Goal: Task Accomplishment & Management: Complete application form

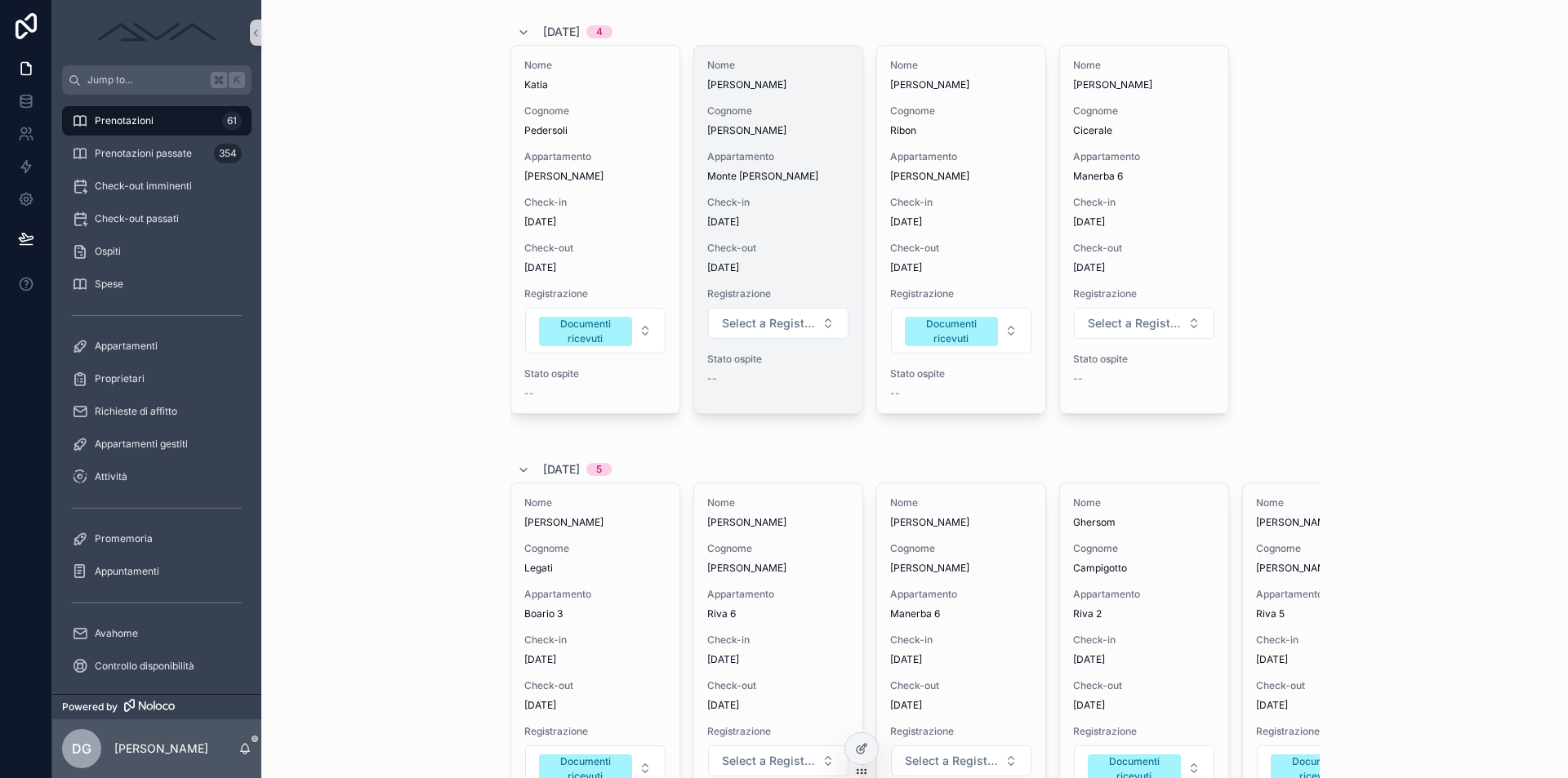
scroll to position [413, 0]
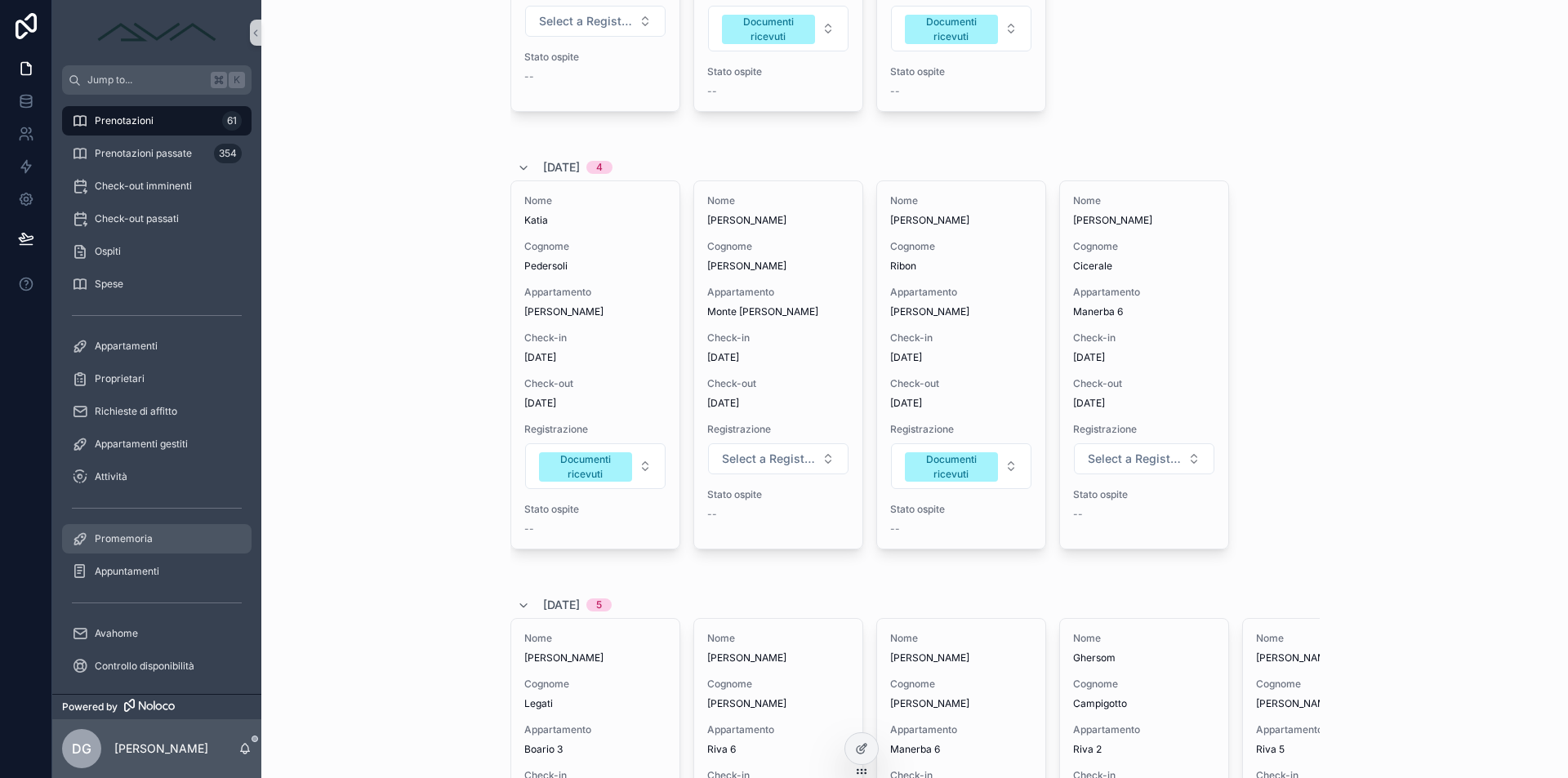
click at [138, 552] on link "Promemoria" at bounding box center [157, 538] width 190 height 29
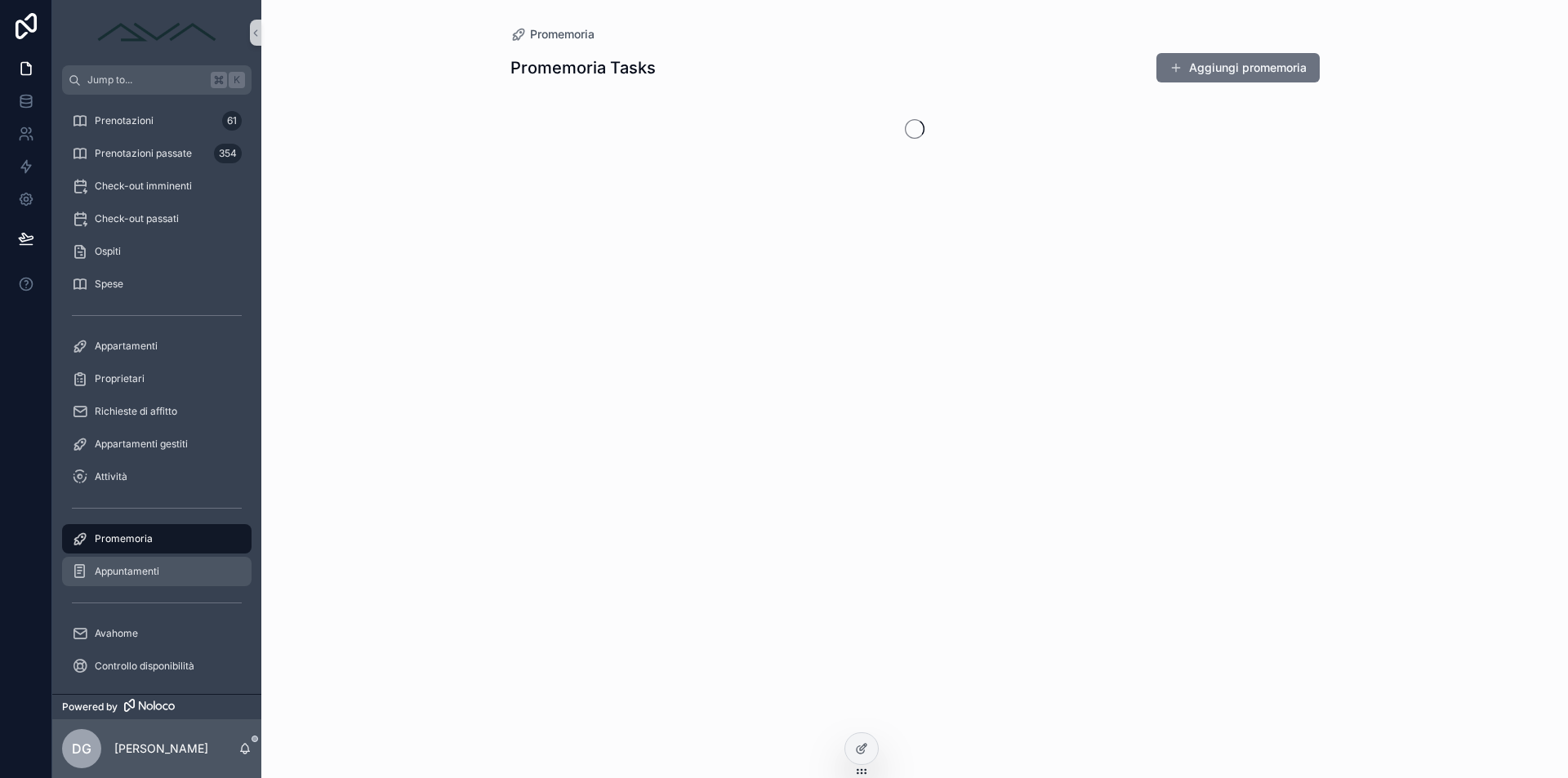
click at [147, 570] on span "Appuntamenti" at bounding box center [127, 571] width 65 height 13
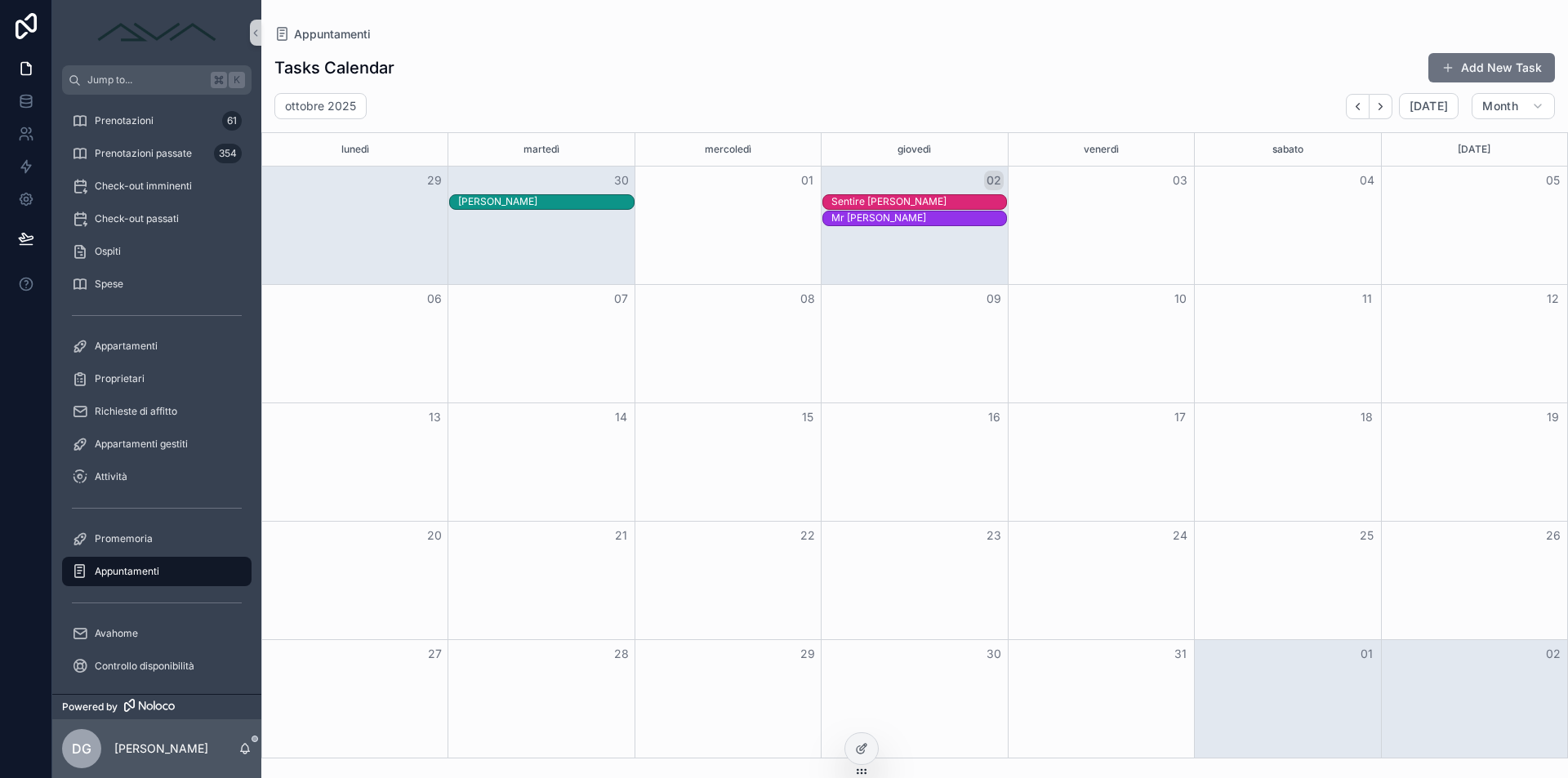
click at [1103, 195] on div "[PERSON_NAME] [PERSON_NAME]" at bounding box center [915, 202] width 1305 height 16
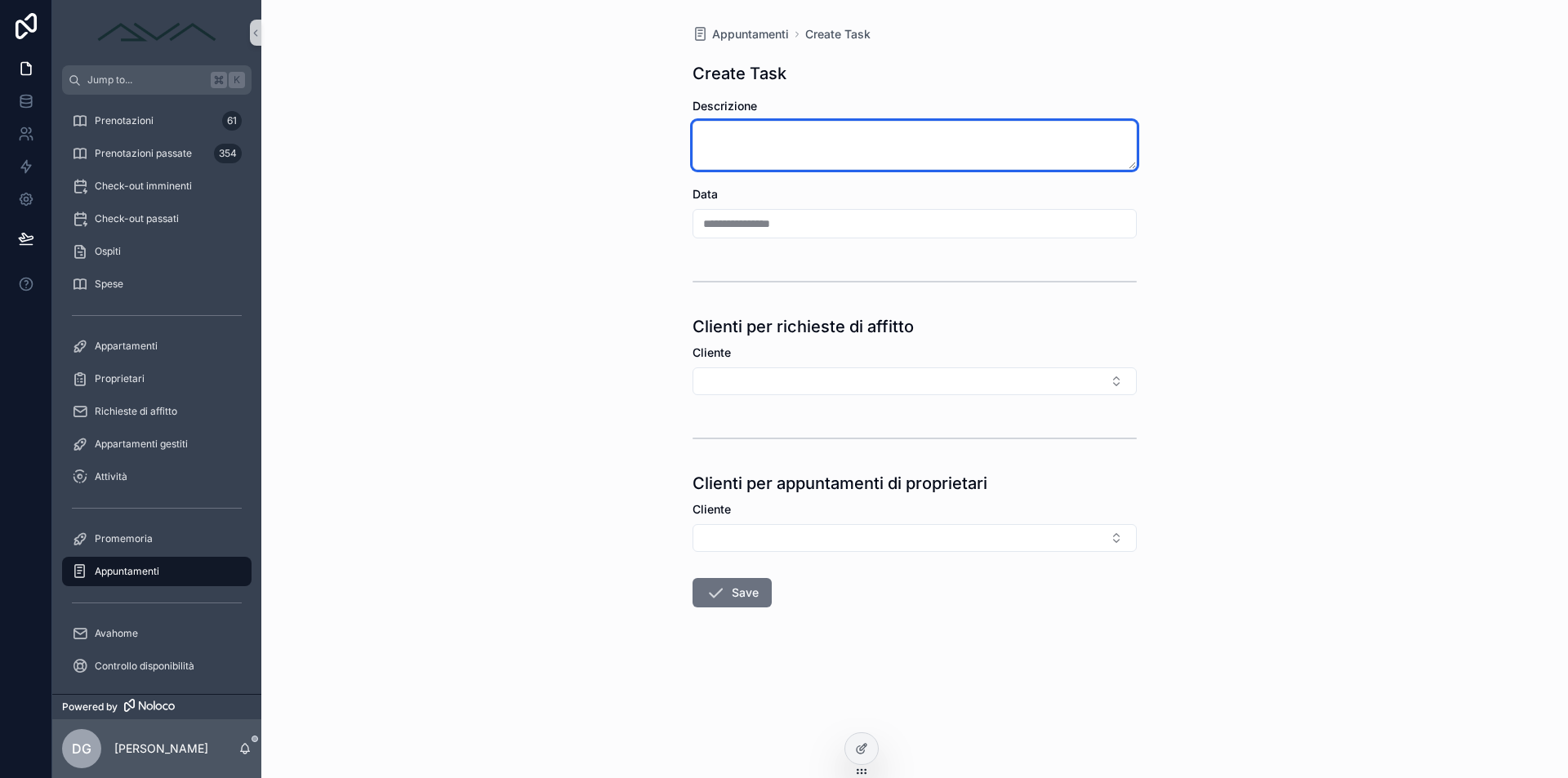
click at [807, 157] on textarea "scrollable content" at bounding box center [915, 145] width 444 height 49
type textarea "*"
click at [172, 569] on div "Appuntamenti" at bounding box center [156, 571] width 170 height 26
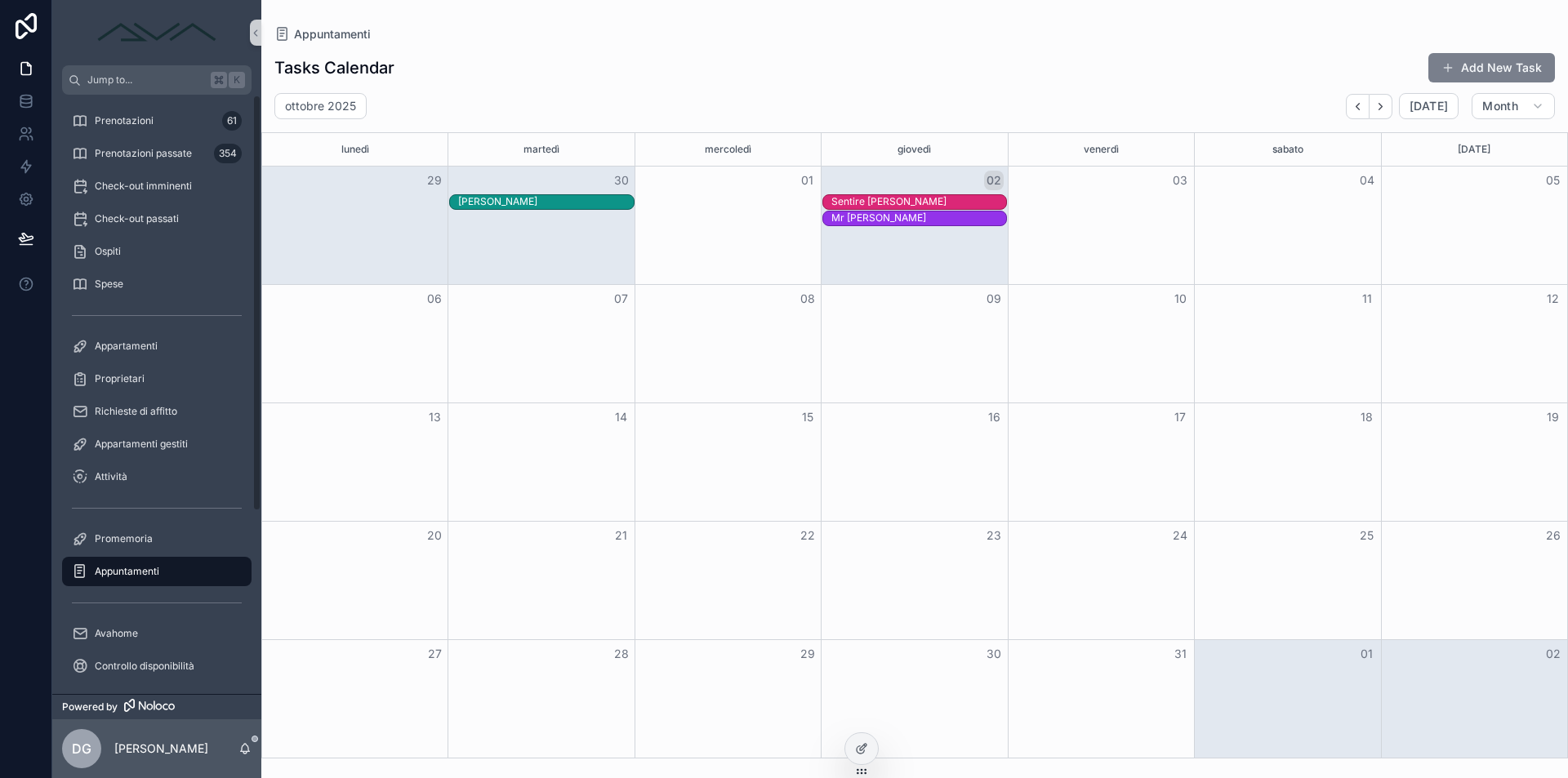
click at [1452, 65] on span "scrollable content" at bounding box center [1447, 67] width 13 height 13
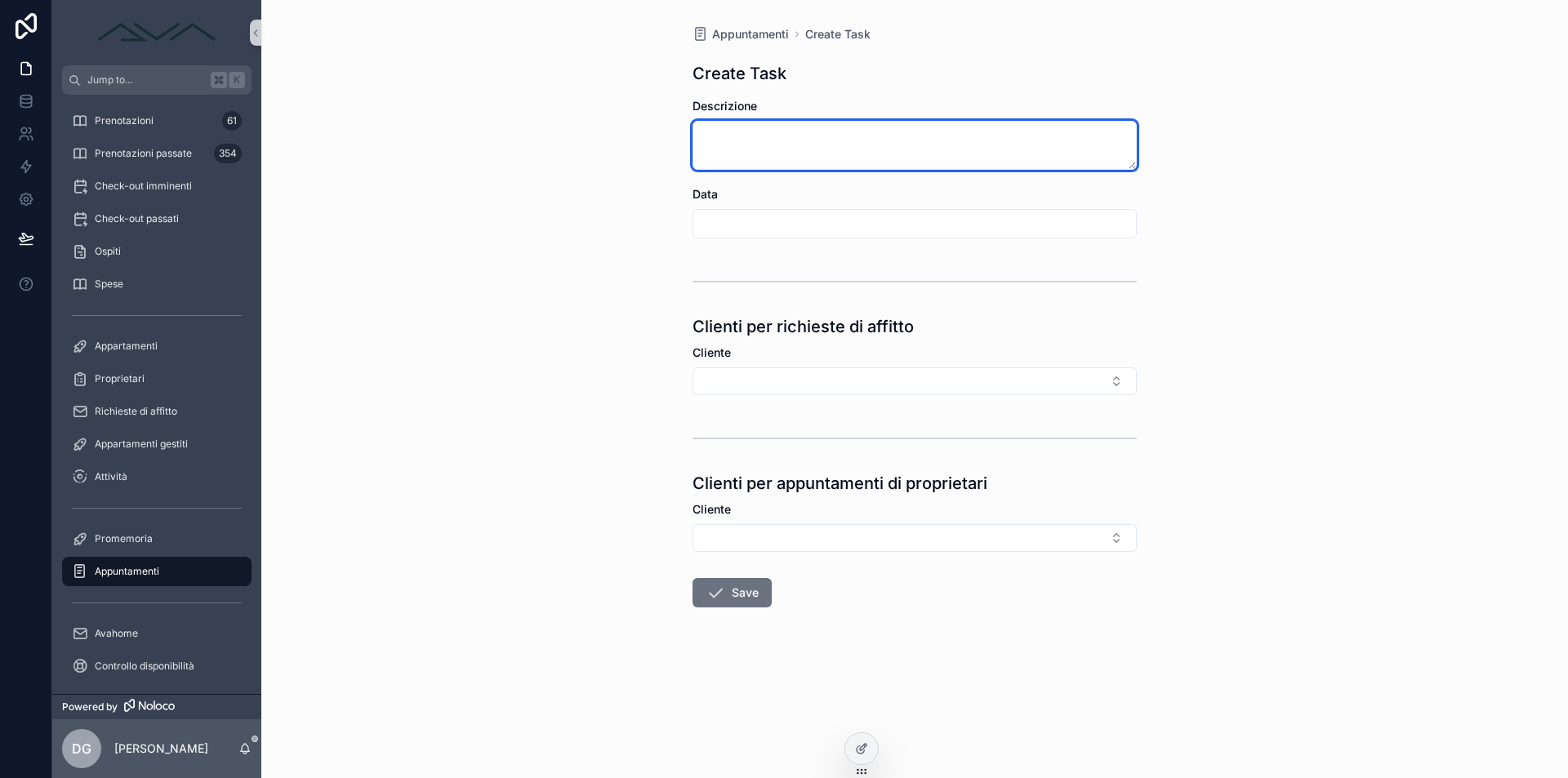
click at [880, 128] on textarea "scrollable content" at bounding box center [915, 145] width 444 height 49
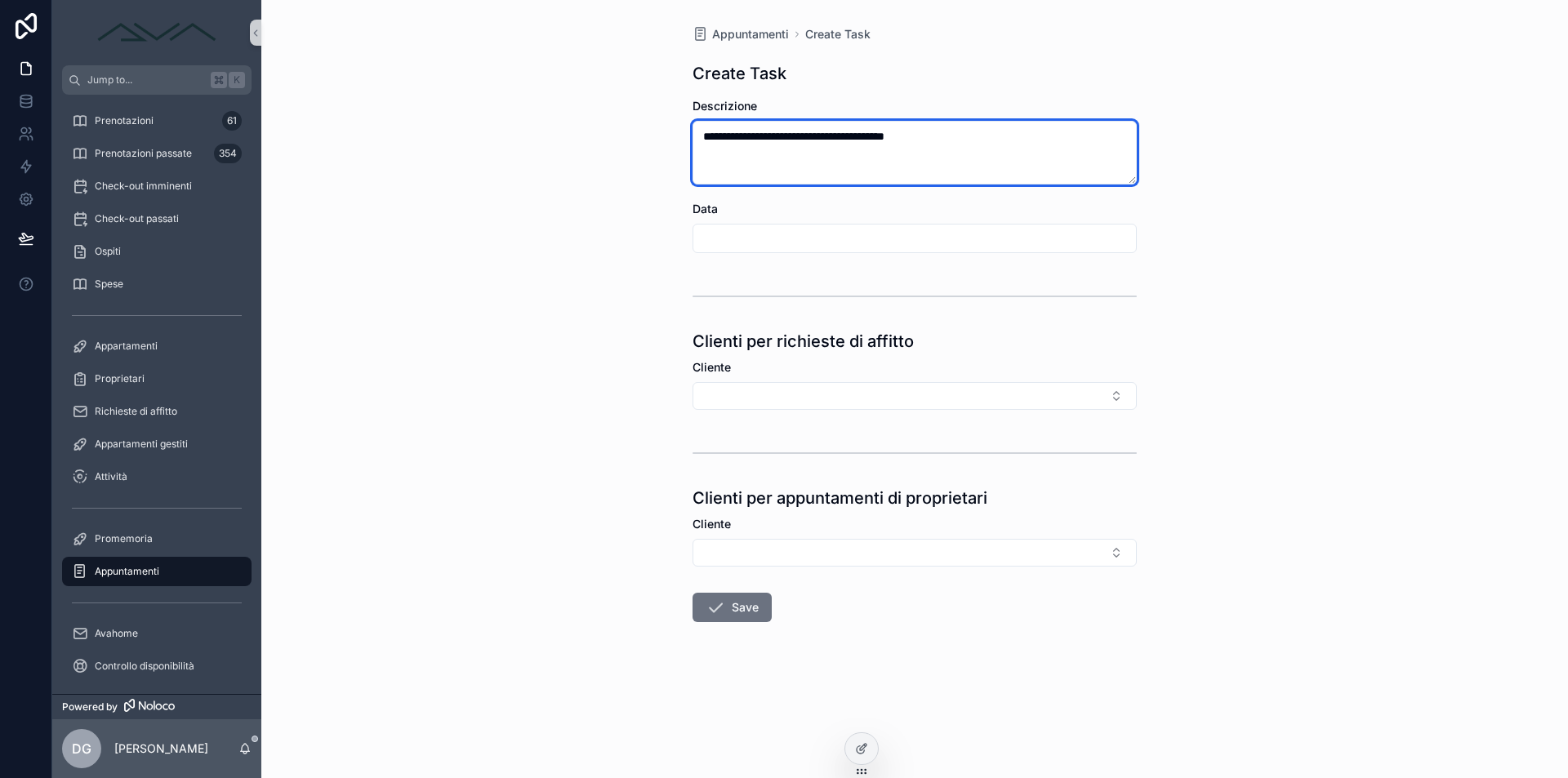
type textarea "**********"
click at [550, 235] on div "**********" at bounding box center [915, 389] width 1307 height 778
click at [728, 164] on textarea "**********" at bounding box center [915, 152] width 444 height 64
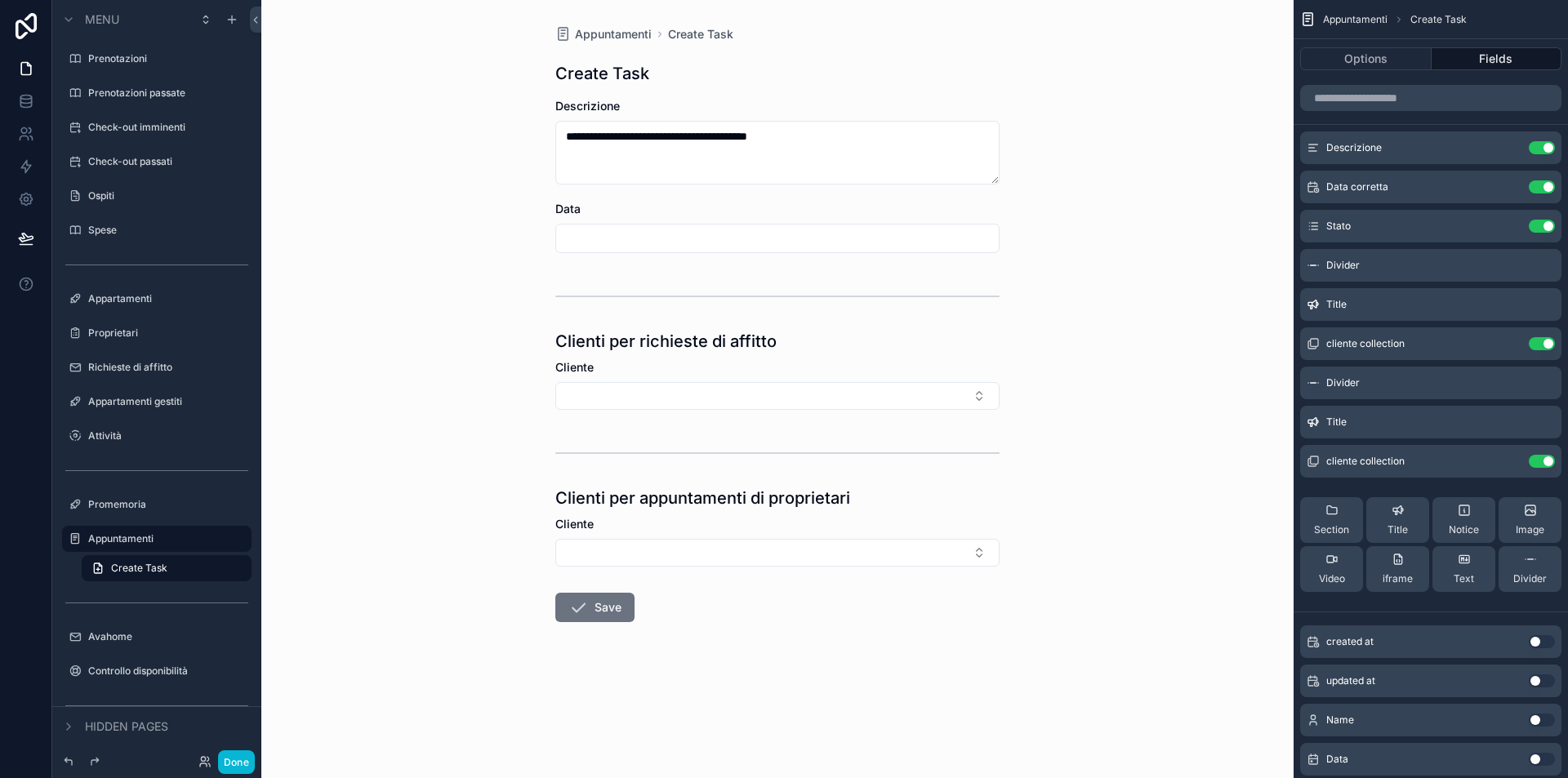
scroll to position [142, 0]
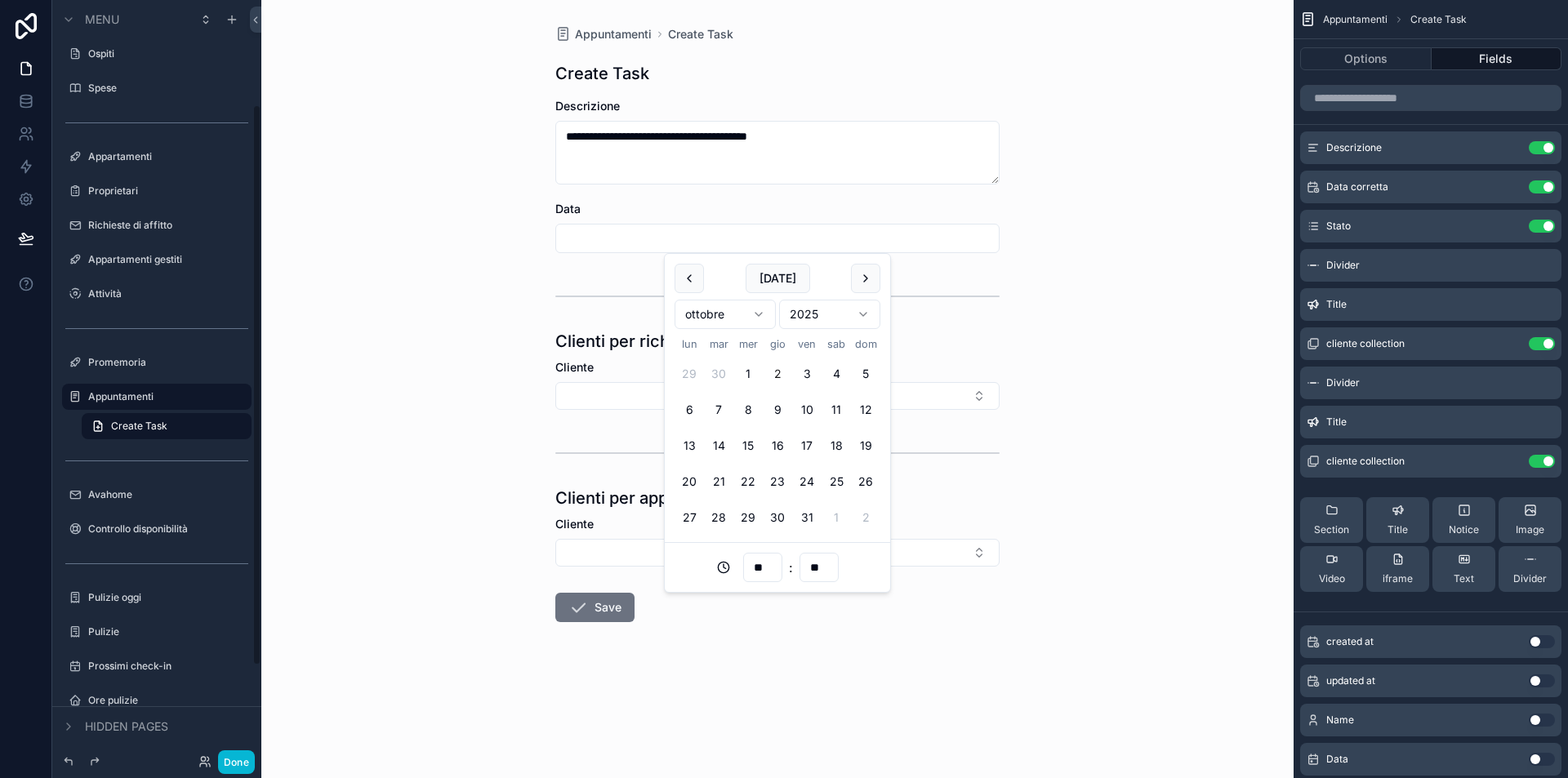
click at [710, 239] on input "scrollable content" at bounding box center [778, 238] width 443 height 23
click at [649, 238] on input "scrollable content" at bounding box center [778, 238] width 443 height 23
click at [776, 278] on button "[DATE]" at bounding box center [778, 278] width 65 height 29
click at [802, 370] on button "3" at bounding box center [807, 374] width 29 height 29
type input "**********"
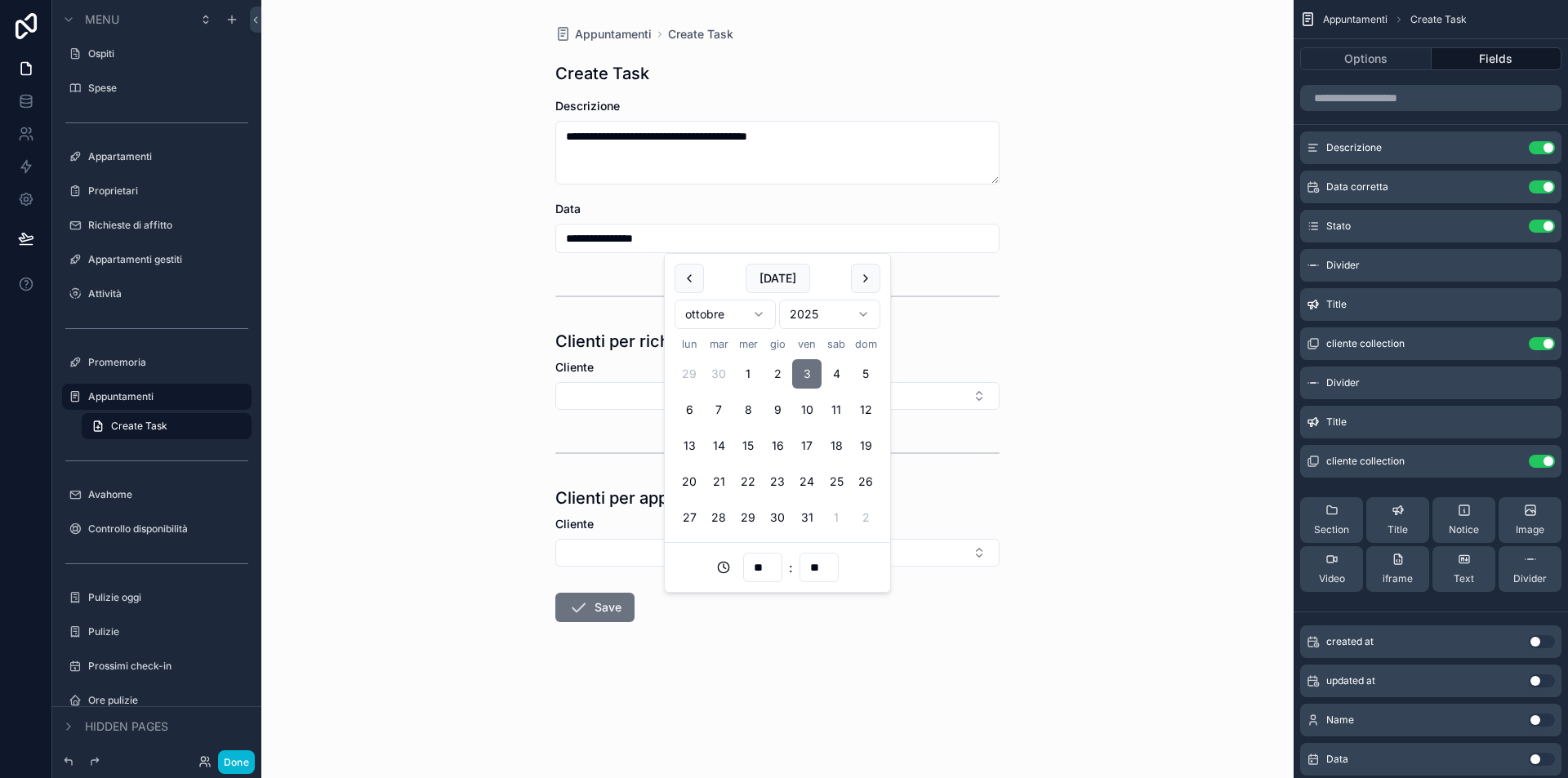
click at [1194, 249] on div "**********" at bounding box center [778, 389] width 1033 height 778
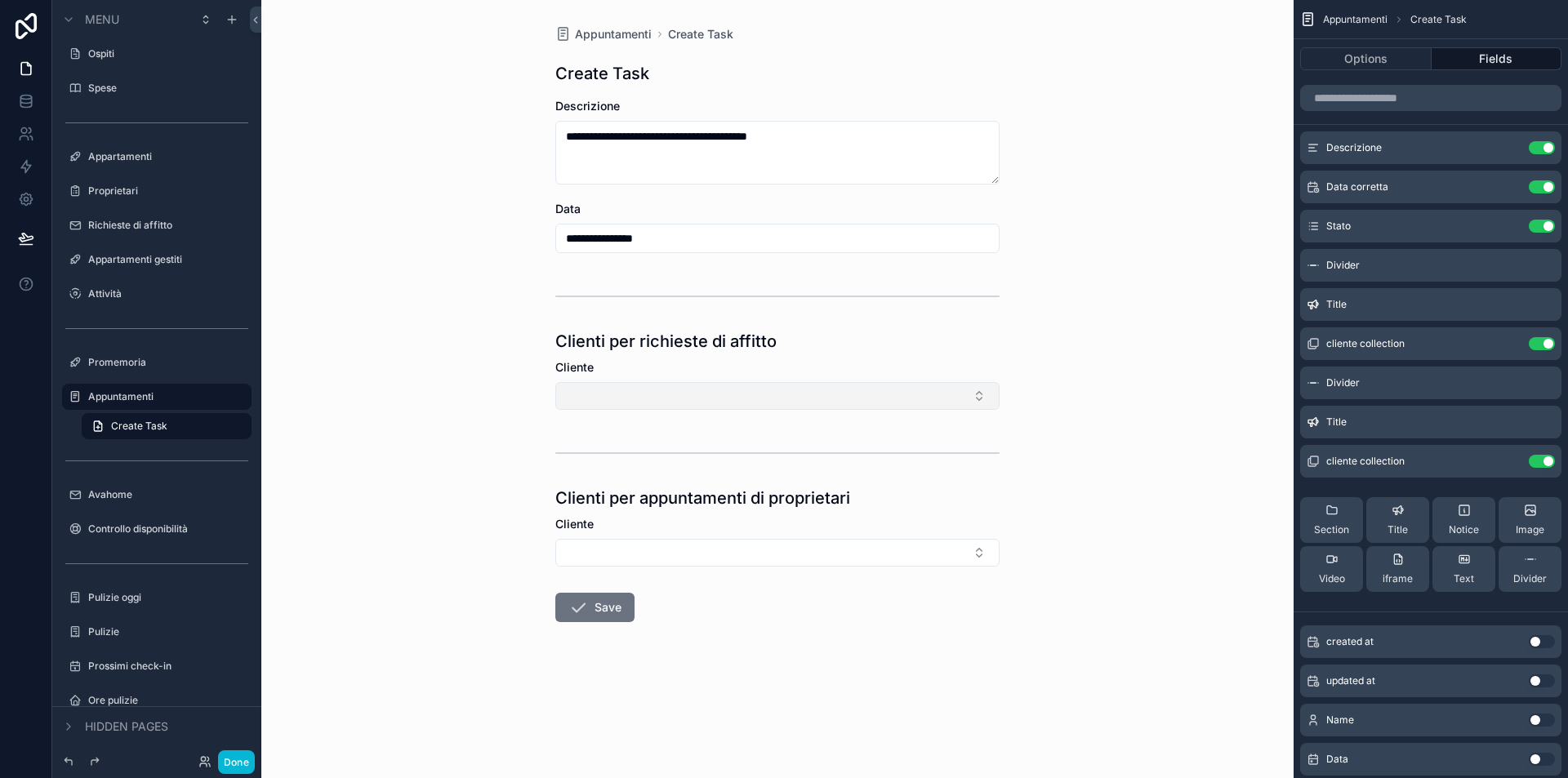
click at [667, 387] on button "Select Button" at bounding box center [777, 395] width 444 height 28
click at [427, 355] on div "**********" at bounding box center [778, 389] width 1033 height 778
click at [590, 615] on button "Save" at bounding box center [595, 607] width 79 height 29
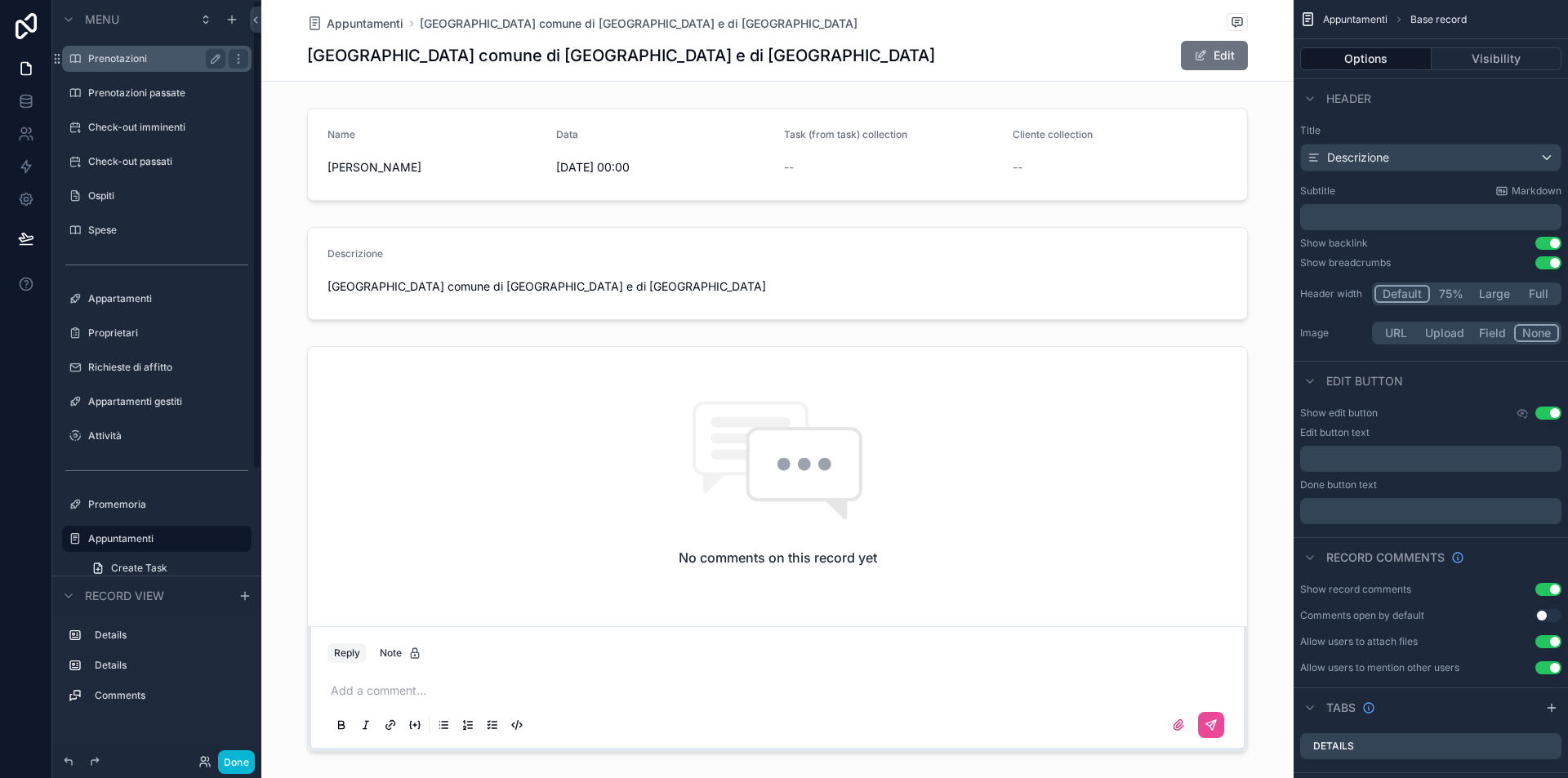
click at [112, 50] on div "Prenotazioni" at bounding box center [156, 59] width 137 height 20
click at [129, 60] on label "Prenotazioni" at bounding box center [153, 59] width 131 height 13
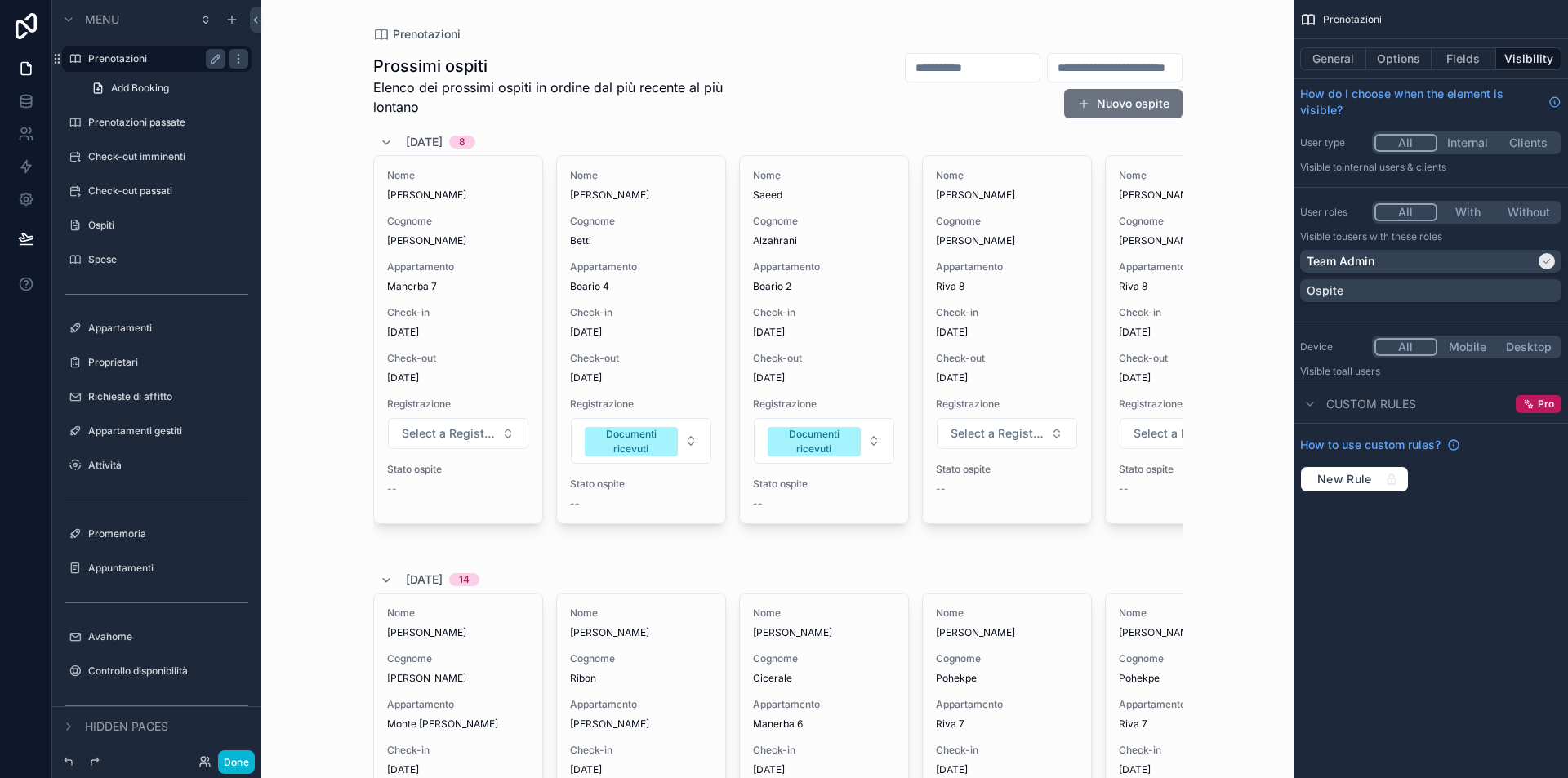
drag, startPoint x: 749, startPoint y: 549, endPoint x: 926, endPoint y: 548, distance: 177.0
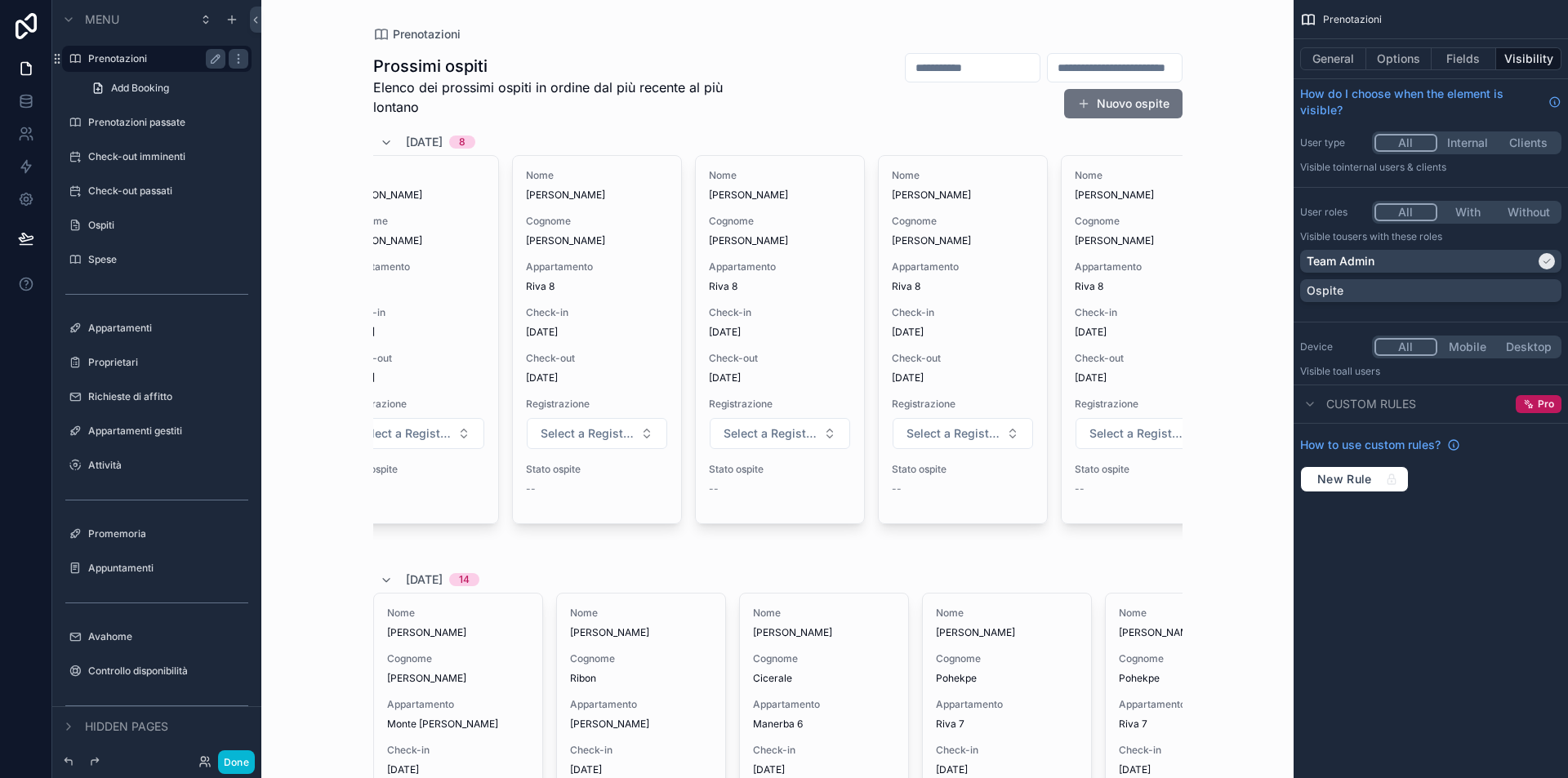
scroll to position [0, 640]
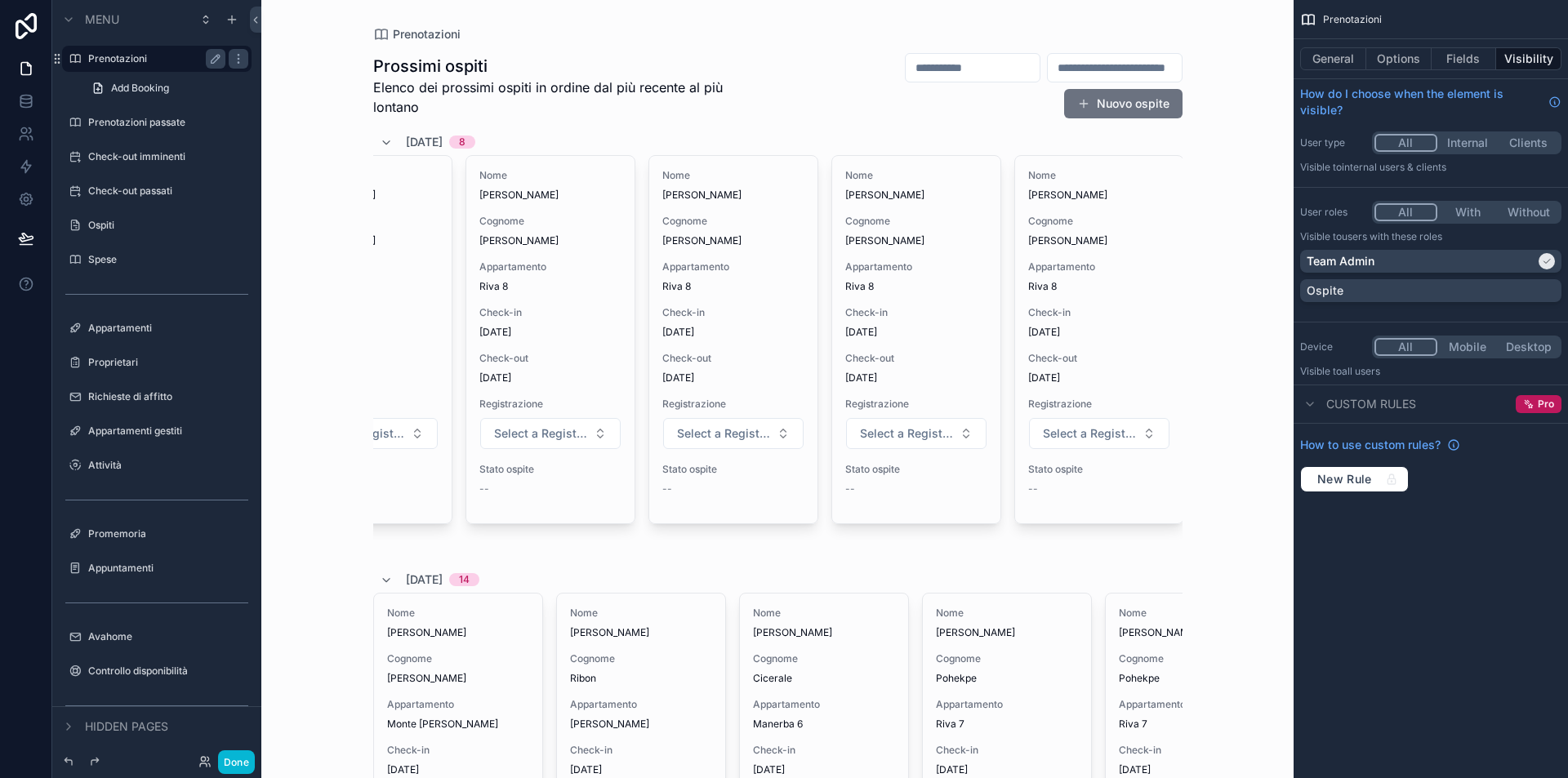
drag, startPoint x: 792, startPoint y: 545, endPoint x: 954, endPoint y: 546, distance: 162.0
click at [885, 526] on div "Nome [PERSON_NAME] [PERSON_NAME] Appartamento Riva 8 Check-in [DATE] Check-out …" at bounding box center [916, 354] width 170 height 398
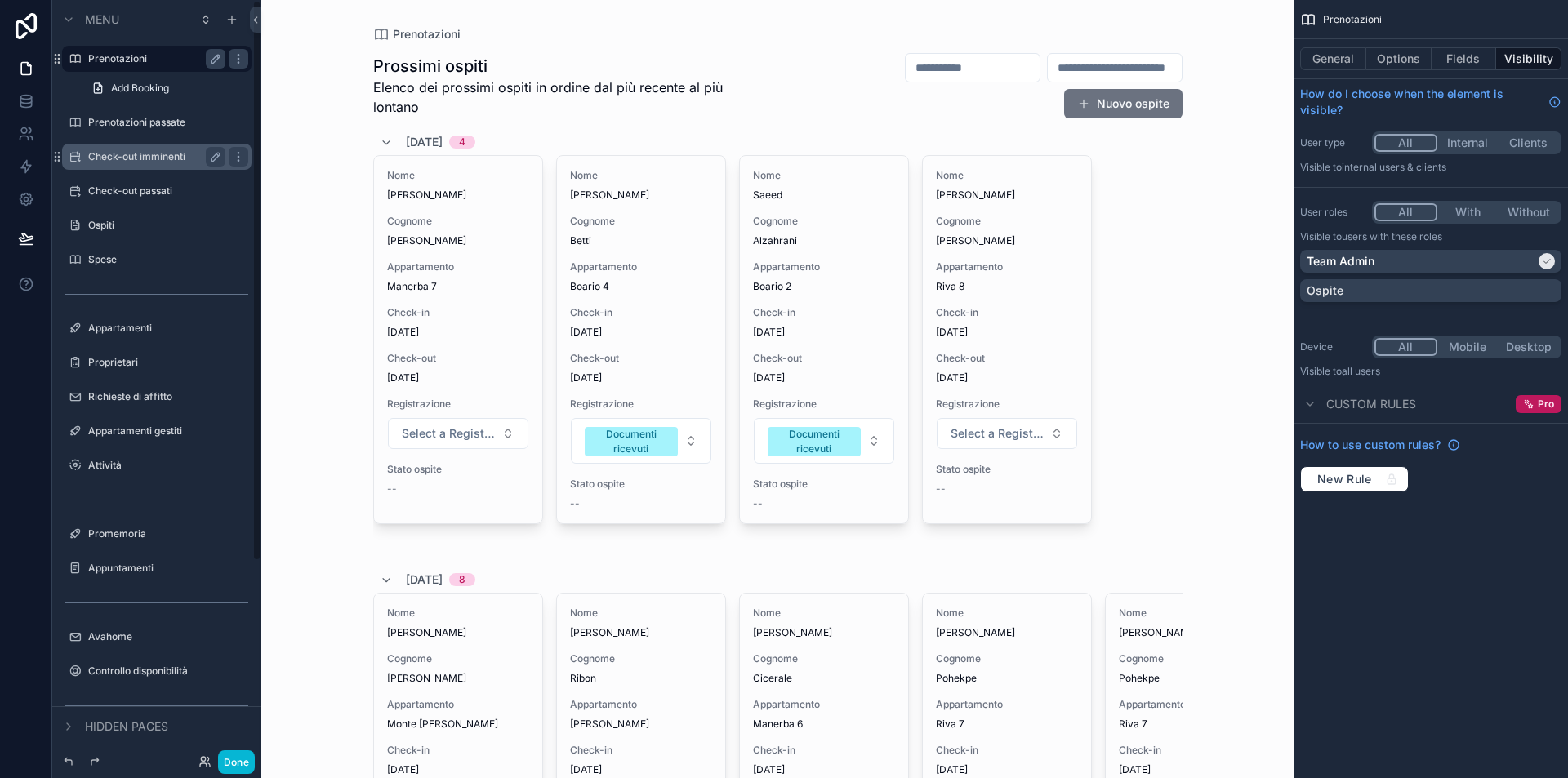
scroll to position [0, 0]
click at [158, 152] on label "Check-out imminenti" at bounding box center [153, 156] width 131 height 13
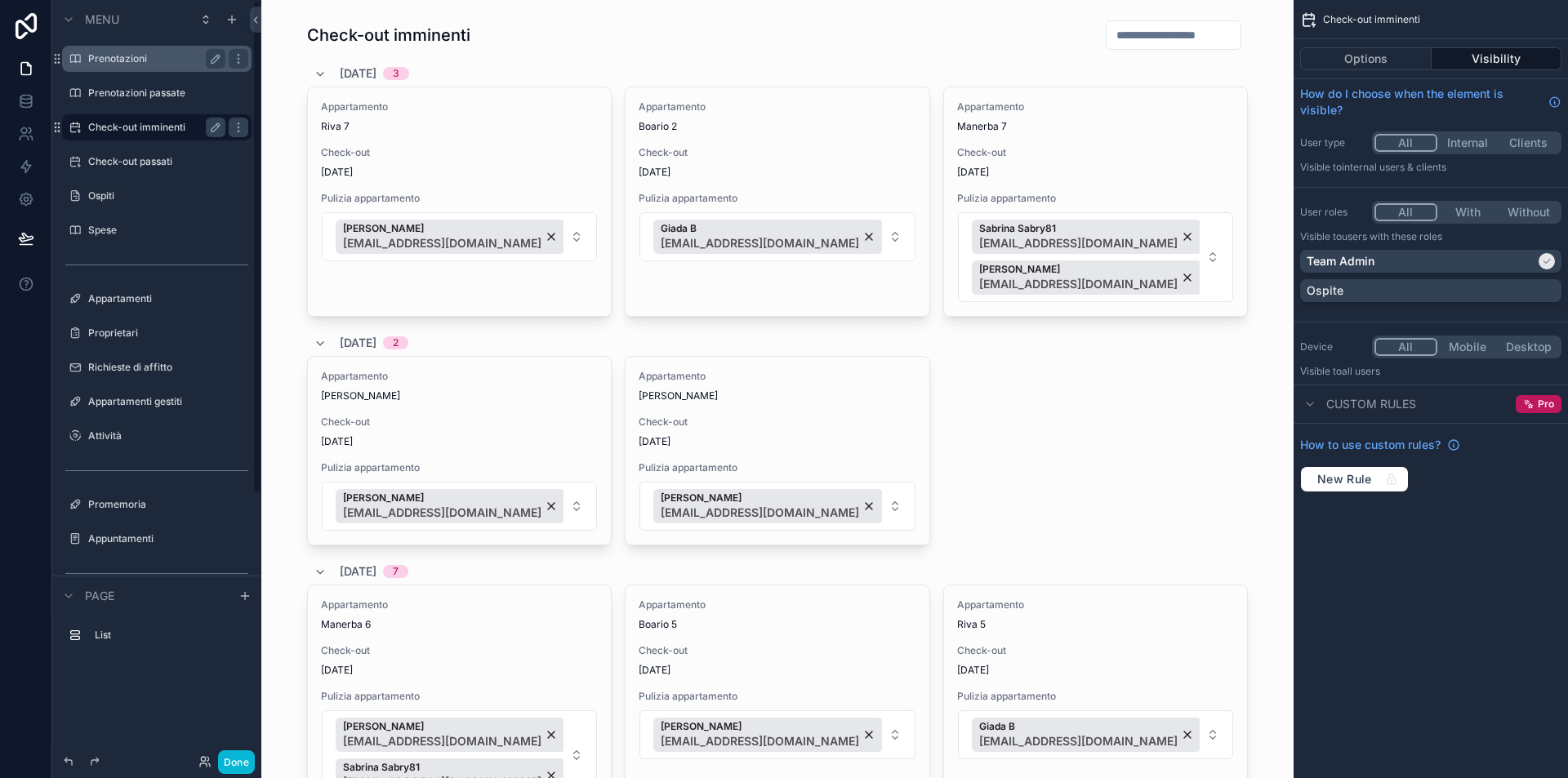
click at [132, 60] on label "Prenotazioni" at bounding box center [153, 59] width 131 height 13
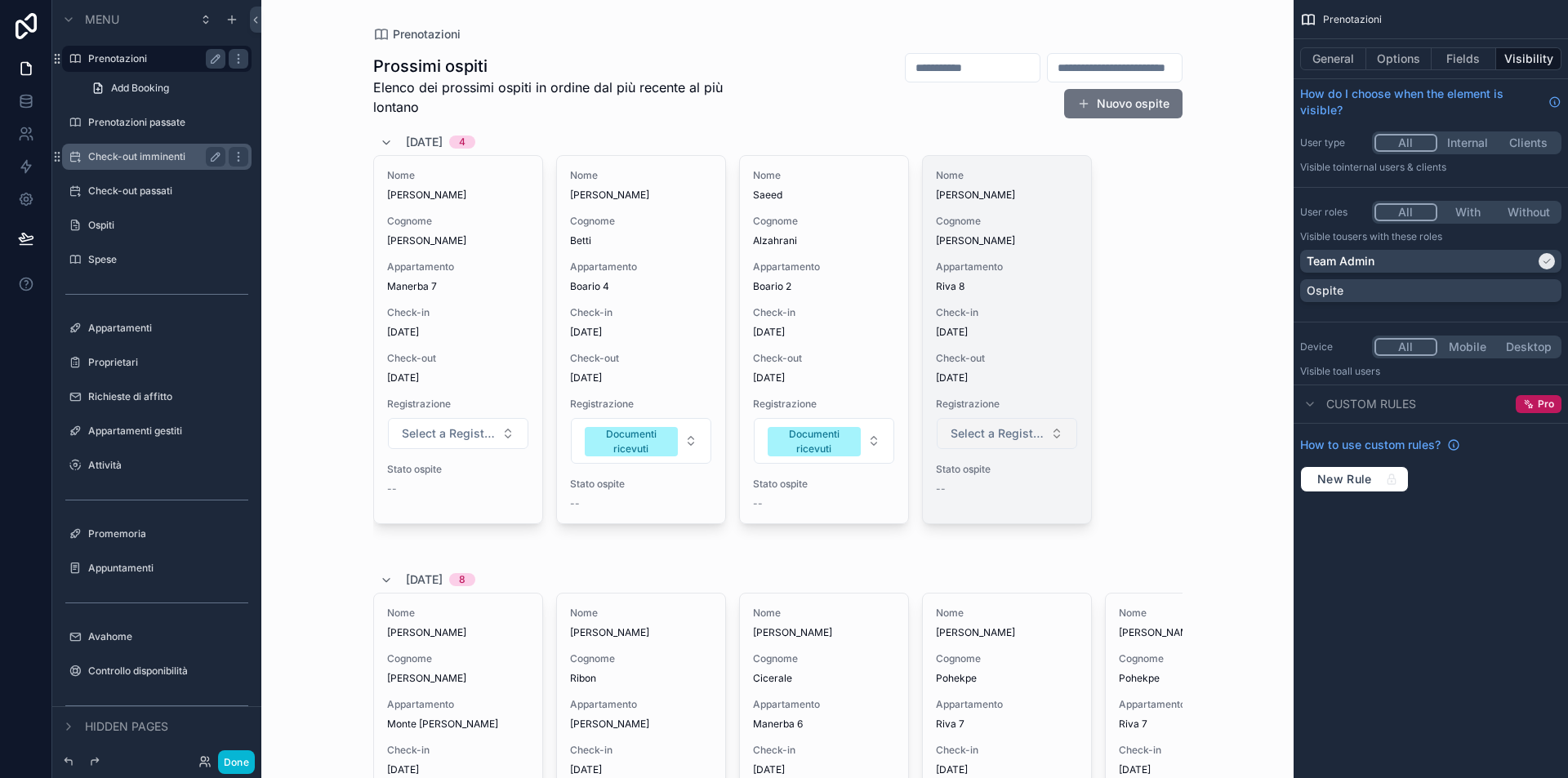
click at [996, 431] on span "Select a Registrazione" at bounding box center [997, 433] width 93 height 16
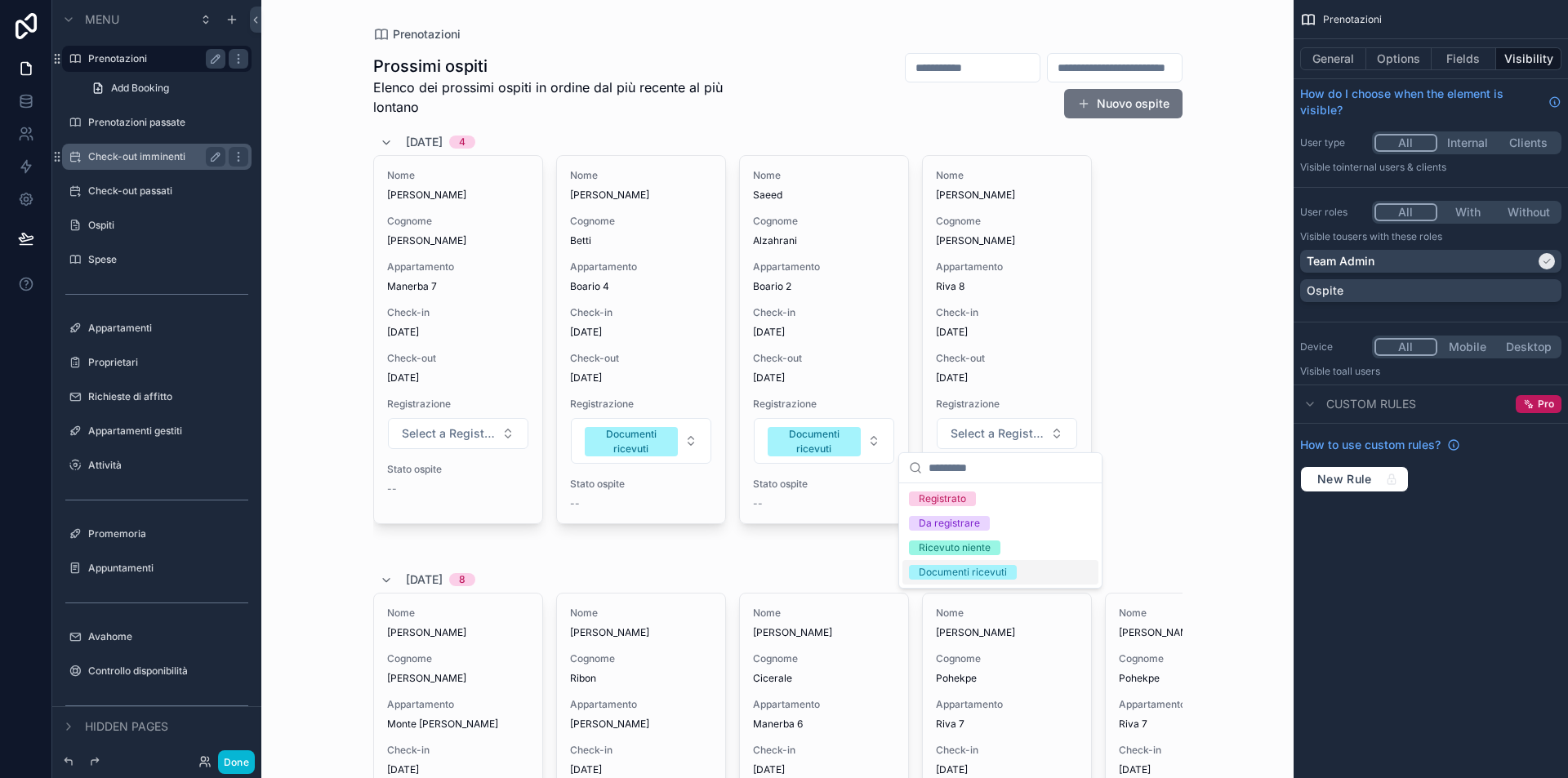
click at [993, 578] on div "Documenti ricevuti" at bounding box center [963, 572] width 88 height 15
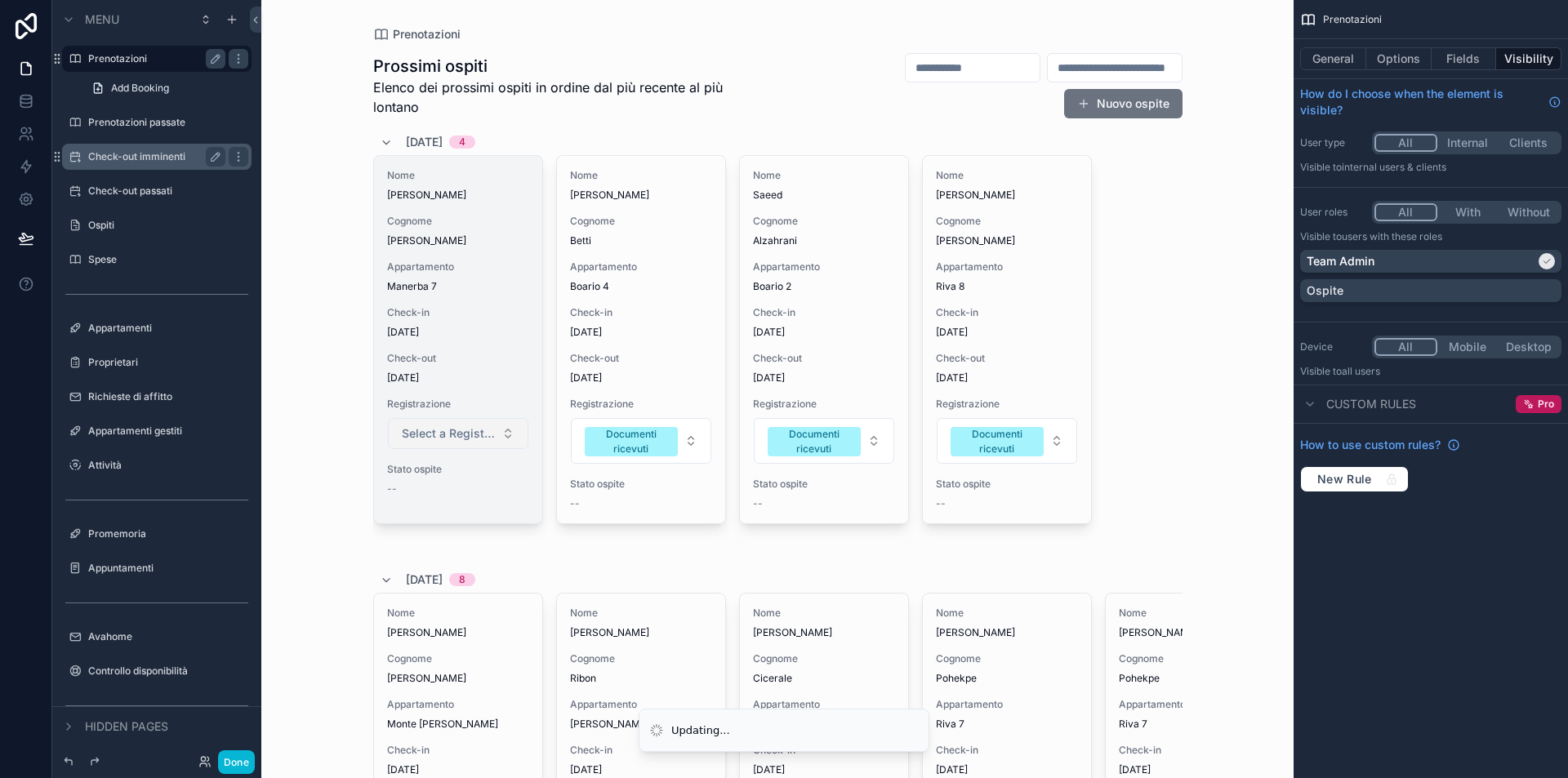
click at [458, 429] on span "Select a Registrazione" at bounding box center [448, 433] width 93 height 16
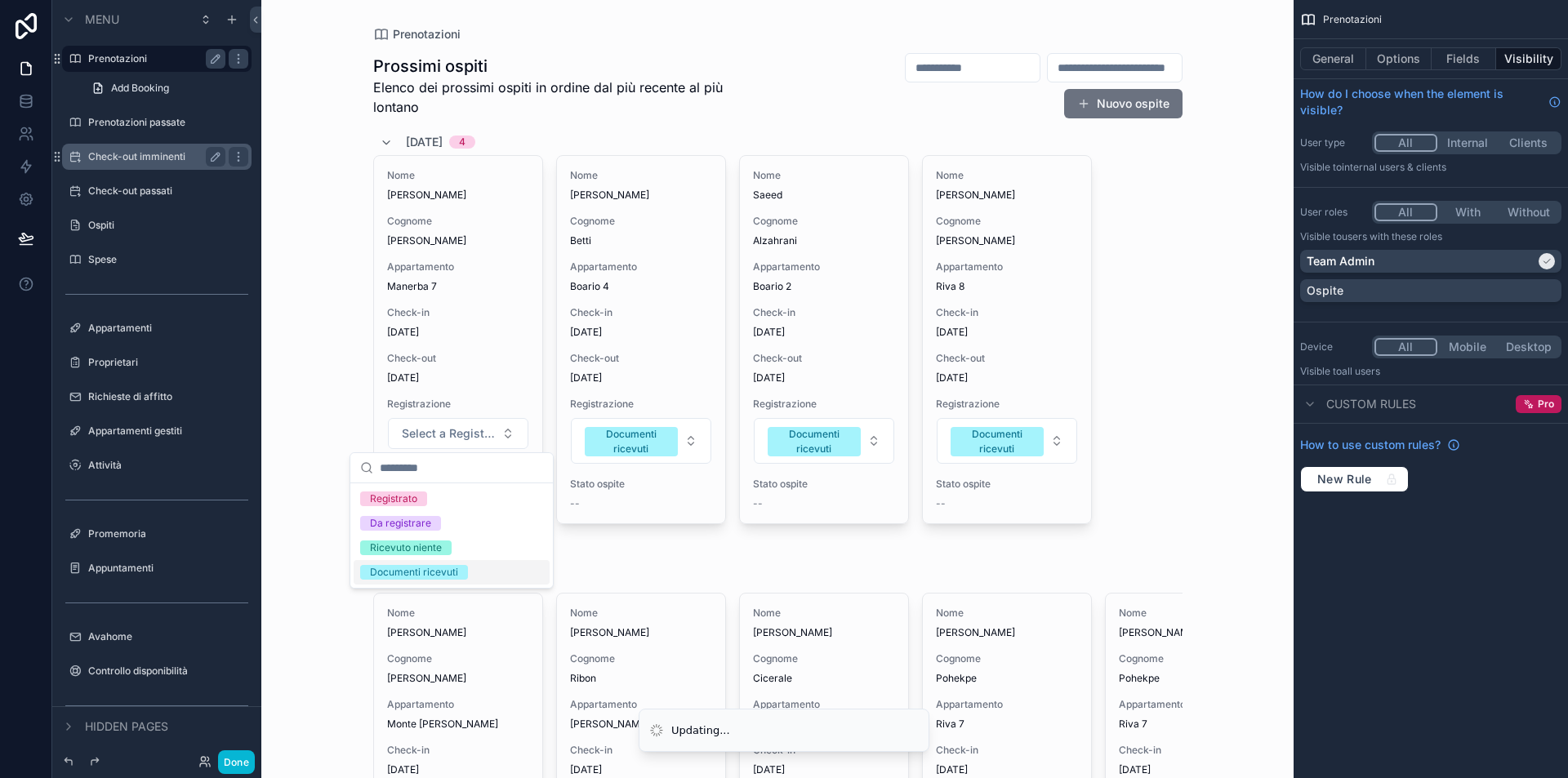
click at [461, 570] on span "Documenti ricevuti" at bounding box center [414, 572] width 108 height 15
click at [316, 367] on div "Prenotazioni Prossimi ospiti Elenco dei prossimi ospiti in ordine dal più recen…" at bounding box center [778, 389] width 1033 height 778
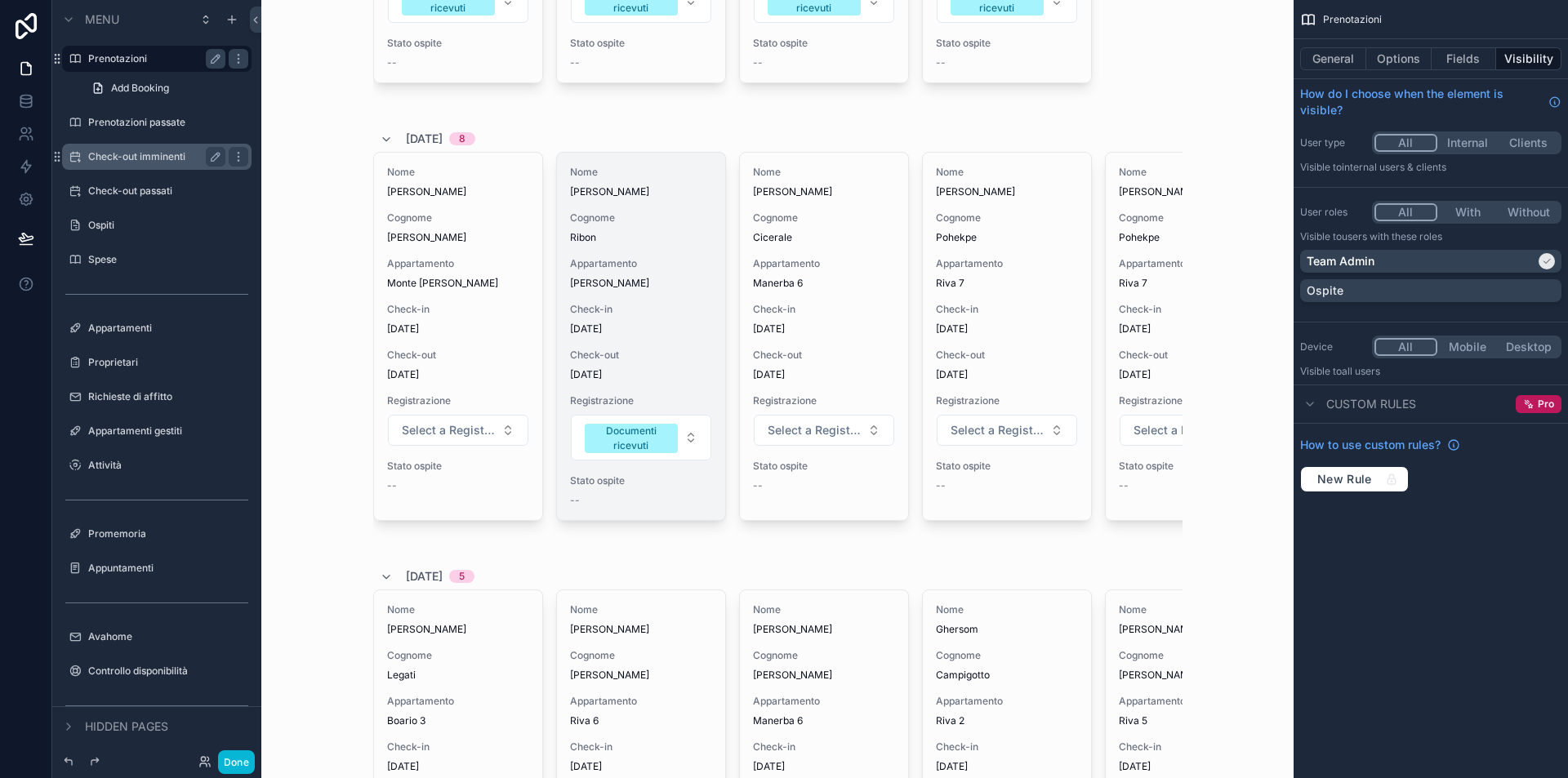
scroll to position [124, 0]
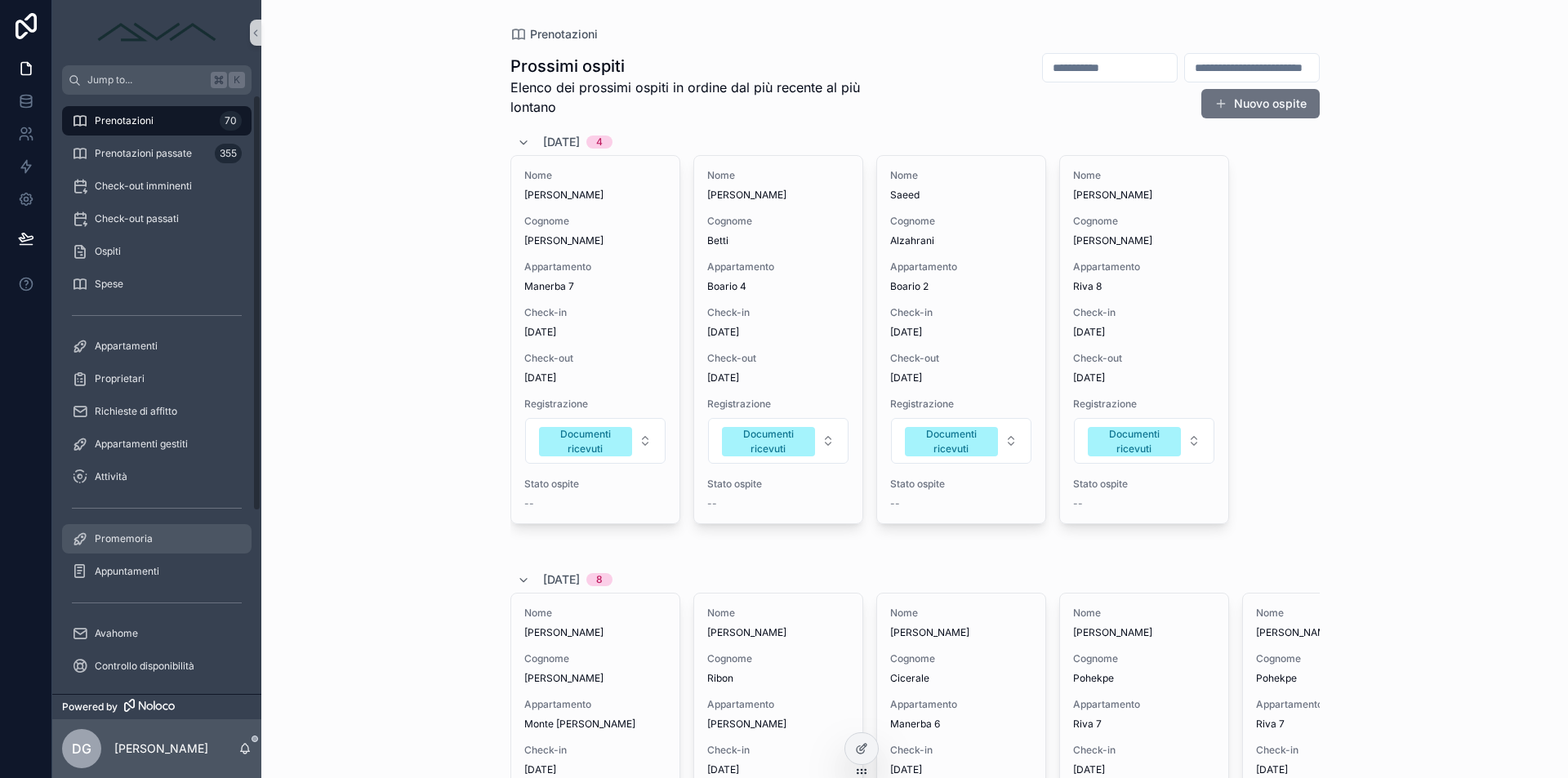
click at [142, 551] on div "Promemoria" at bounding box center [156, 538] width 170 height 26
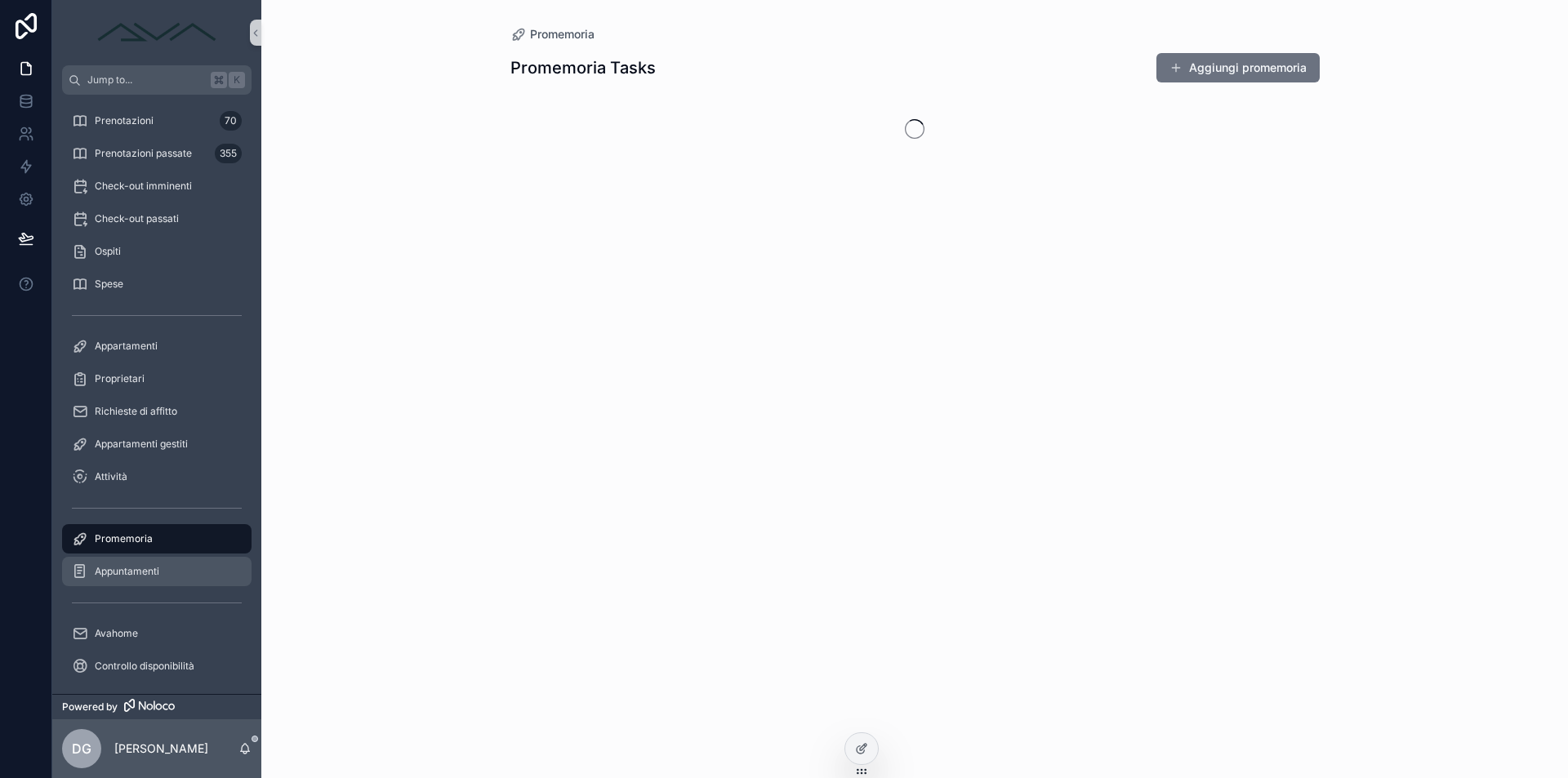
click at [142, 573] on span "Appuntamenti" at bounding box center [127, 571] width 65 height 13
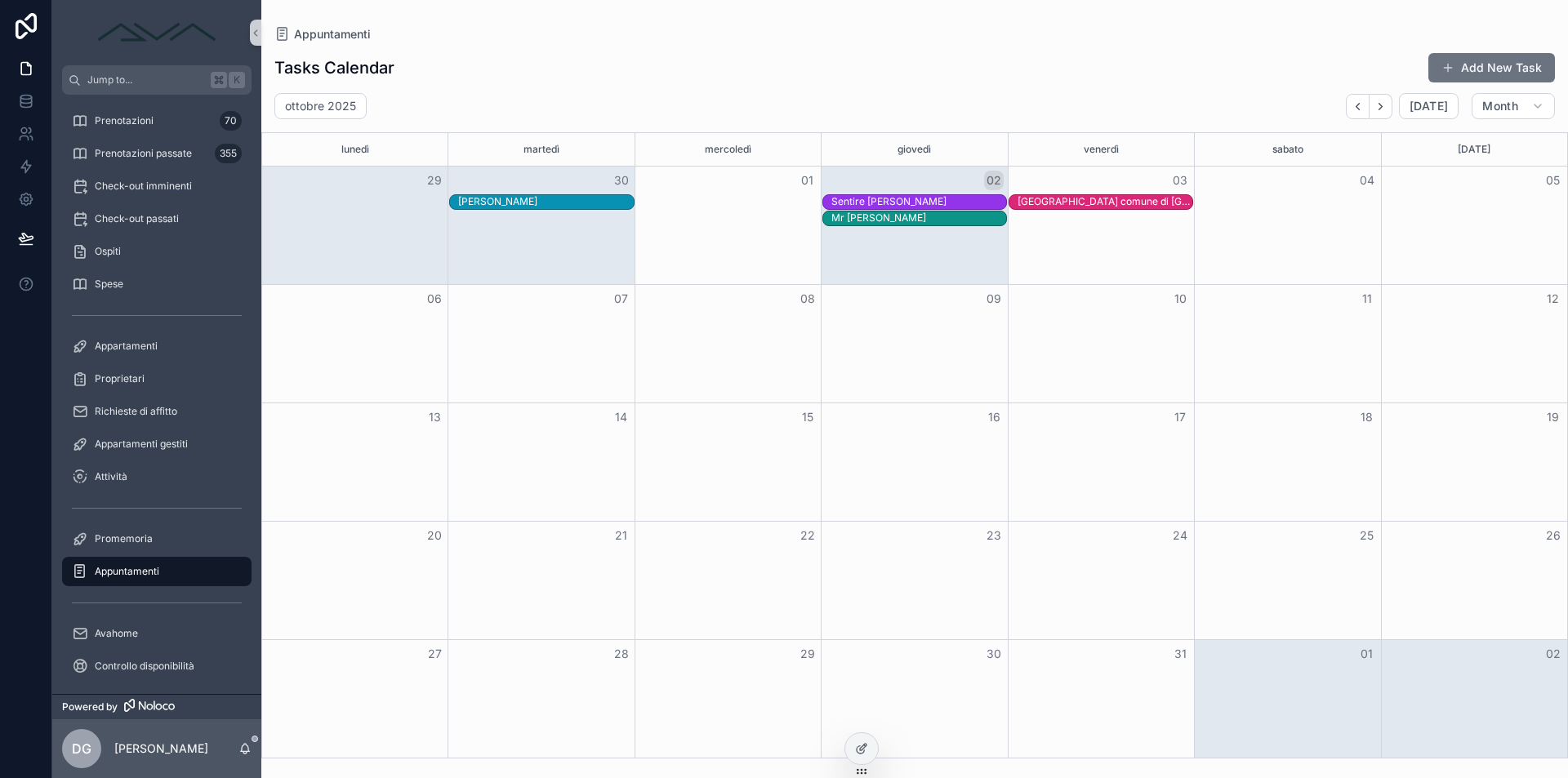
click at [565, 328] on div "Month View" at bounding box center [540, 344] width 186 height 117
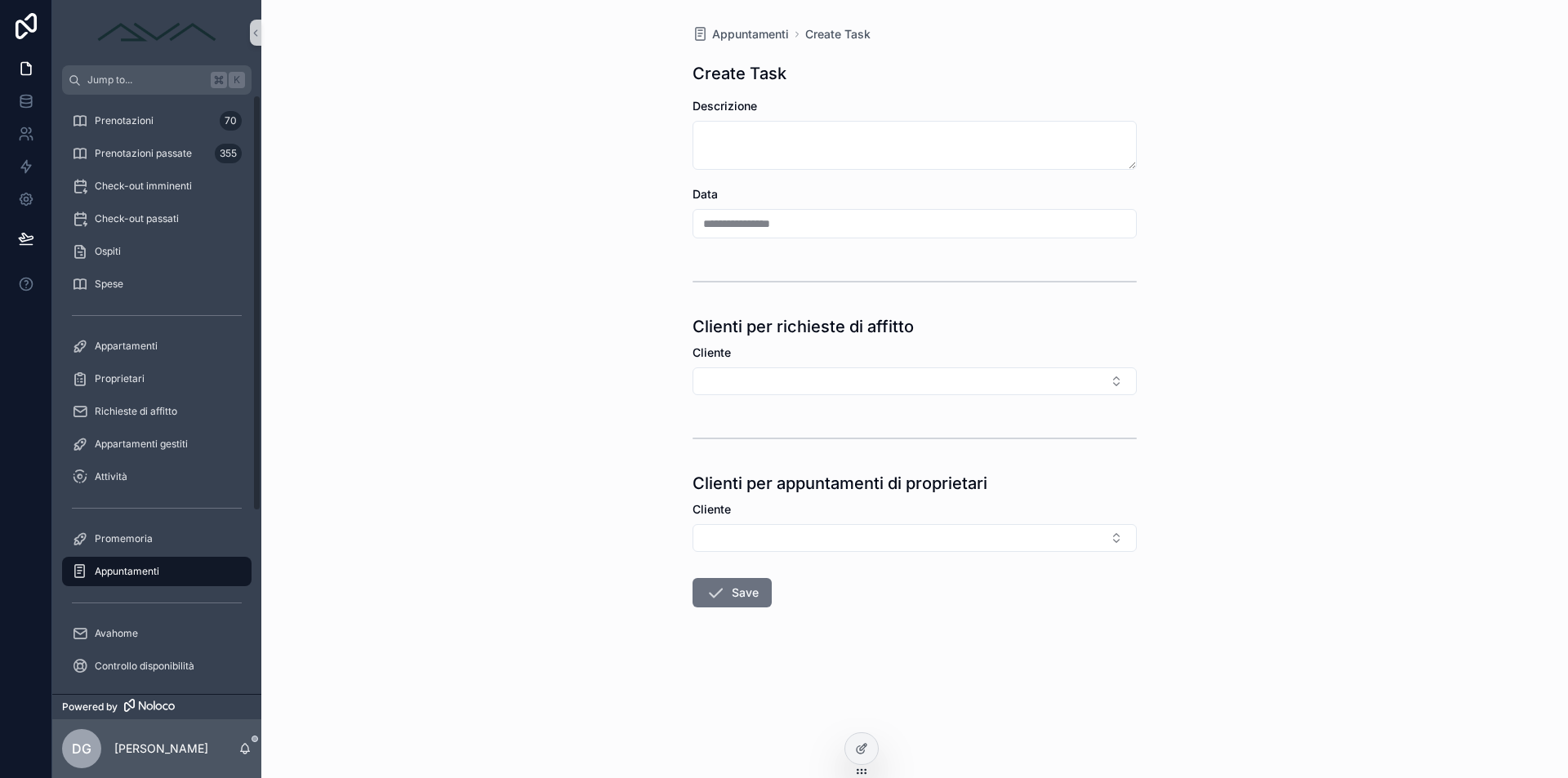
click at [107, 577] on span "Appuntamenti" at bounding box center [127, 571] width 65 height 13
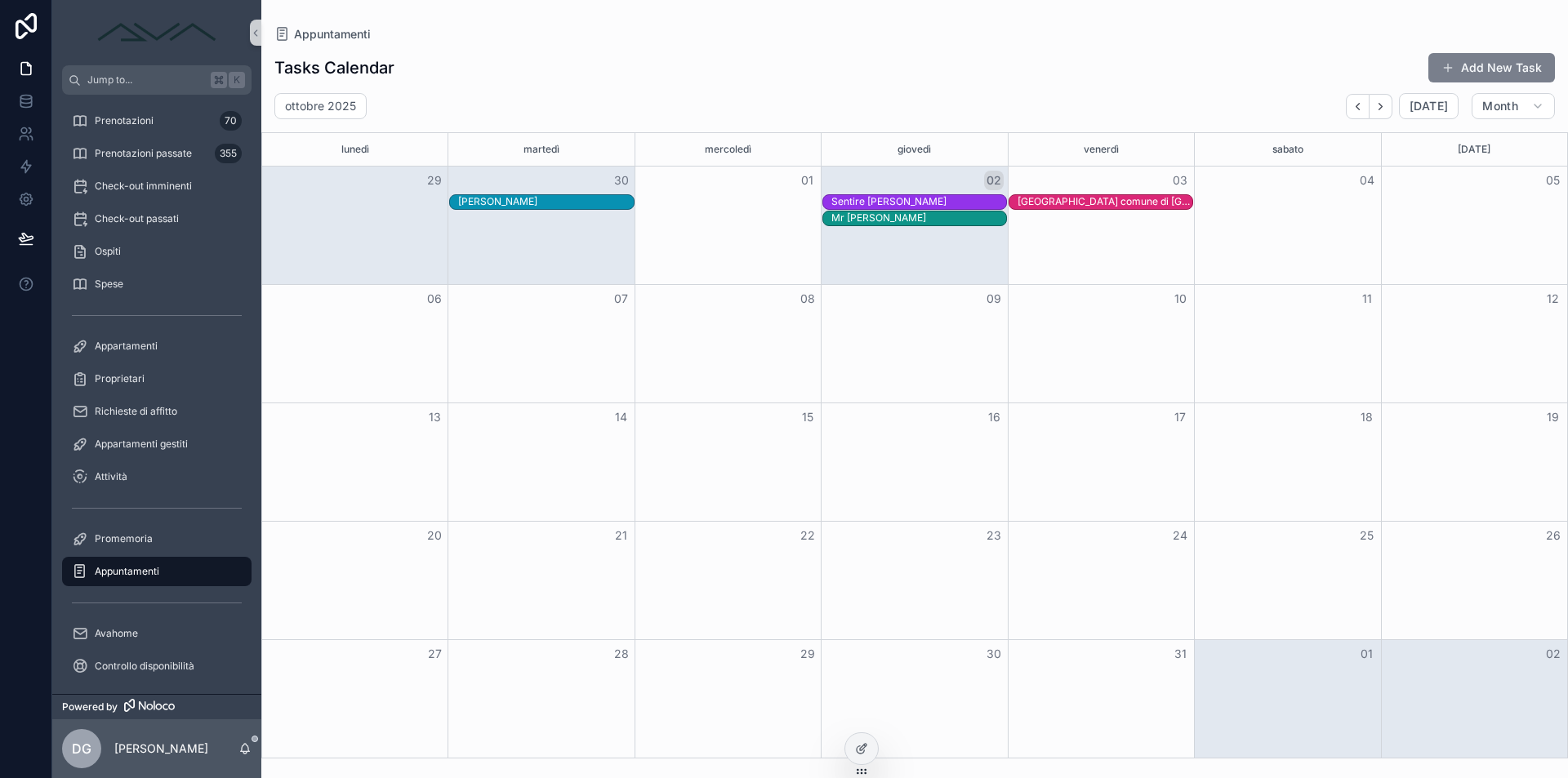
click at [1527, 60] on button "Add New Task" at bounding box center [1491, 68] width 127 height 29
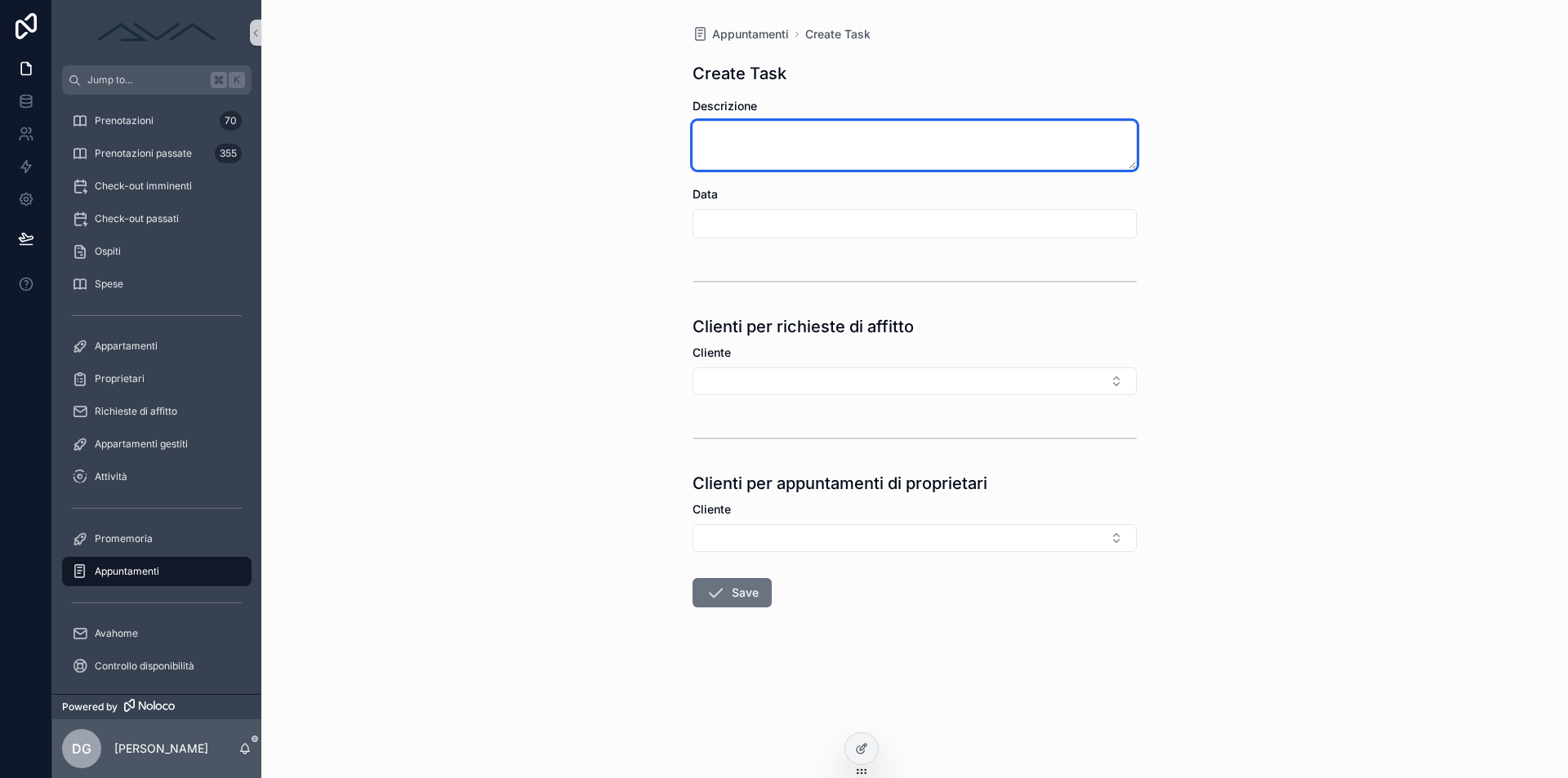
click at [767, 161] on textarea "scrollable content" at bounding box center [915, 145] width 444 height 49
type textarea "*"
type textarea "**********"
click at [930, 238] on div "scrollable content" at bounding box center [915, 224] width 444 height 29
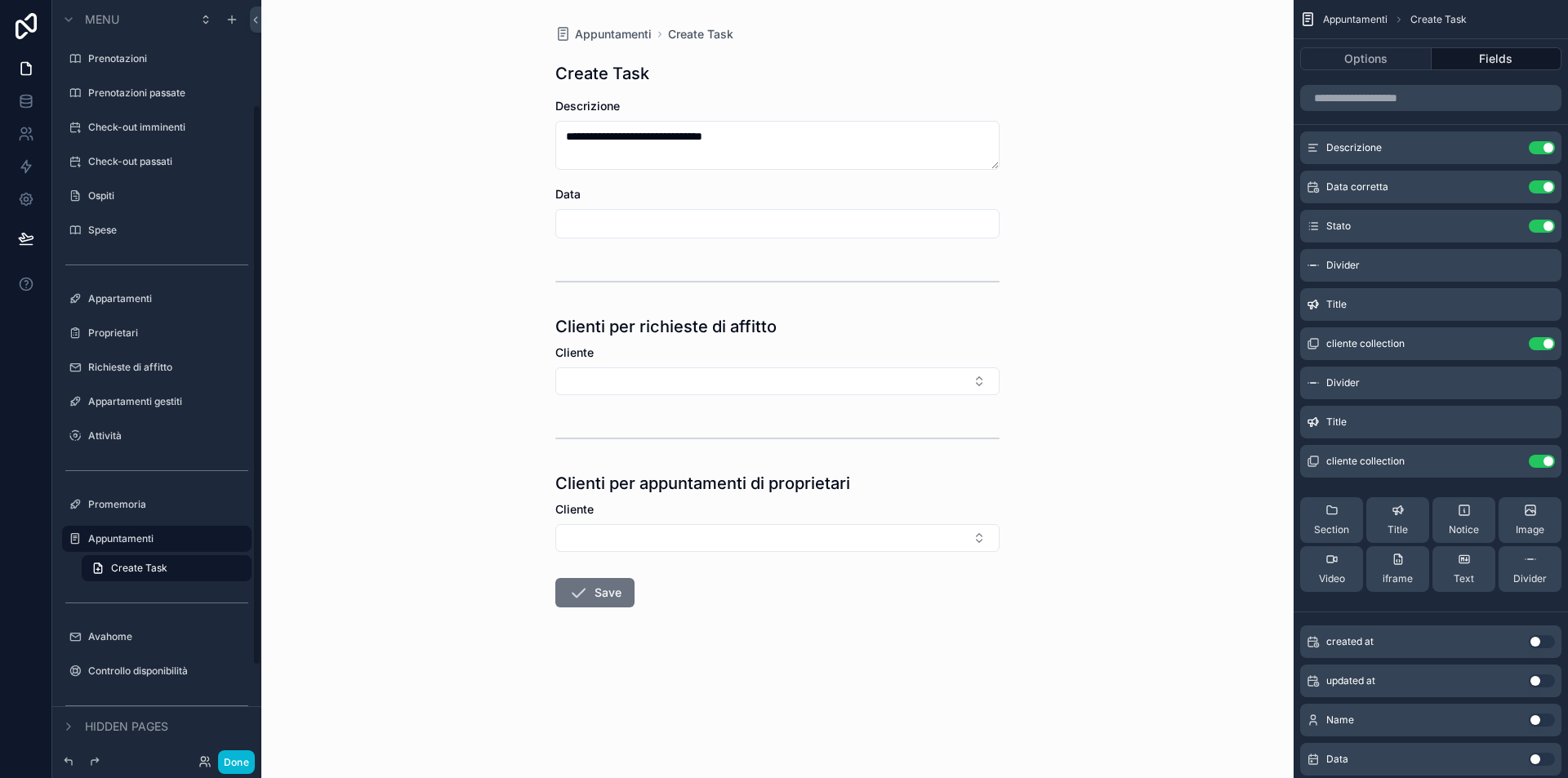
scroll to position [142, 0]
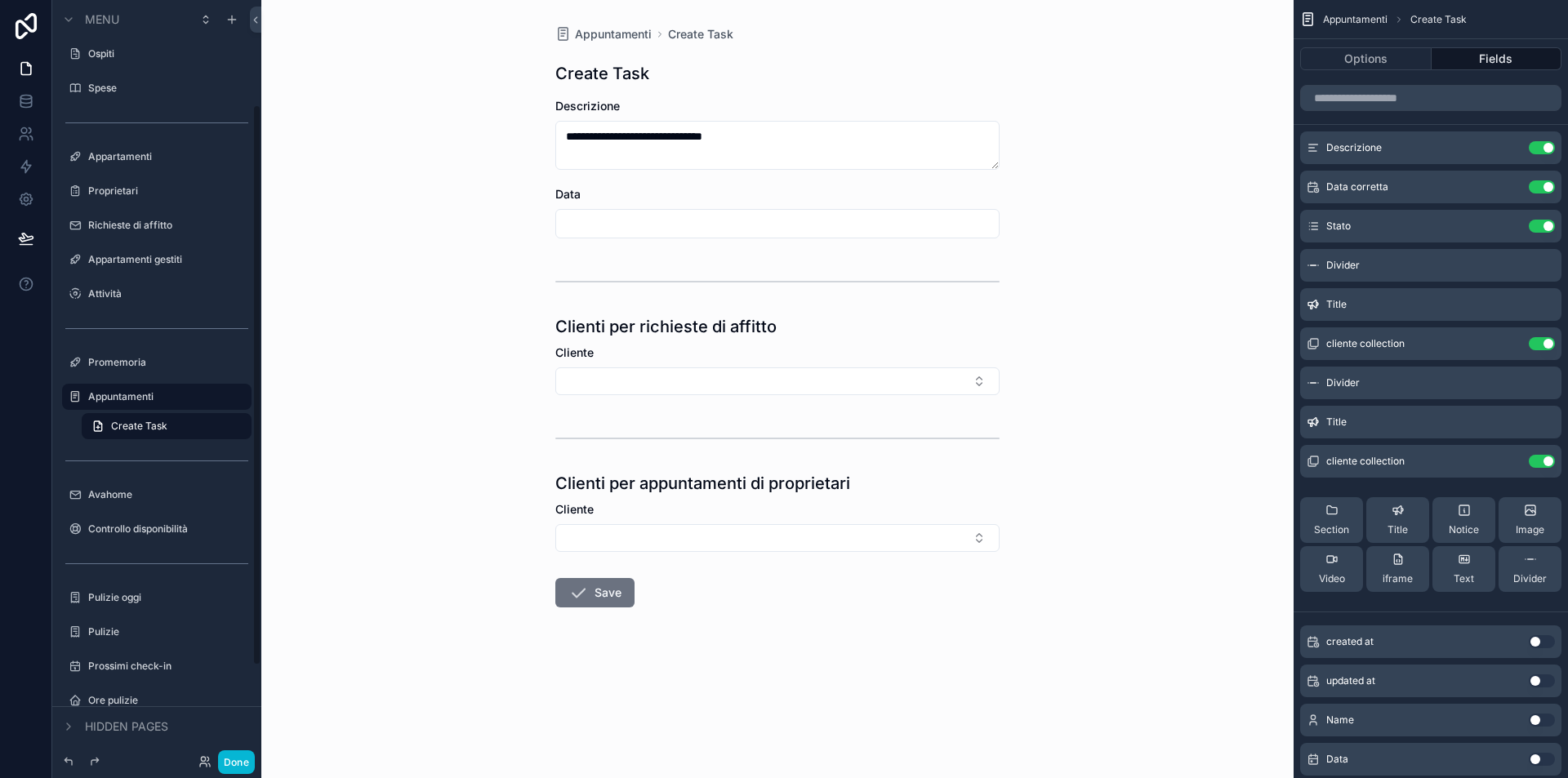
click at [668, 226] on input "scrollable content" at bounding box center [778, 223] width 443 height 23
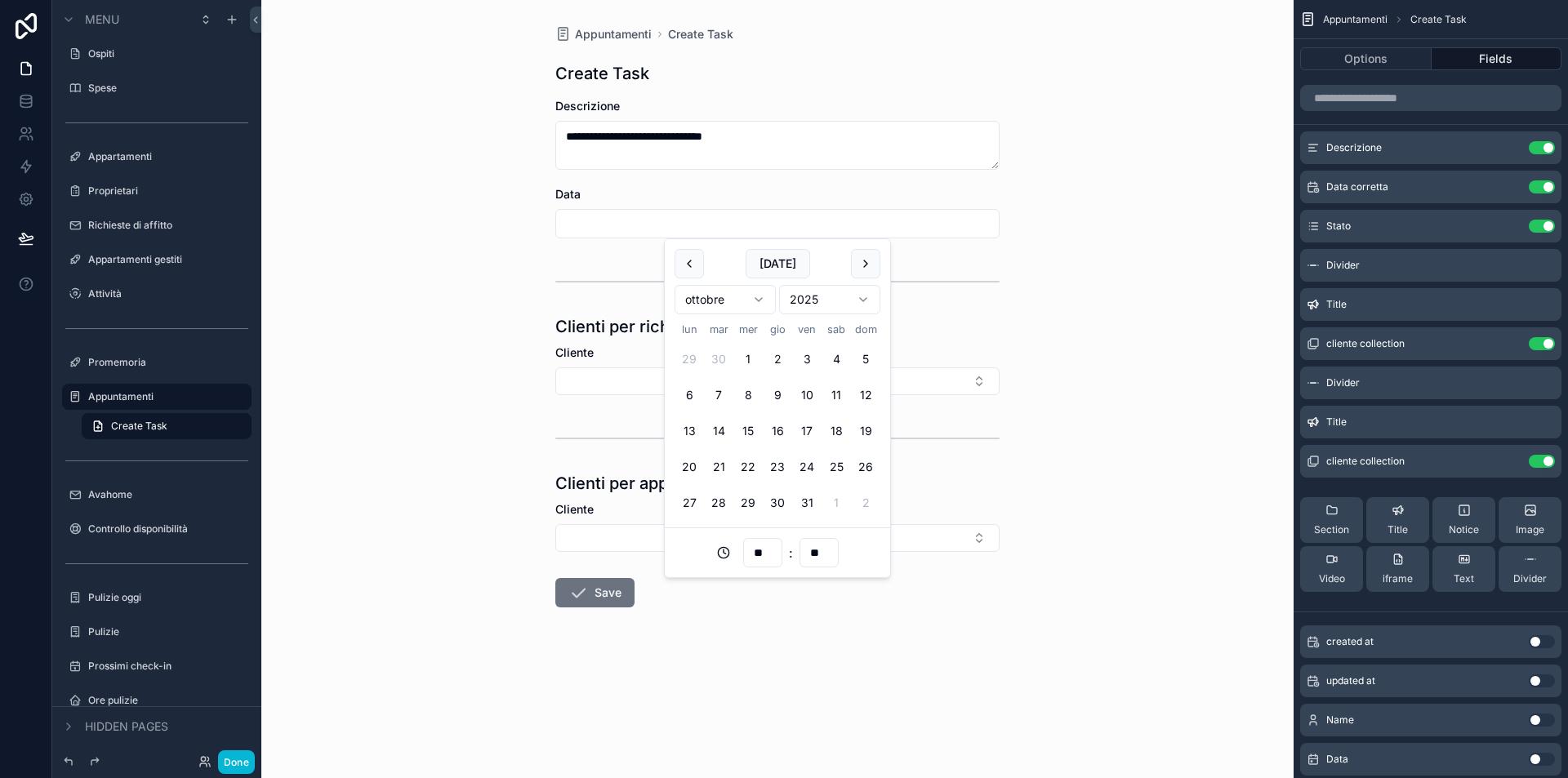
click at [652, 225] on input "scrollable content" at bounding box center [778, 223] width 443 height 23
click at [718, 397] on button "7" at bounding box center [719, 395] width 29 height 29
click at [512, 270] on div "**********" at bounding box center [778, 389] width 1033 height 778
click at [642, 222] on input "**********" at bounding box center [778, 223] width 443 height 23
drag, startPoint x: 767, startPoint y: 553, endPoint x: 731, endPoint y: 544, distance: 37.1
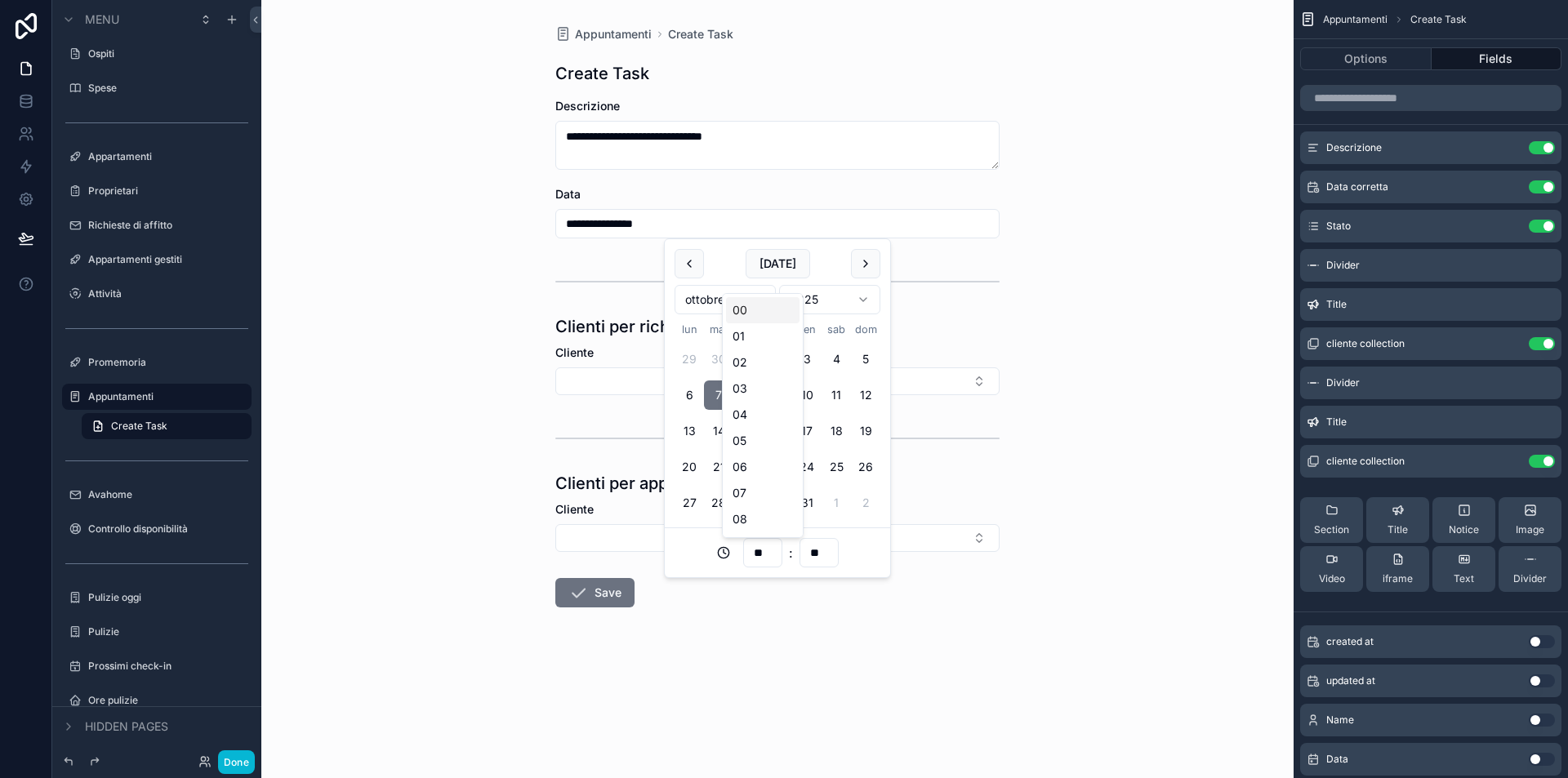
click at [734, 552] on div "** : **" at bounding box center [778, 552] width 206 height 29
type input "**********"
type input "**"
type input "**********"
type input "**"
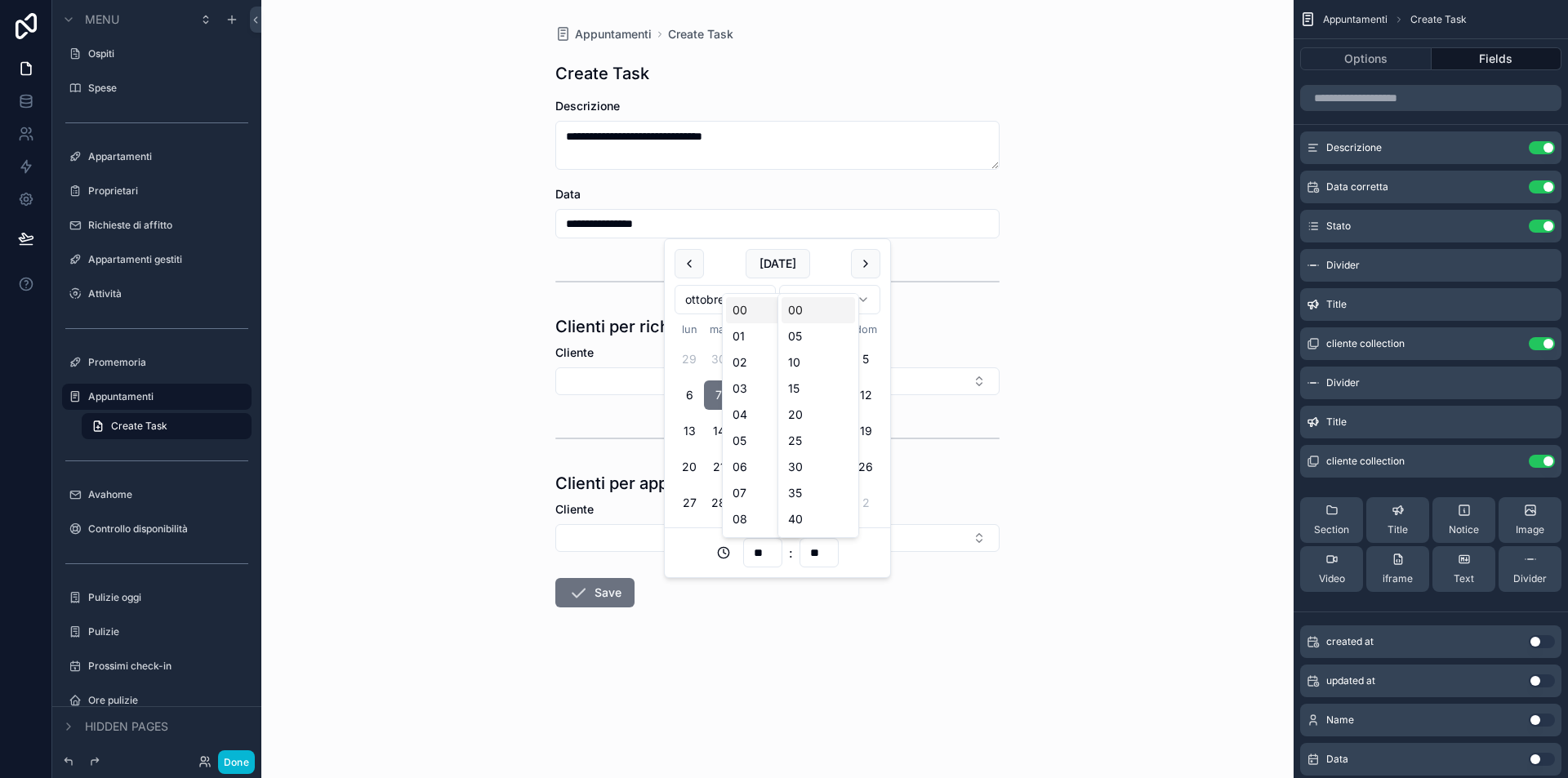
type input "**********"
type input "**"
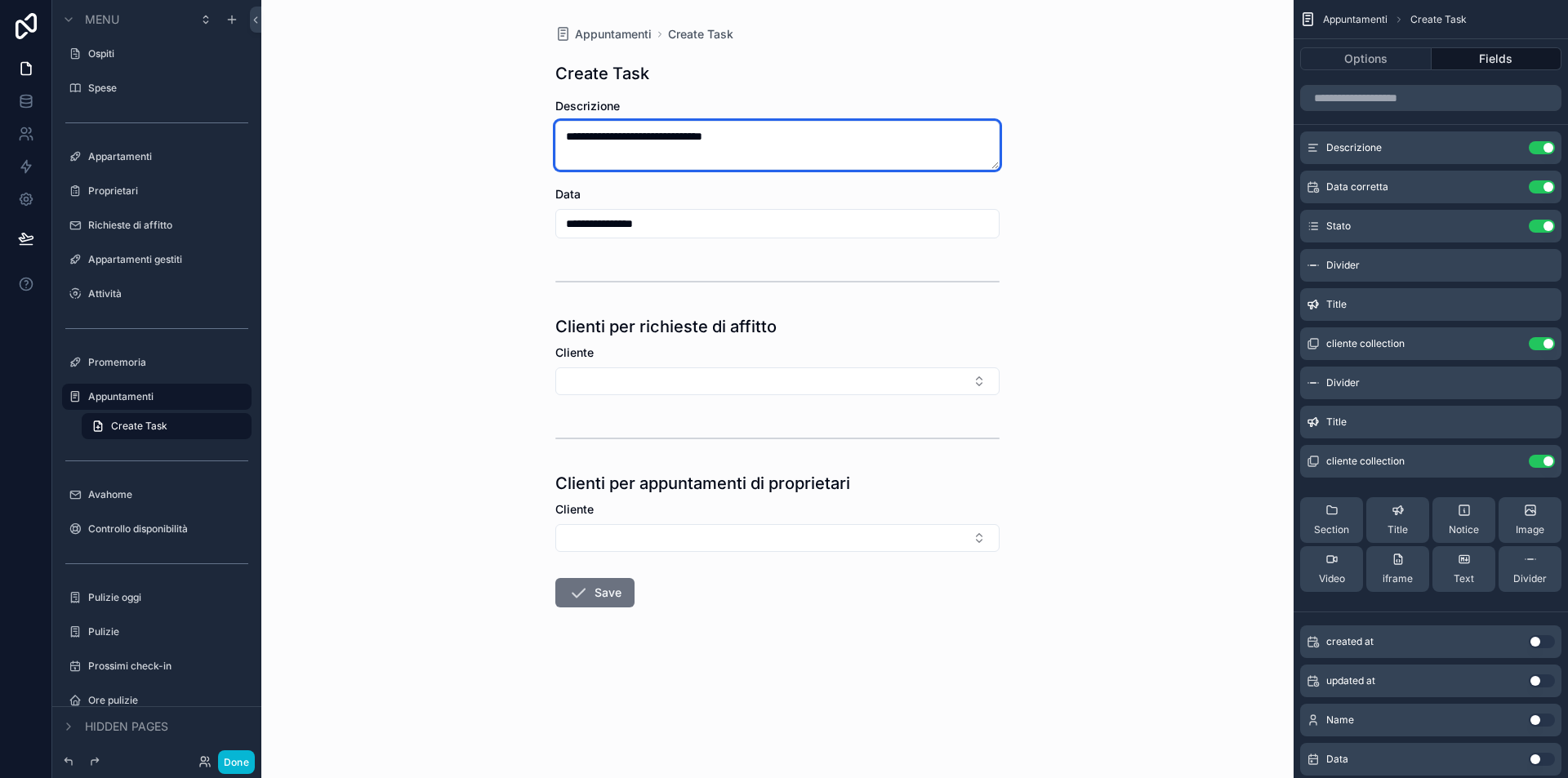
click at [802, 129] on textarea "**********" at bounding box center [777, 145] width 444 height 49
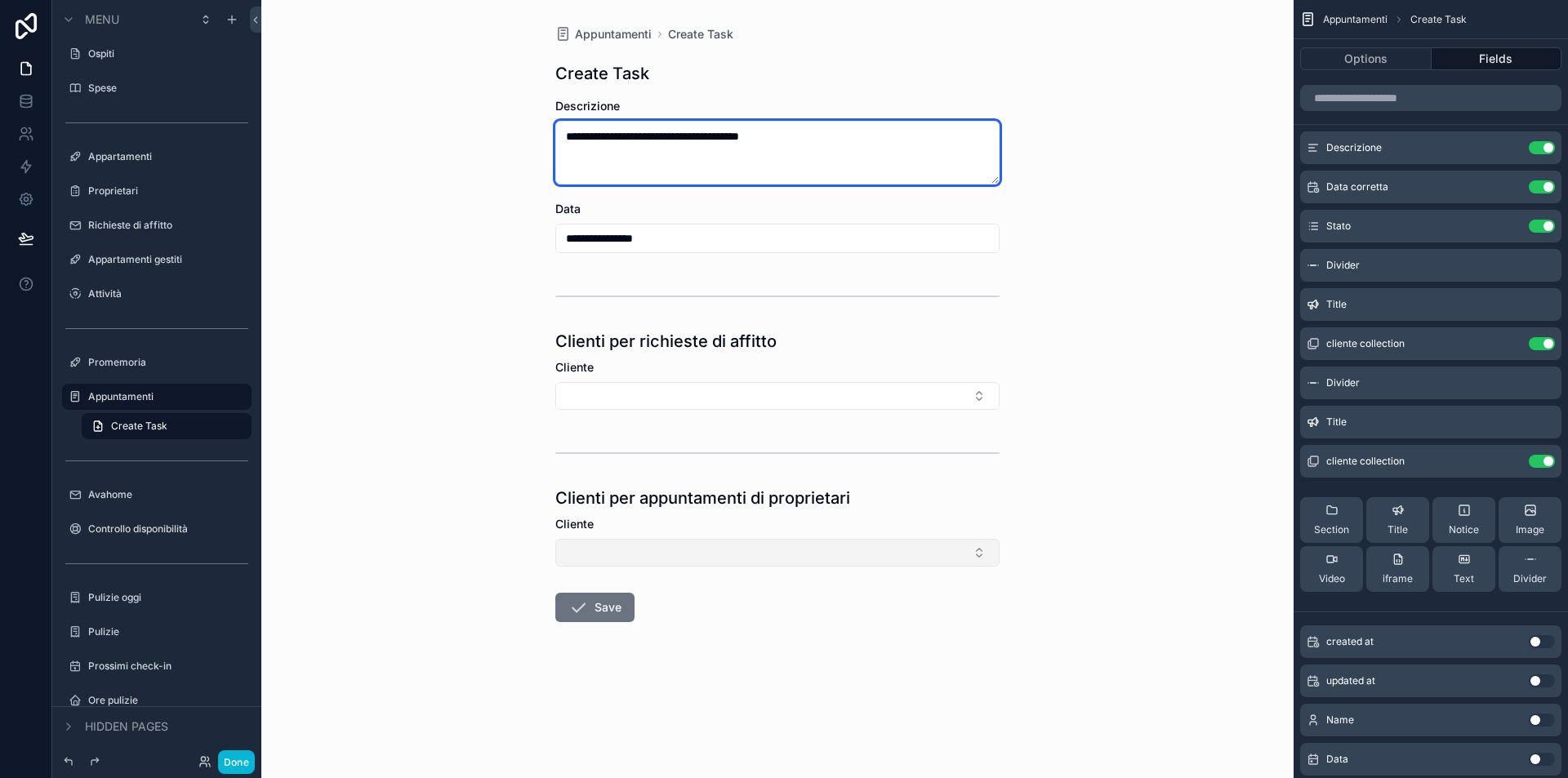
type textarea "**********"
click at [678, 549] on button "Select Button" at bounding box center [777, 552] width 444 height 28
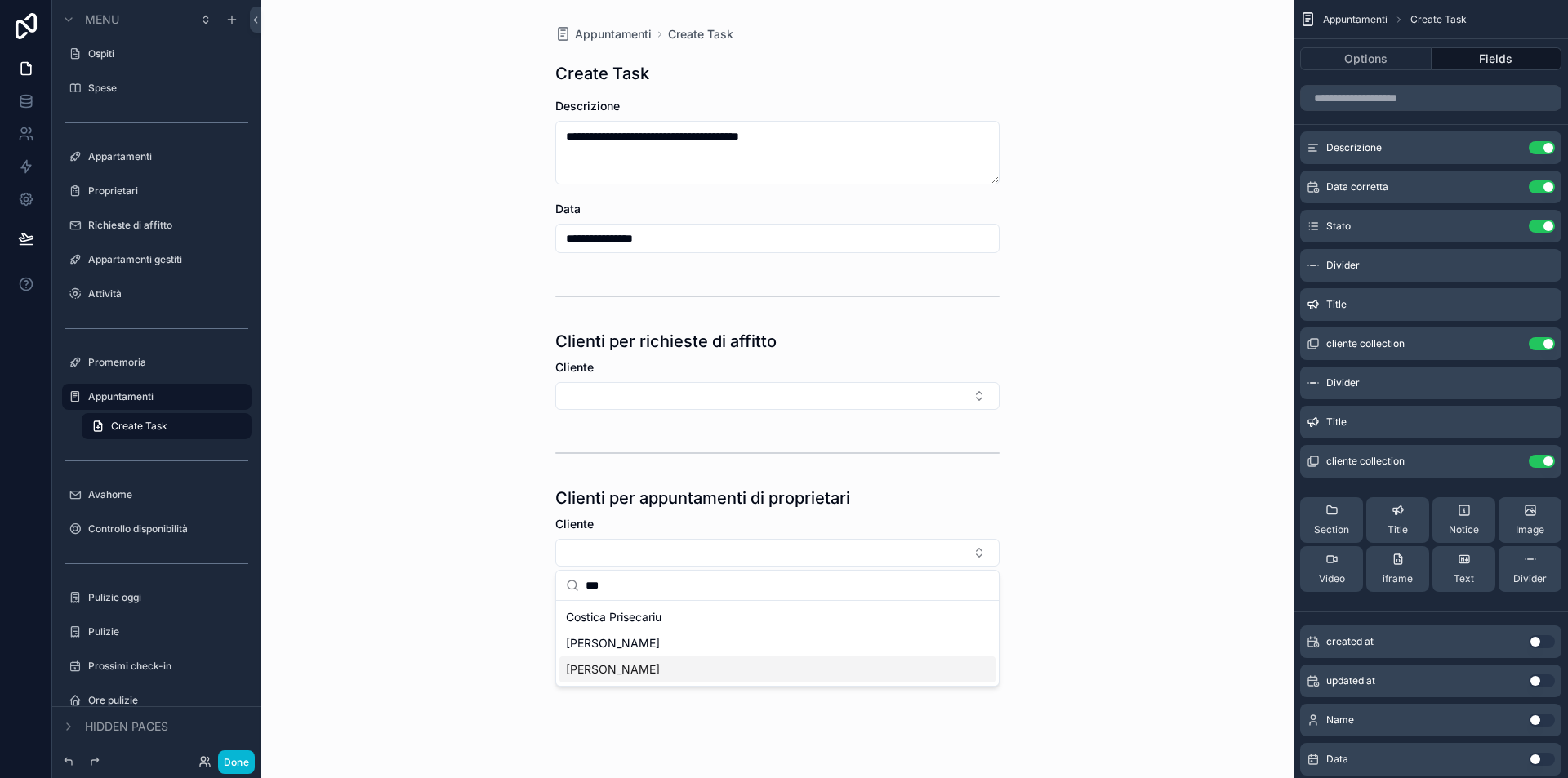
type input "***"
click at [662, 681] on div "Carla Lovere" at bounding box center [778, 669] width 436 height 26
click at [515, 576] on div "**********" at bounding box center [778, 389] width 1033 height 778
click at [598, 612] on button "Save" at bounding box center [595, 613] width 79 height 29
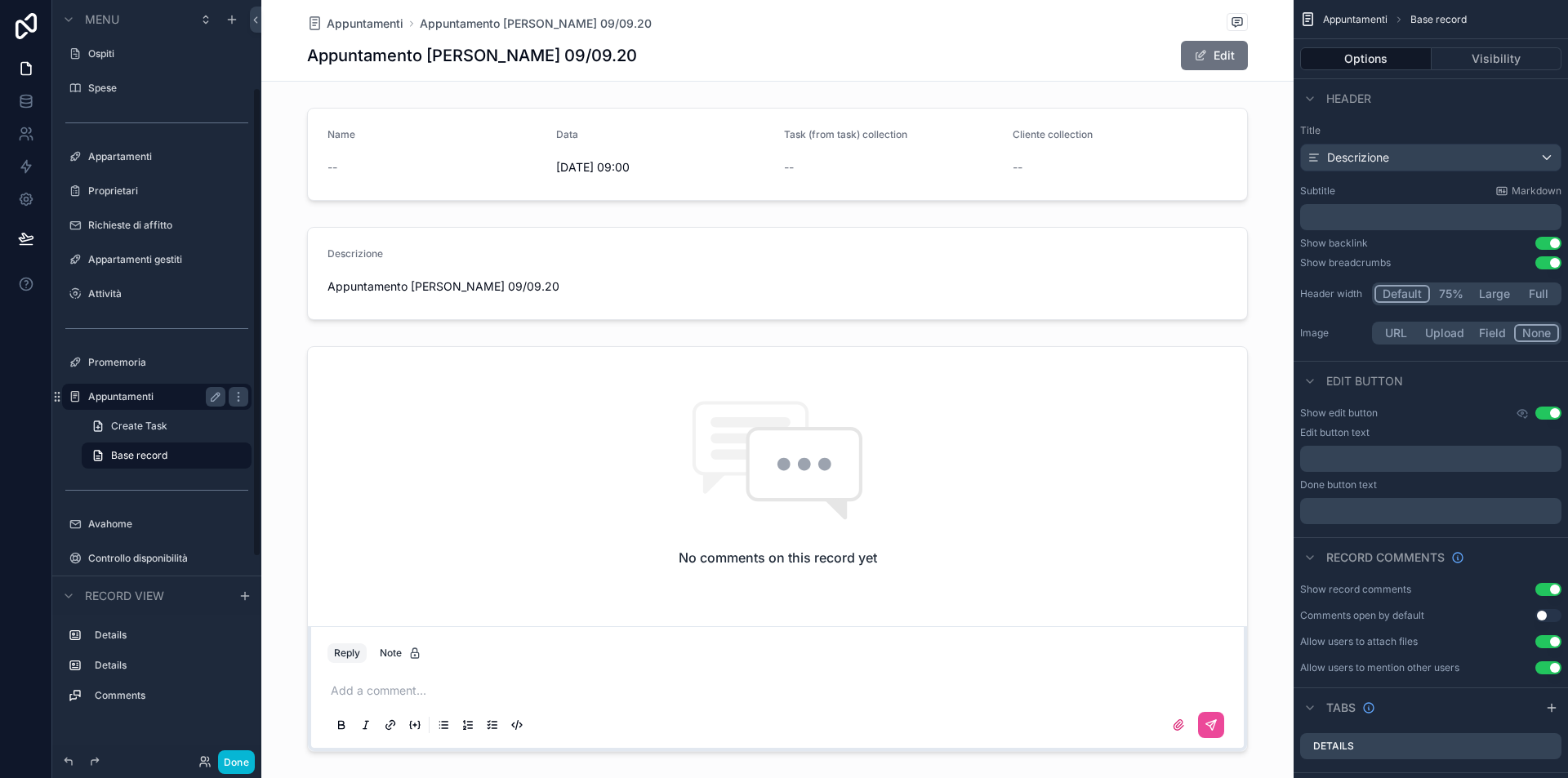
click at [85, 397] on div "Appuntamenti" at bounding box center [157, 396] width 183 height 26
click at [126, 396] on label "Appuntamenti" at bounding box center [153, 396] width 131 height 13
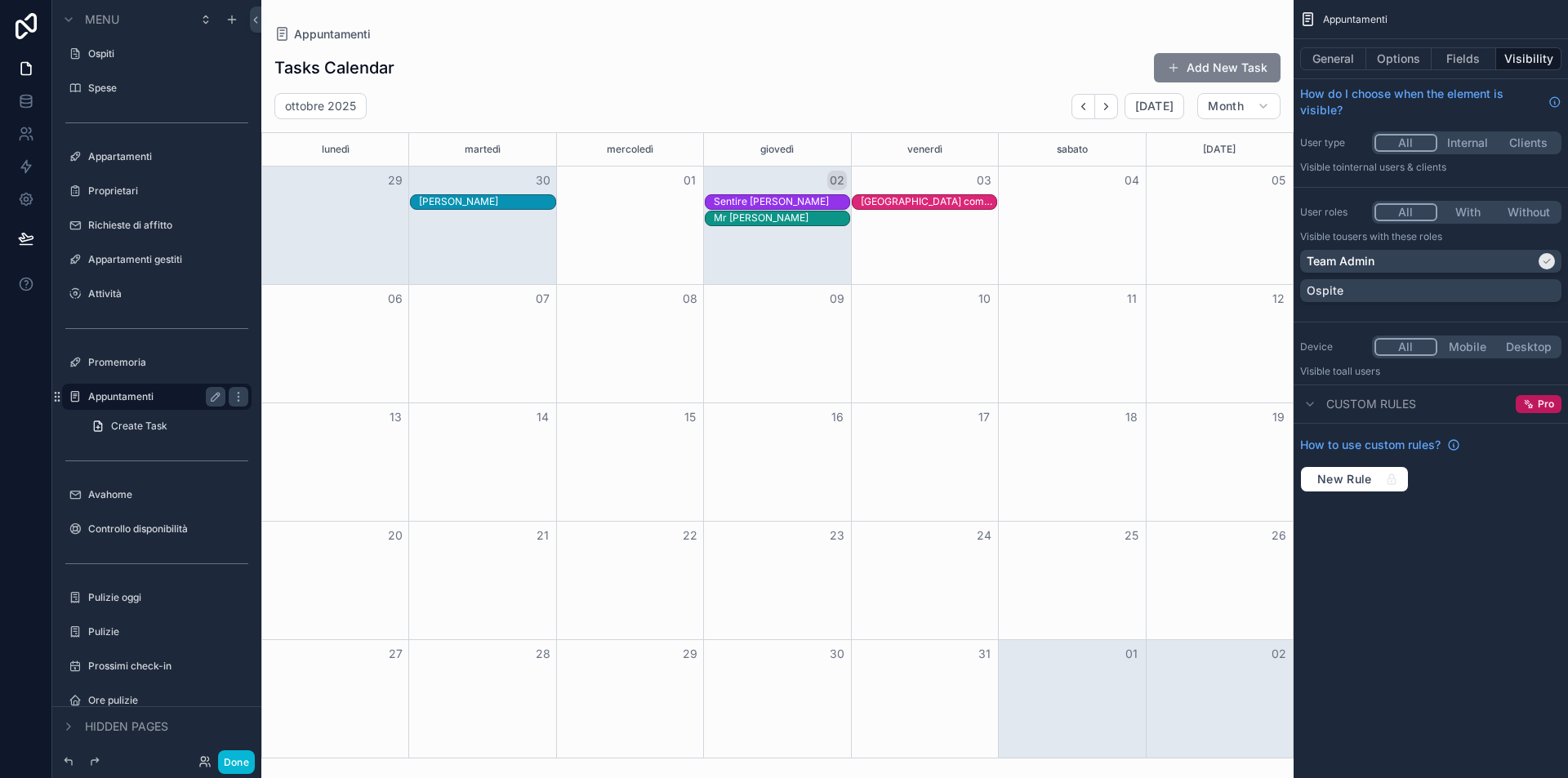
click at [1234, 61] on button "Add New Task" at bounding box center [1217, 68] width 127 height 29
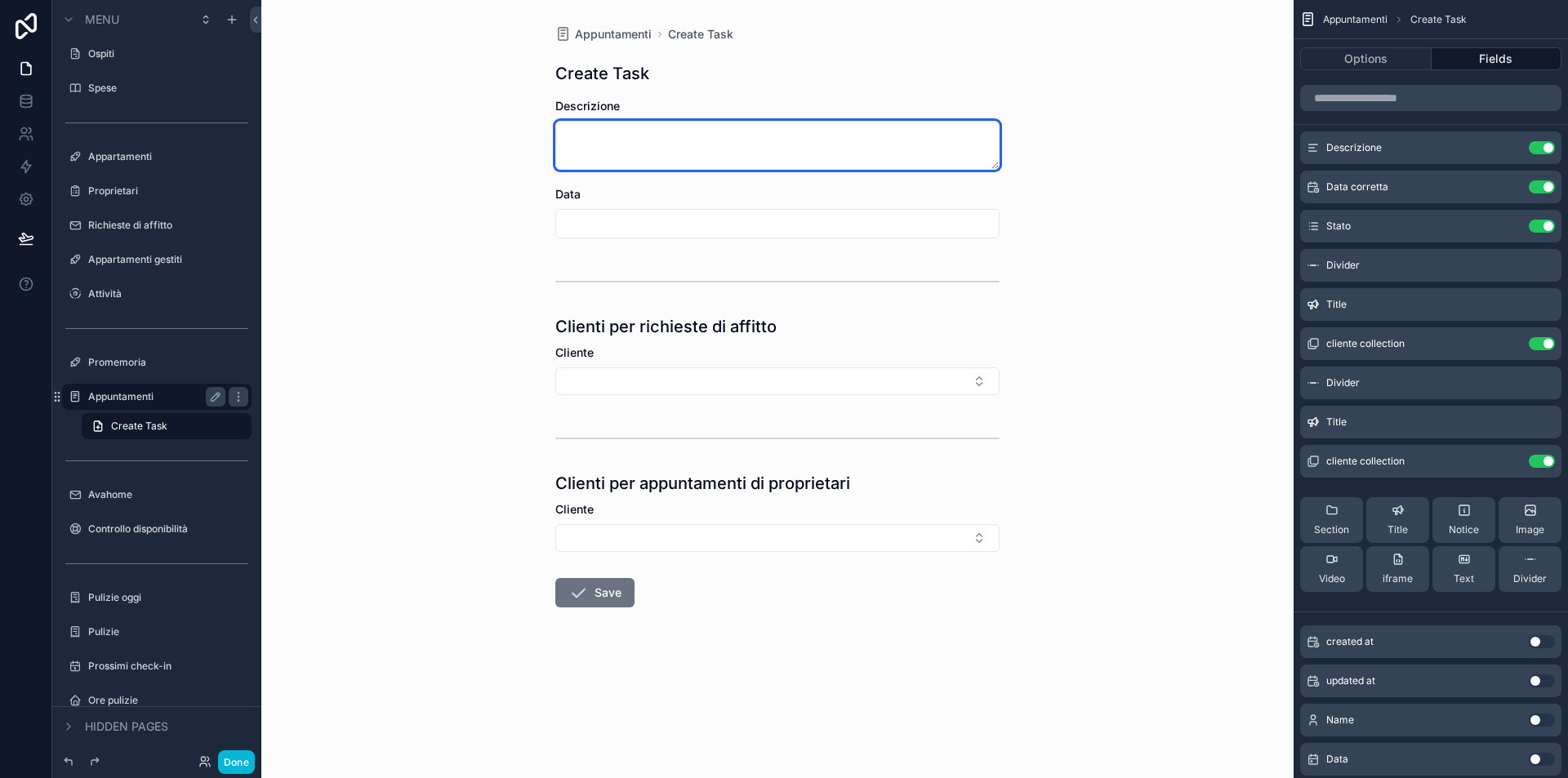
click at [620, 140] on textarea "scrollable content" at bounding box center [777, 145] width 444 height 49
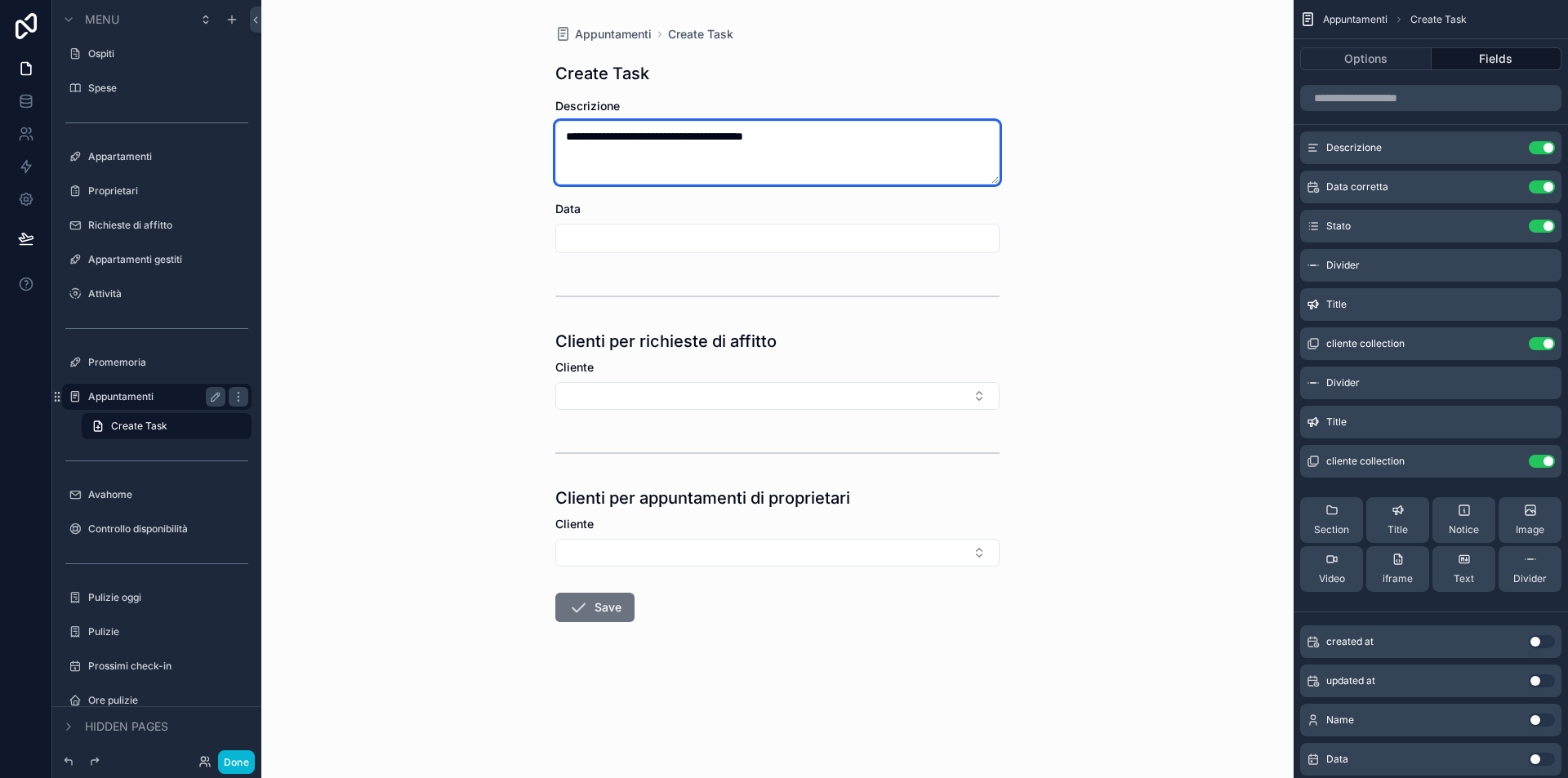
type textarea "**********"
click at [577, 240] on input "scrollable content" at bounding box center [778, 238] width 443 height 23
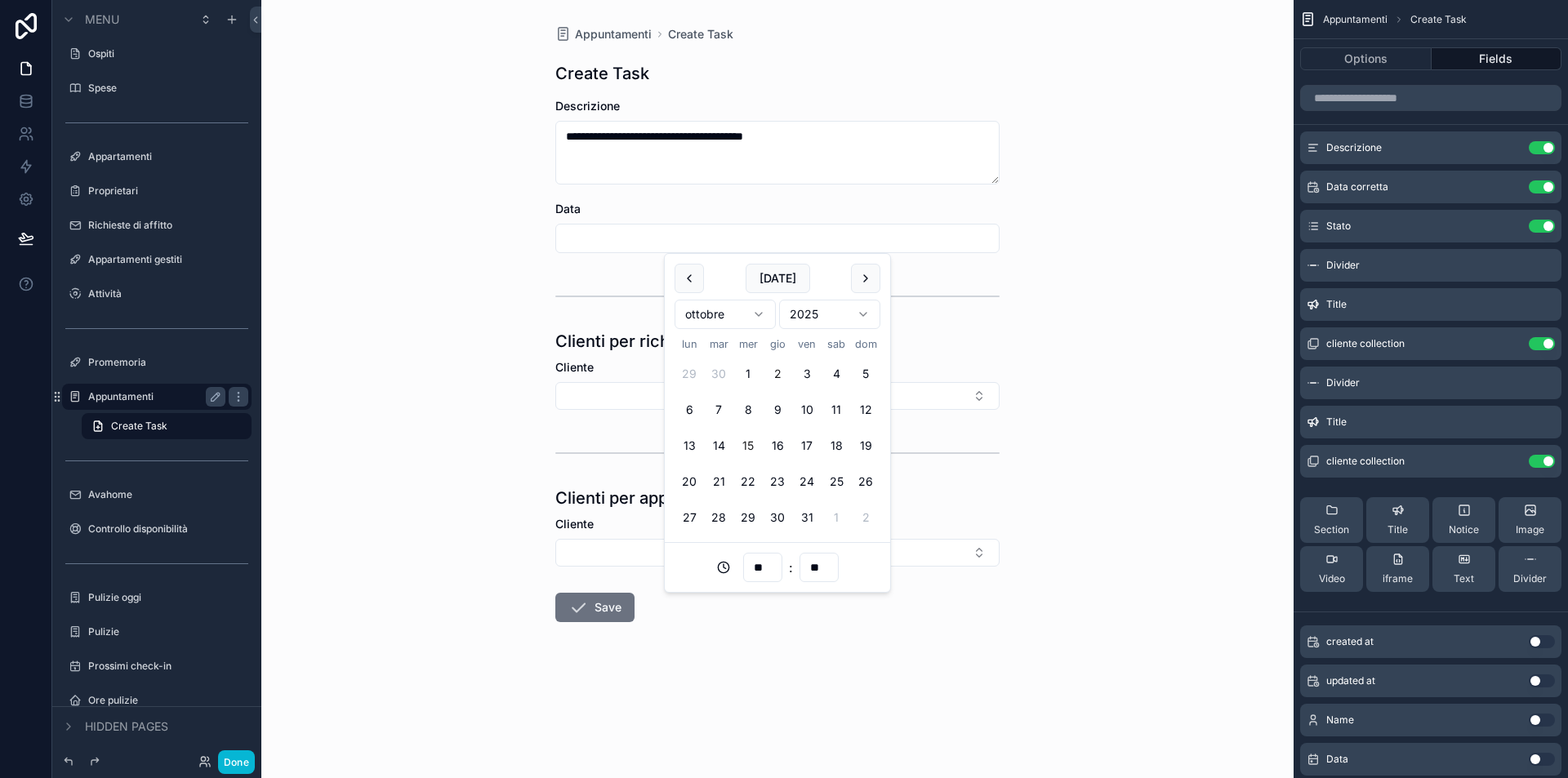
click at [755, 442] on button "15" at bounding box center [748, 445] width 29 height 29
type input "**********"
click at [401, 288] on div "**********" at bounding box center [778, 389] width 1033 height 778
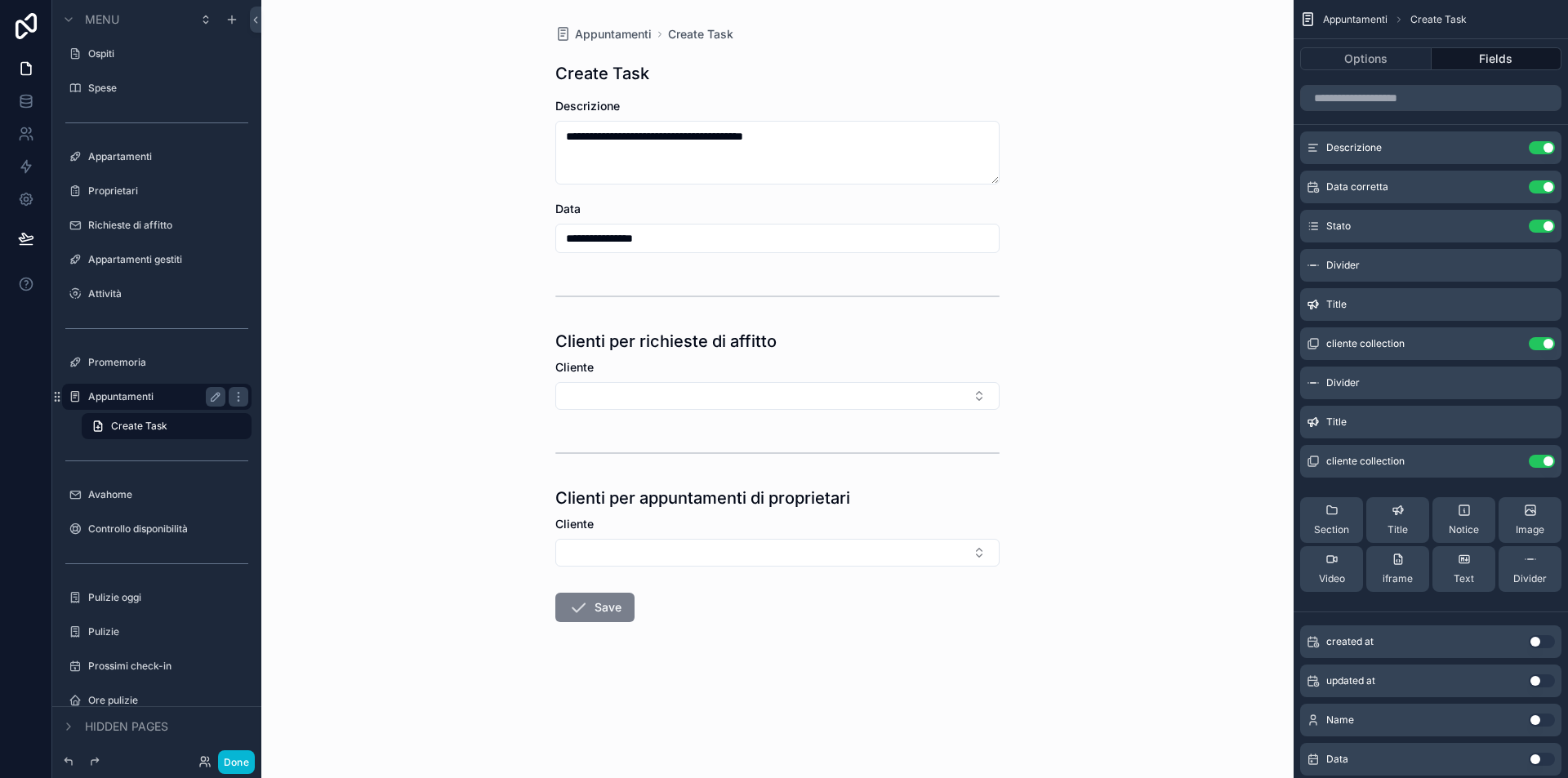
click at [609, 604] on button "Save" at bounding box center [595, 607] width 79 height 29
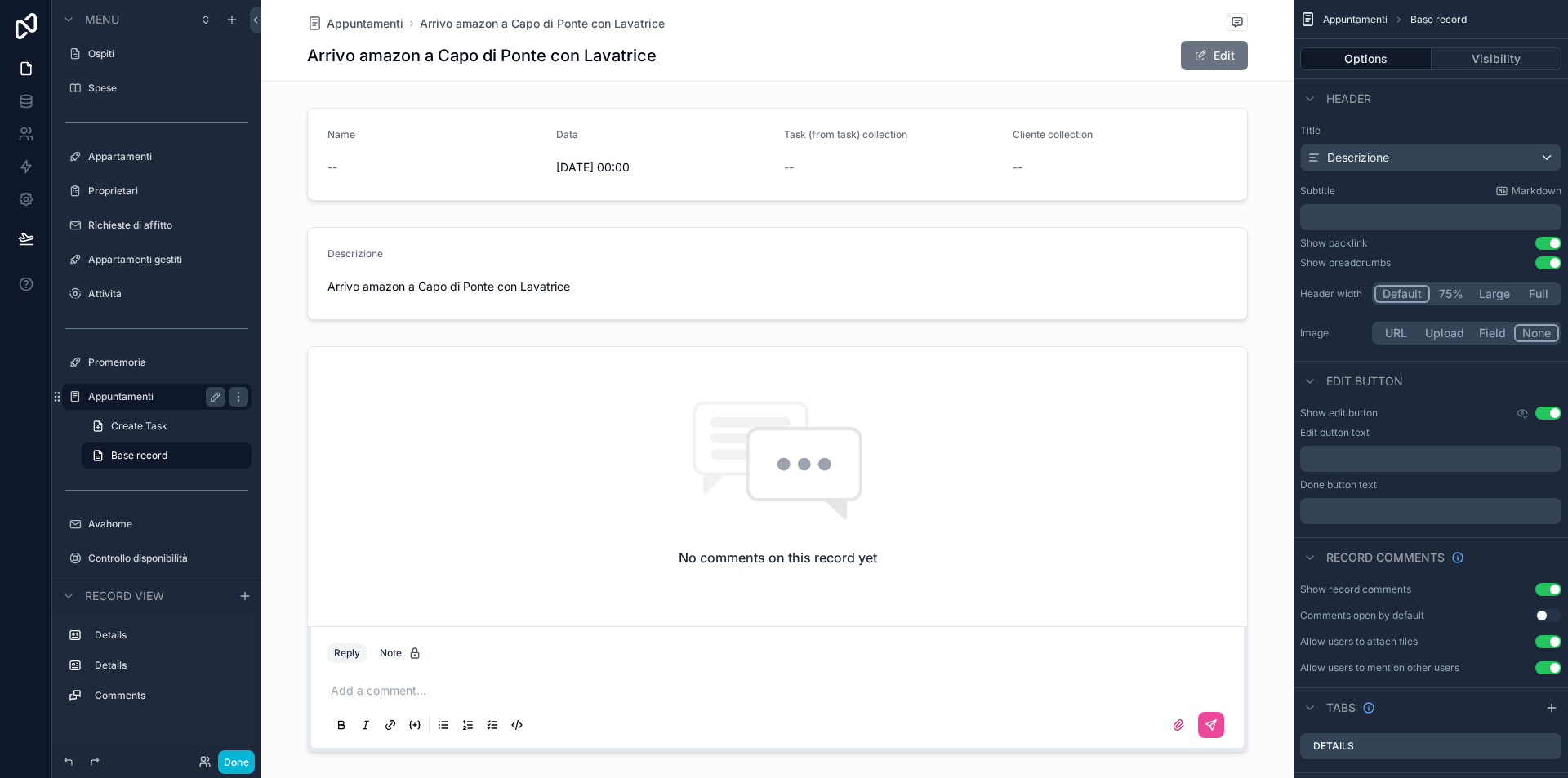
click at [140, 394] on label "Appuntamenti" at bounding box center [153, 396] width 131 height 13
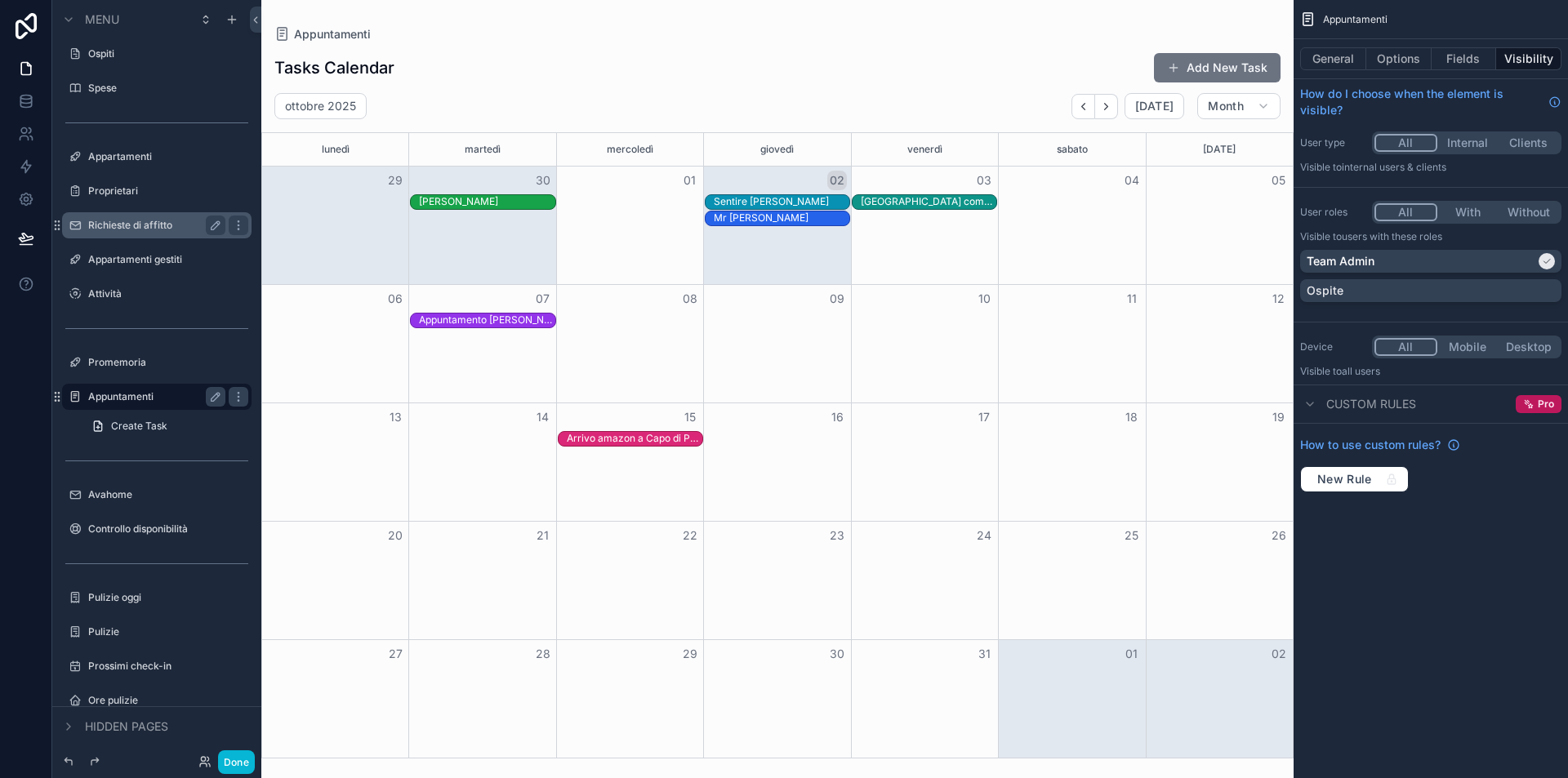
click at [148, 226] on label "Richieste di affitto" at bounding box center [153, 225] width 131 height 13
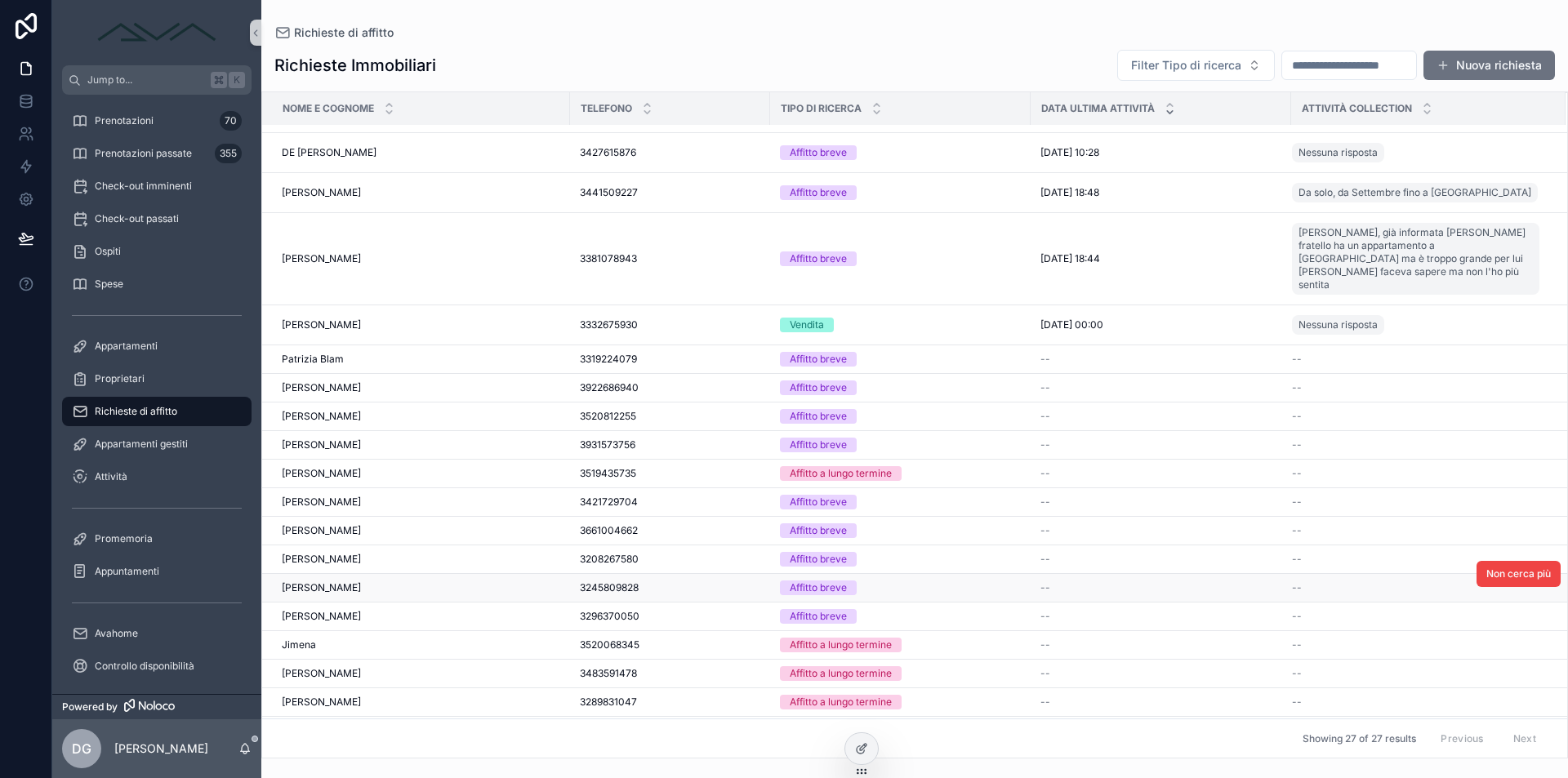
scroll to position [289, 0]
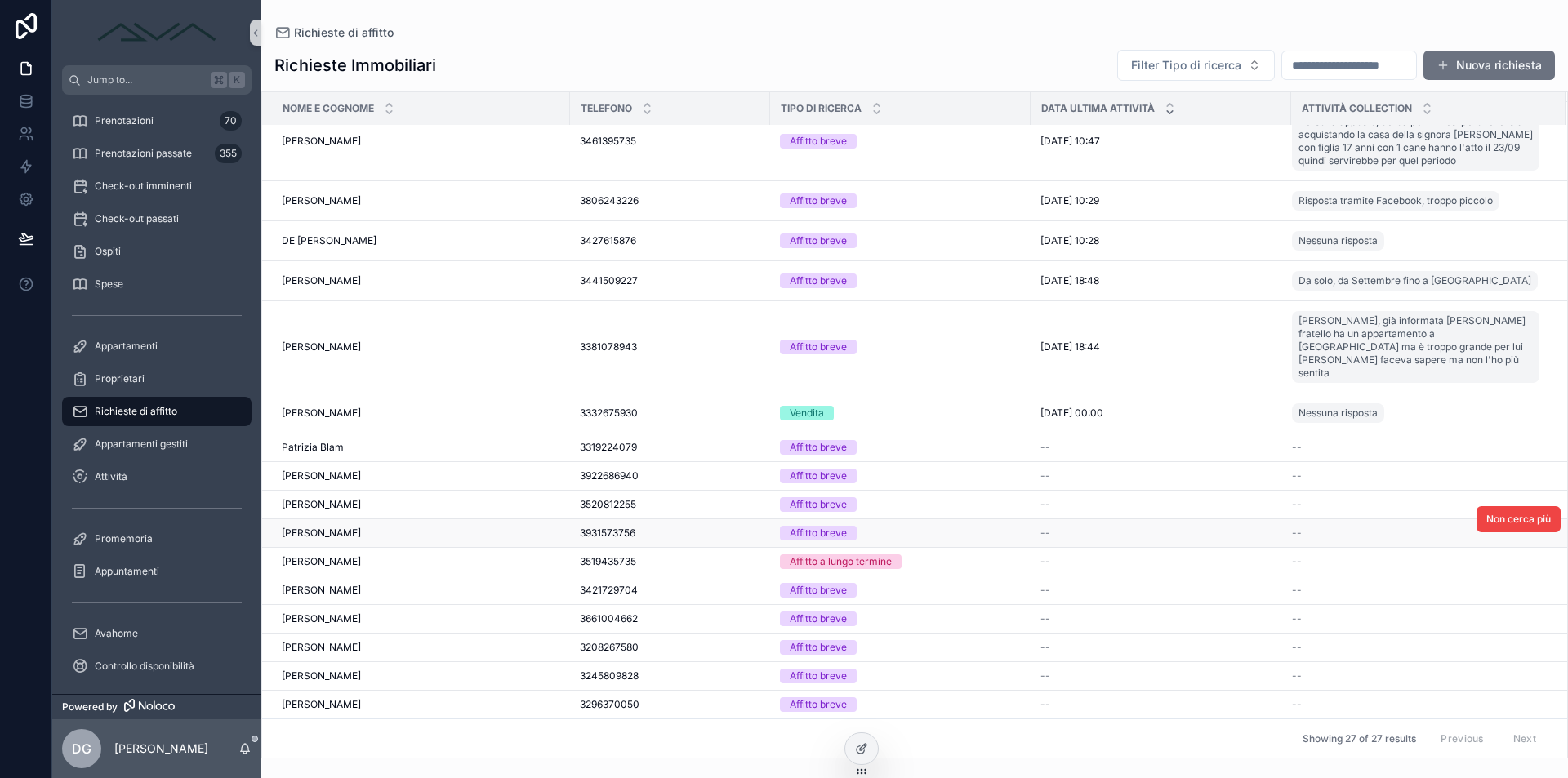
click at [343, 526] on span "Federico zubani" at bounding box center [322, 532] width 79 height 13
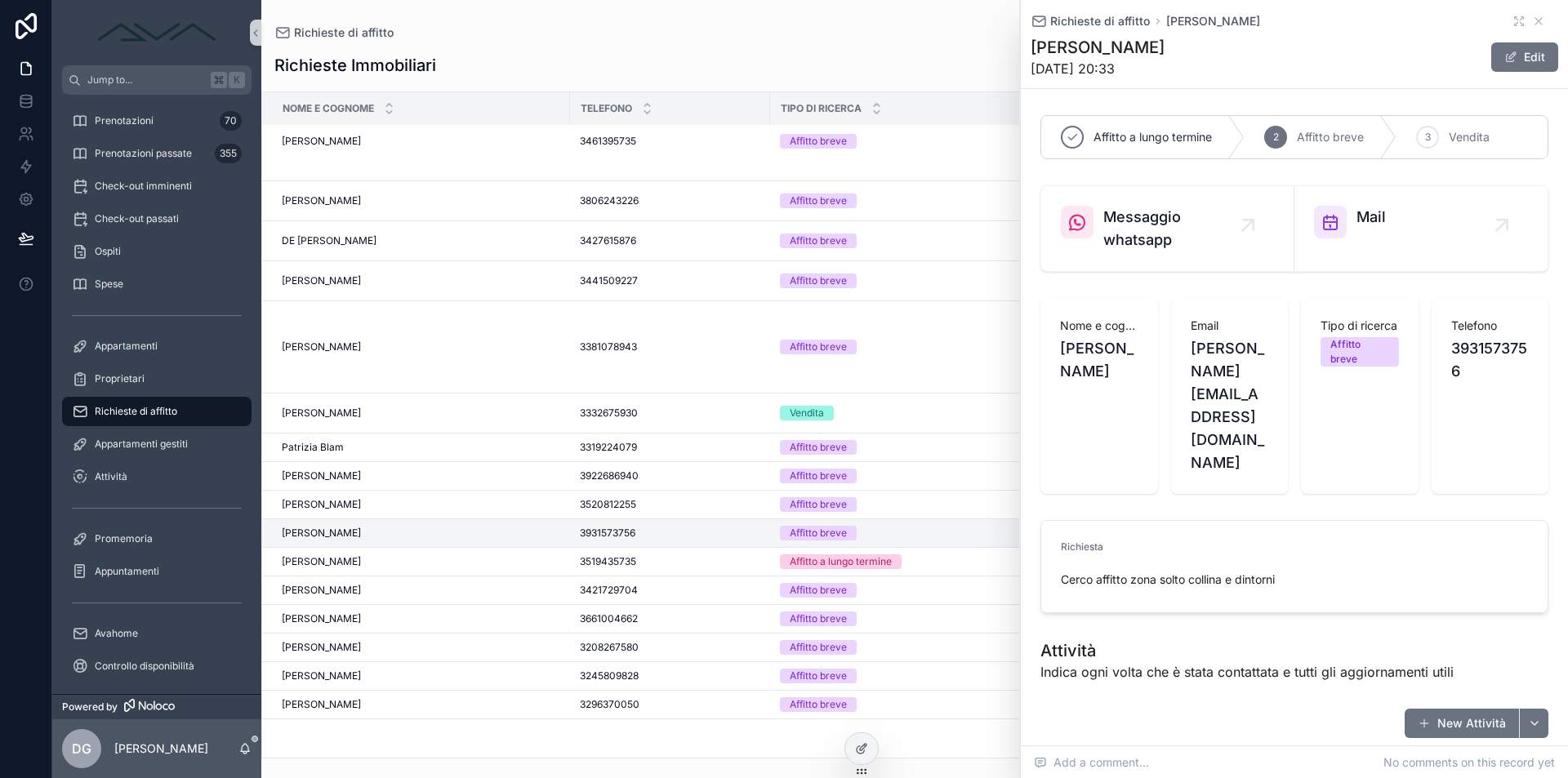
scroll to position [43, 0]
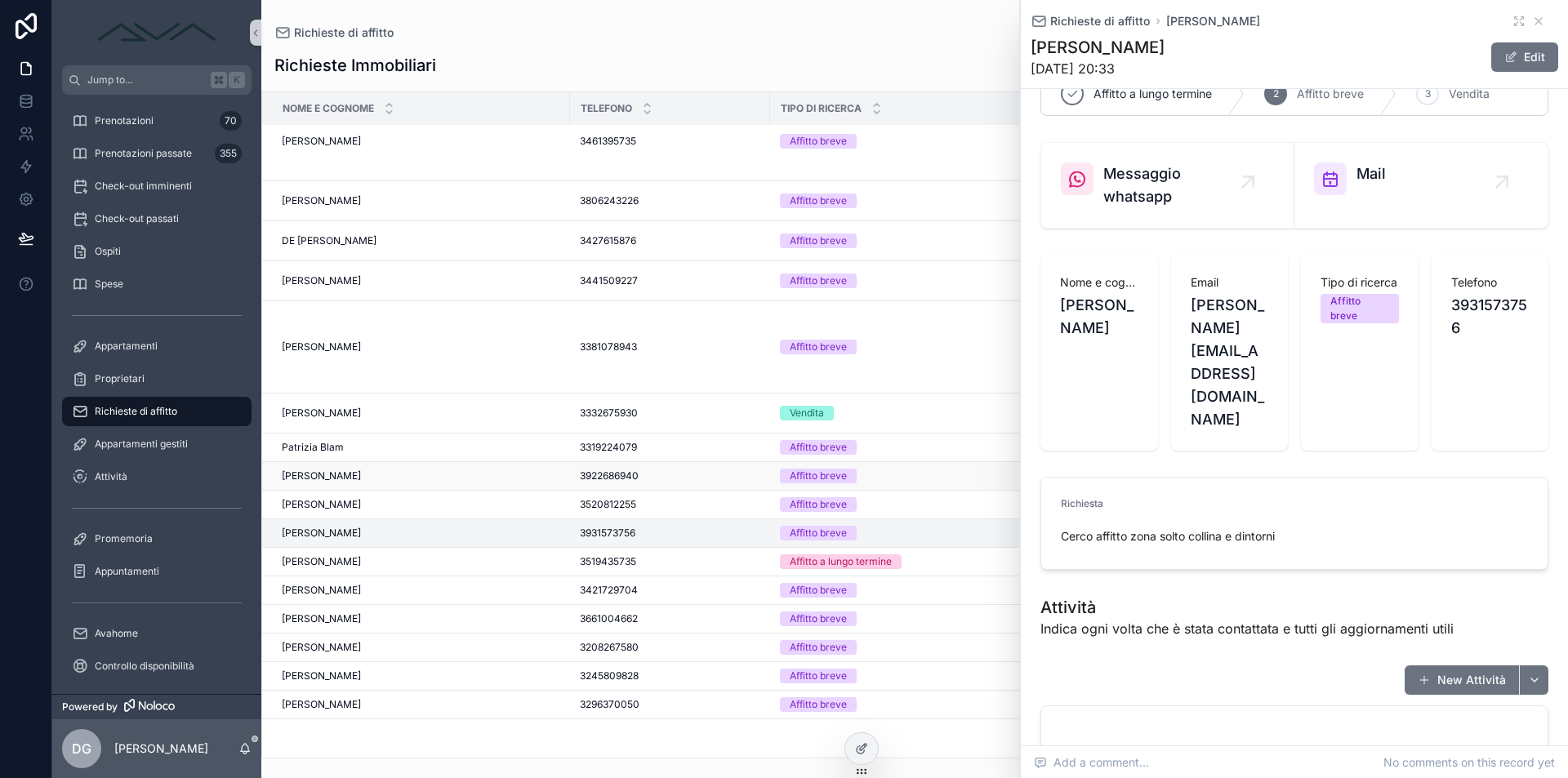
click at [339, 470] on span "Xavier Rendon" at bounding box center [322, 476] width 79 height 13
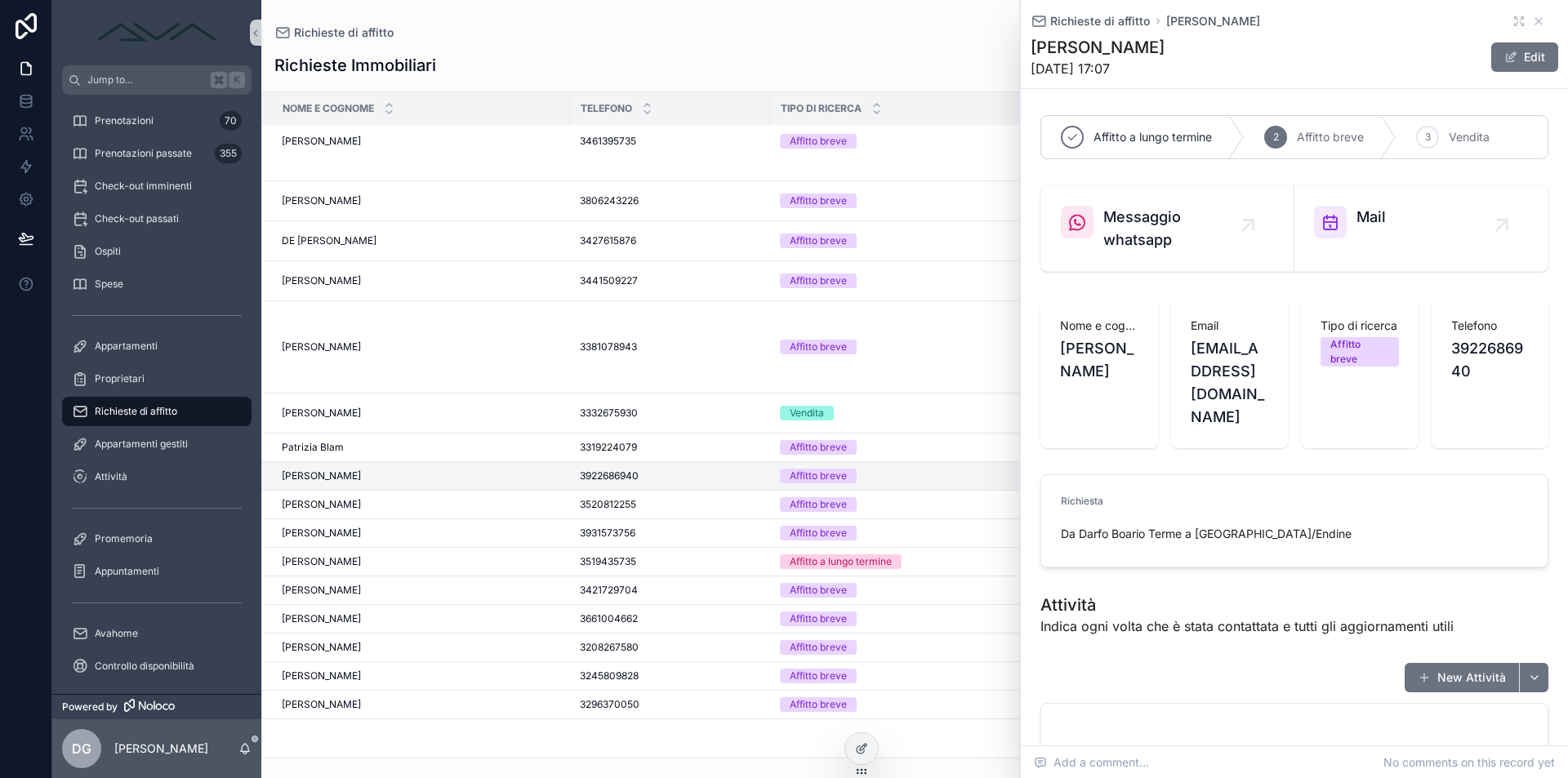
scroll to position [28, 0]
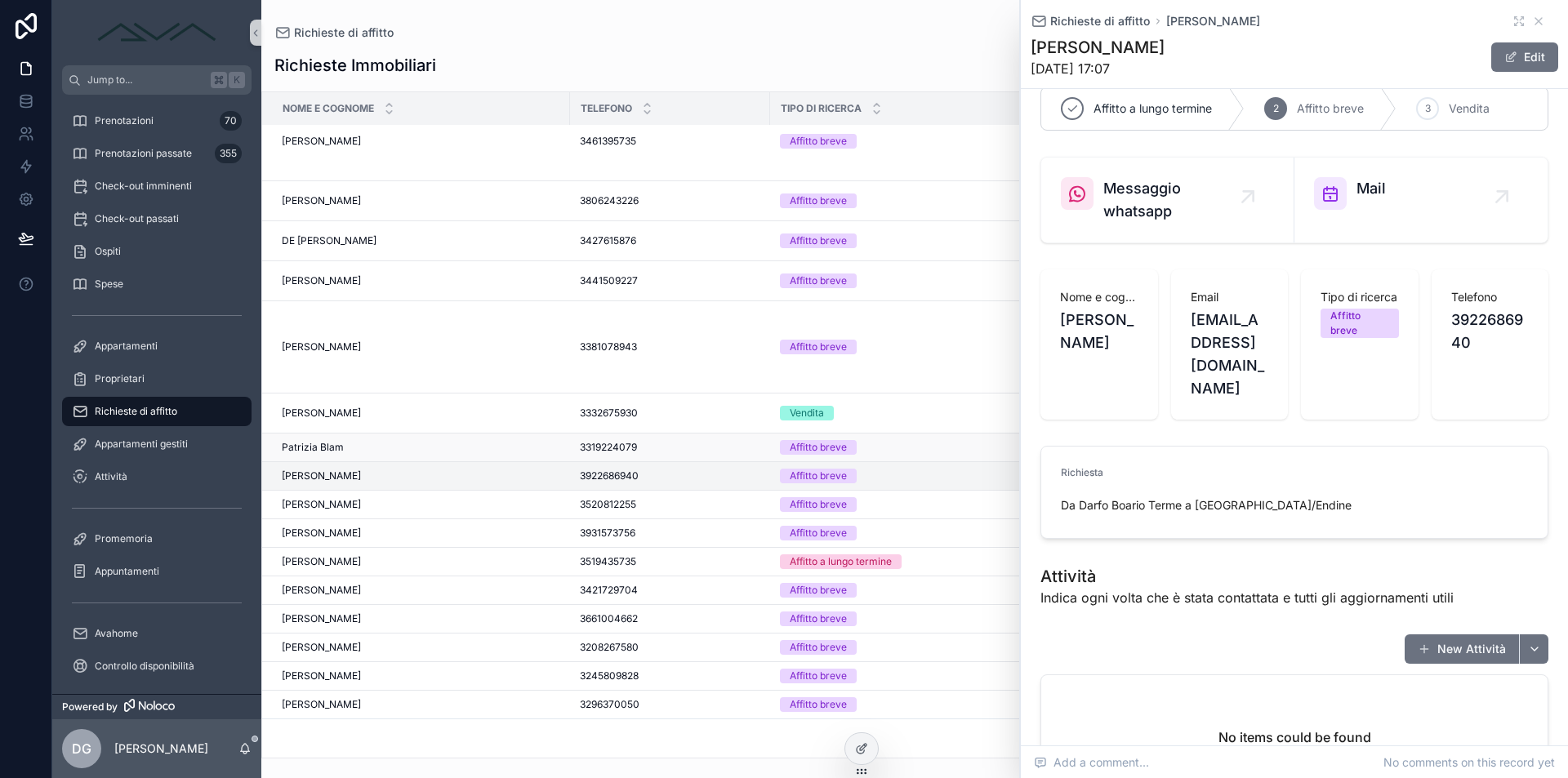
click at [328, 441] on span "Patrizia Blam" at bounding box center [313, 447] width 62 height 13
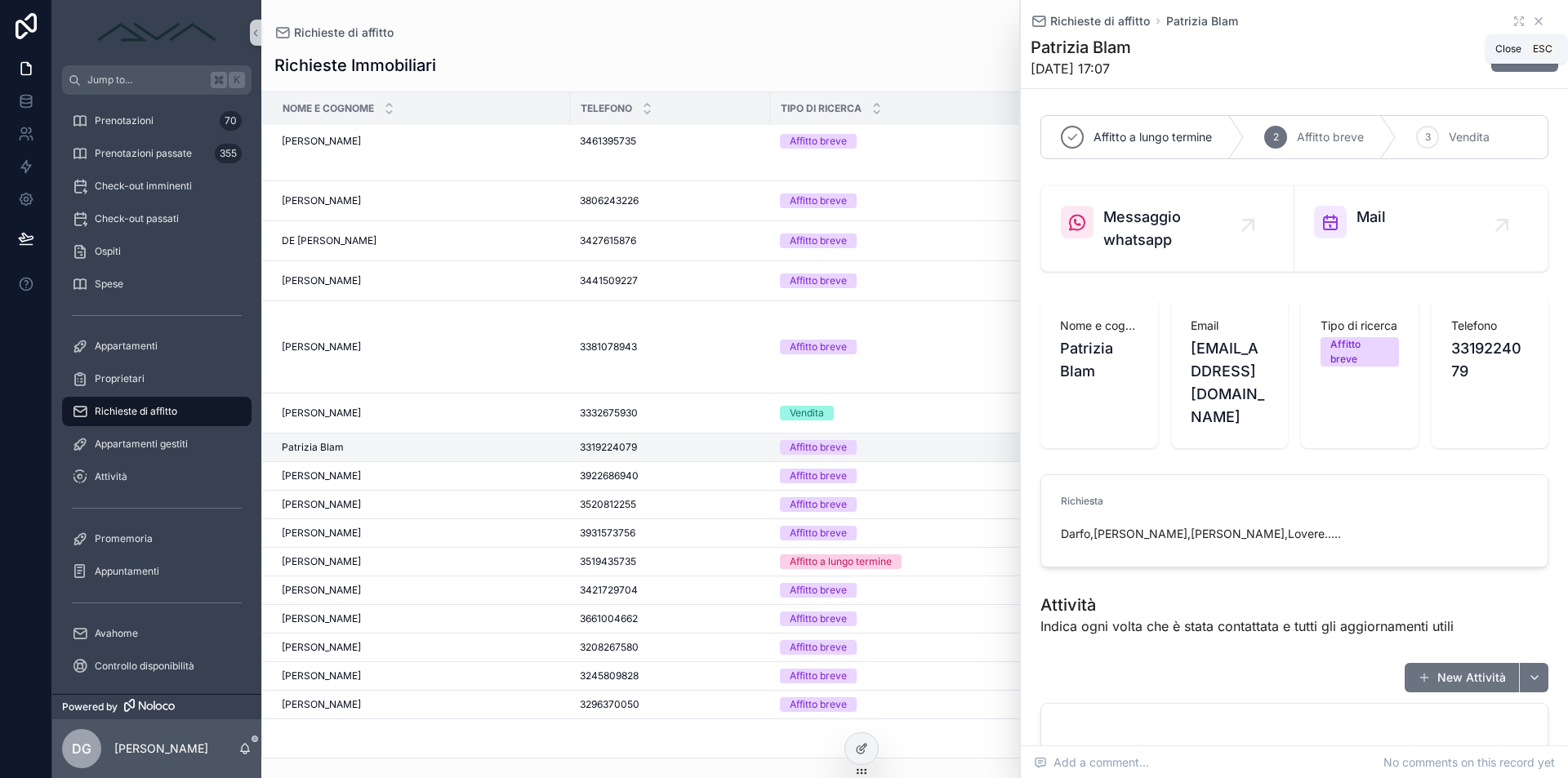
click at [1533, 20] on icon "scrollable content" at bounding box center [1539, 21] width 13 height 13
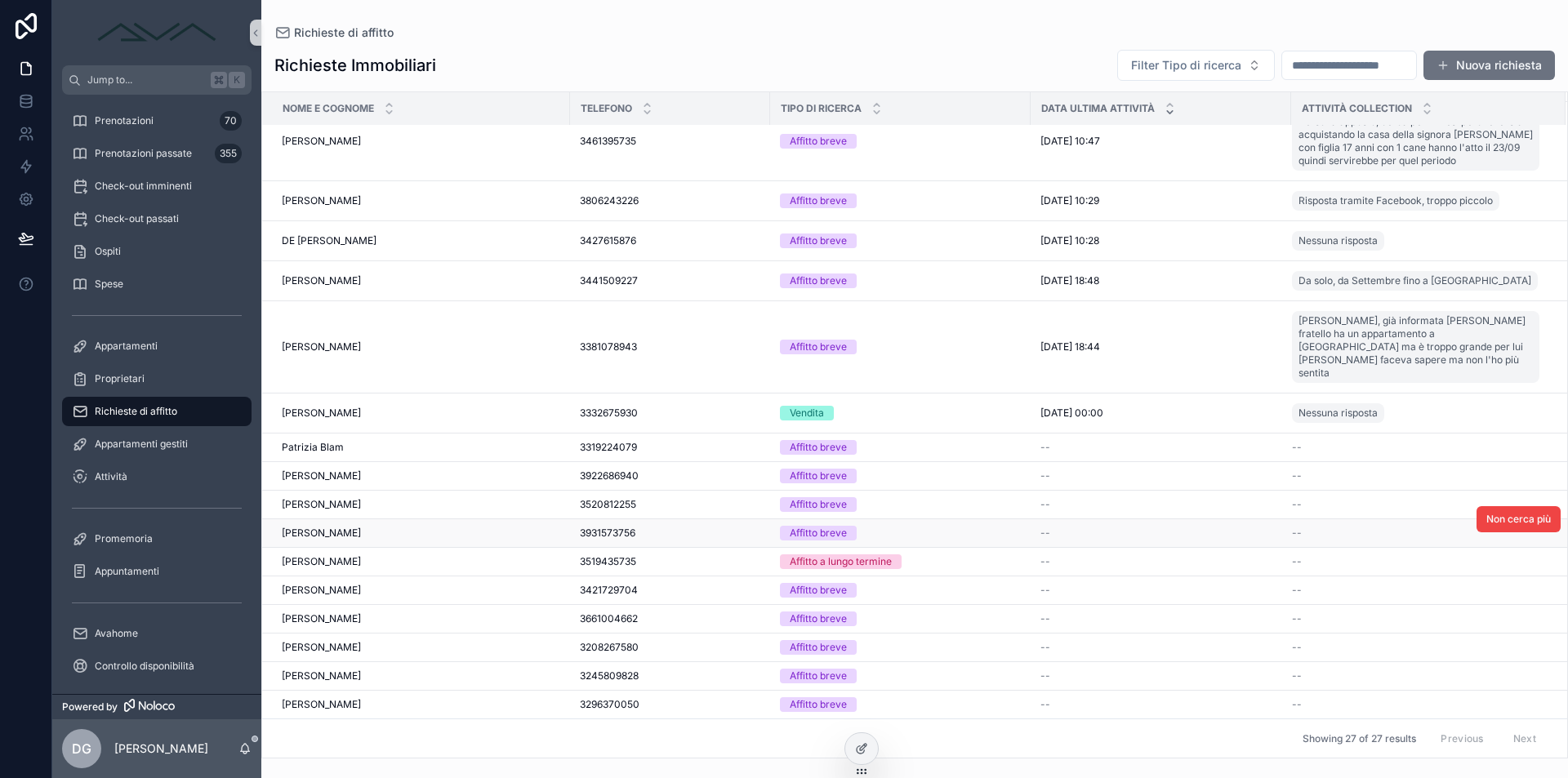
scroll to position [407, 0]
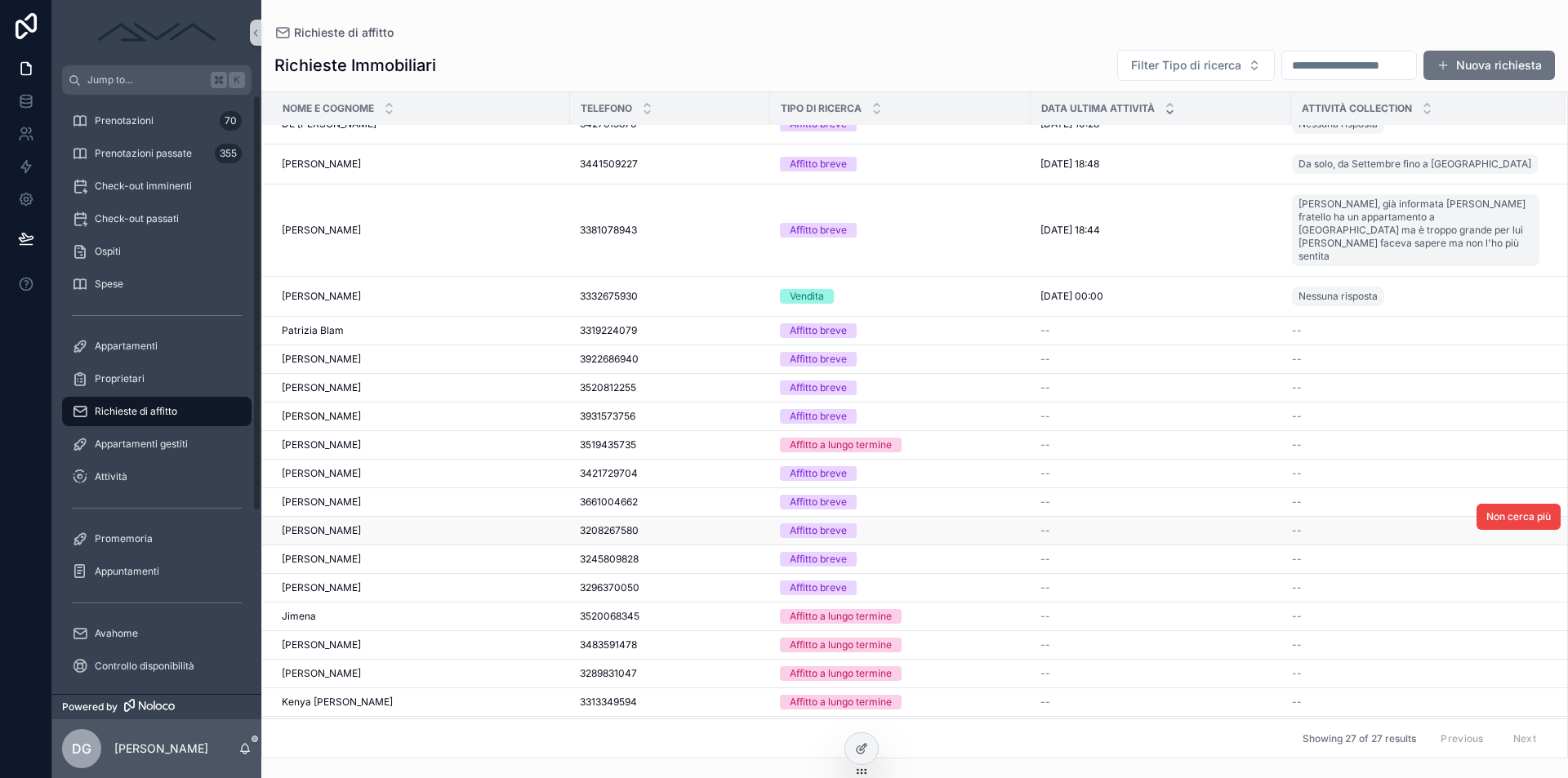
click at [340, 524] on span "Fabrizio beltramk" at bounding box center [322, 530] width 79 height 13
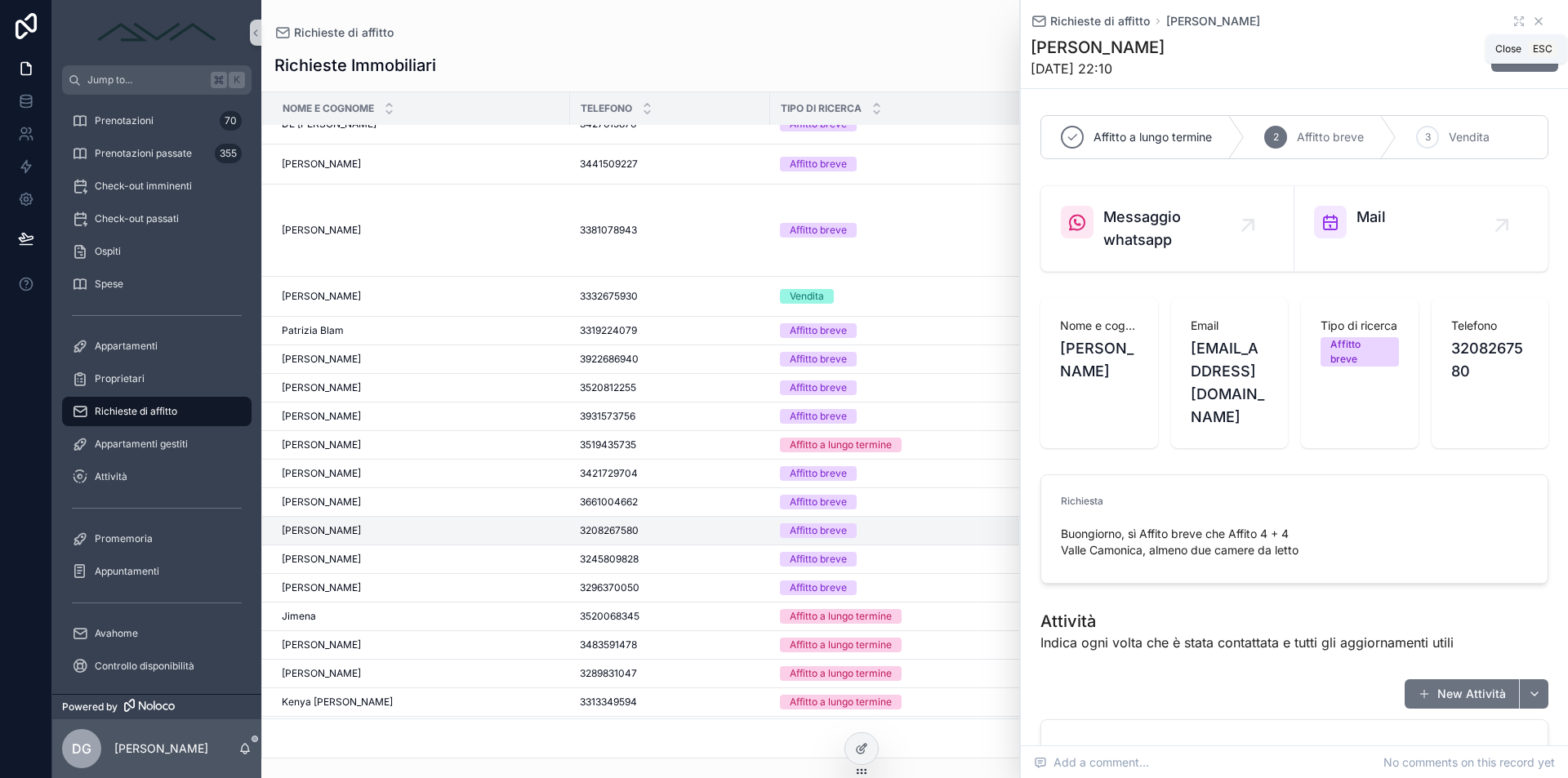
click at [1533, 18] on icon "scrollable content" at bounding box center [1539, 21] width 13 height 13
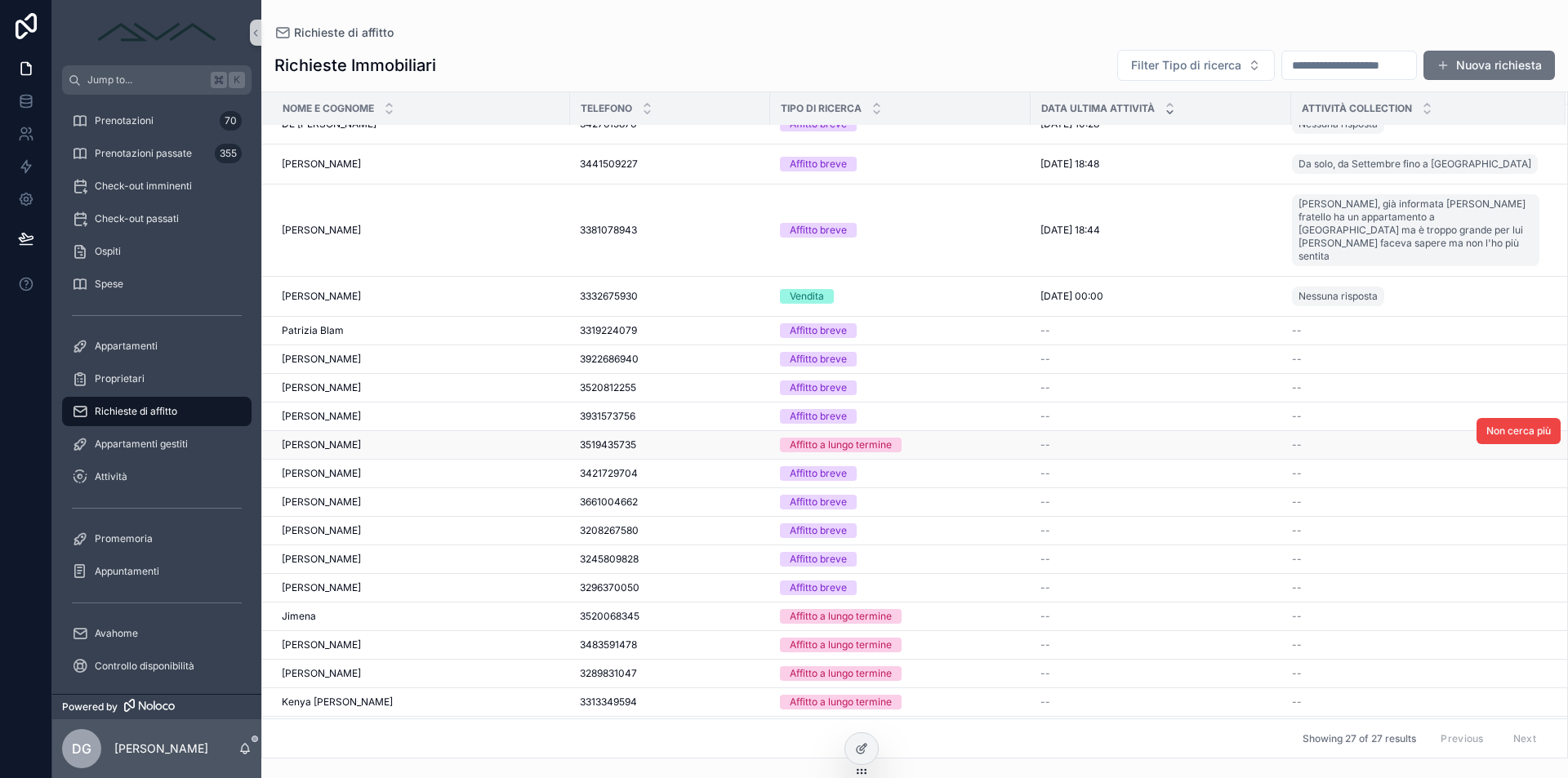
click at [348, 439] on span "GIULIA OTTELLI" at bounding box center [322, 445] width 79 height 13
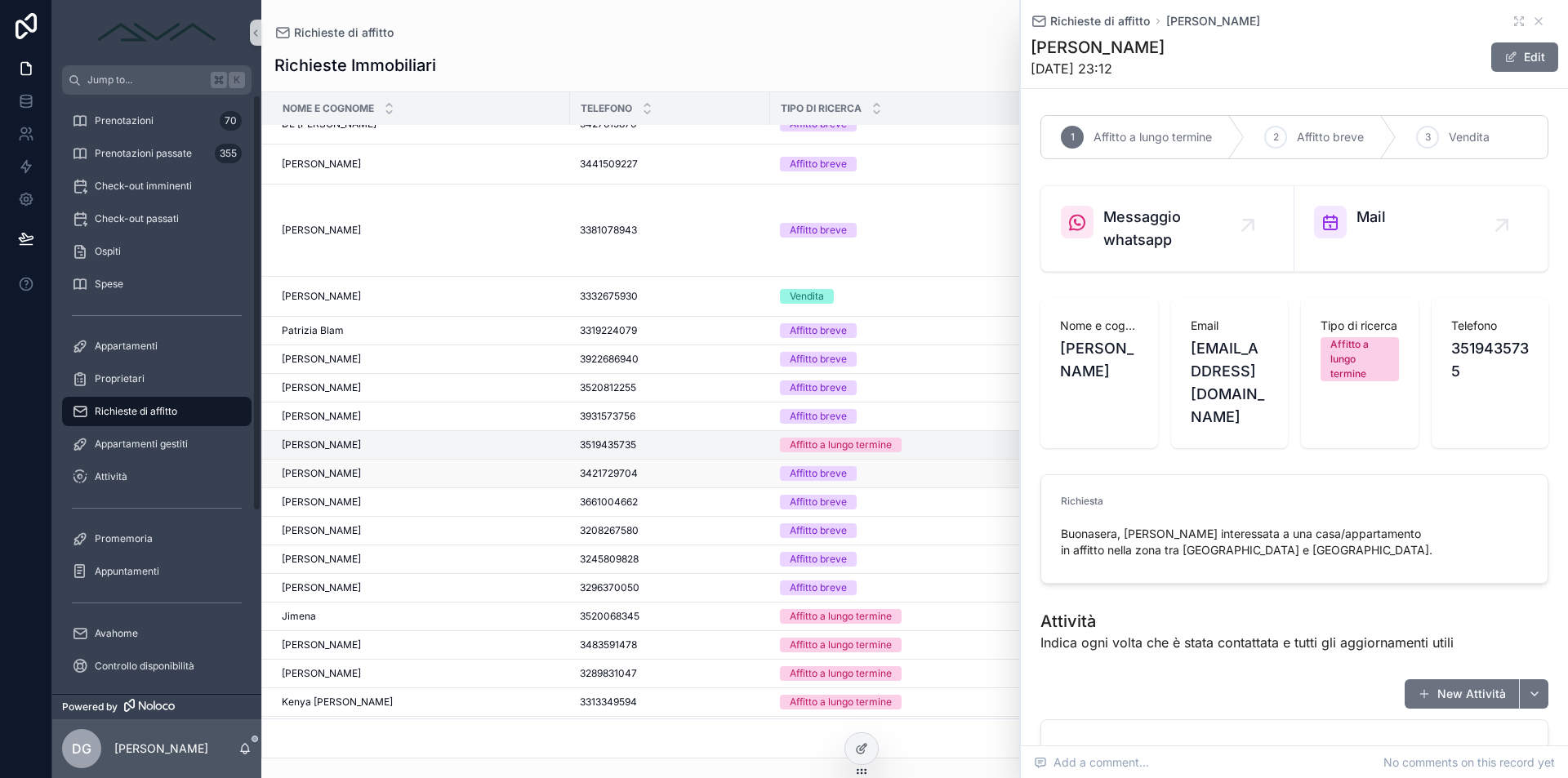
click at [326, 467] on span "Capasso felicia" at bounding box center [322, 473] width 79 height 13
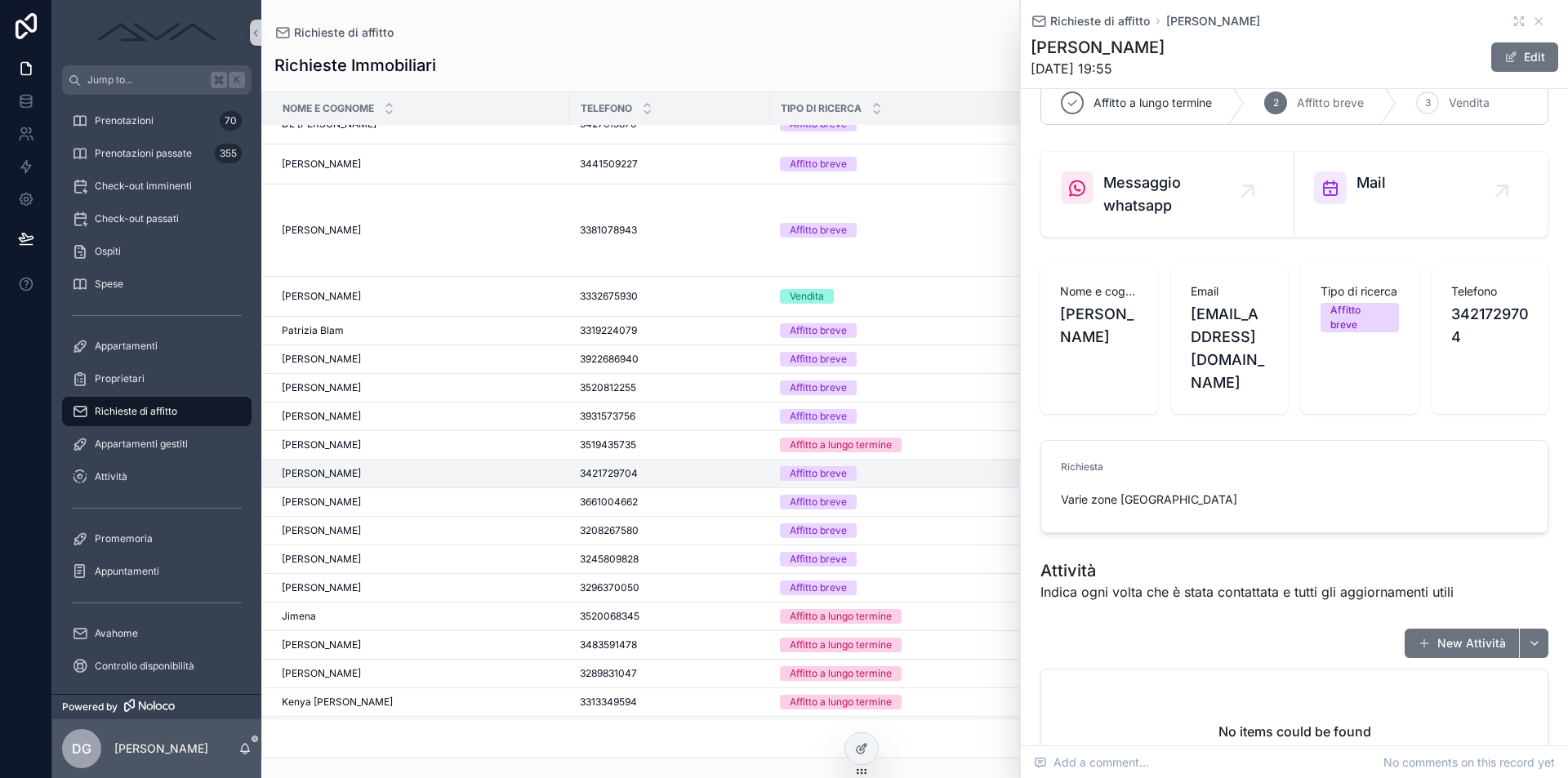
scroll to position [38, 0]
click at [331, 324] on span "Patrizia Blam" at bounding box center [313, 330] width 62 height 13
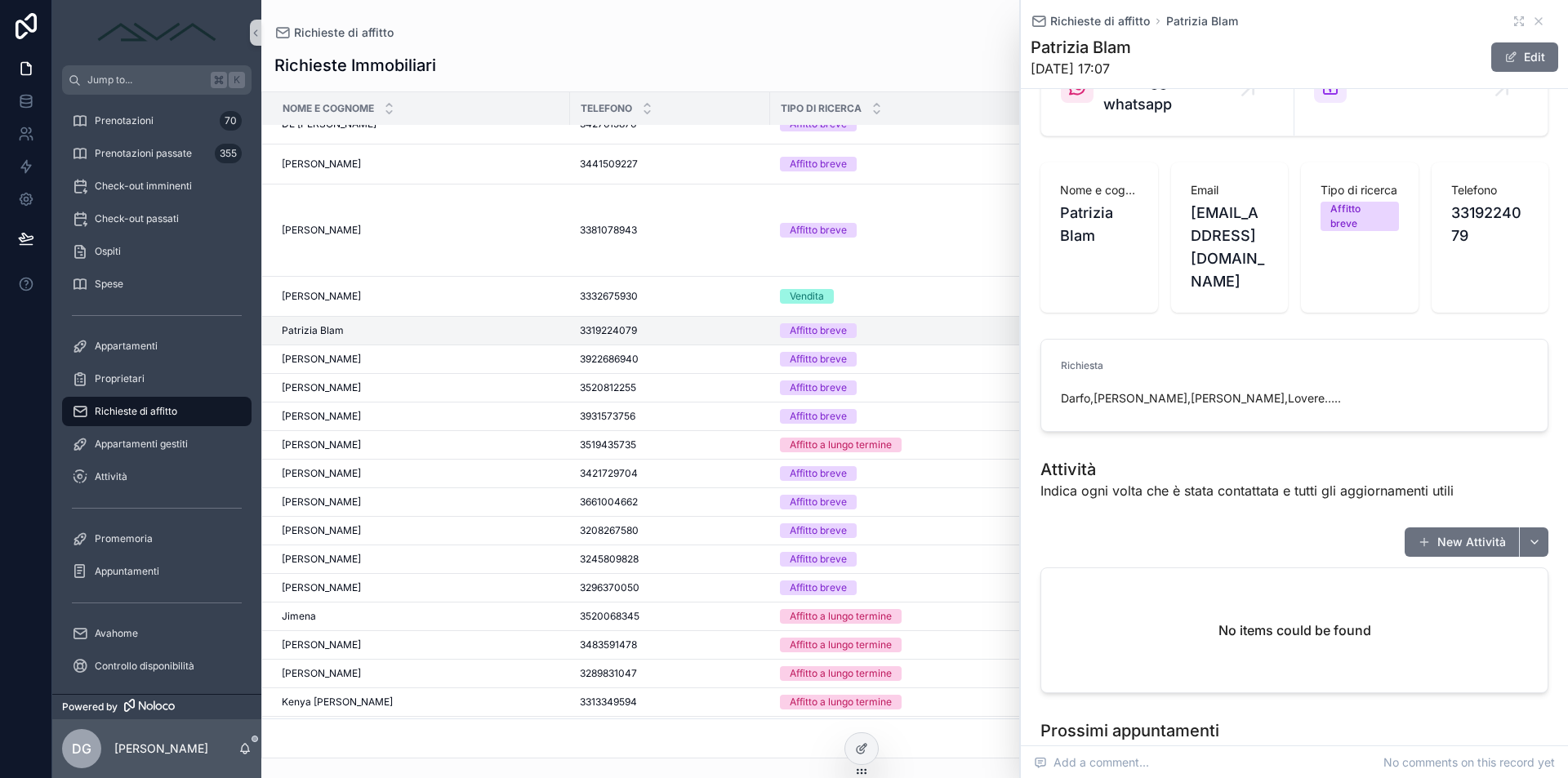
scroll to position [167, 0]
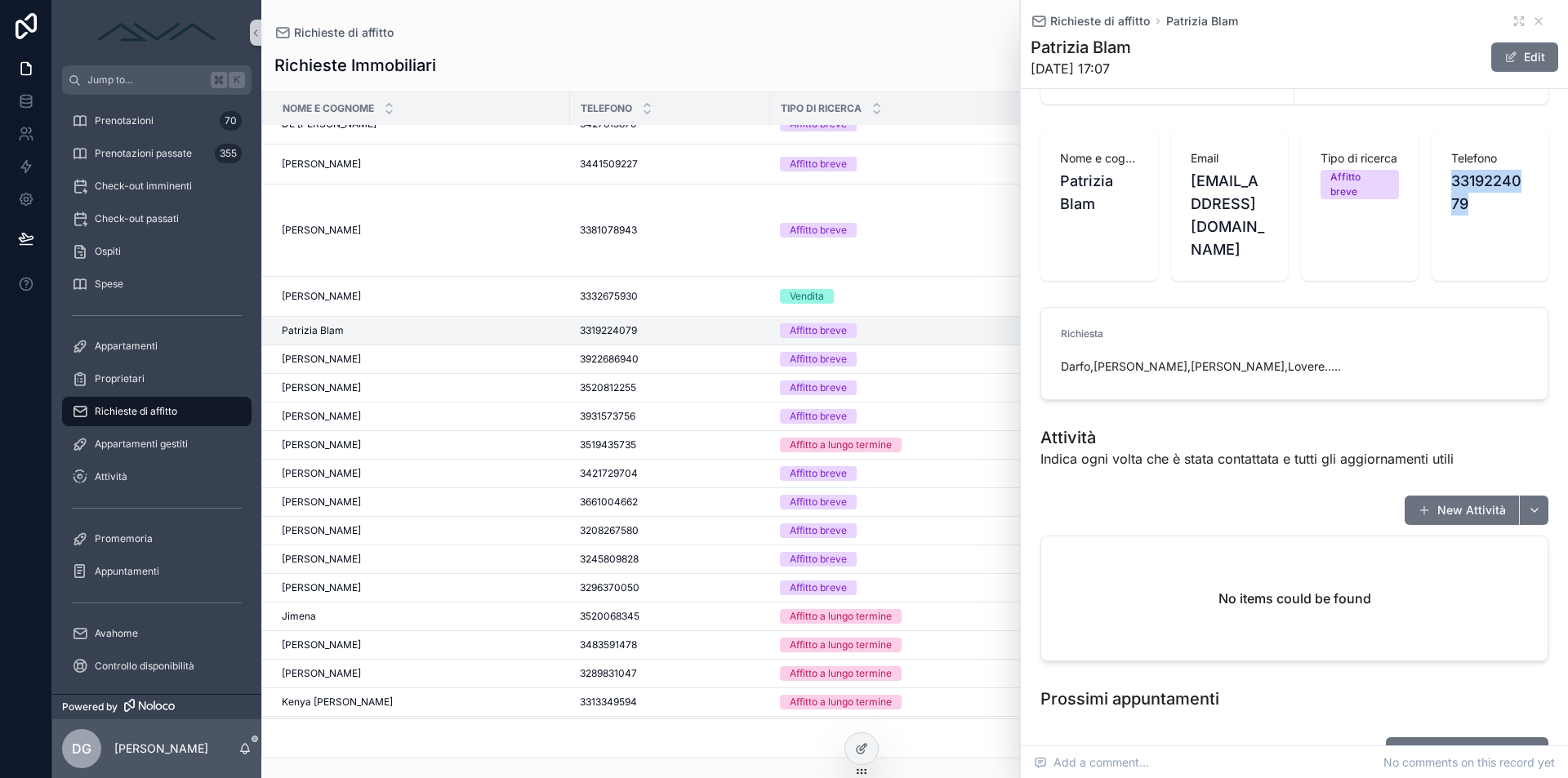
drag, startPoint x: 1443, startPoint y: 182, endPoint x: 1465, endPoint y: 211, distance: 36.4
click at [1465, 211] on span "3319224079" at bounding box center [1490, 192] width 78 height 46
click at [1471, 210] on span "3319224079" at bounding box center [1490, 192] width 78 height 46
drag, startPoint x: 1446, startPoint y: 179, endPoint x: 1465, endPoint y: 209, distance: 35.5
click at [1465, 209] on span "3319224079" at bounding box center [1490, 192] width 78 height 46
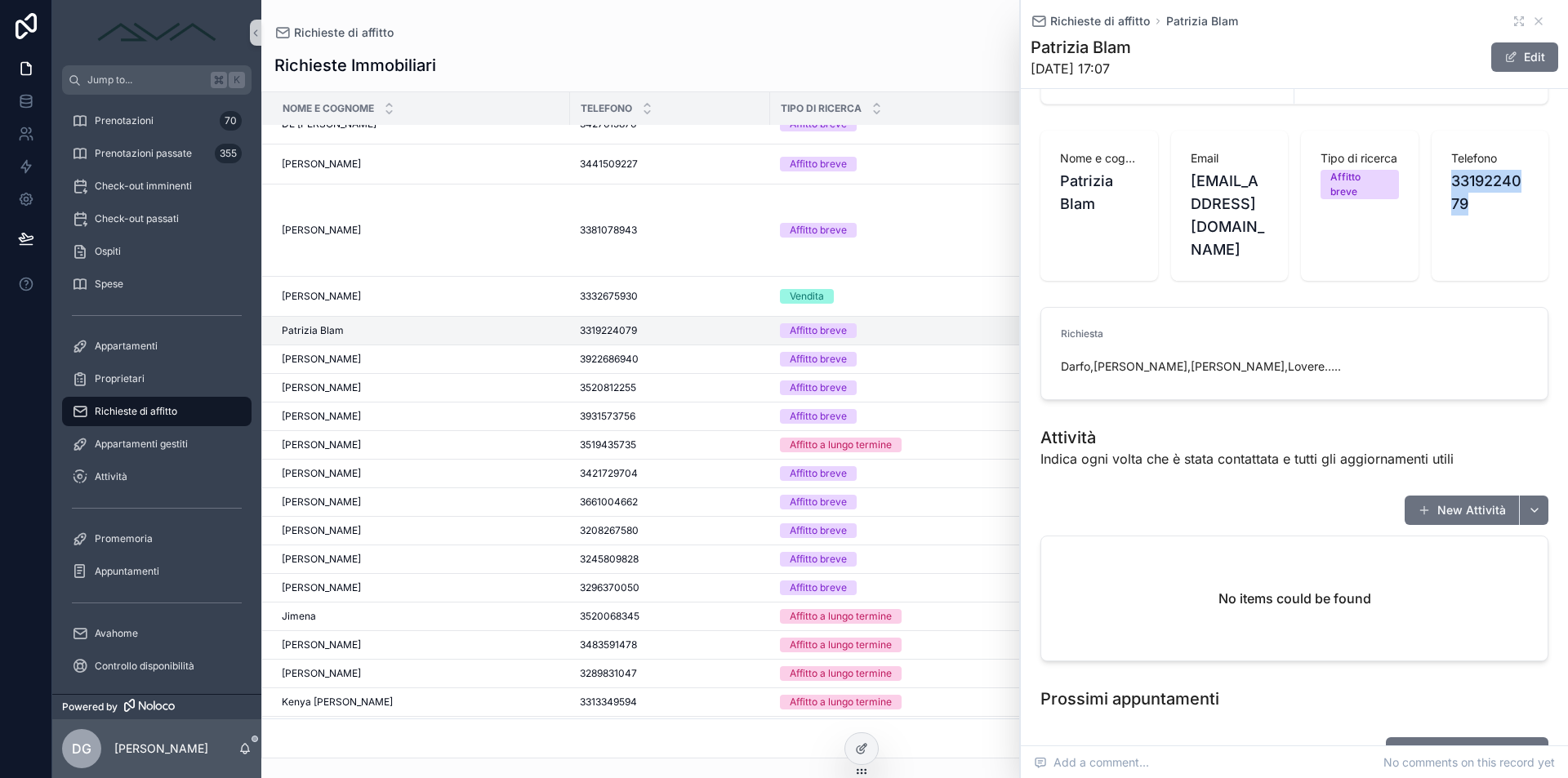
click at [1483, 209] on span "3319224079" at bounding box center [1490, 192] width 78 height 46
click at [1451, 495] on button "New Attività" at bounding box center [1462, 510] width 115 height 29
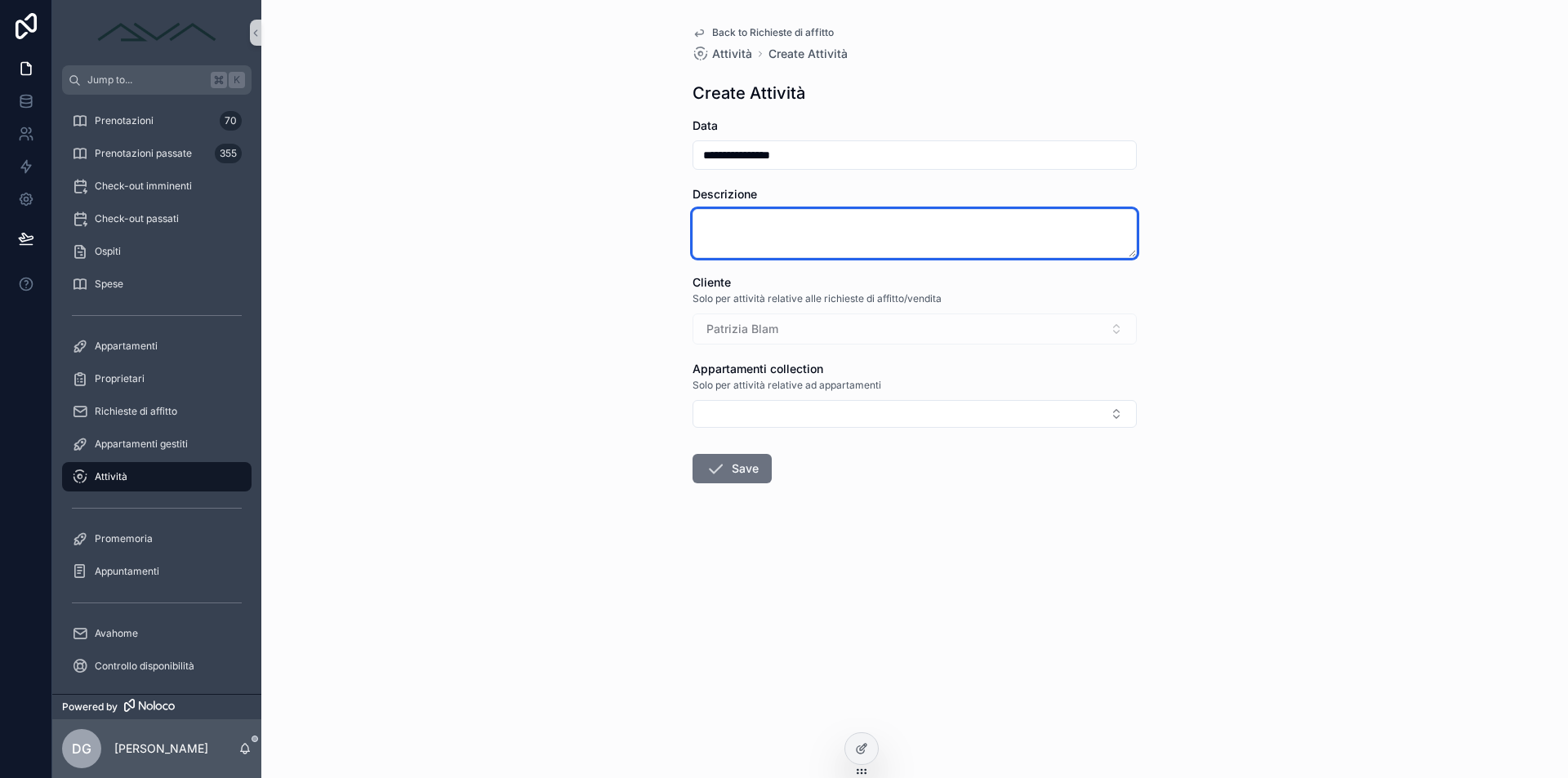
click at [742, 218] on textarea "scrollable content" at bounding box center [915, 233] width 444 height 49
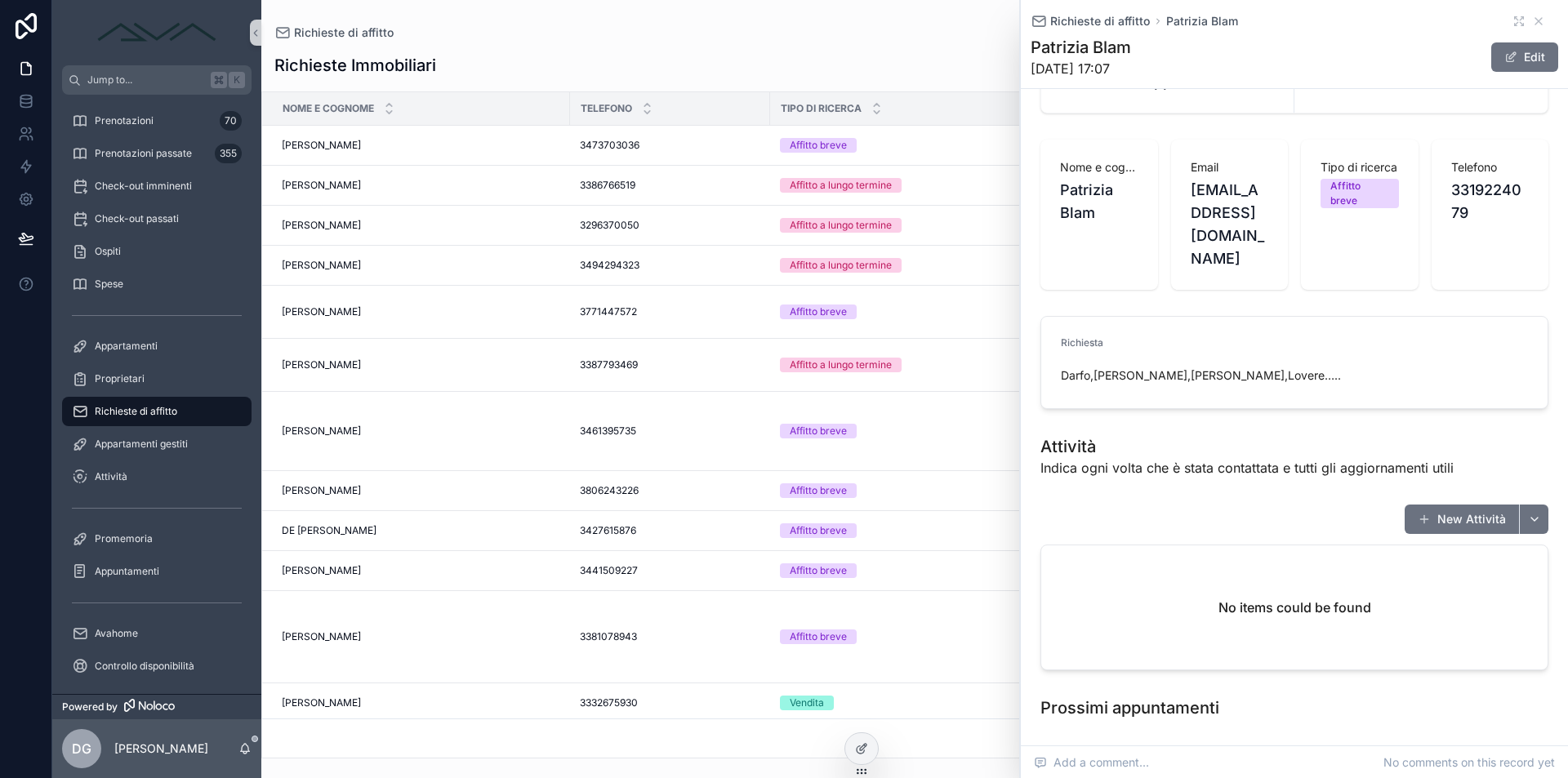
scroll to position [22, 0]
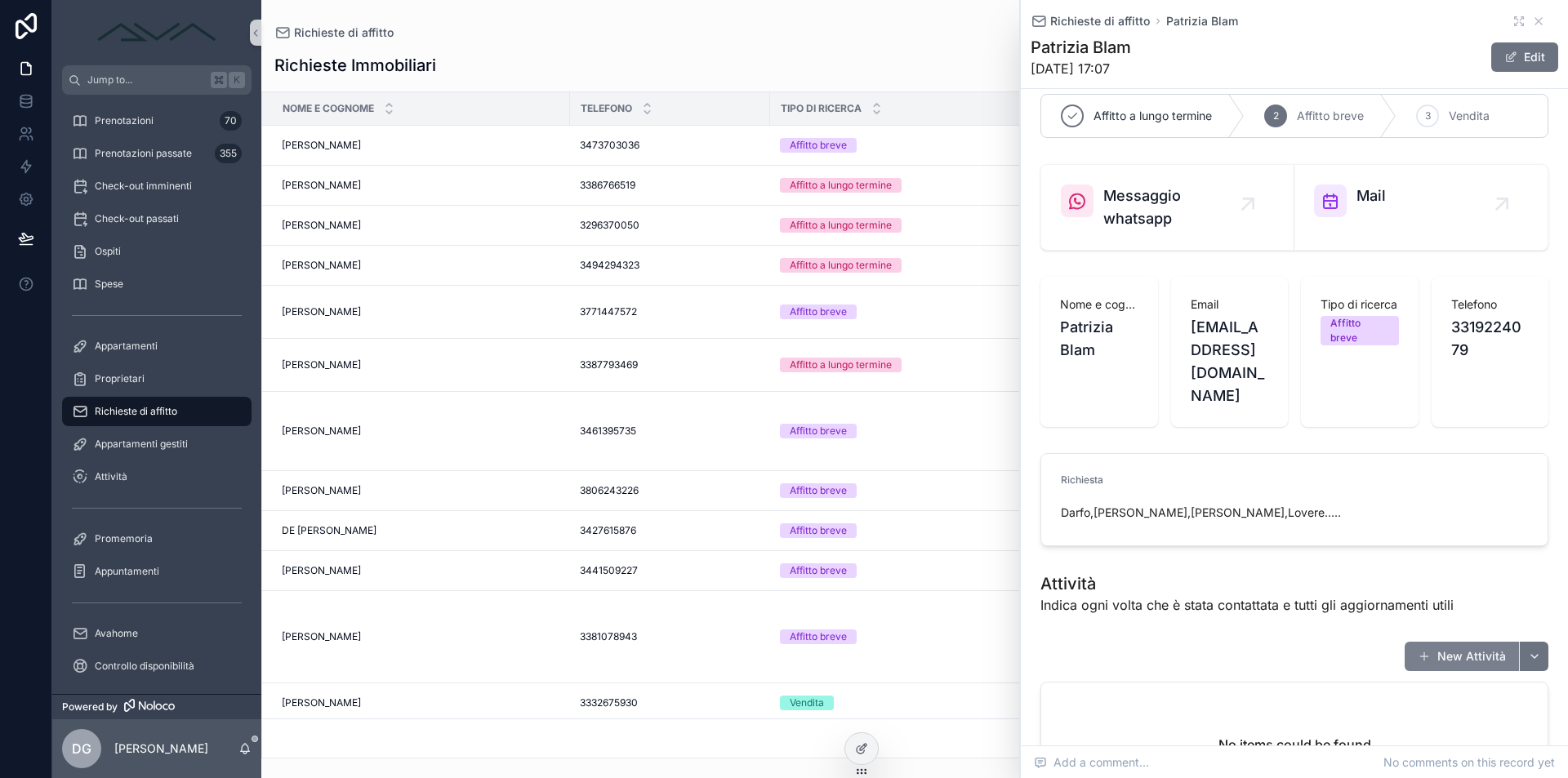
click at [1441, 642] on button "New Attività" at bounding box center [1462, 657] width 115 height 29
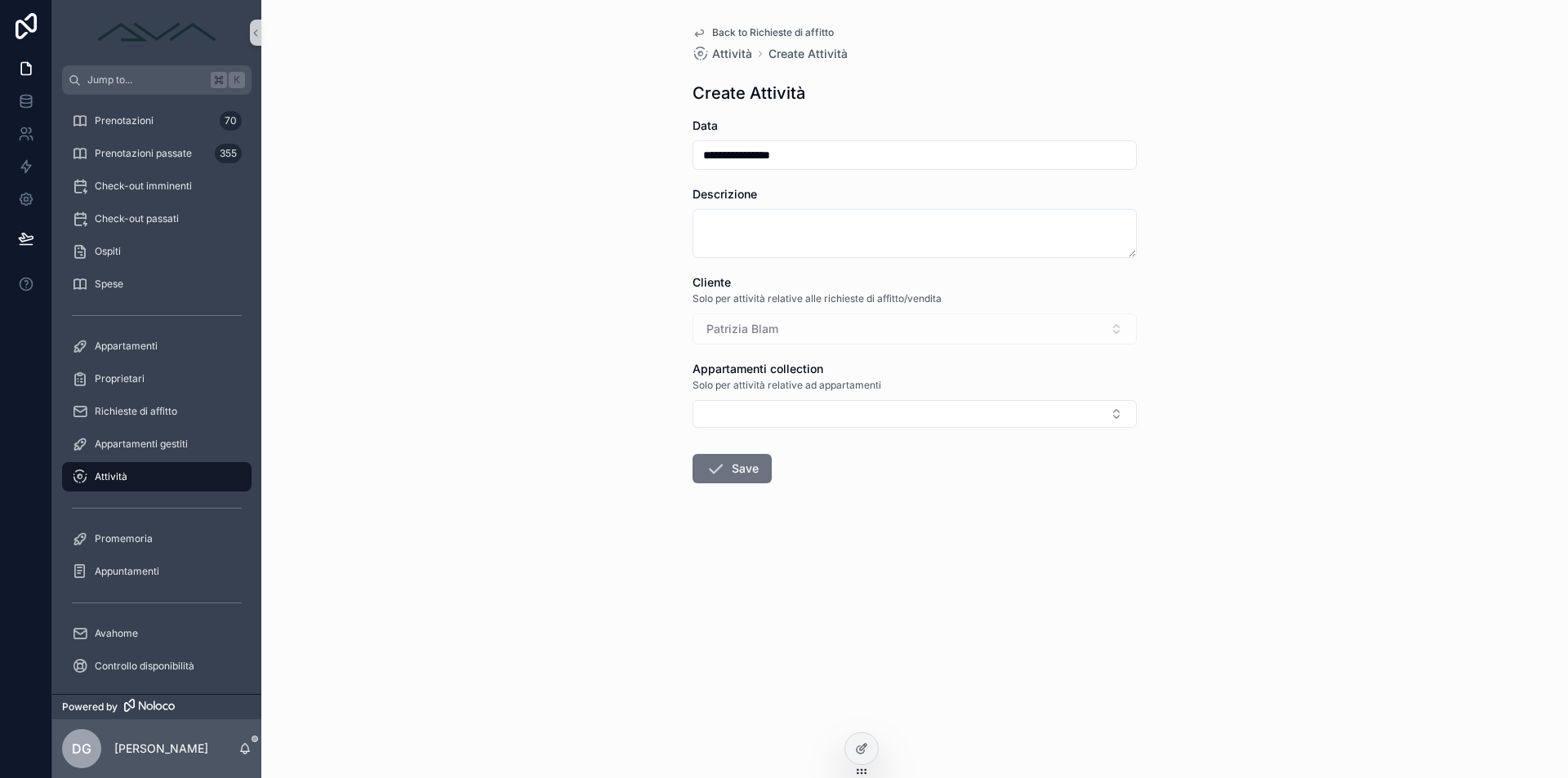
click at [849, 209] on div "Descrizione" at bounding box center [915, 221] width 444 height 72
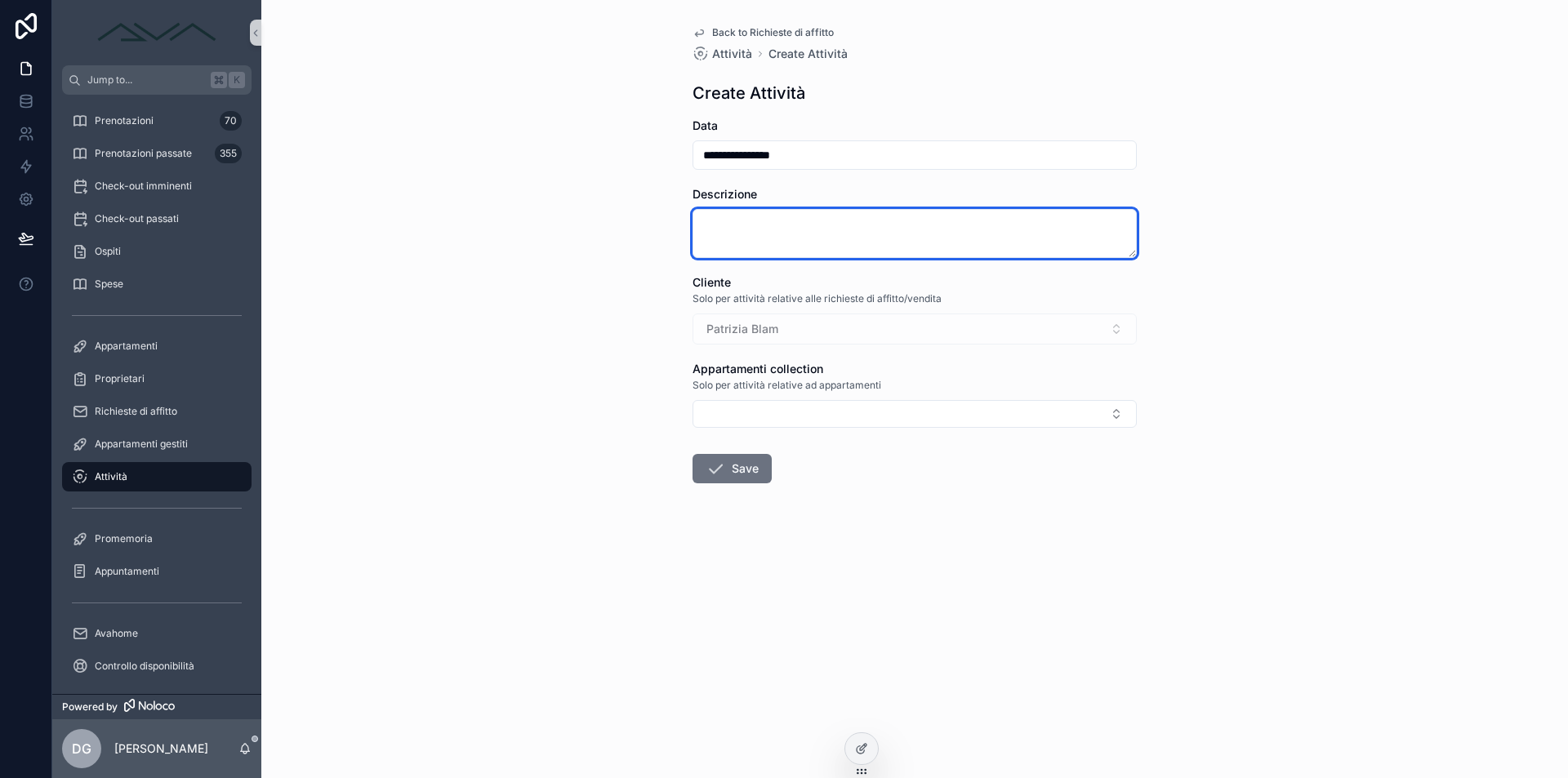
click at [858, 226] on textarea "scrollable content" at bounding box center [915, 233] width 444 height 49
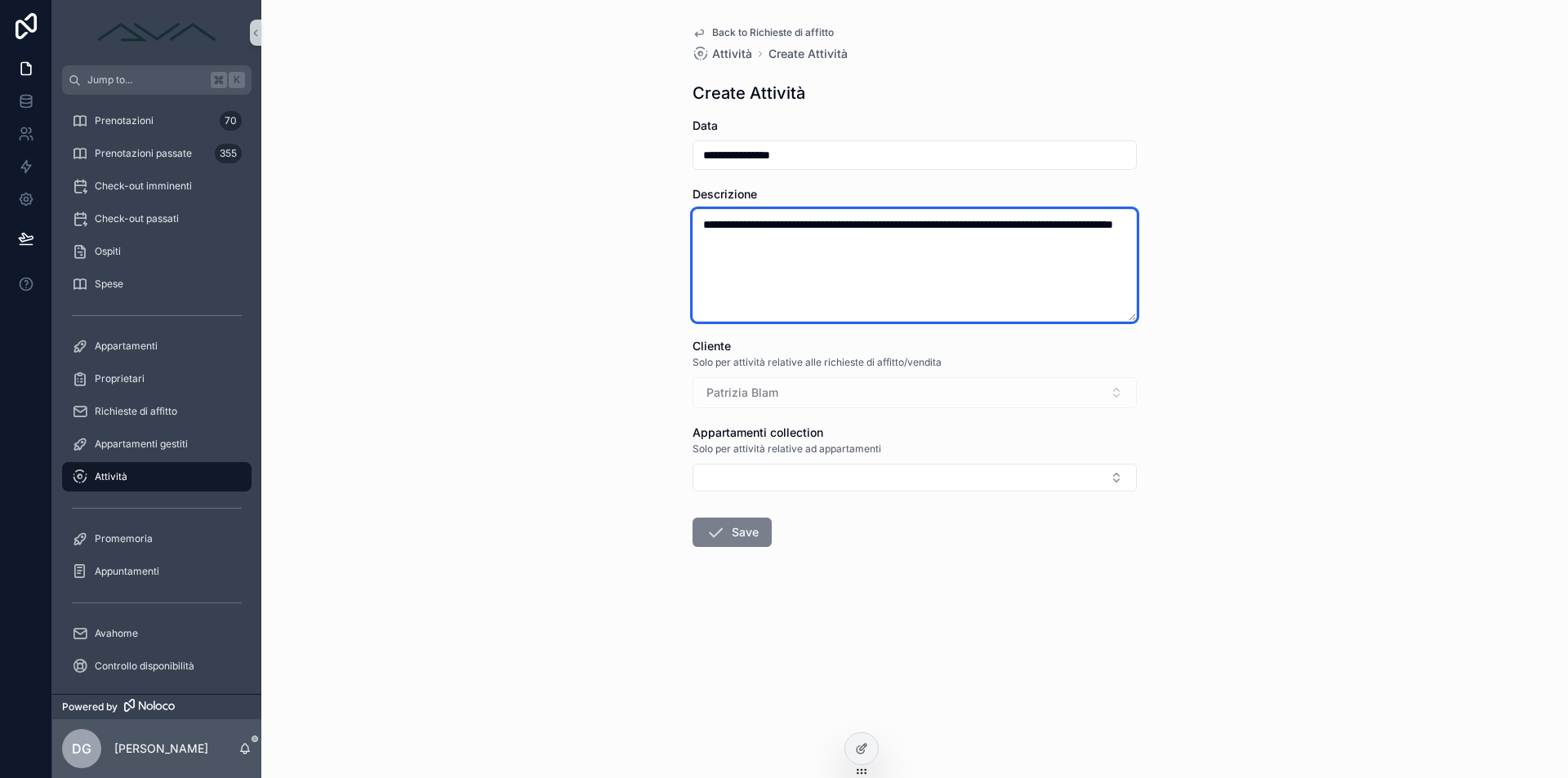
type textarea "**********"
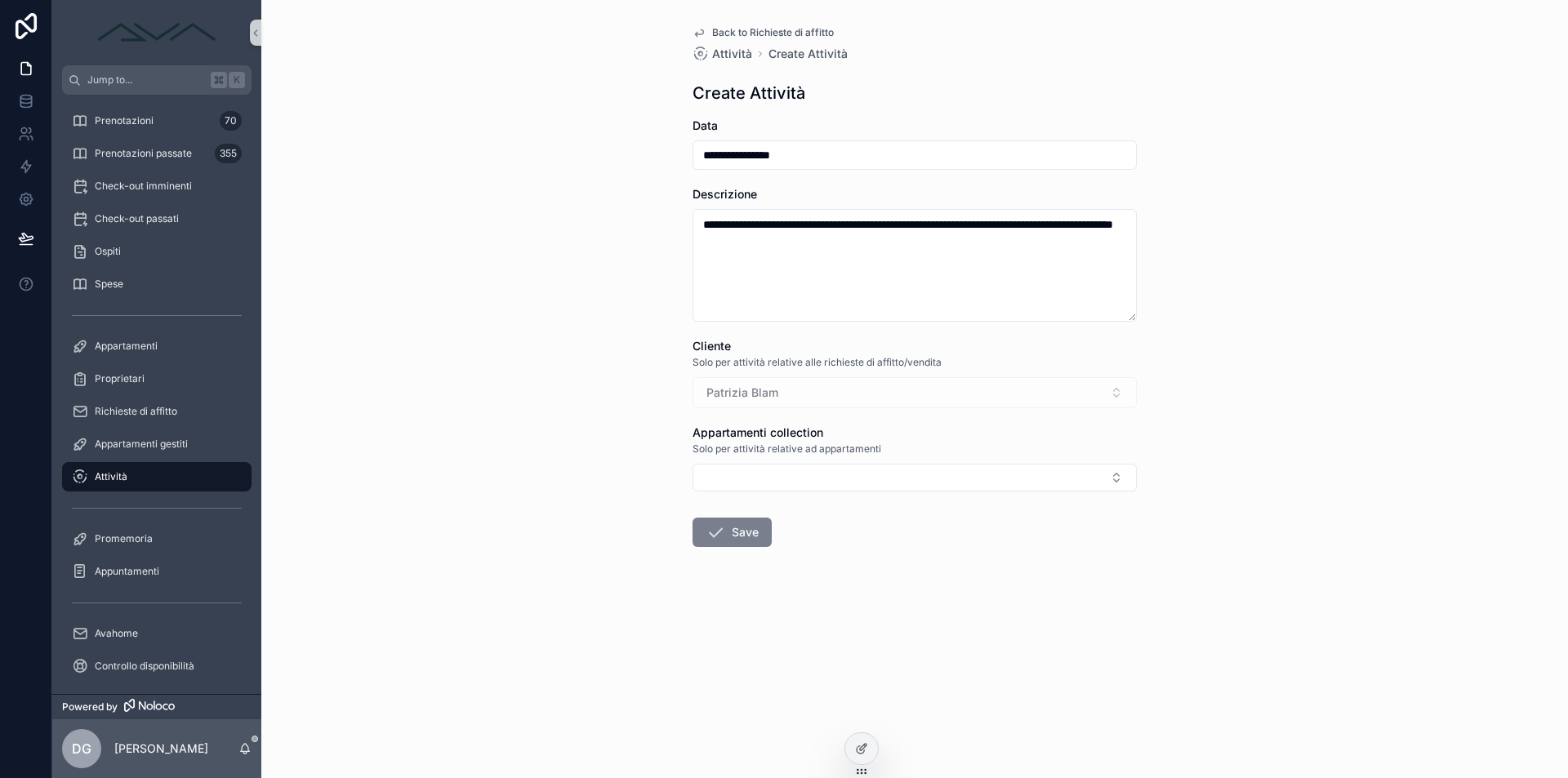
click at [747, 531] on button "Save" at bounding box center [733, 532] width 79 height 29
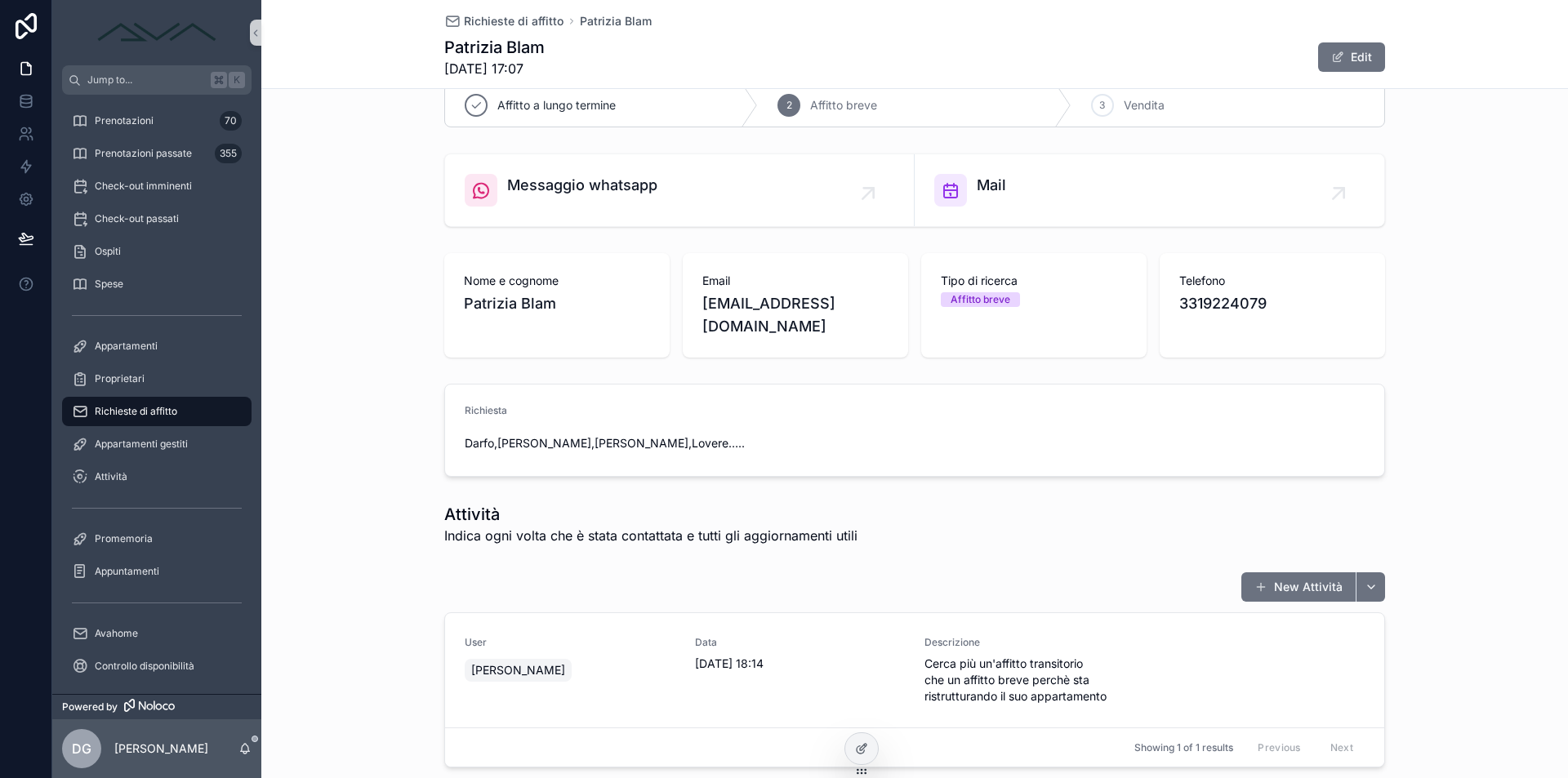
scroll to position [63, 0]
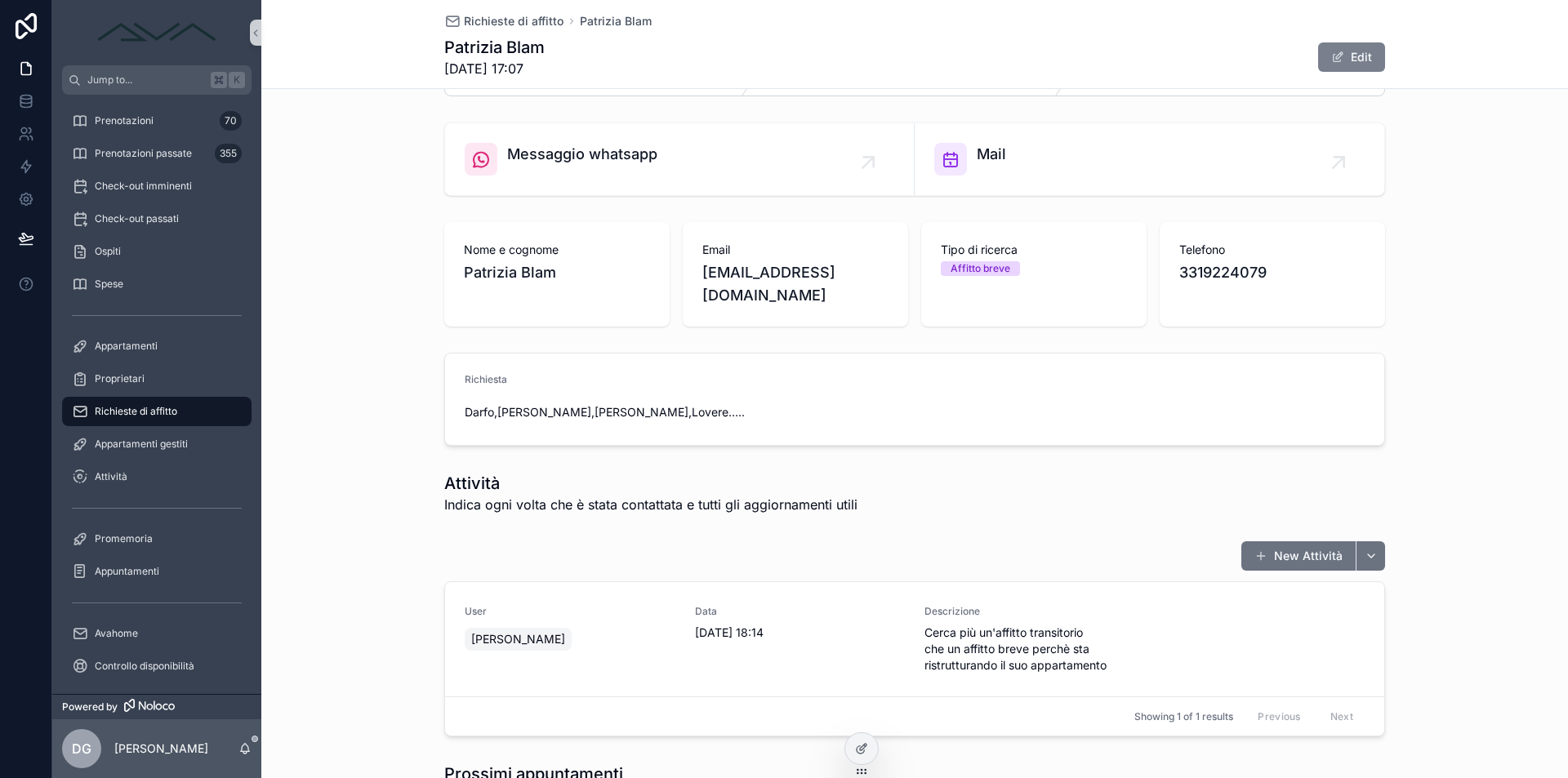
click at [1363, 55] on button "Edit" at bounding box center [1352, 57] width 67 height 29
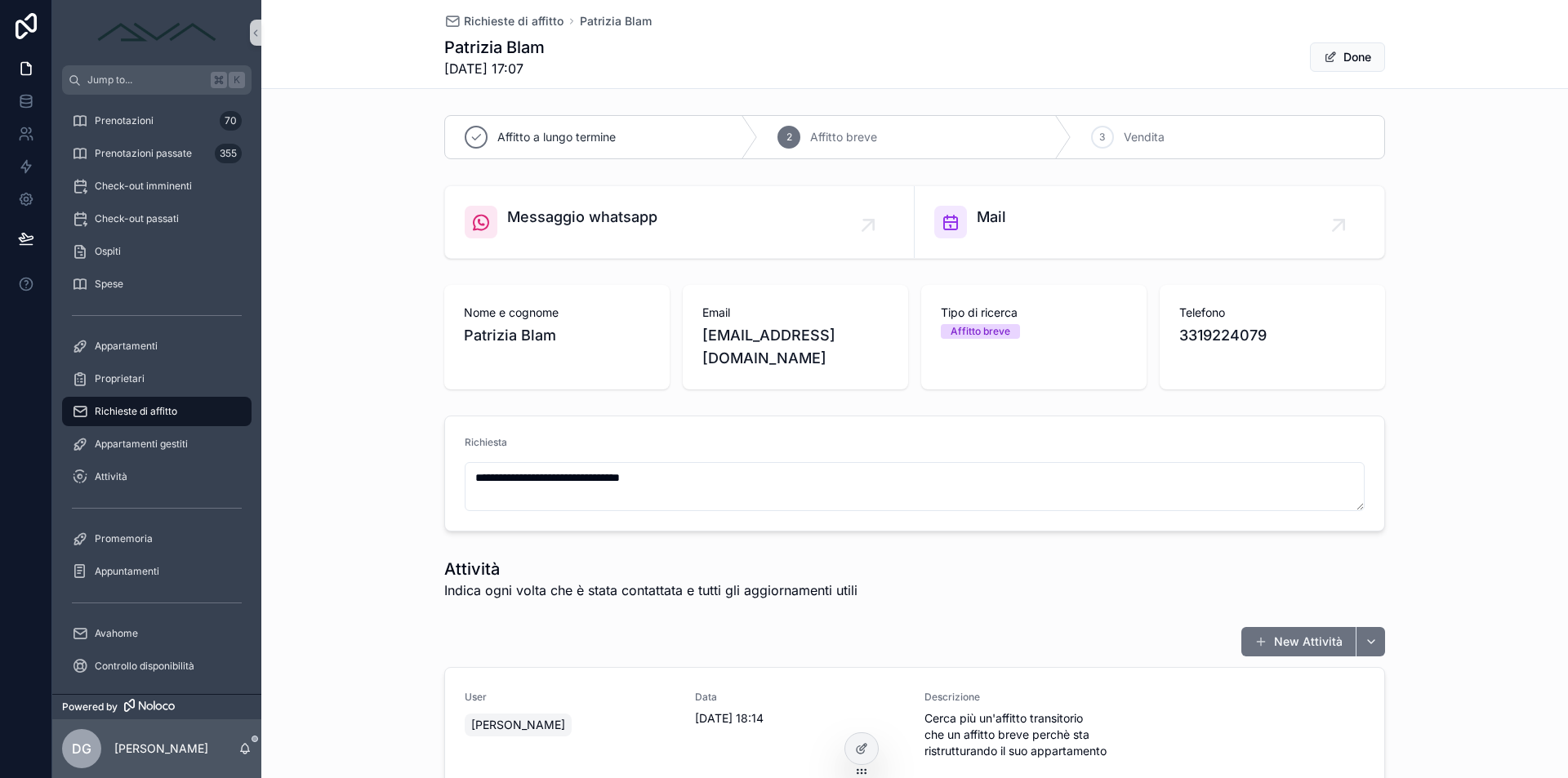
scroll to position [99, 0]
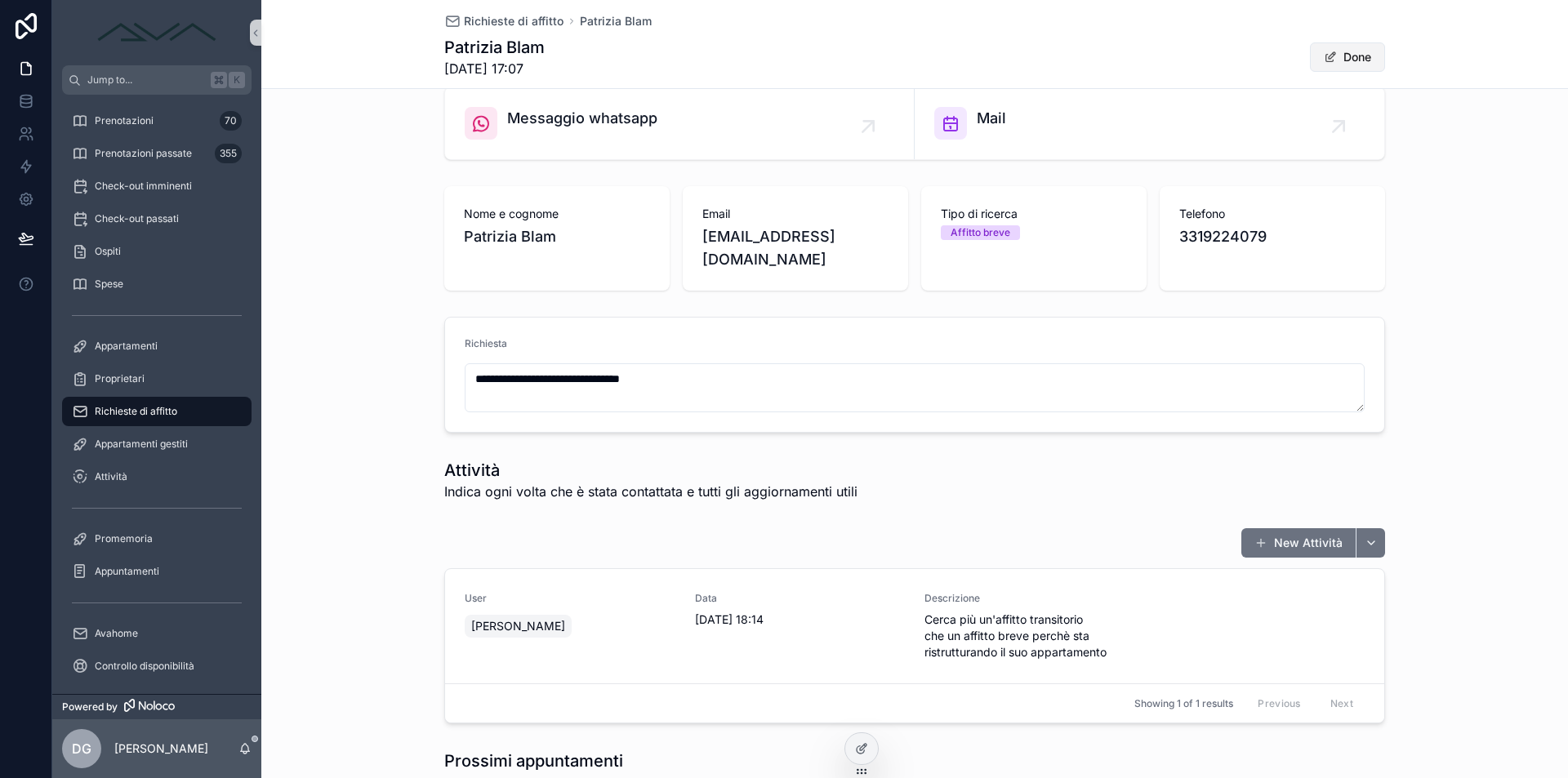
click at [1348, 48] on button "Done" at bounding box center [1347, 57] width 75 height 29
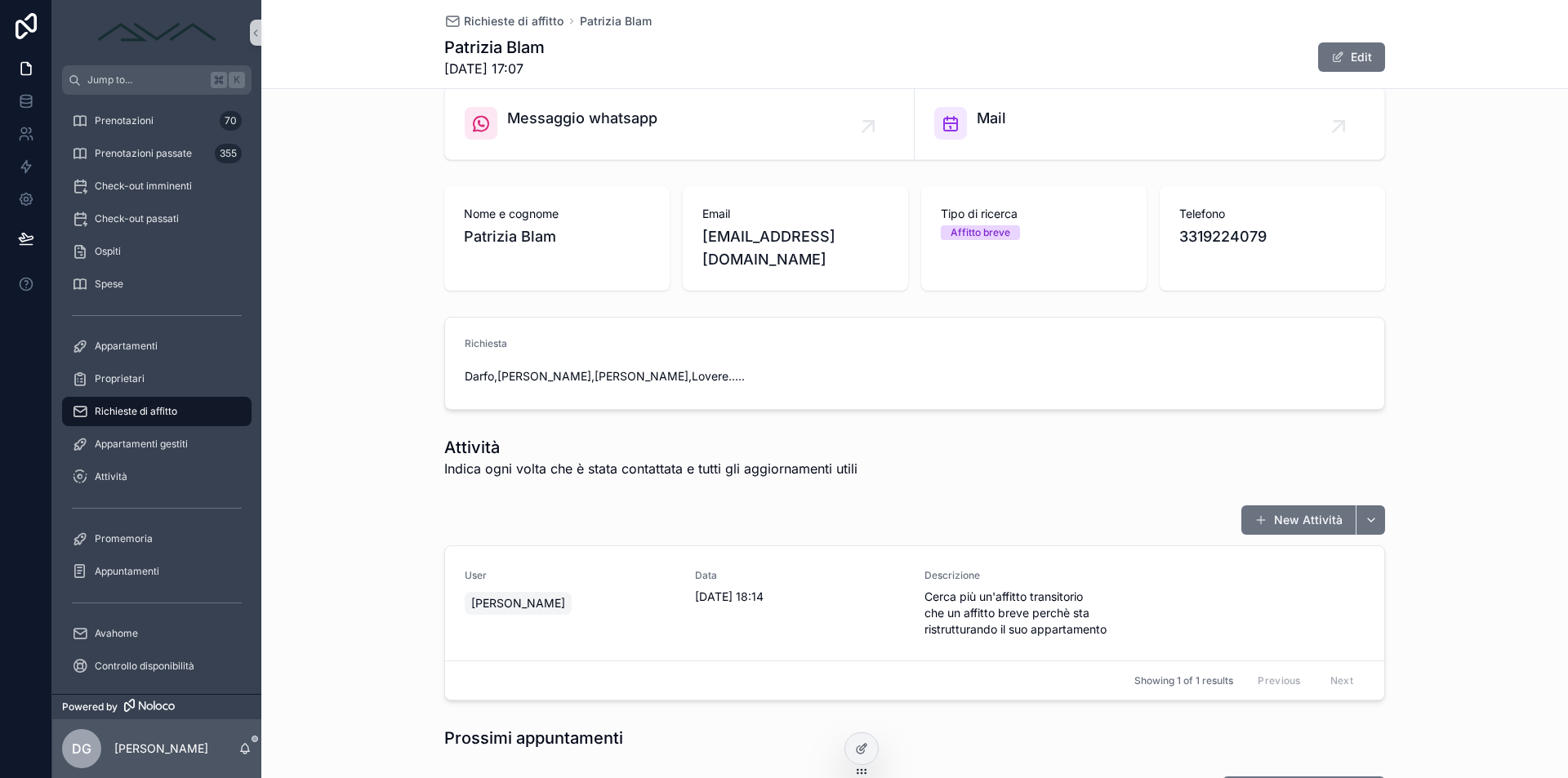
scroll to position [0, 0]
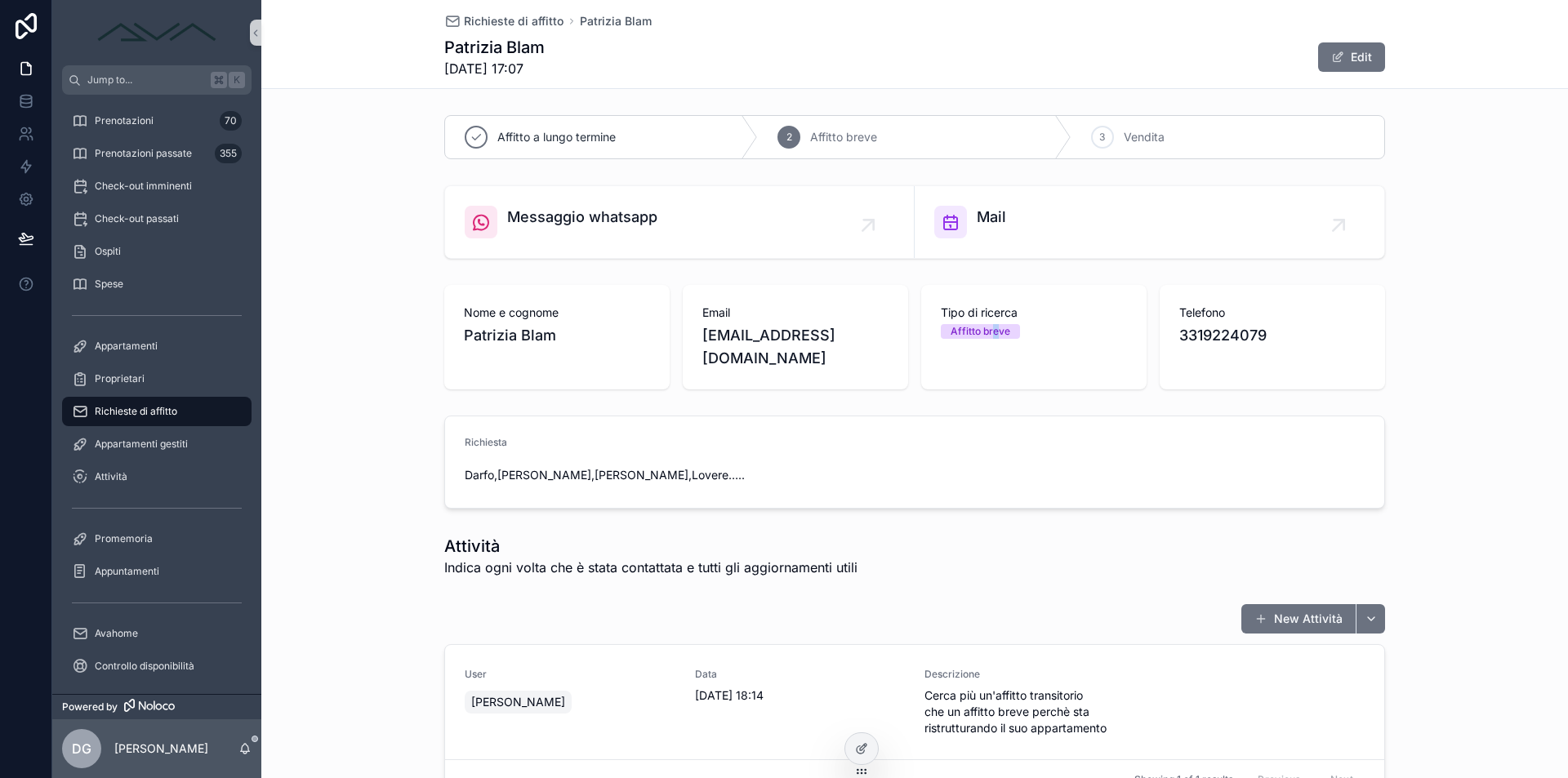
click at [989, 328] on div "Affitto breve" at bounding box center [980, 331] width 59 height 15
click at [1012, 330] on span "Affitto breve" at bounding box center [981, 331] width 79 height 15
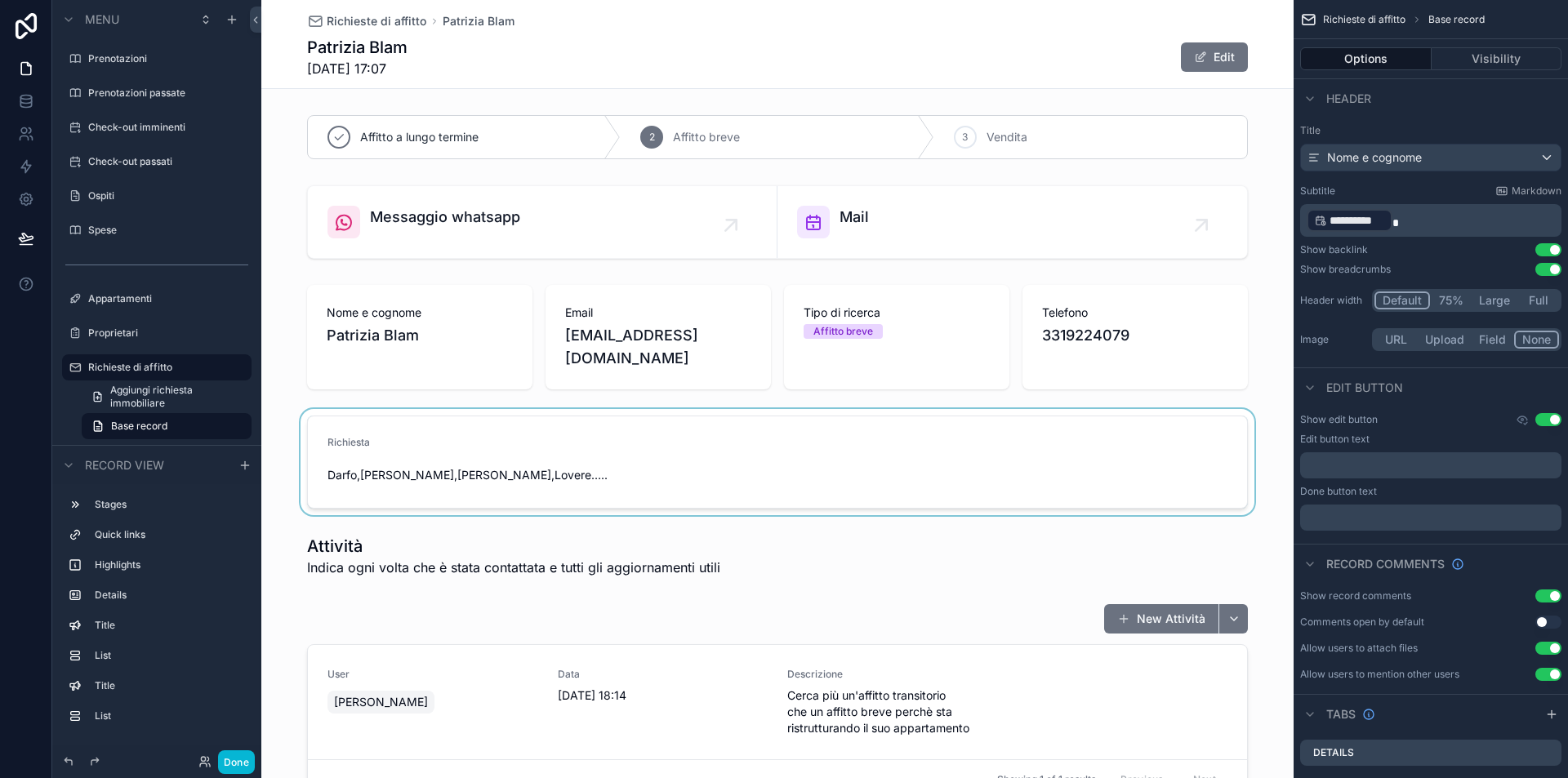
click at [534, 421] on div "scrollable content" at bounding box center [778, 462] width 1033 height 106
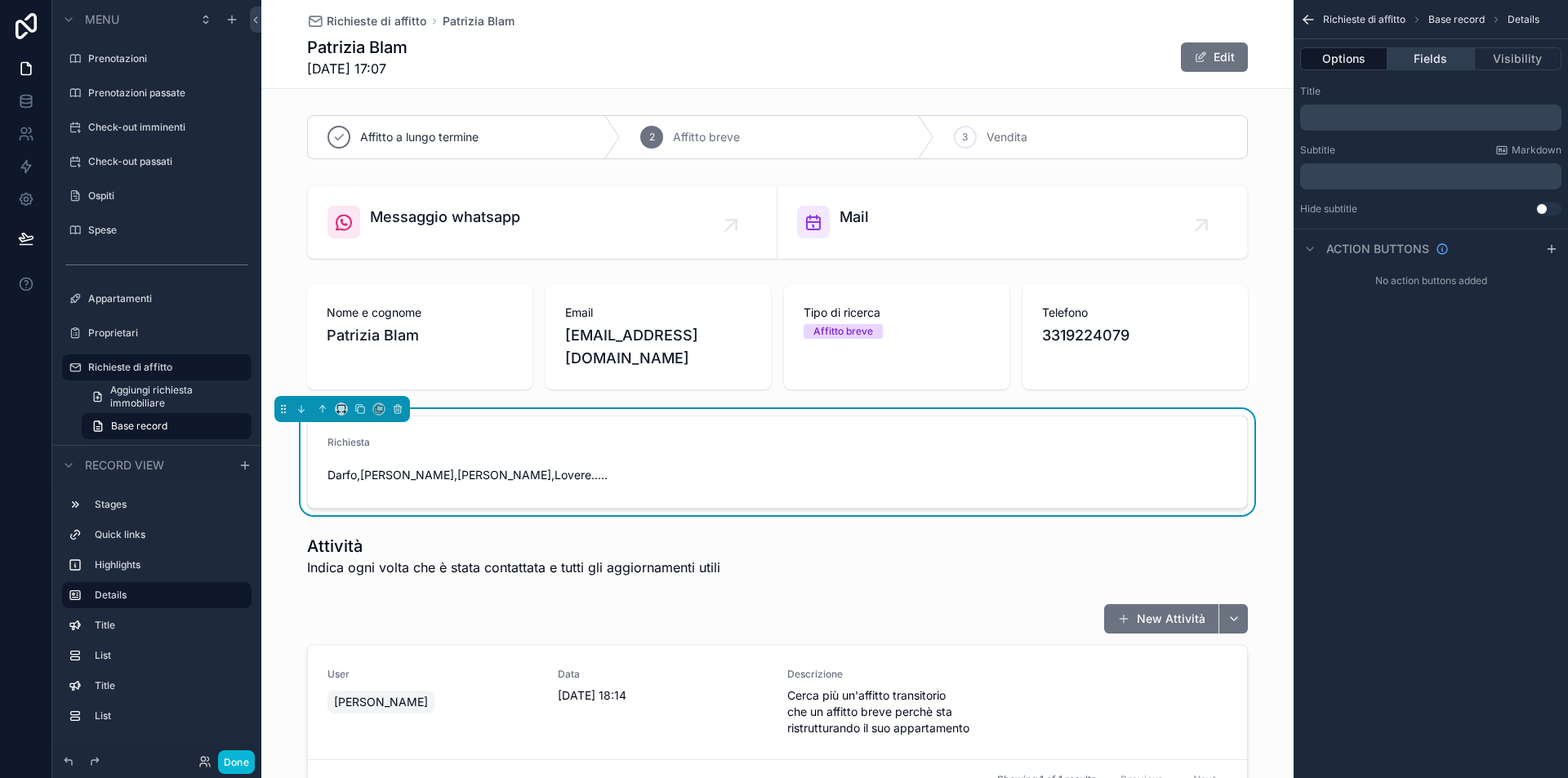
click at [1425, 54] on button "Fields" at bounding box center [1431, 59] width 86 height 23
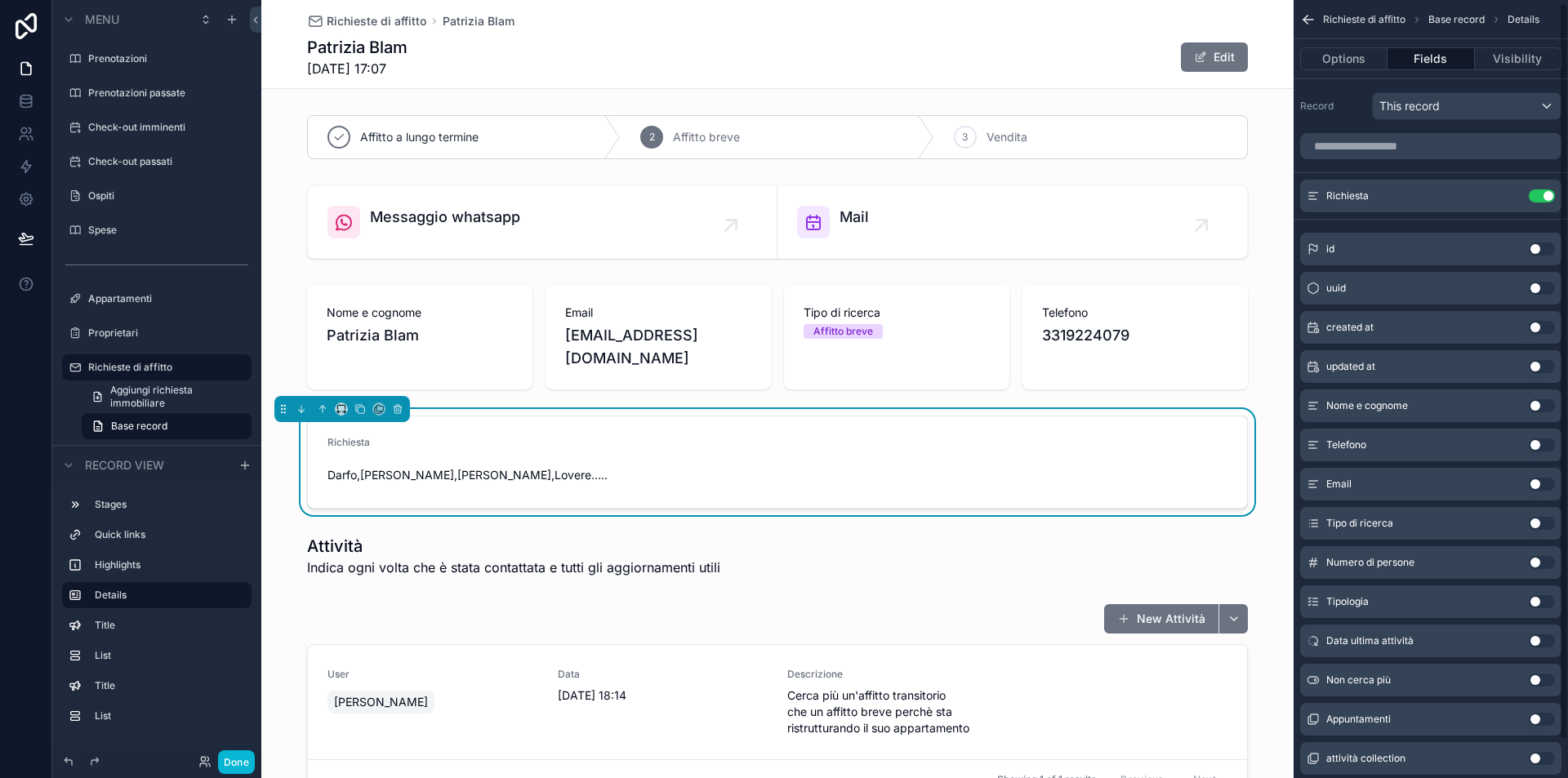
scroll to position [42, 0]
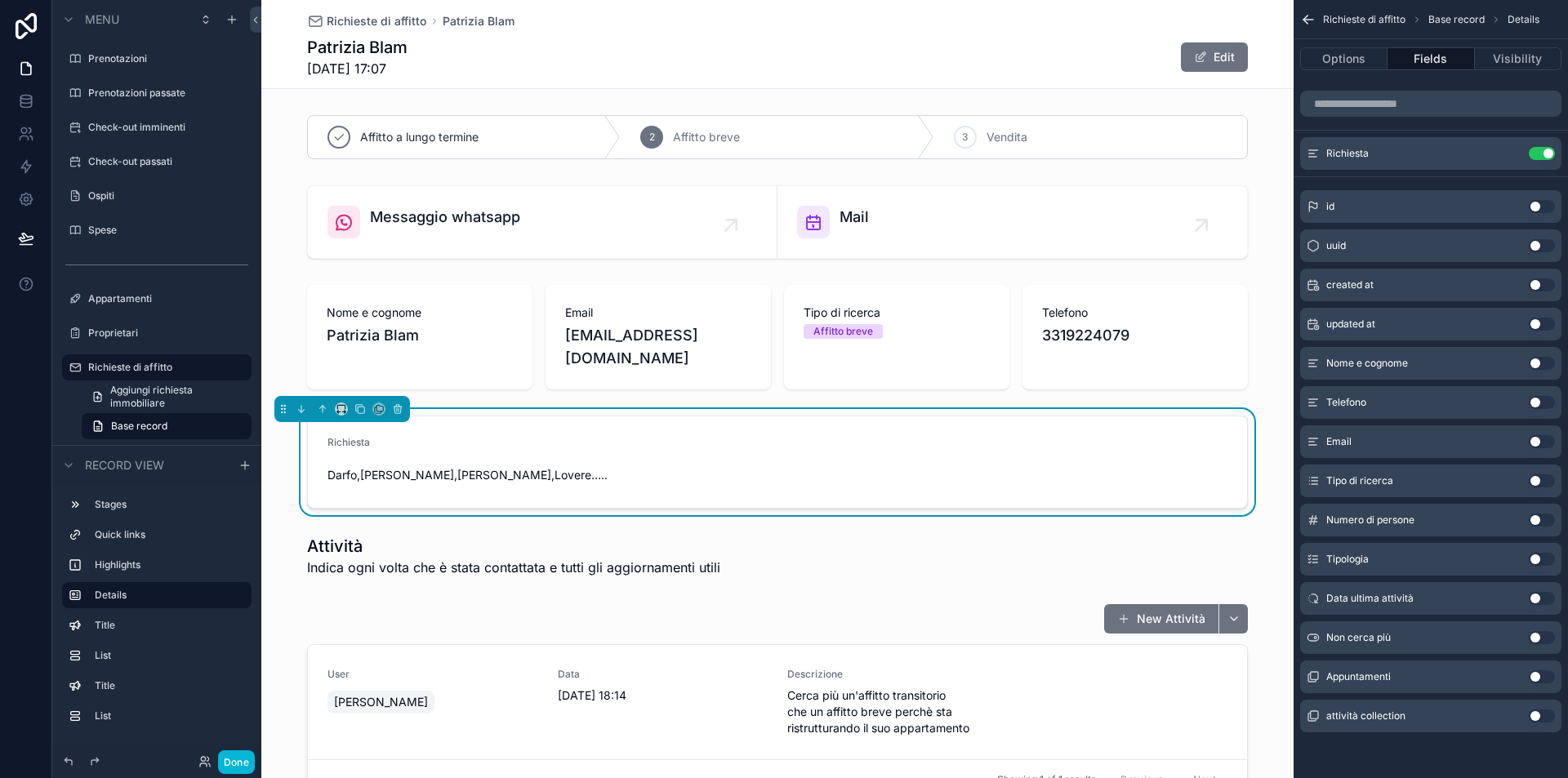
click at [1540, 480] on button "Use setting" at bounding box center [1542, 481] width 26 height 13
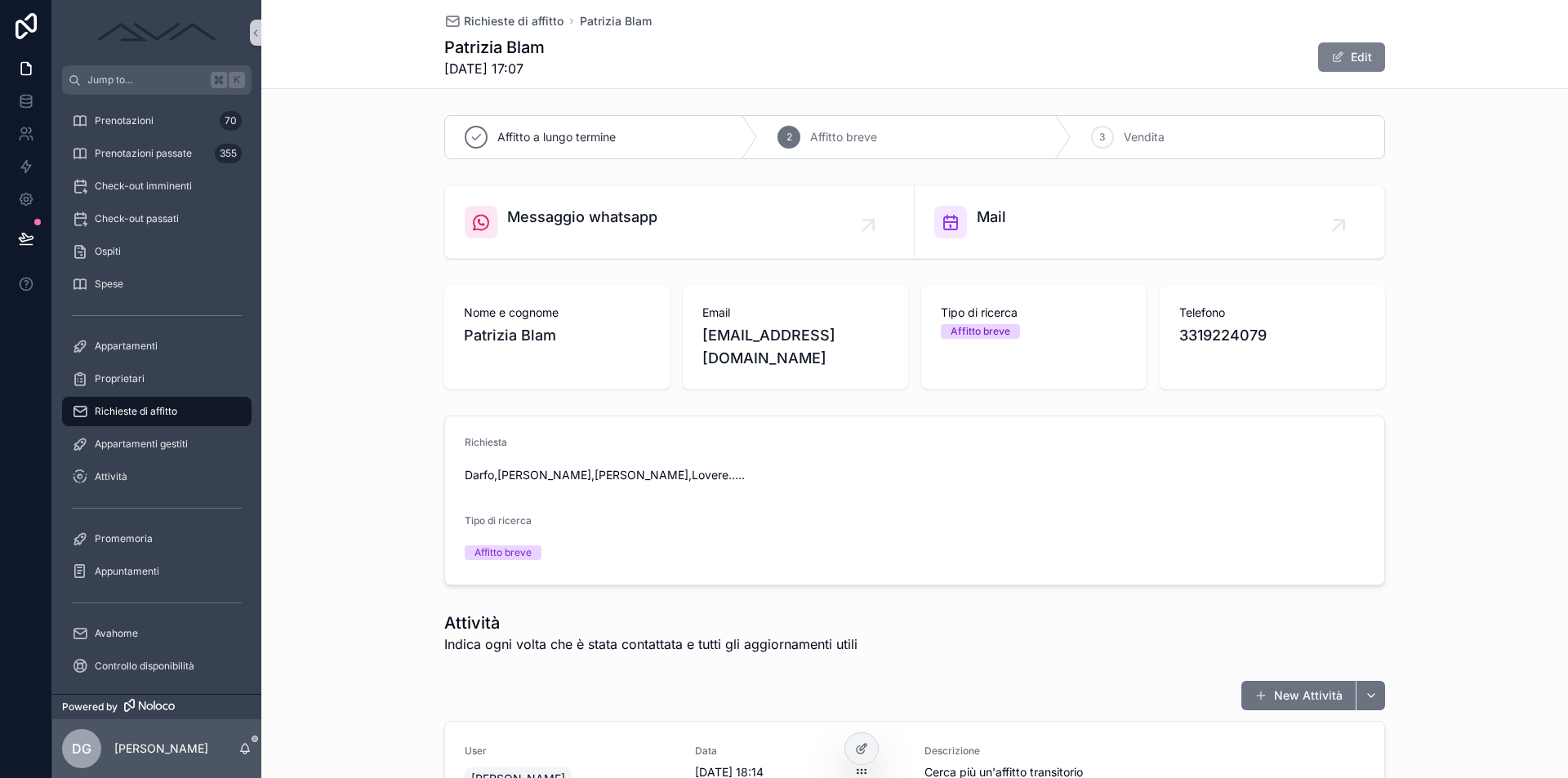
click at [1352, 53] on button "Edit" at bounding box center [1352, 57] width 67 height 29
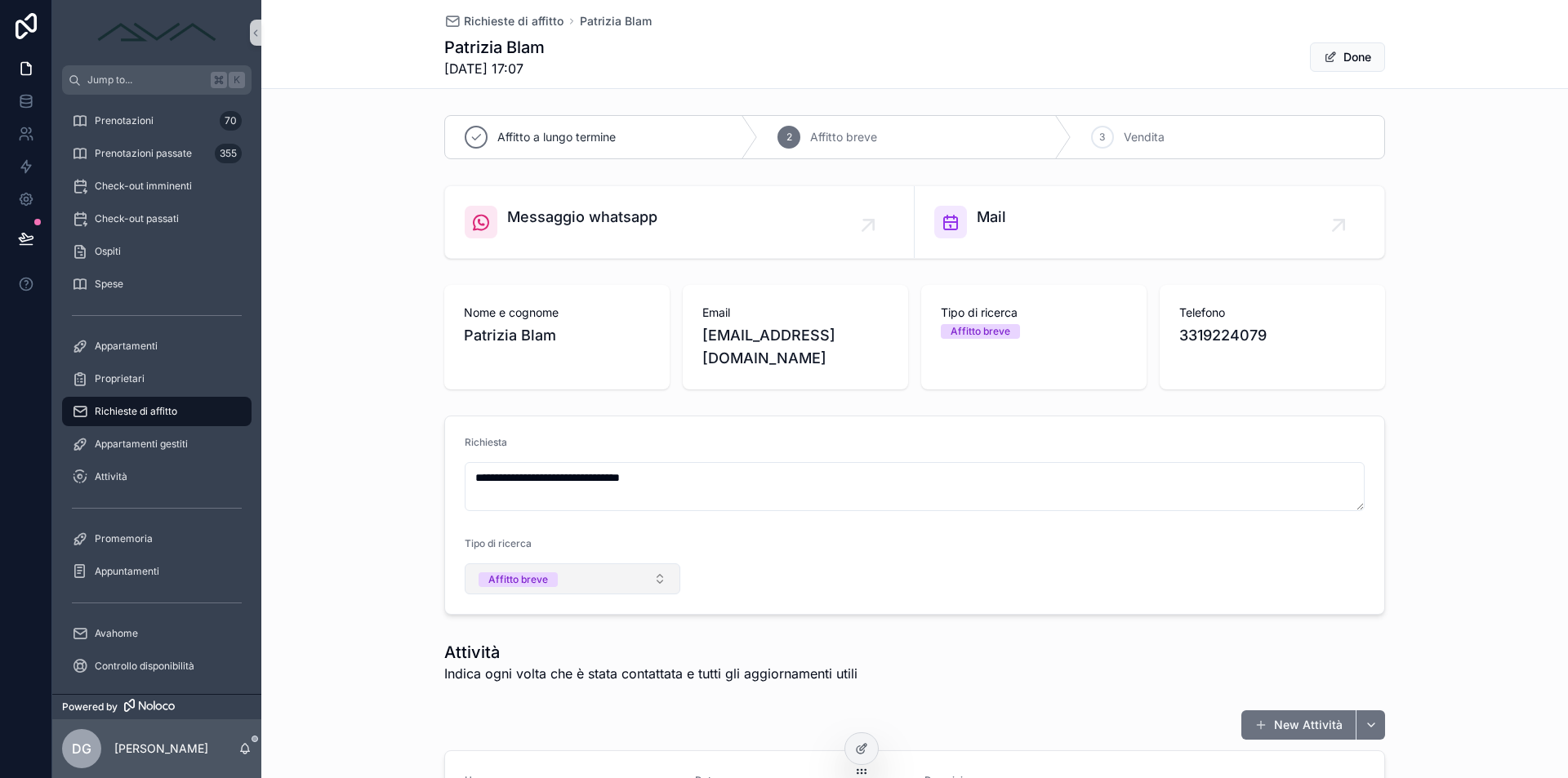
click at [524, 583] on div "Affitto breve" at bounding box center [518, 579] width 59 height 15
click at [560, 615] on input "scrollable content" at bounding box center [577, 613] width 175 height 29
click at [581, 673] on div "Affitto a lungo termine" at bounding box center [530, 669] width 102 height 15
click at [402, 503] on div "**********" at bounding box center [915, 515] width 1307 height 212
click at [130, 411] on span "Richieste di affitto" at bounding box center [136, 411] width 83 height 13
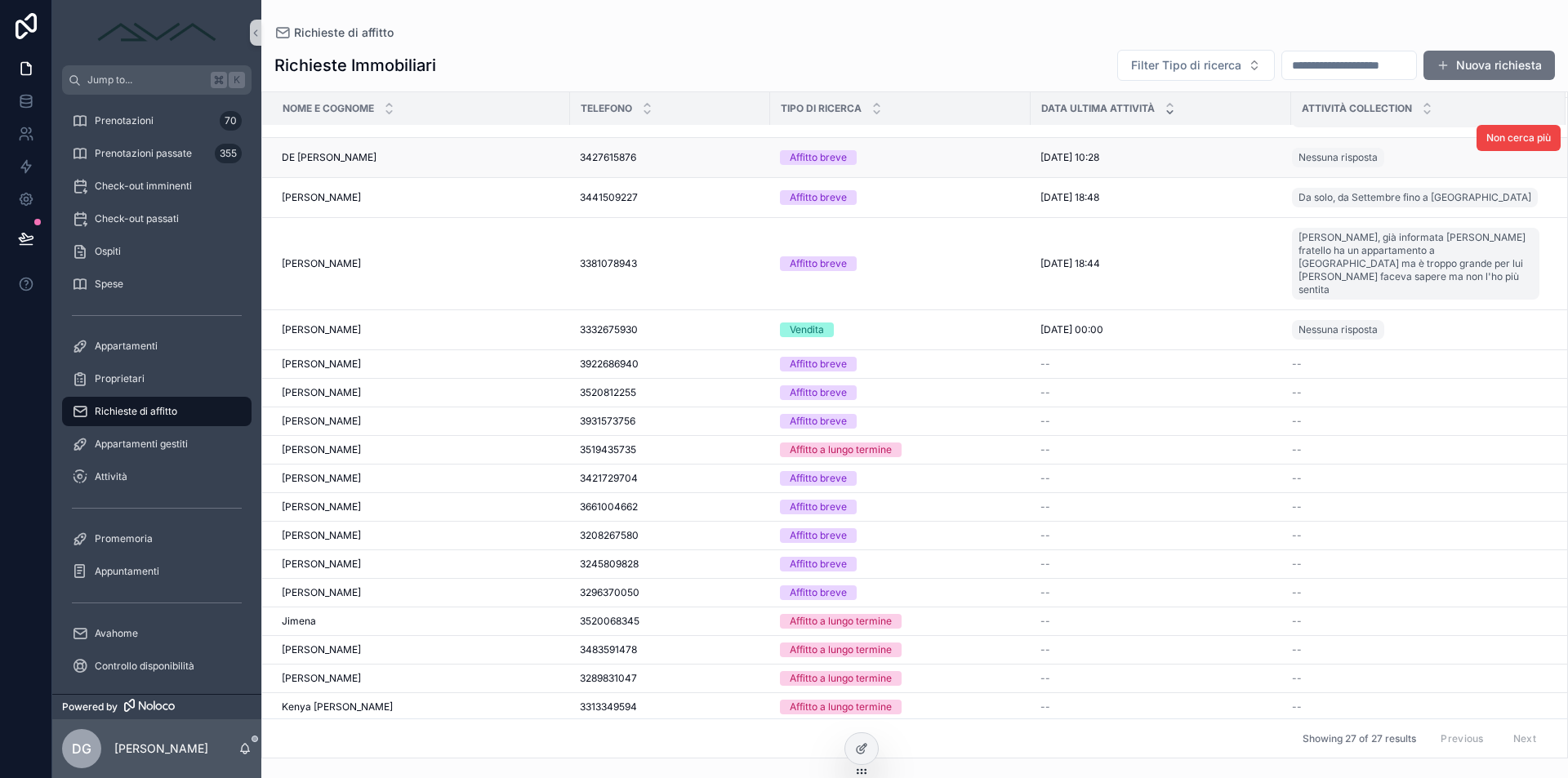
scroll to position [444, 0]
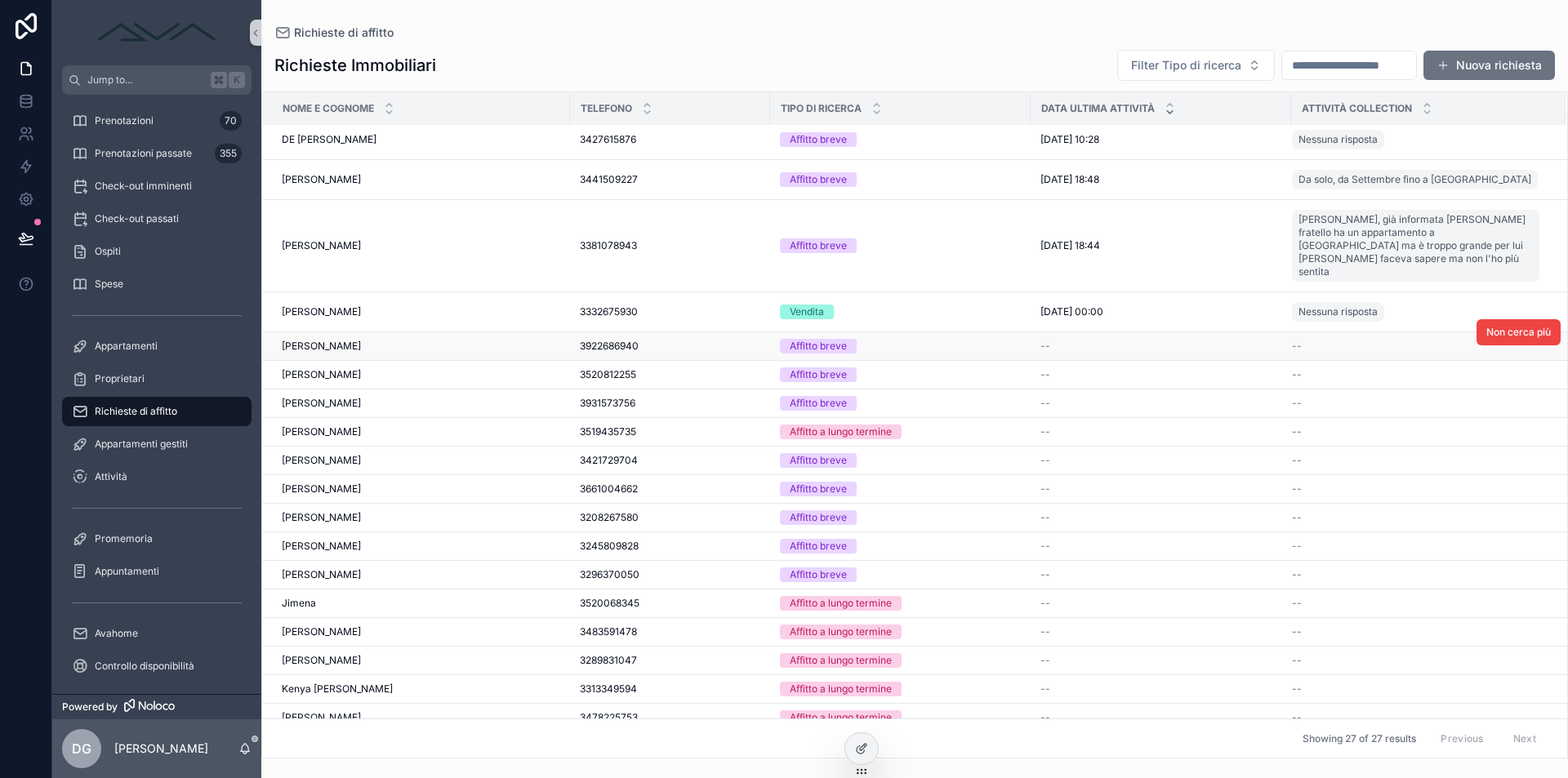
click at [524, 339] on div "Xavier Rendon Xavier Rendon" at bounding box center [421, 345] width 278 height 13
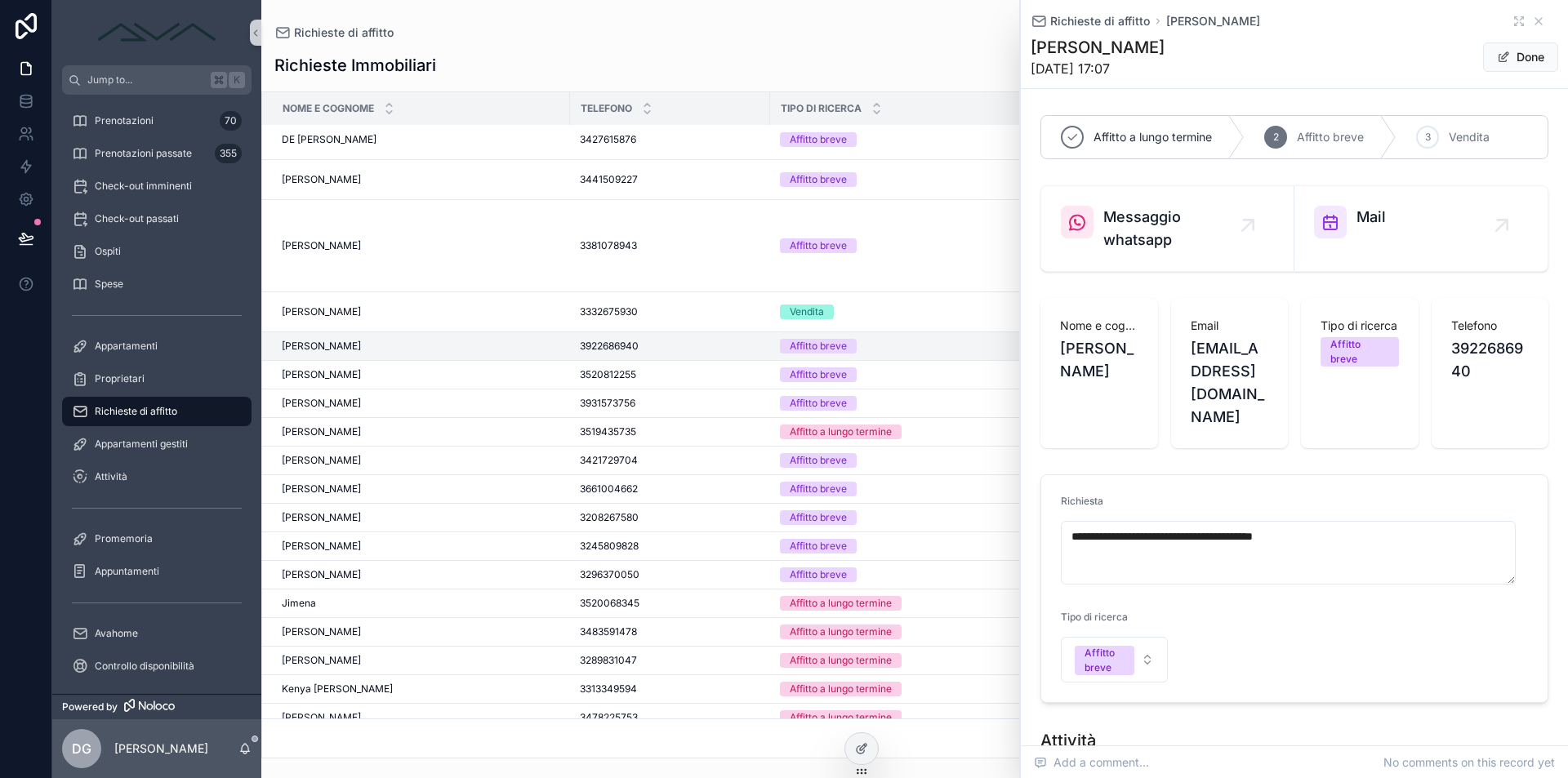
scroll to position [3, 0]
click at [448, 368] on div "Michela Tignonsini Michela Tignonsini" at bounding box center [421, 374] width 278 height 13
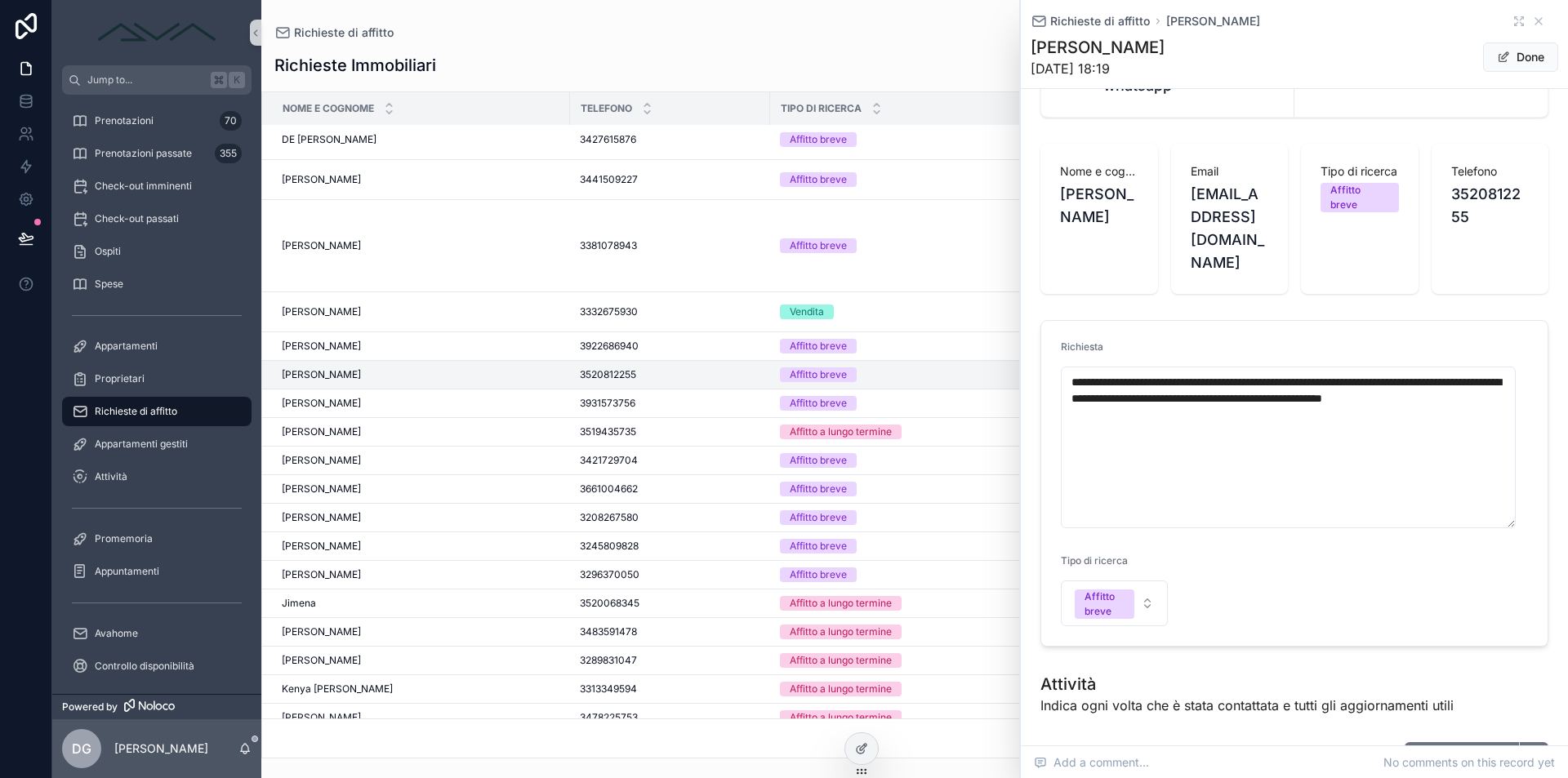
scroll to position [306, 0]
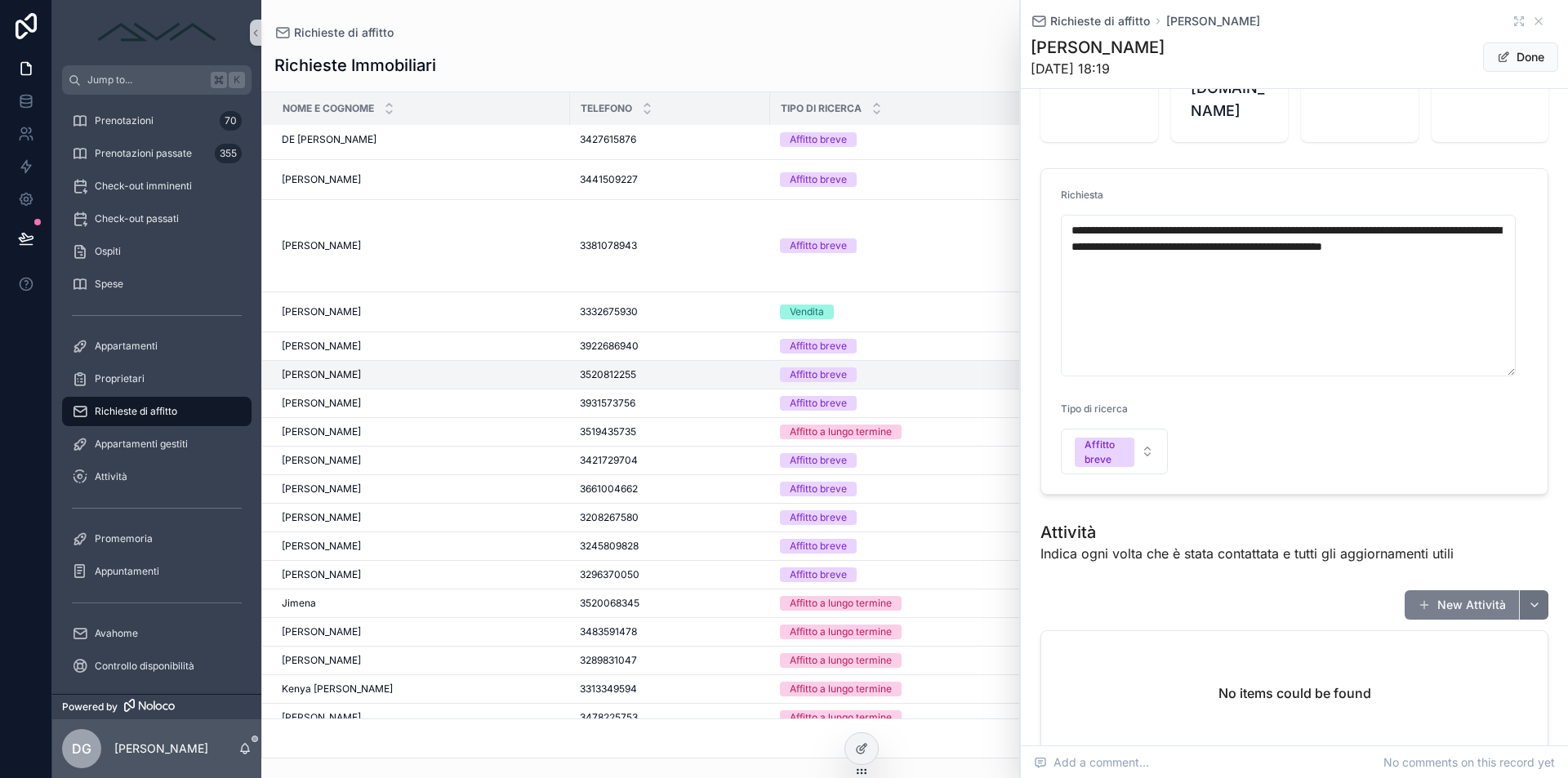
click at [1438, 590] on button "New Attività" at bounding box center [1462, 605] width 115 height 29
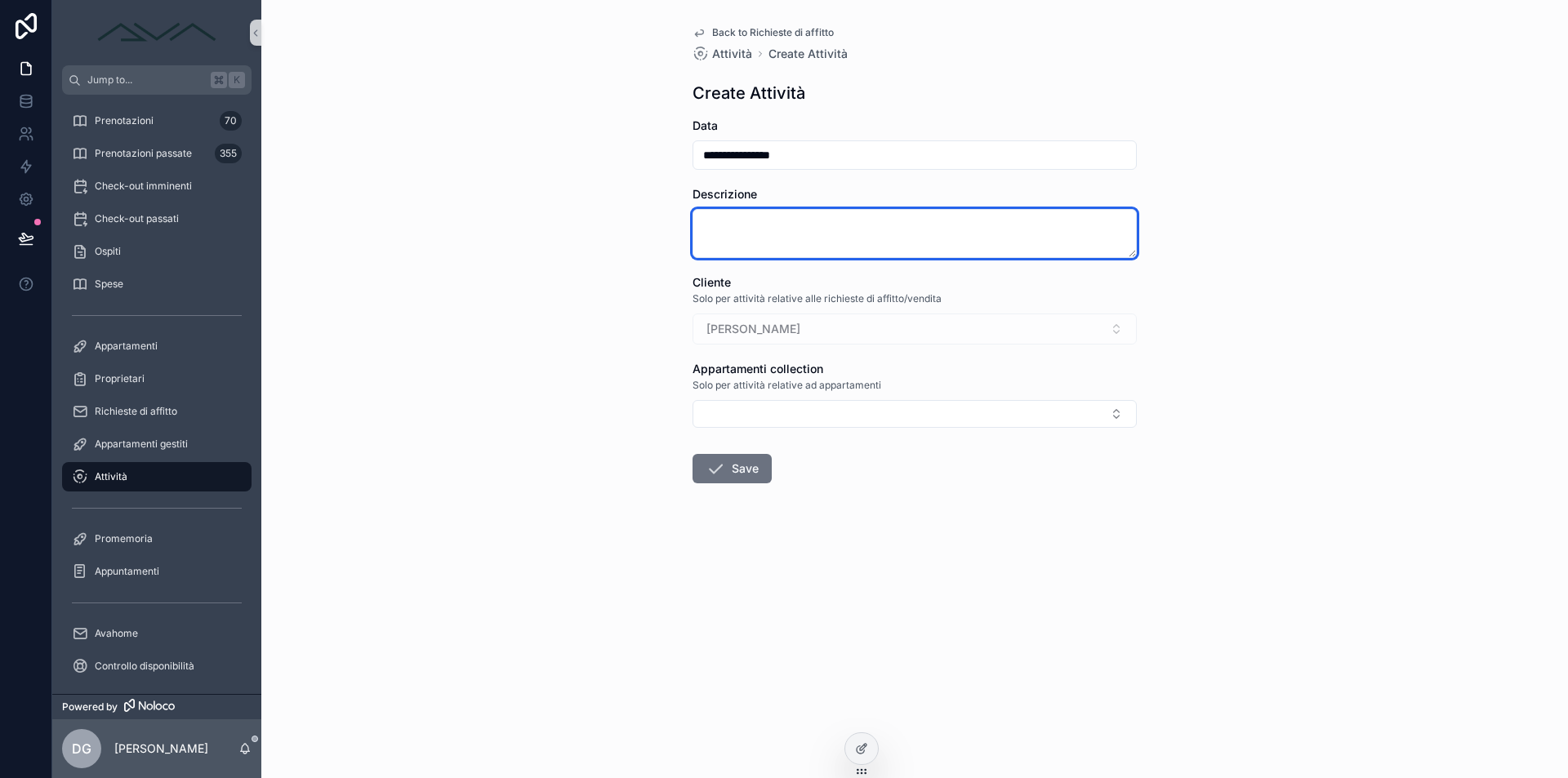
click at [834, 250] on textarea "scrollable content" at bounding box center [915, 233] width 444 height 49
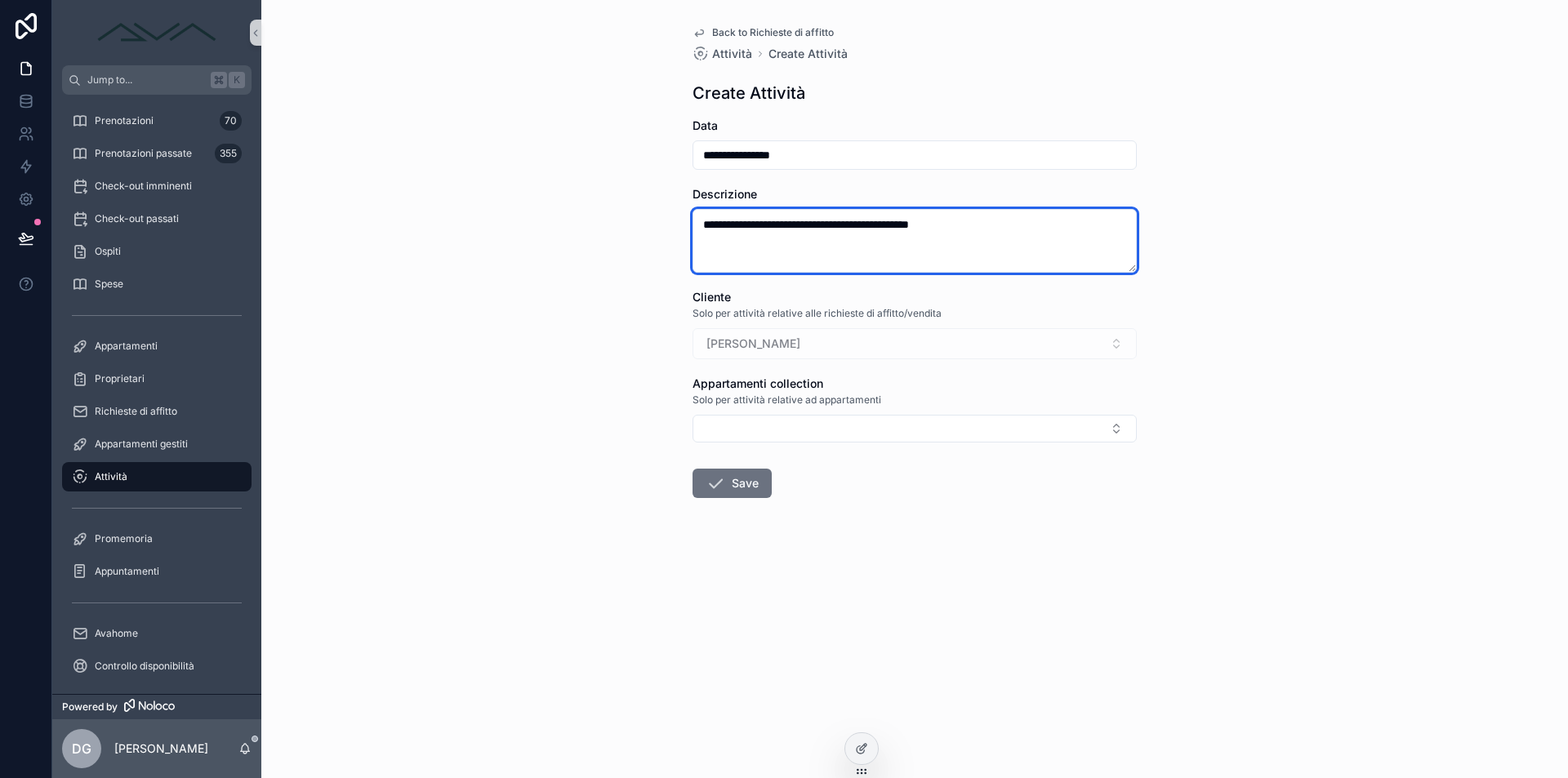
type textarea "**********"
type input "**********"
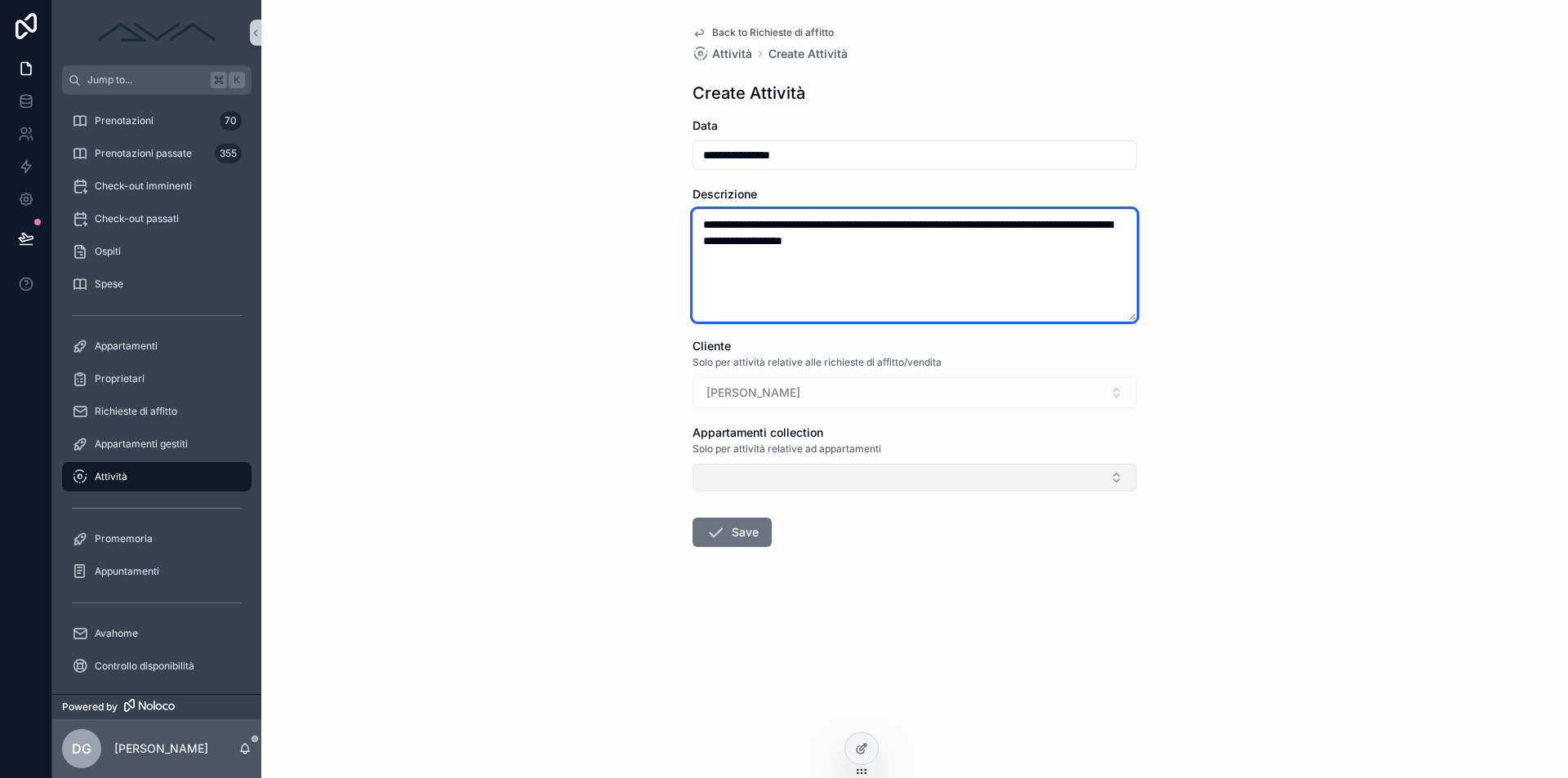
type textarea "**********"
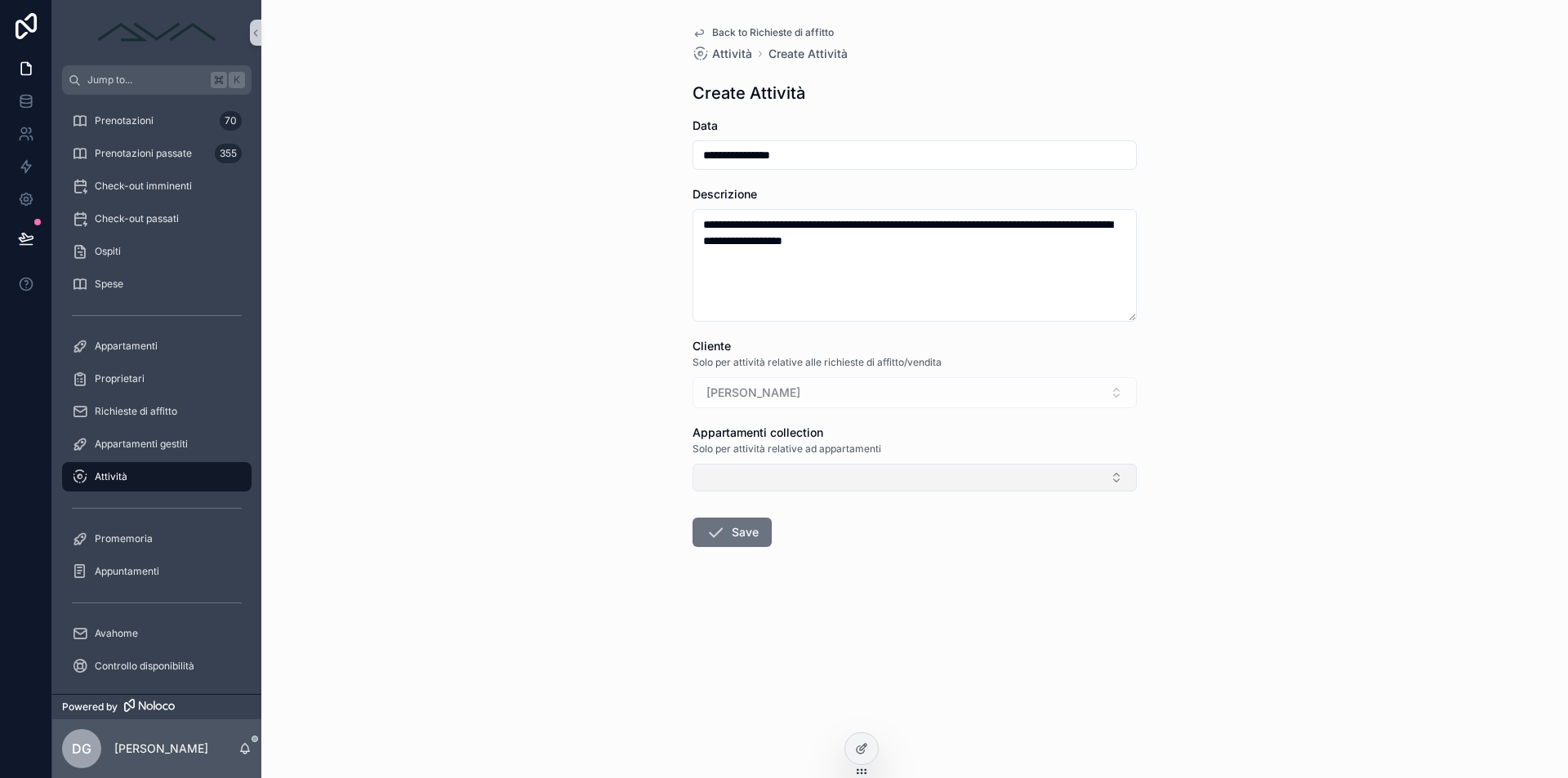
click at [825, 475] on button "Select Button" at bounding box center [915, 477] width 444 height 28
type input "*"
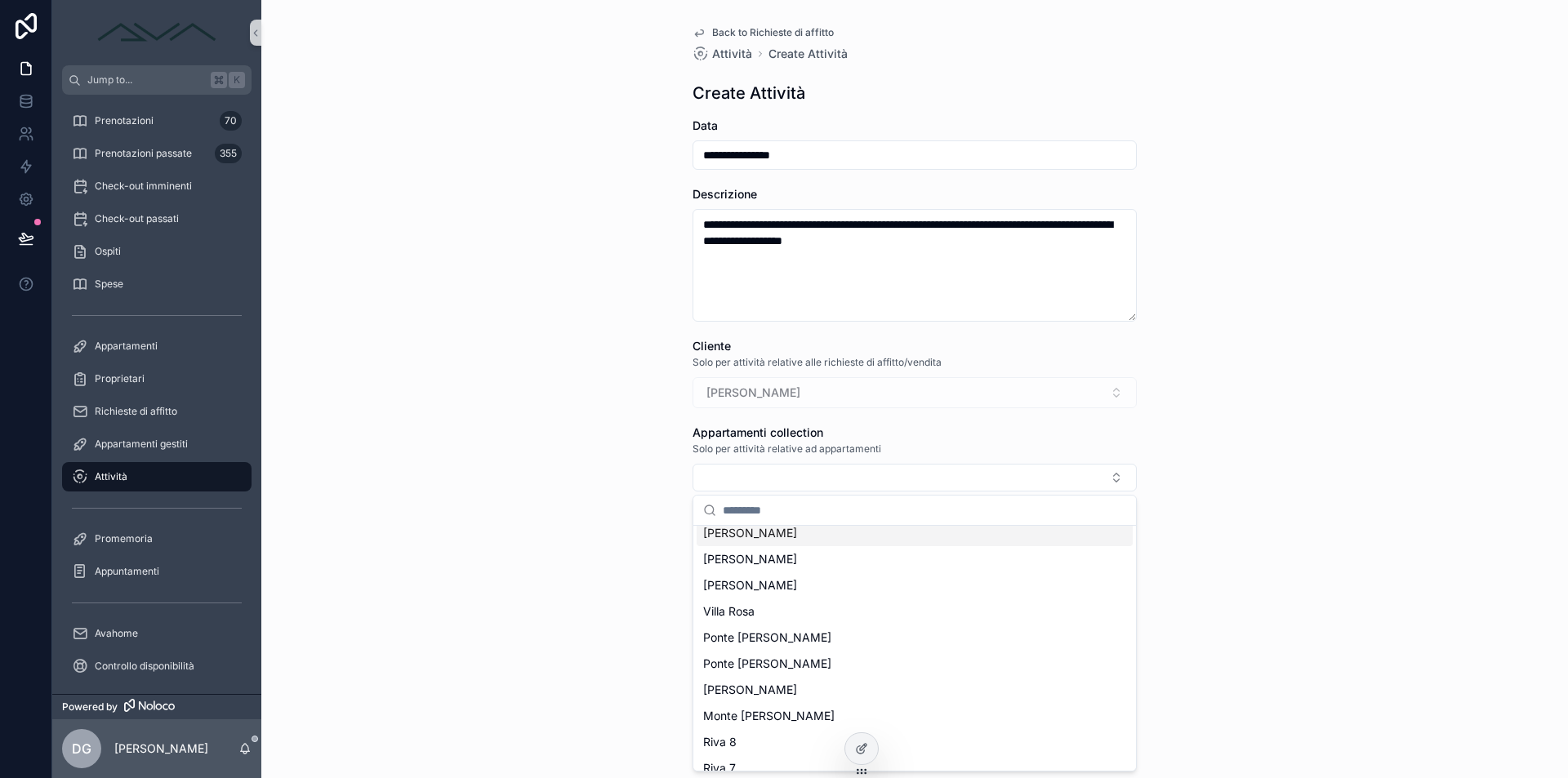
scroll to position [264, 0]
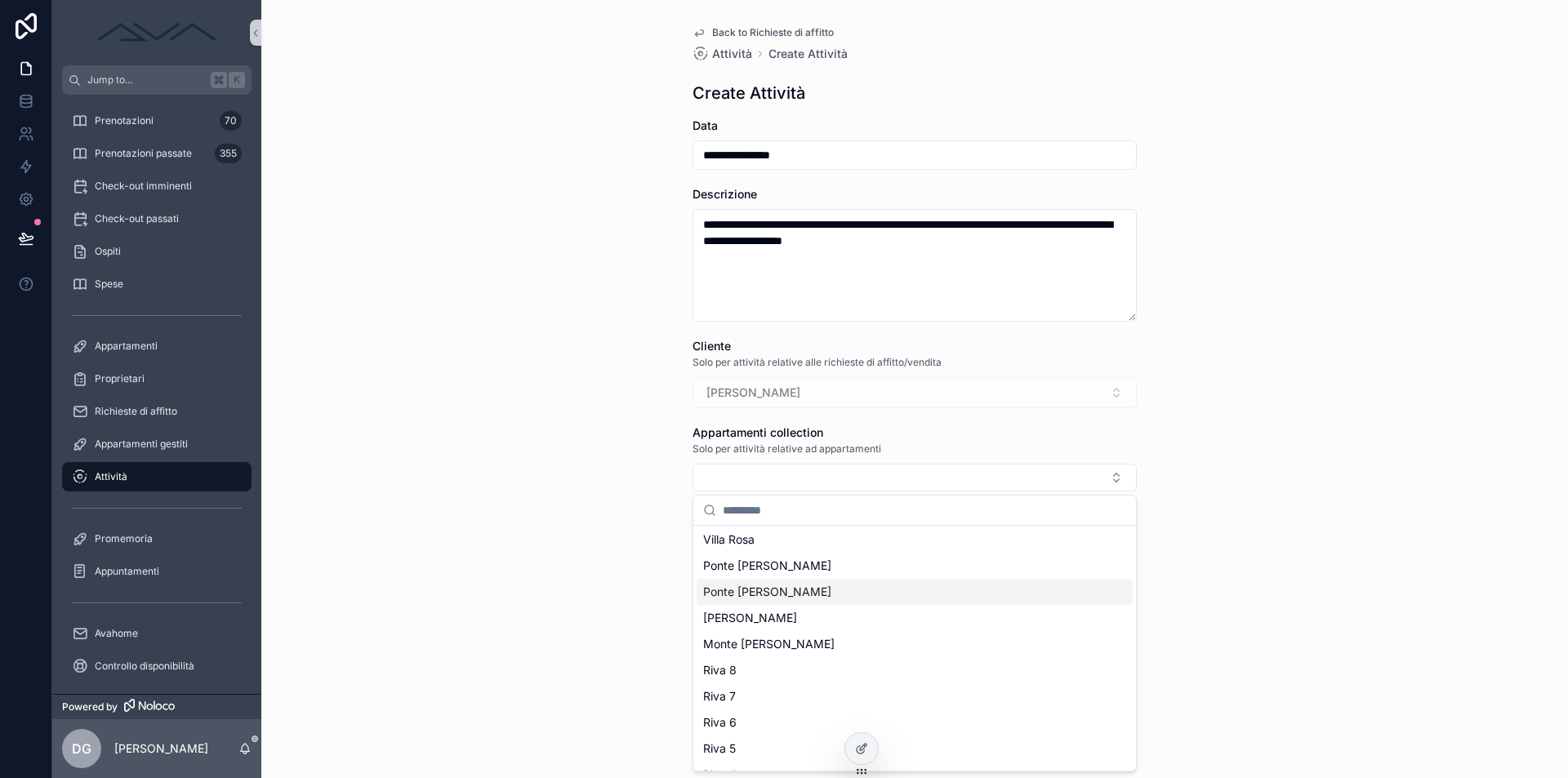
click at [637, 547] on div "**********" at bounding box center [915, 389] width 1307 height 778
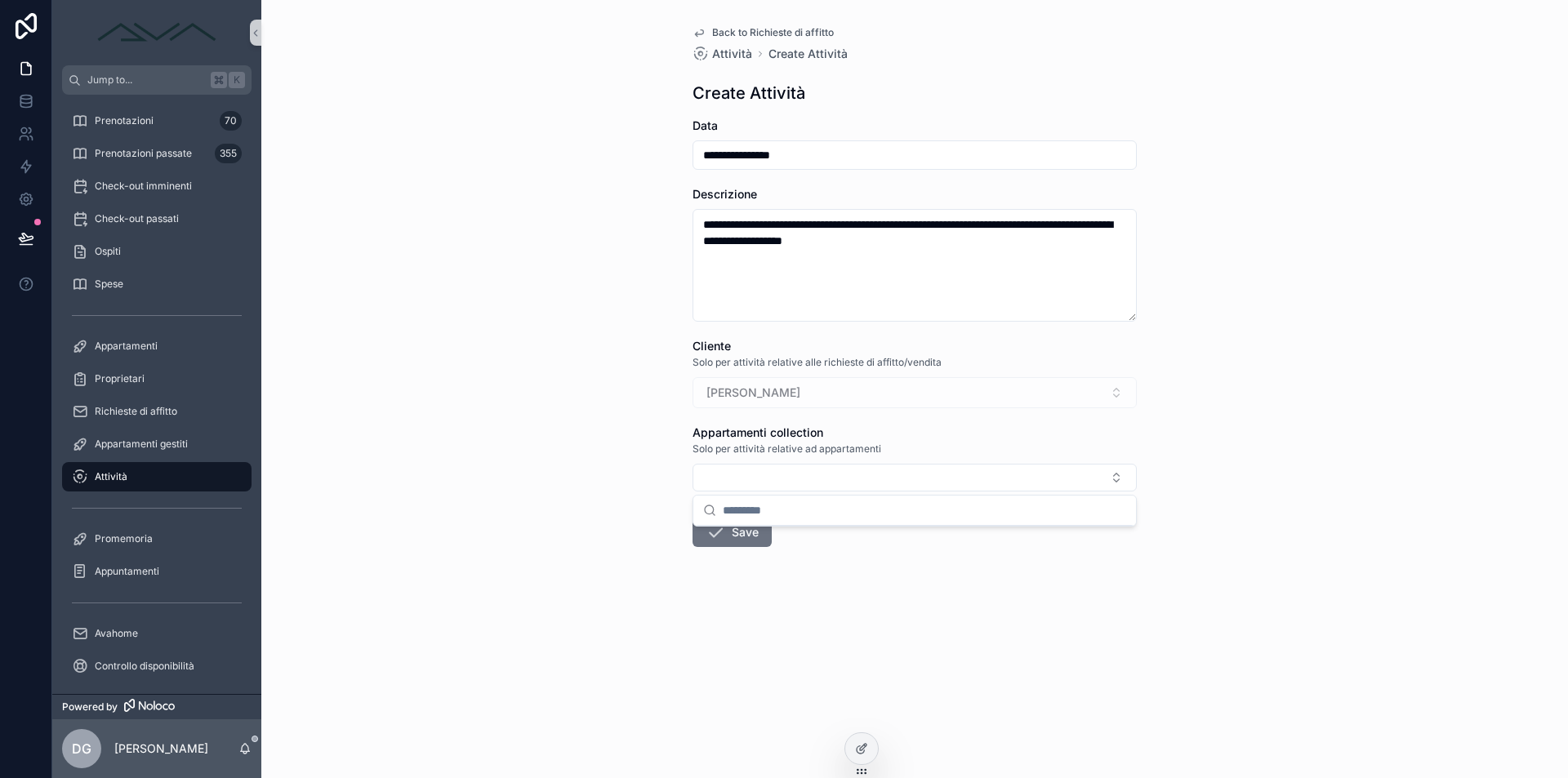
scroll to position [0, 0]
click at [743, 537] on button "Save" at bounding box center [733, 532] width 79 height 29
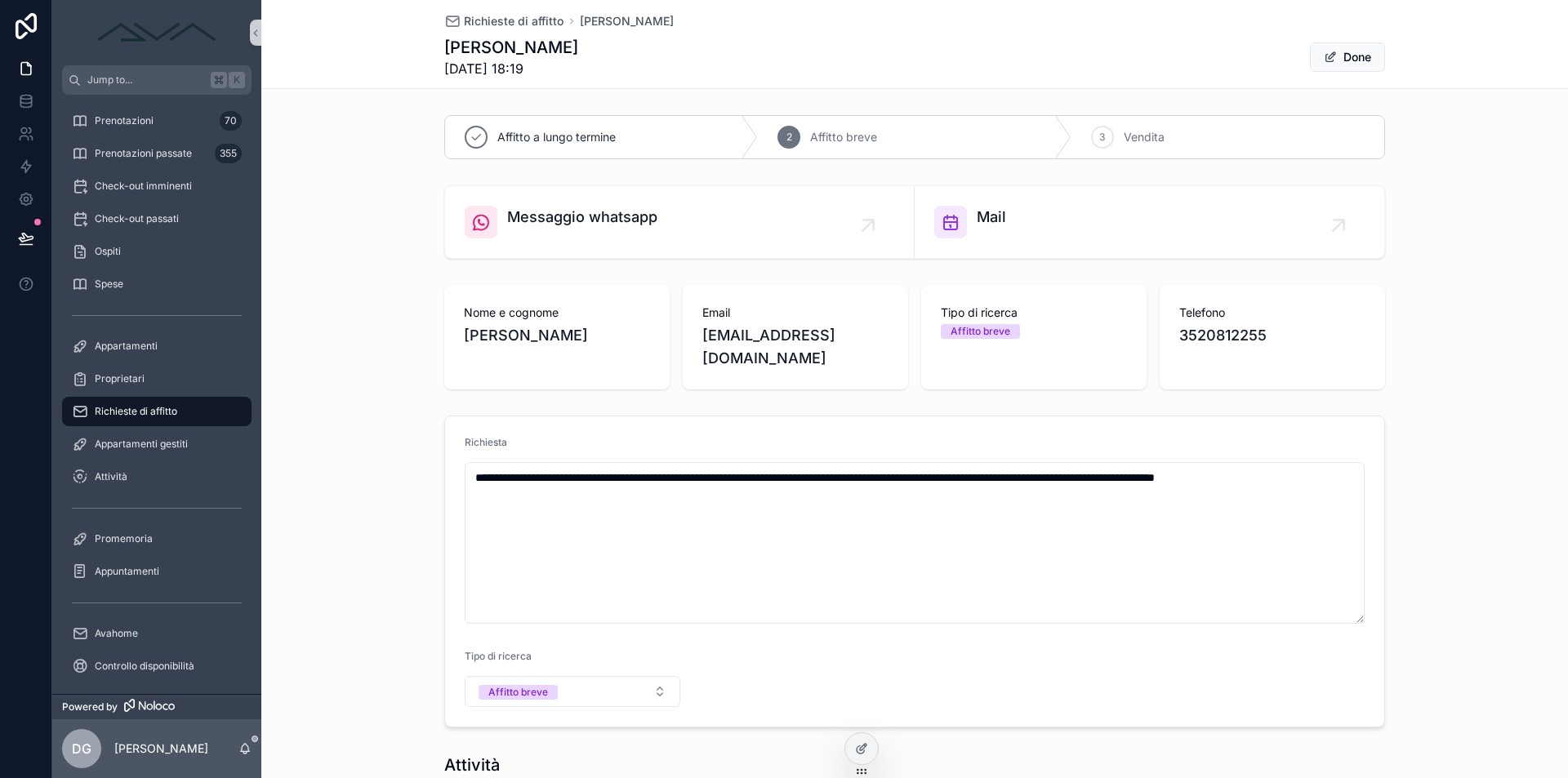
scroll to position [123, 0]
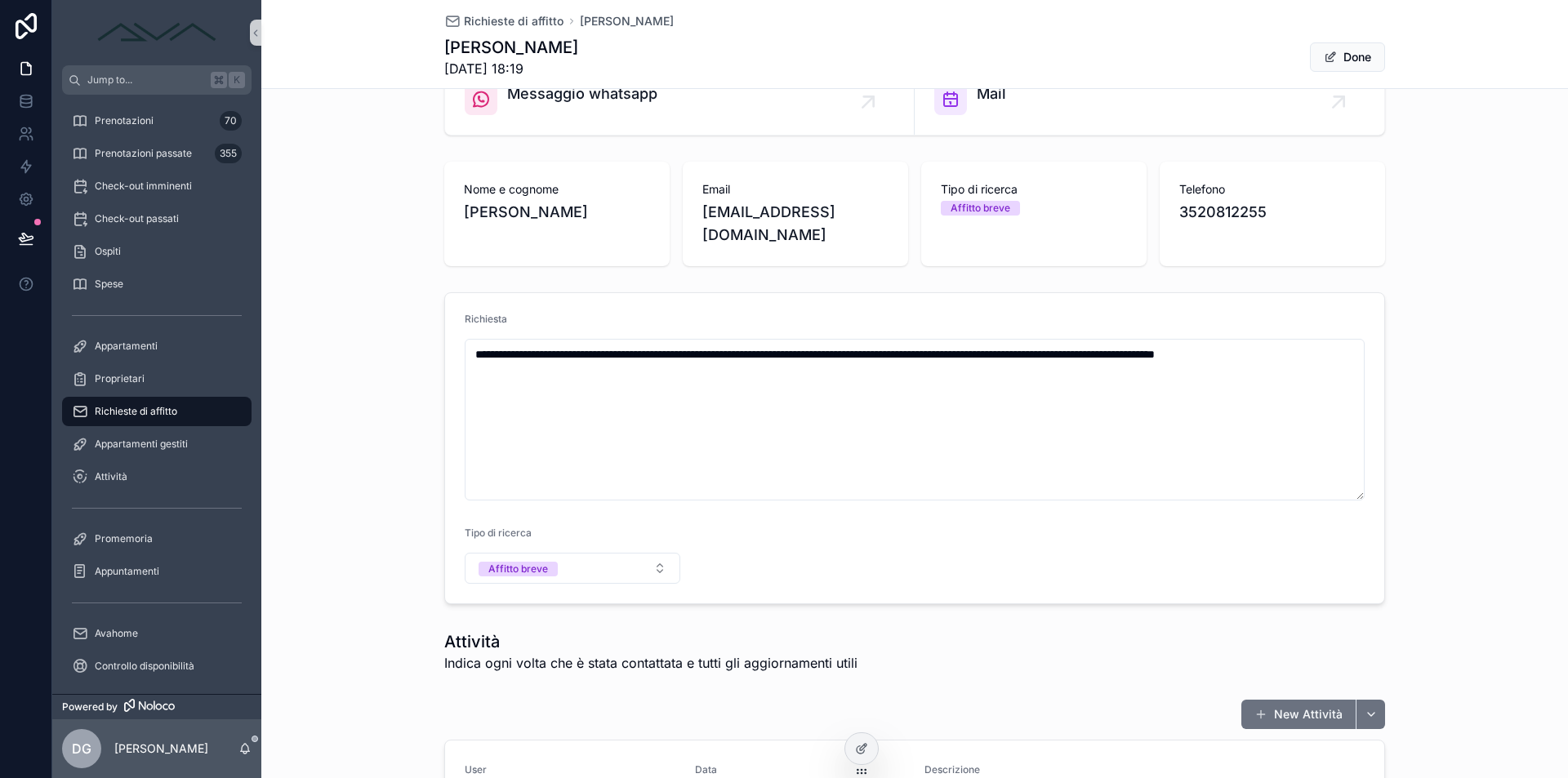
click at [179, 415] on div "Richieste di affitto" at bounding box center [156, 411] width 170 height 26
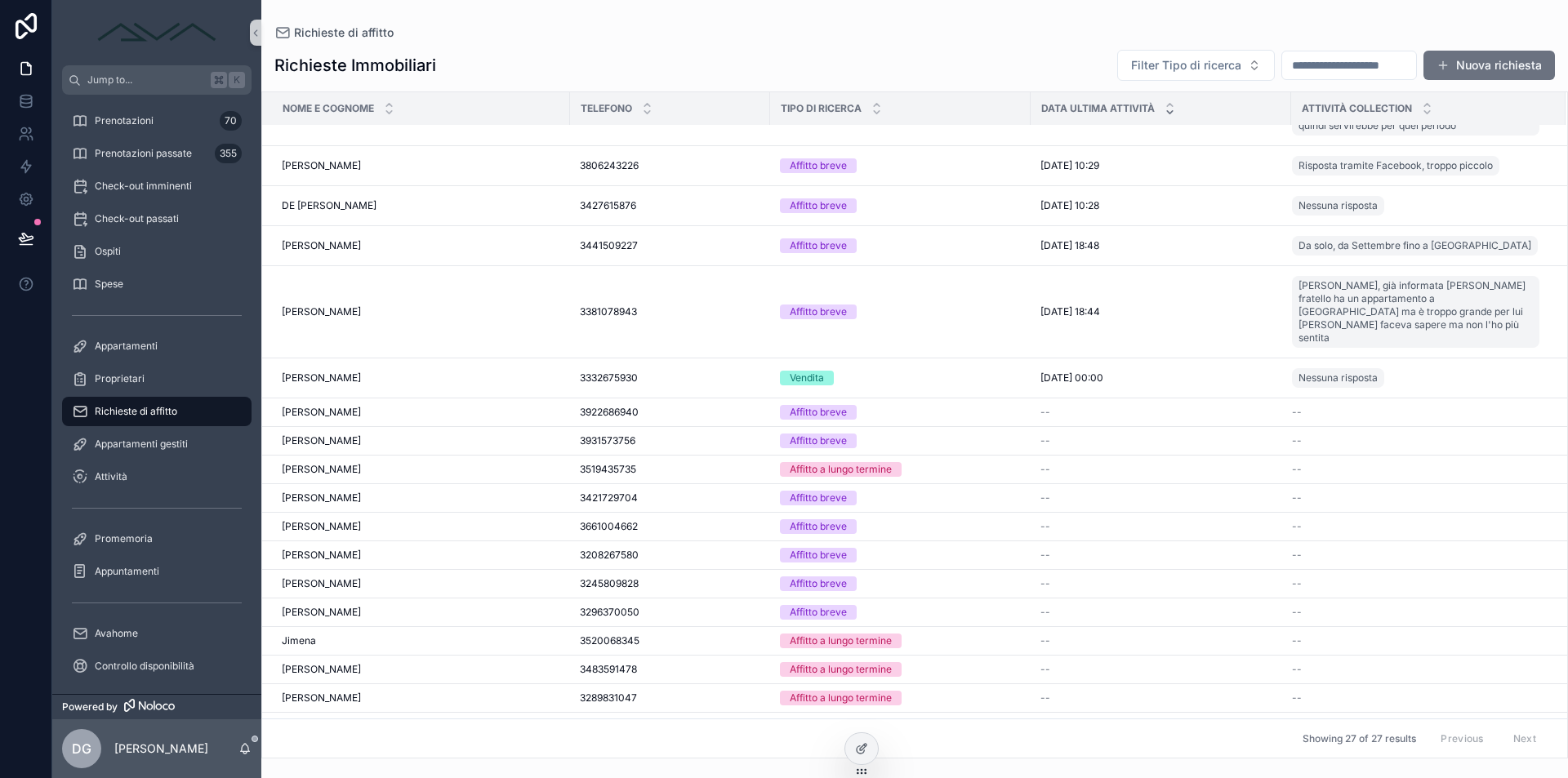
scroll to position [482, 0]
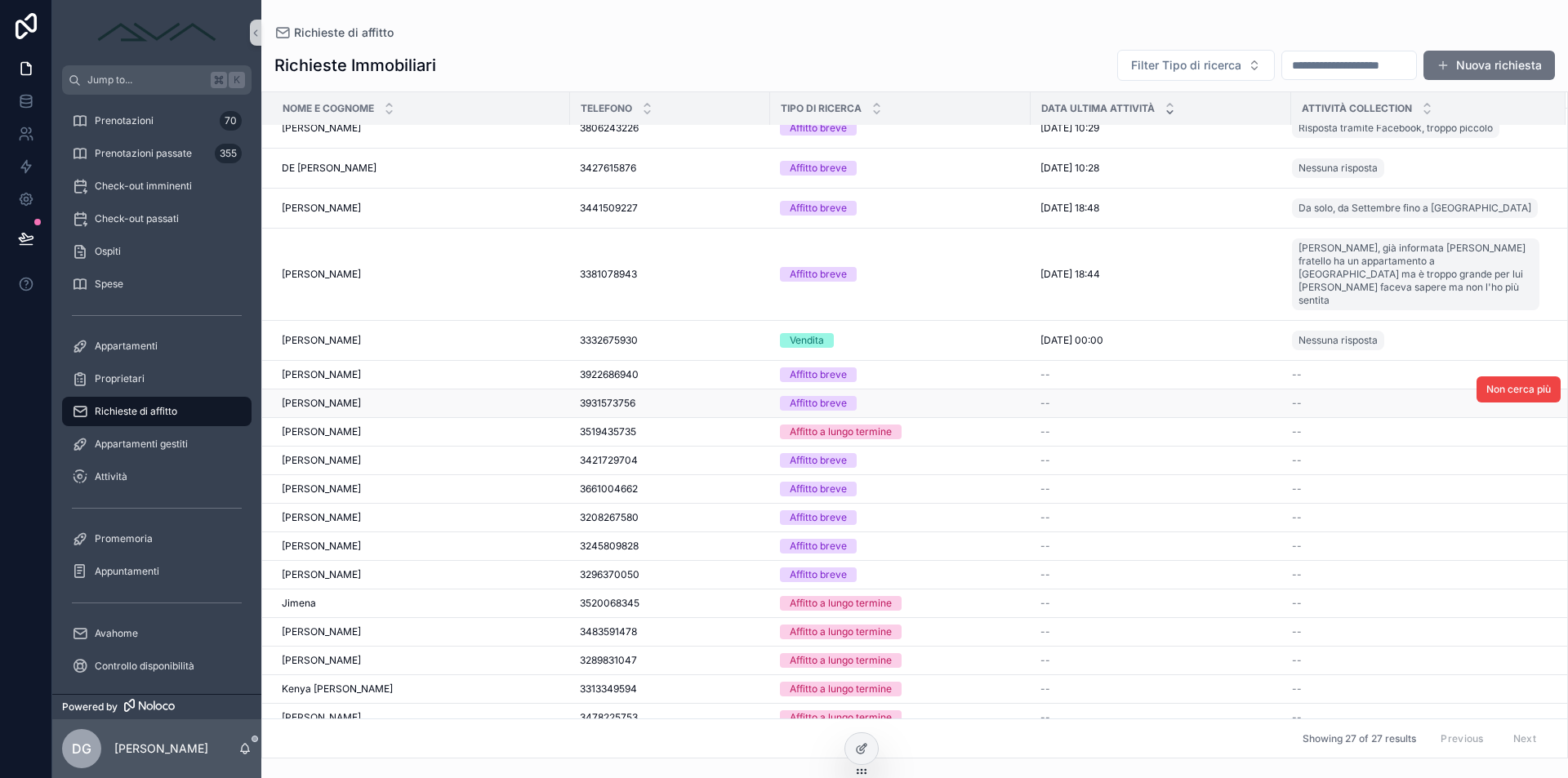
click at [335, 397] on span "Federico zubani" at bounding box center [322, 403] width 79 height 13
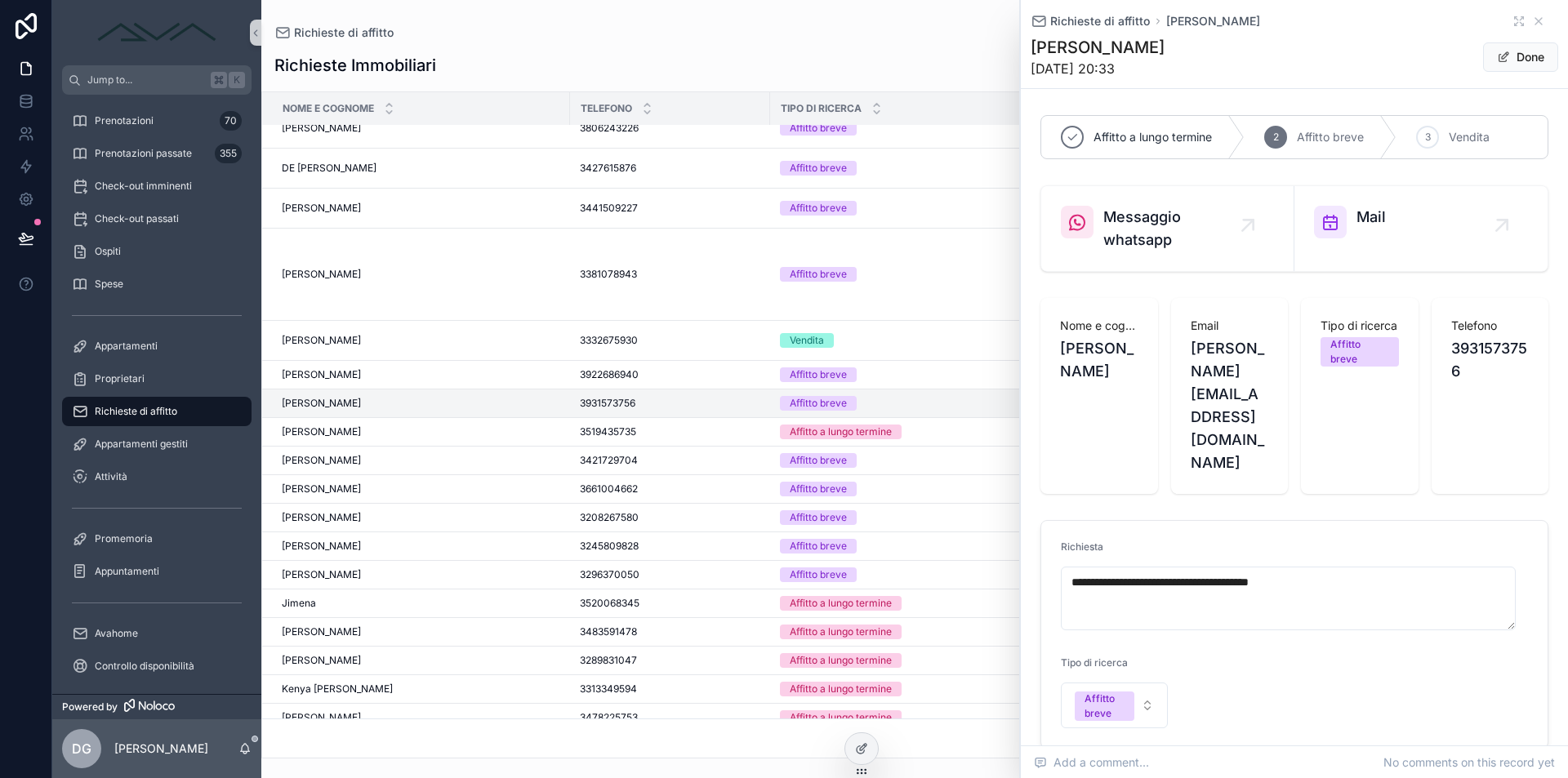
scroll to position [393, 0]
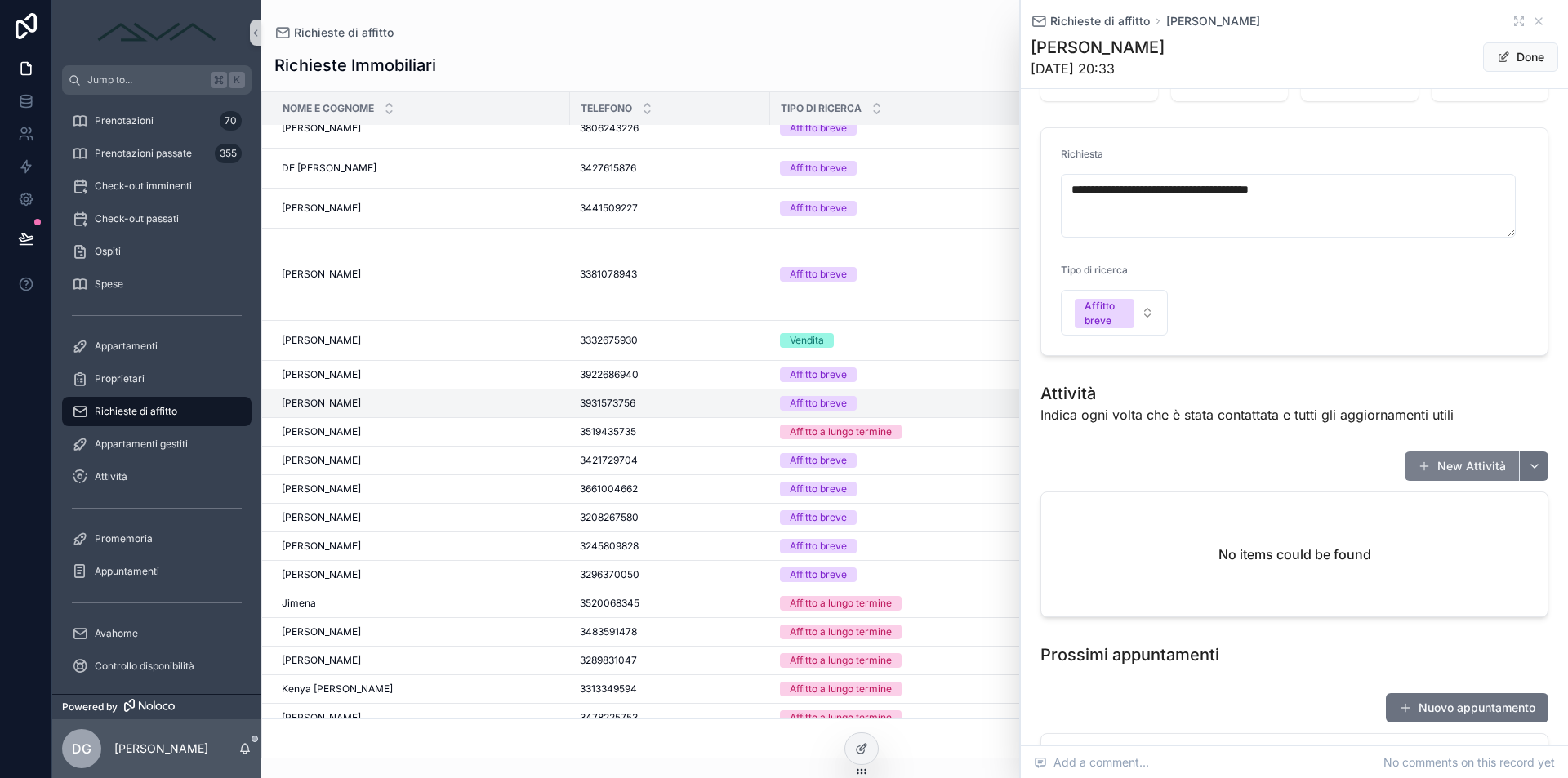
click at [1475, 451] on button "New Attività" at bounding box center [1462, 466] width 115 height 29
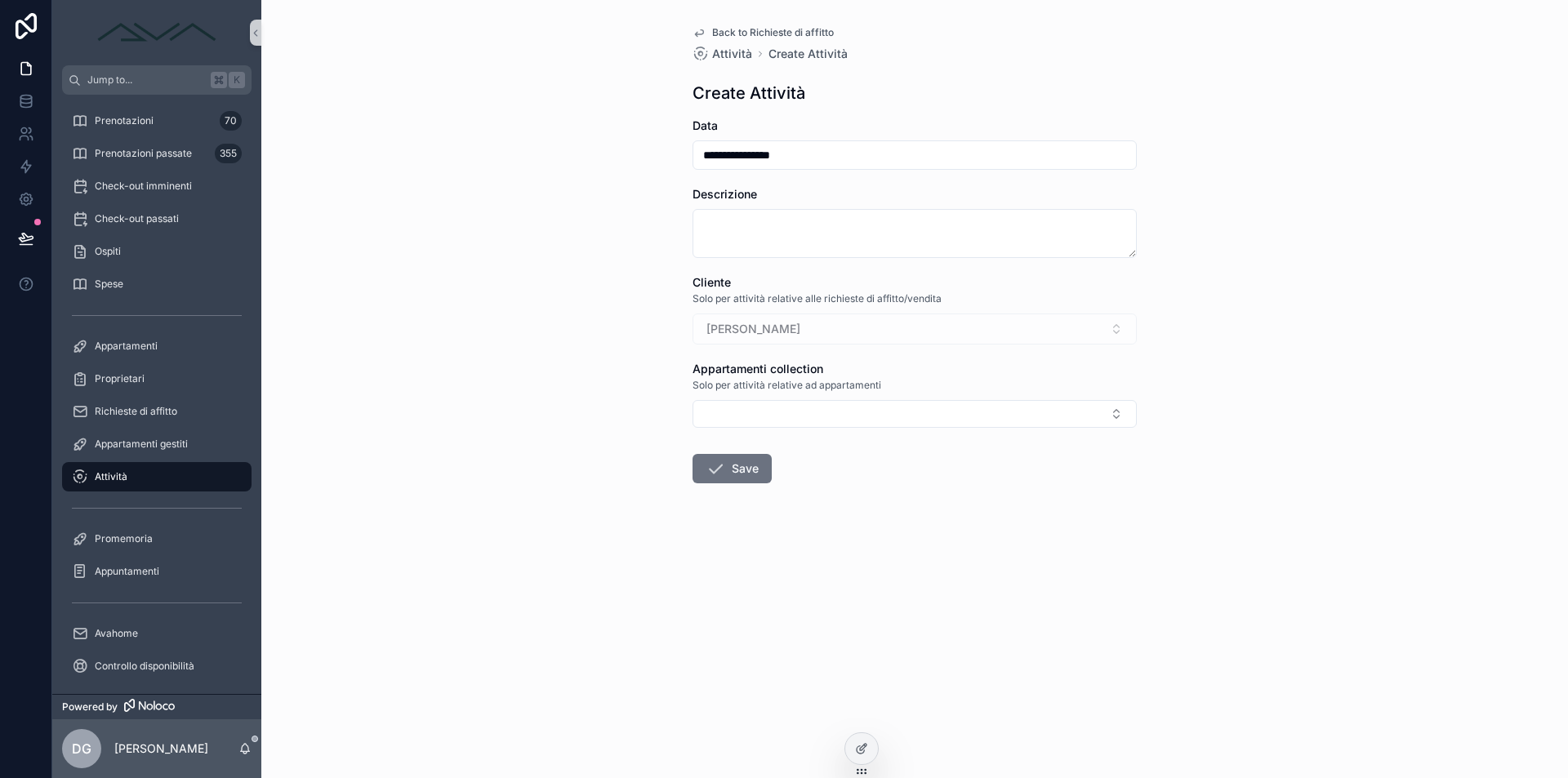
click at [846, 209] on div "Descrizione" at bounding box center [915, 221] width 444 height 72
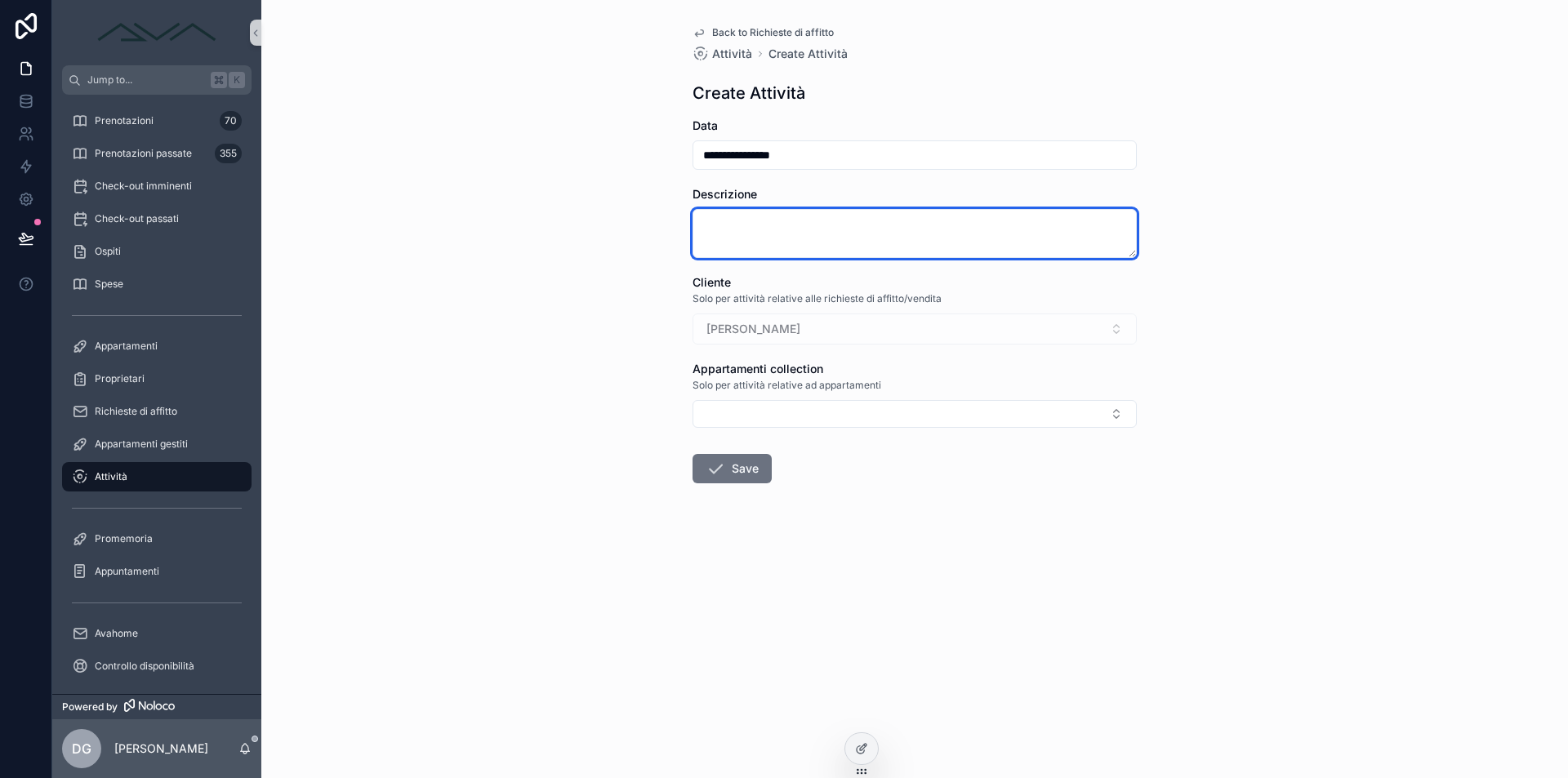
click at [847, 227] on textarea "scrollable content" at bounding box center [915, 233] width 444 height 49
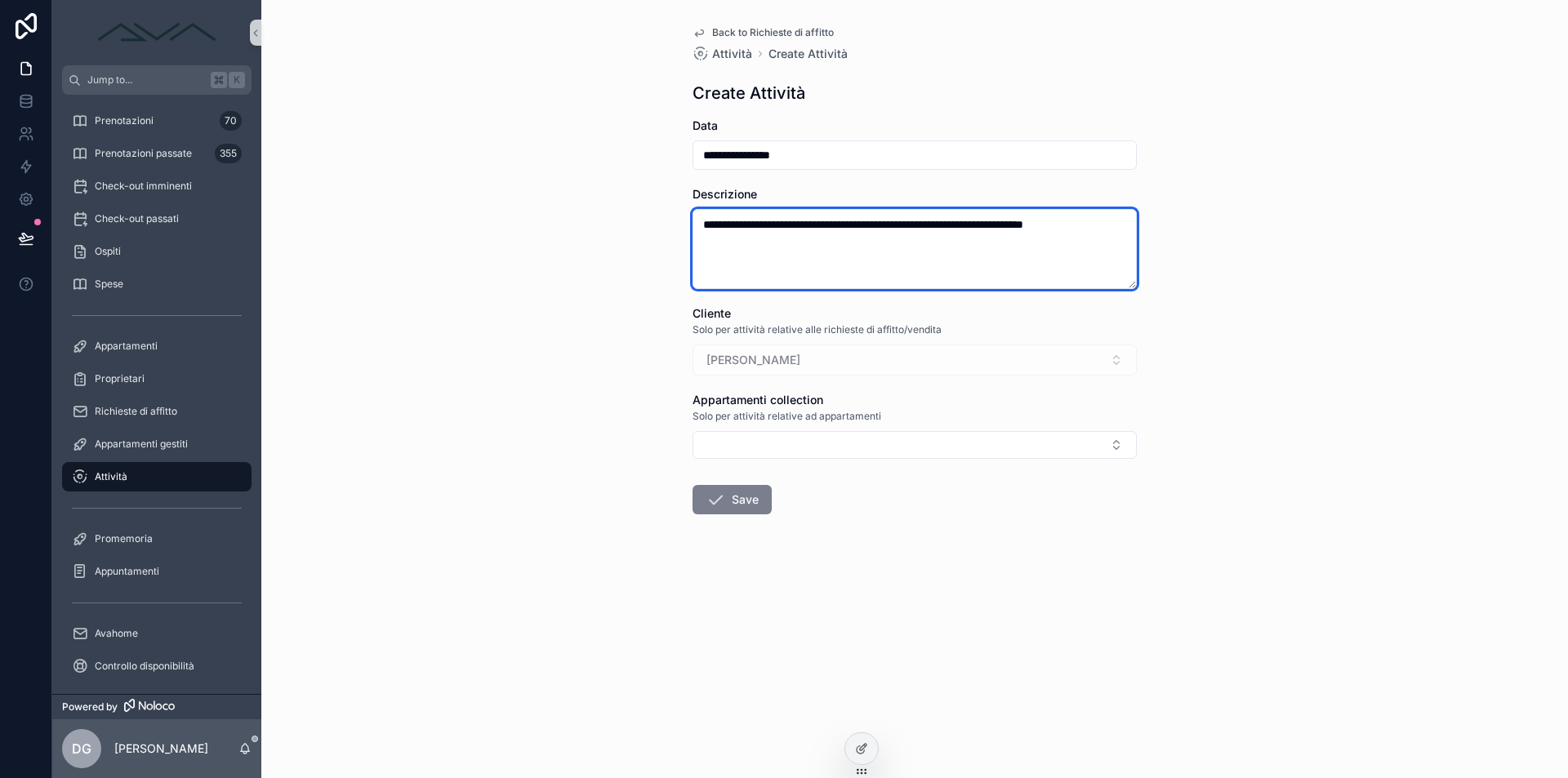
type textarea "**********"
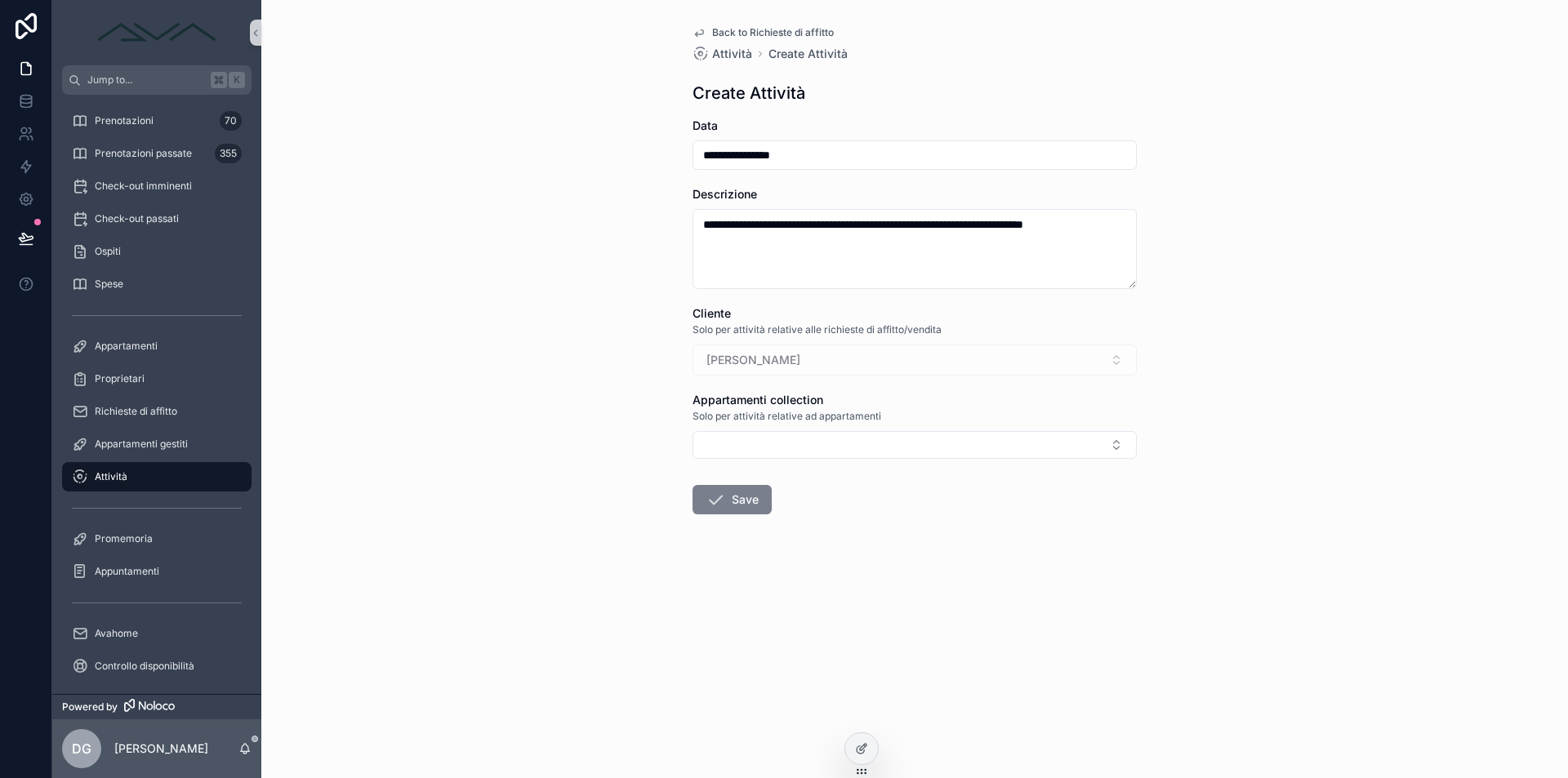
click at [747, 489] on button "Save" at bounding box center [733, 500] width 79 height 29
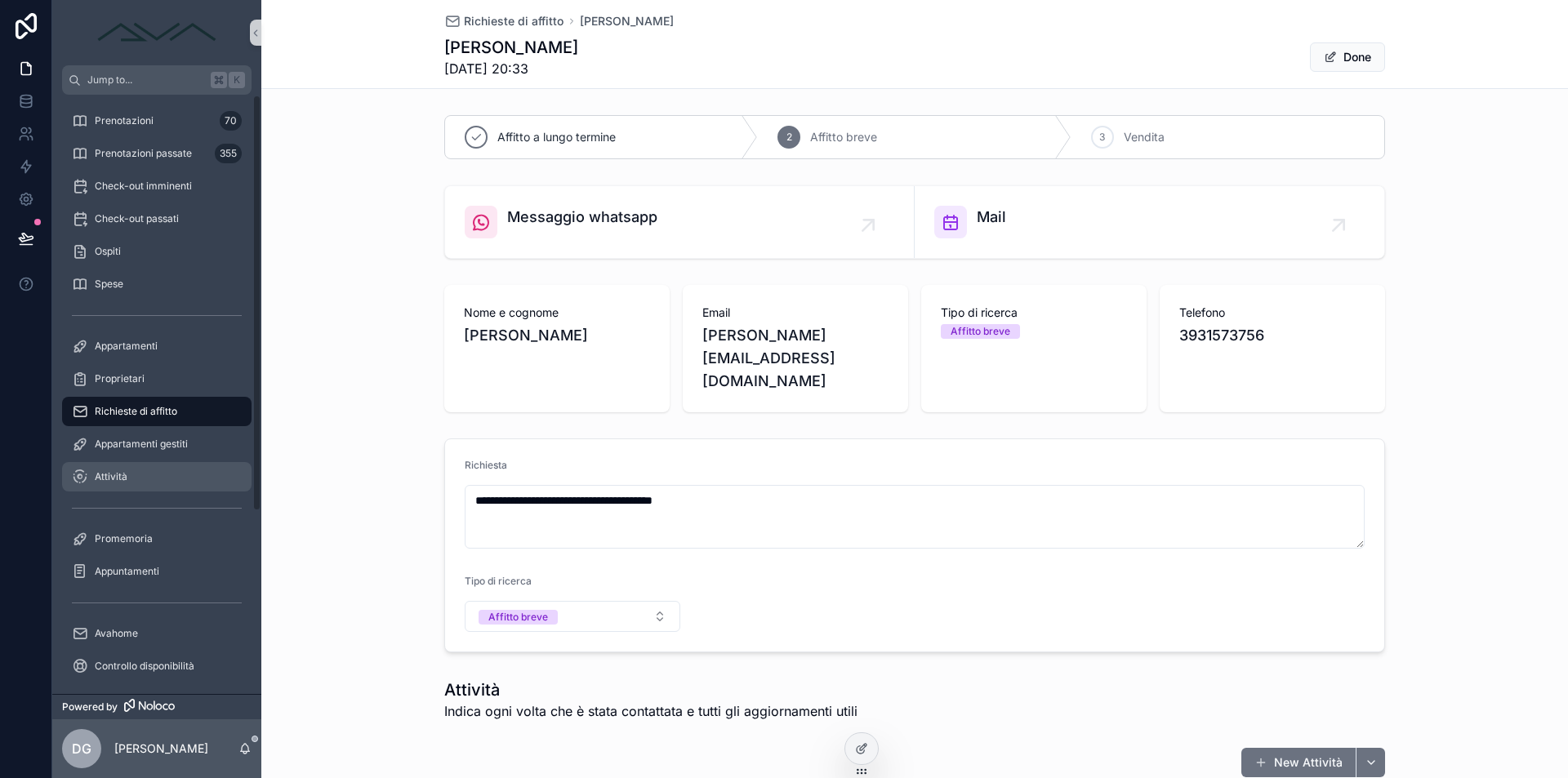
click at [100, 482] on span "Attività" at bounding box center [111, 476] width 33 height 13
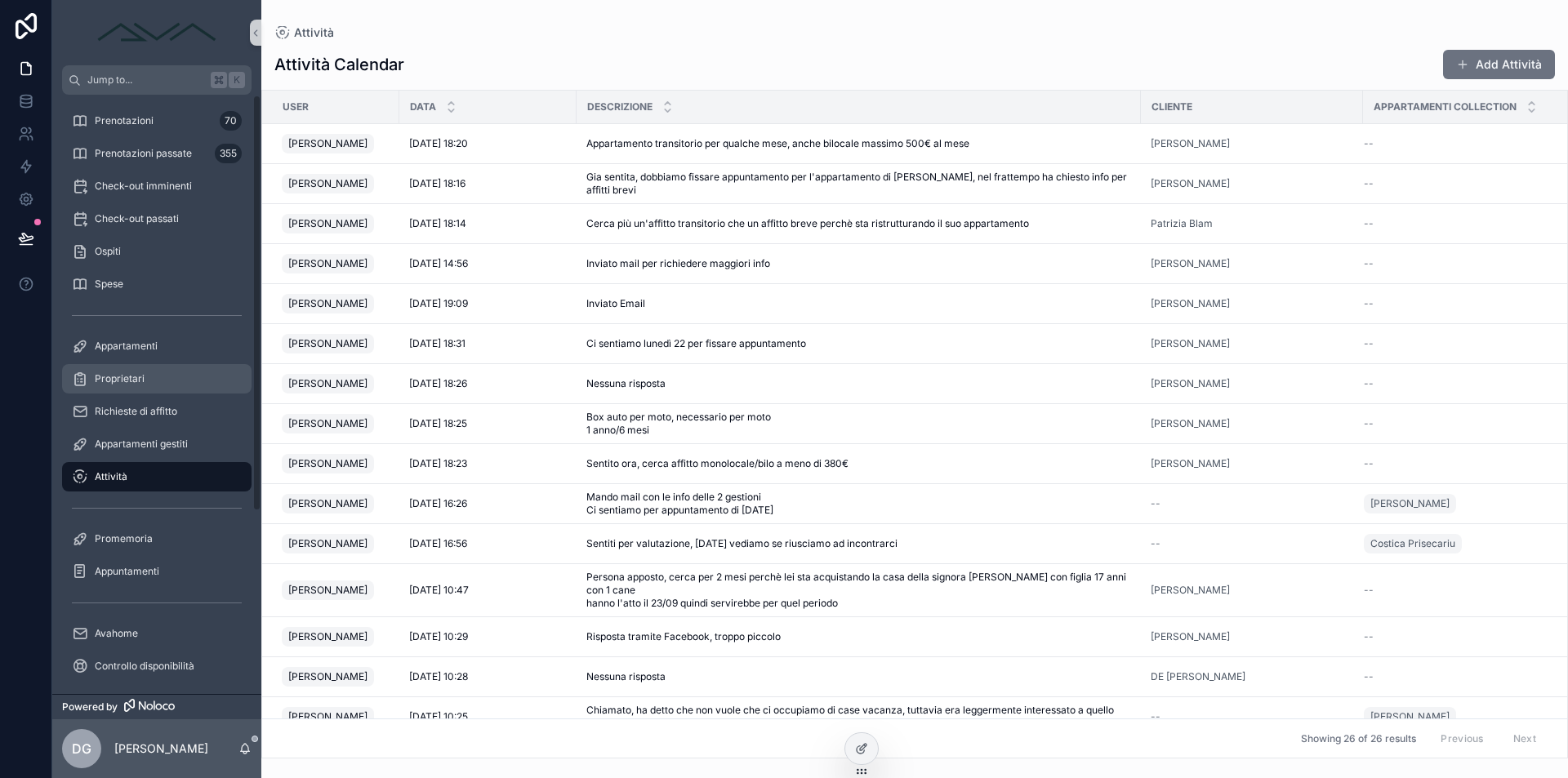
click at [140, 383] on span "Proprietari" at bounding box center [120, 378] width 50 height 13
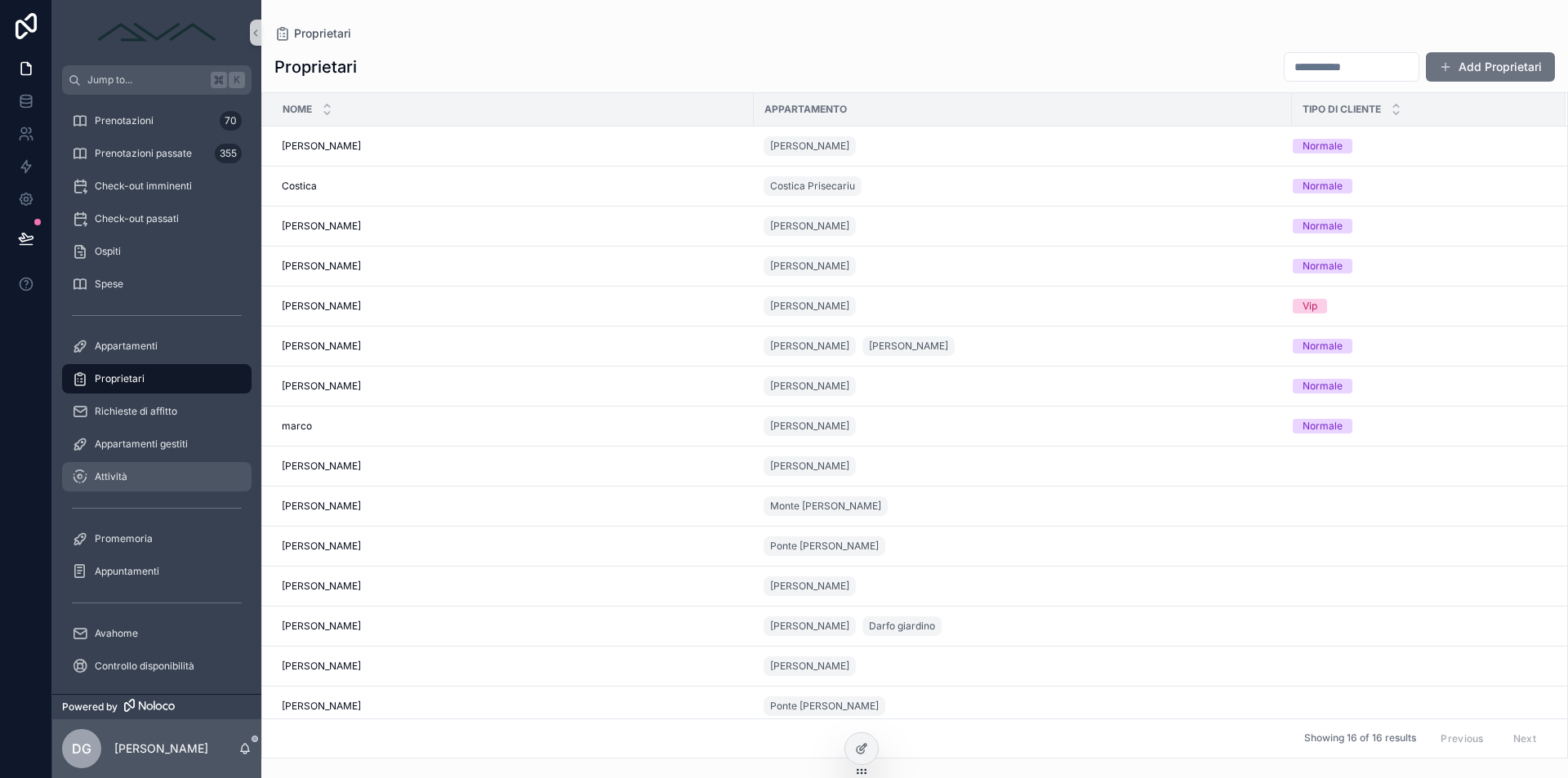
click at [141, 477] on div "Attività" at bounding box center [156, 476] width 170 height 26
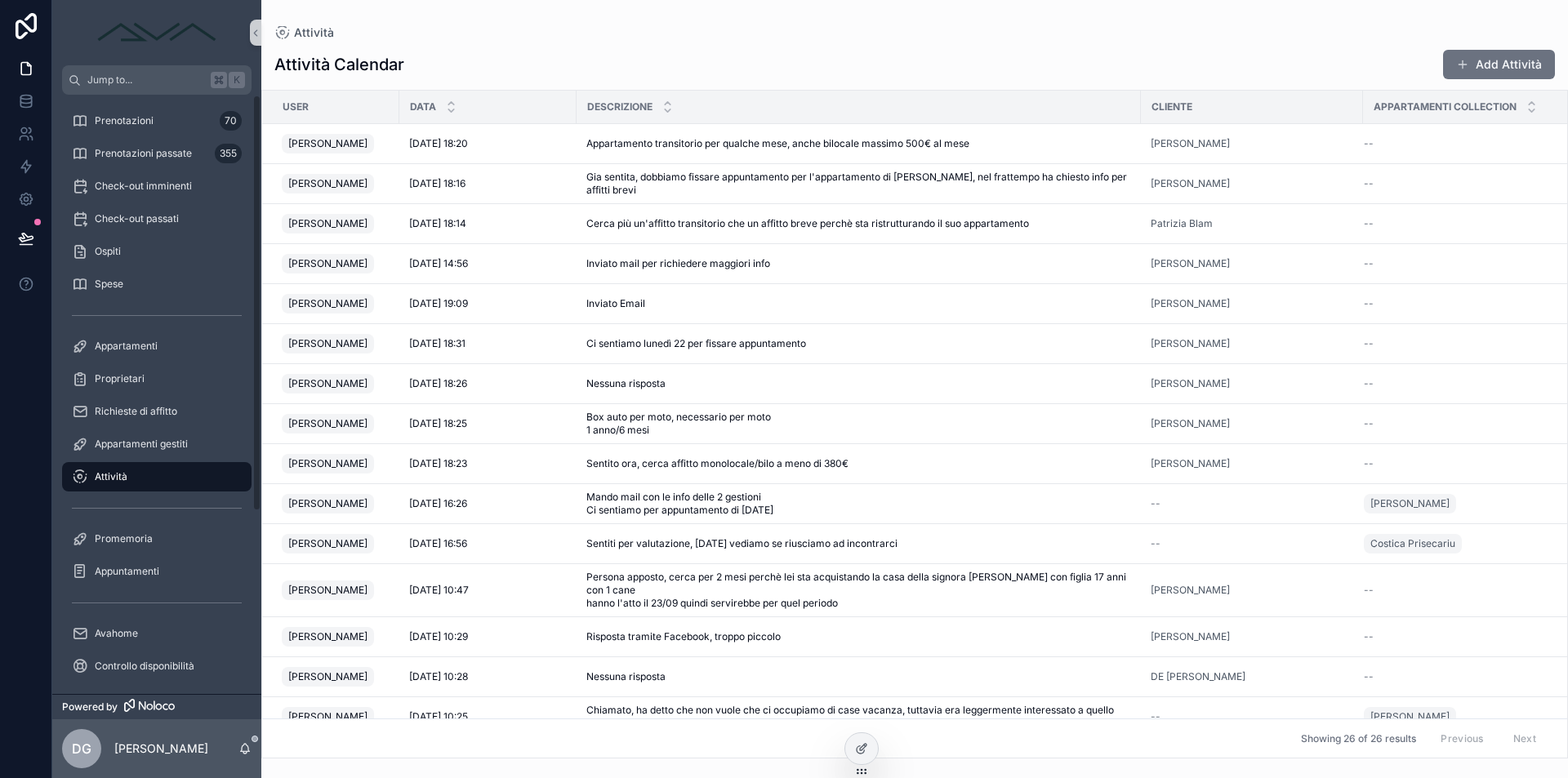
click at [193, 362] on div "Appartamenti" at bounding box center [157, 346] width 209 height 33
click at [171, 404] on div "Richieste di affitto" at bounding box center [156, 411] width 170 height 26
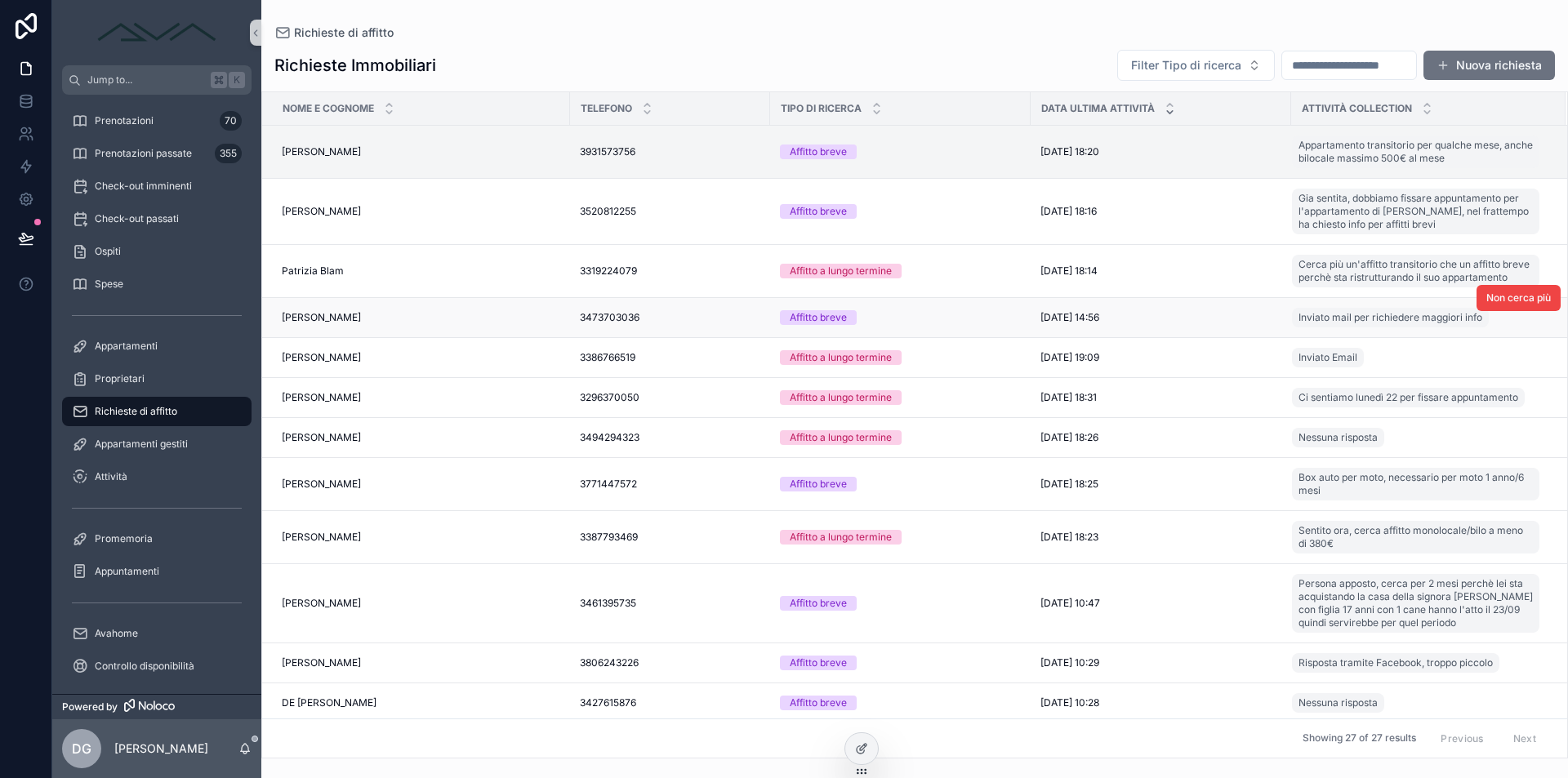
scroll to position [506, 0]
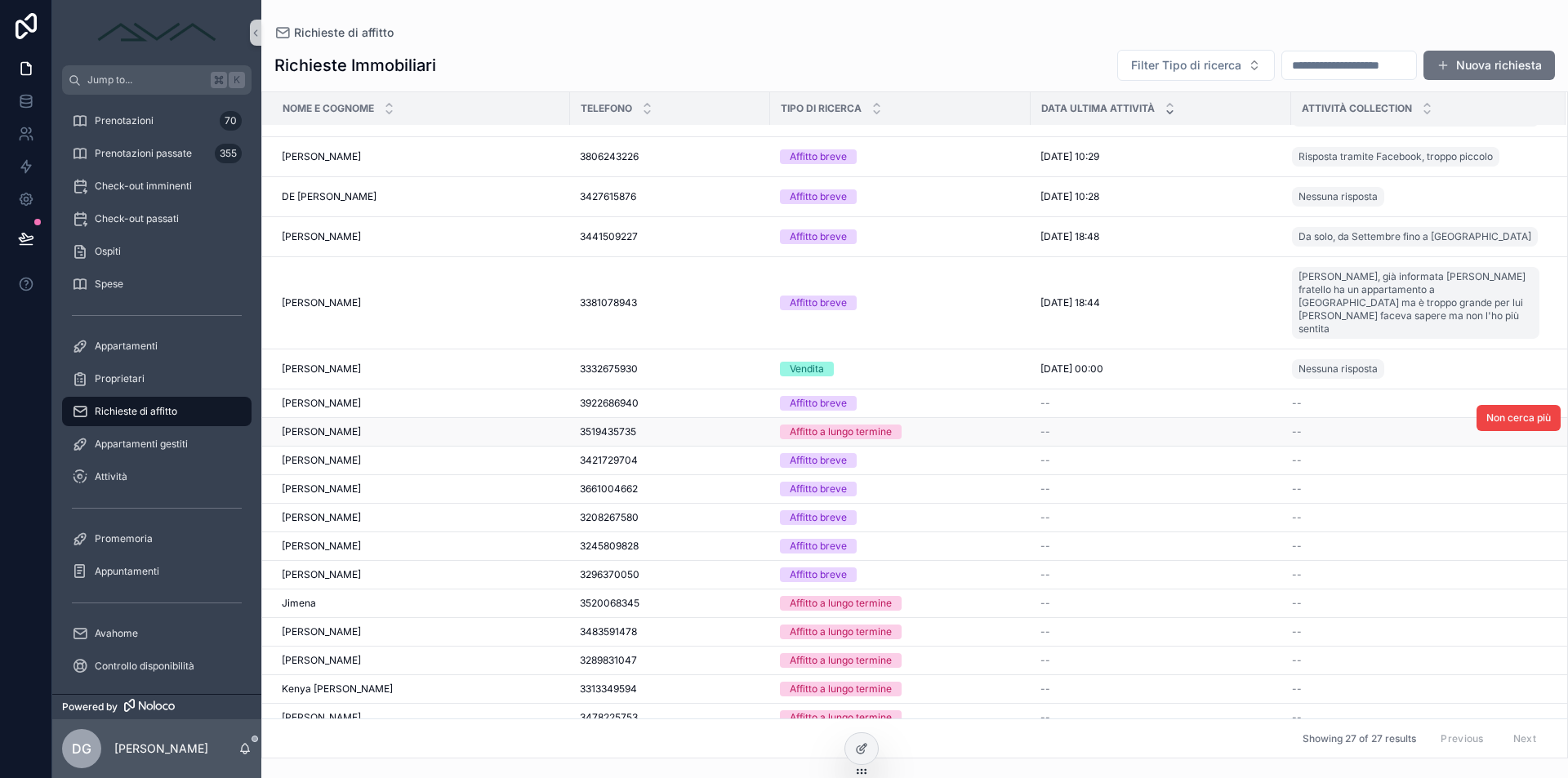
click at [327, 426] on span "GIULIA OTTELLI" at bounding box center [322, 432] width 79 height 13
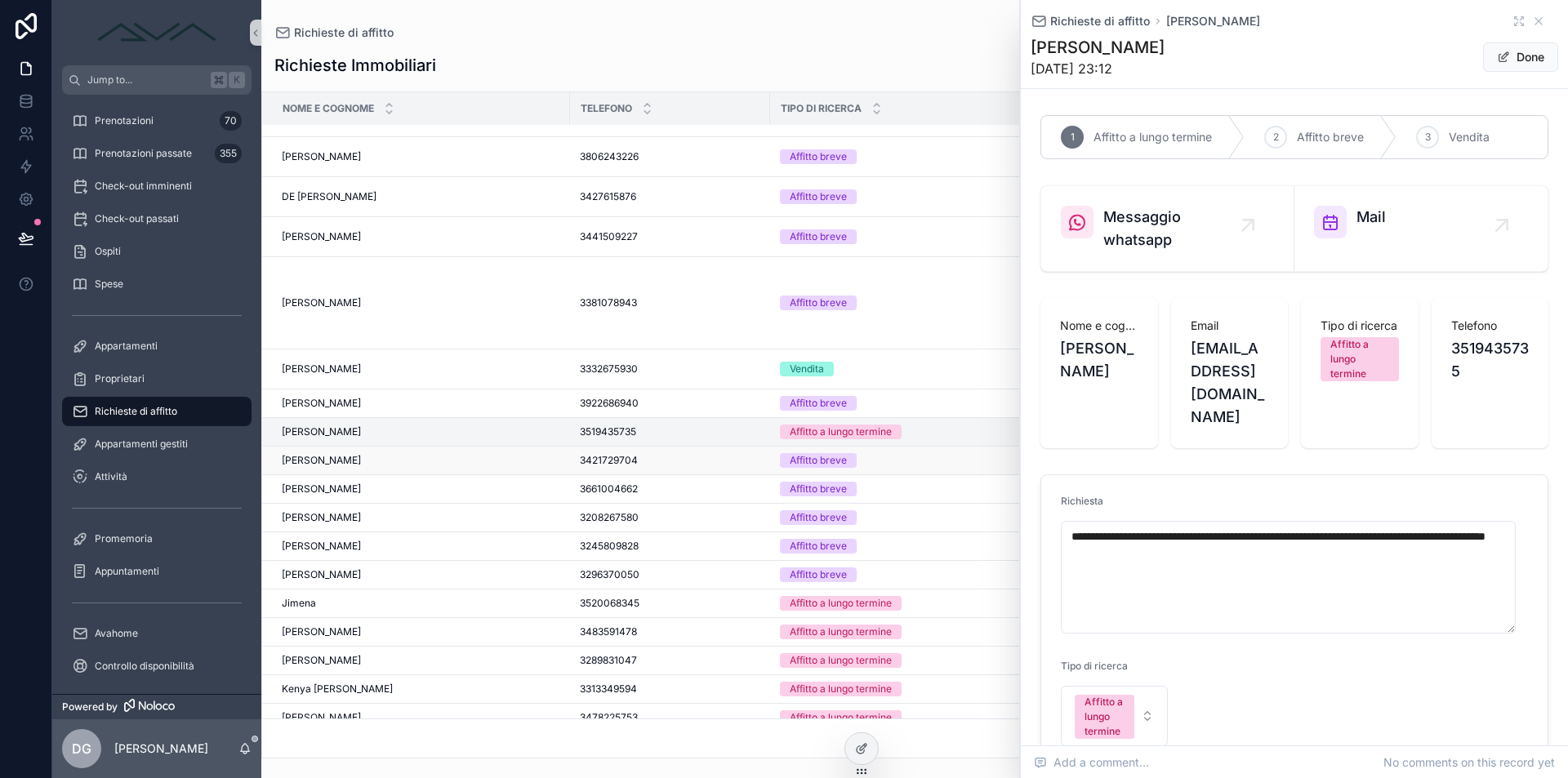
click at [353, 454] on div "Capasso felicia Capasso felicia" at bounding box center [421, 460] width 278 height 13
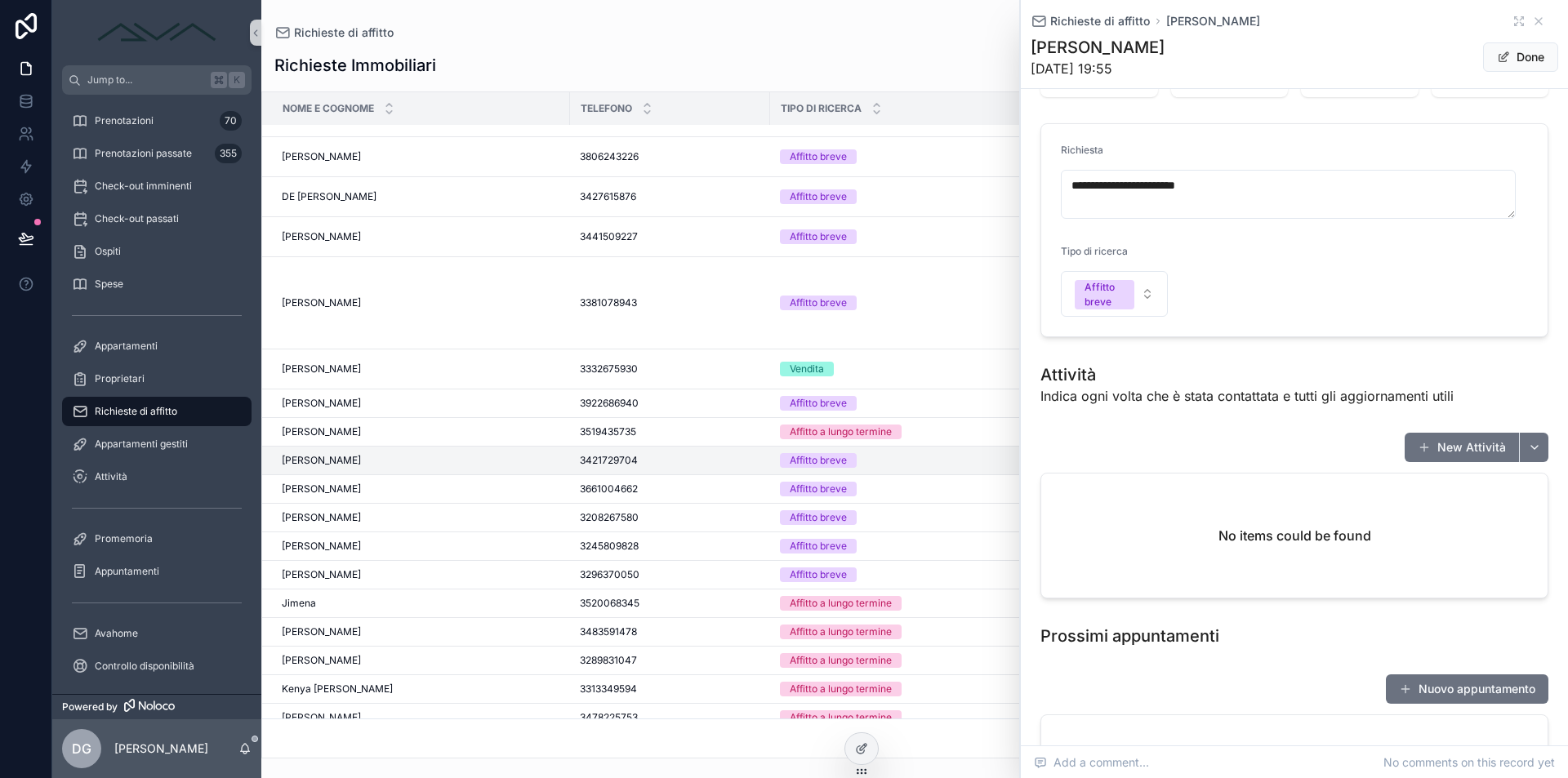
scroll to position [534, 0]
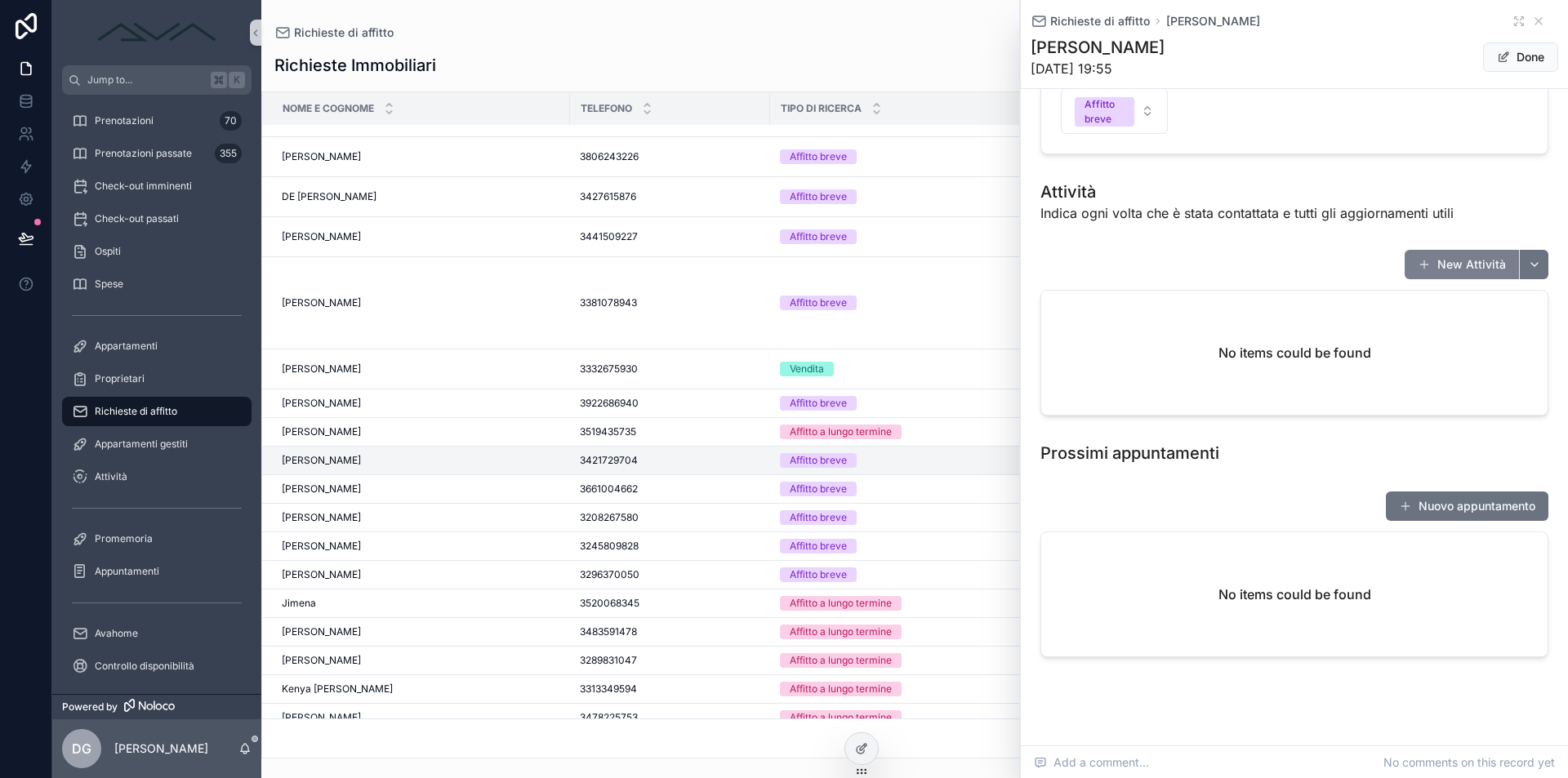
click at [1454, 250] on button "New Attività" at bounding box center [1462, 265] width 115 height 29
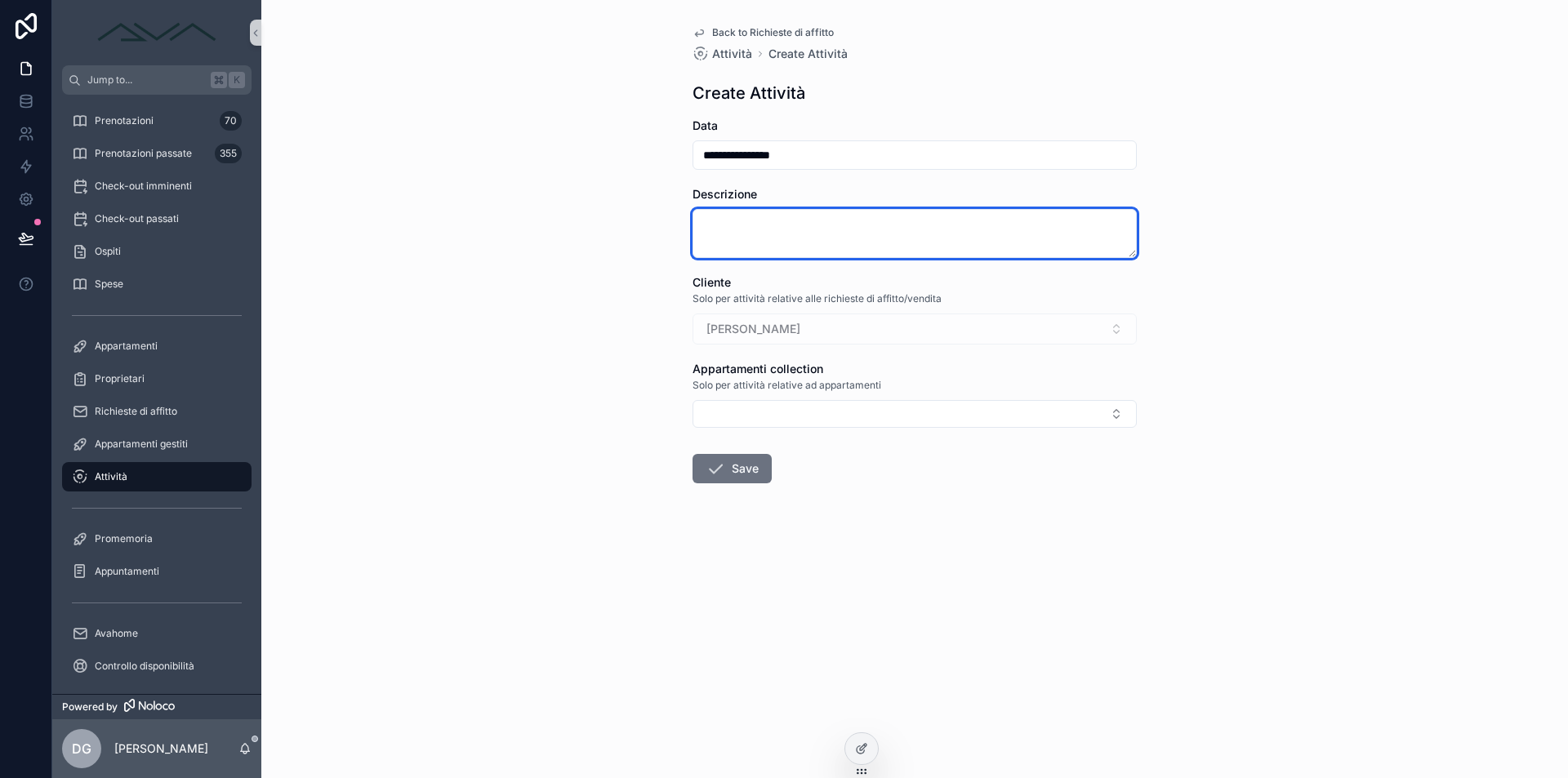
click at [859, 241] on textarea "scrollable content" at bounding box center [915, 233] width 444 height 49
type textarea "**********"
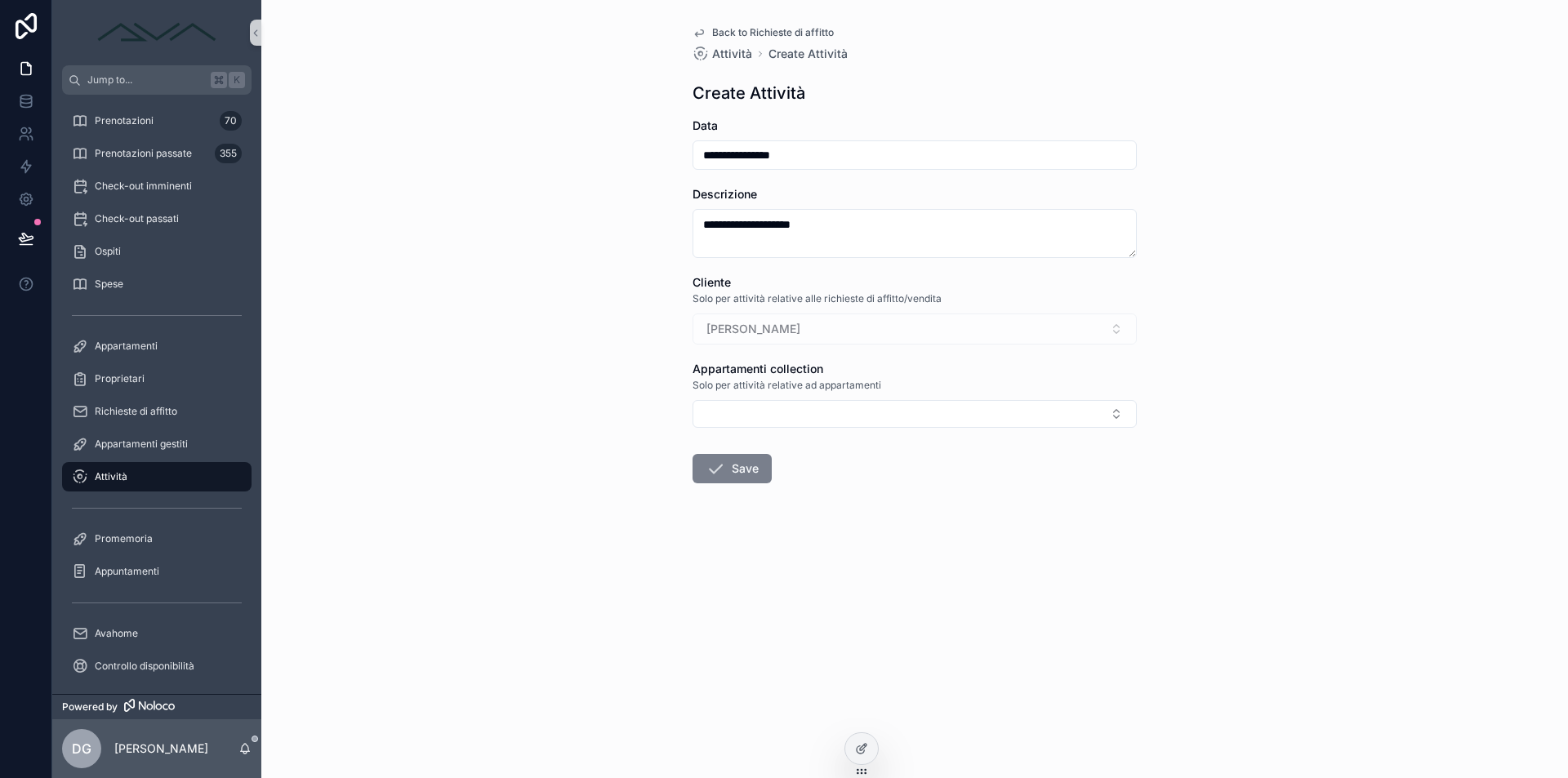
click at [742, 475] on button "Save" at bounding box center [733, 469] width 79 height 29
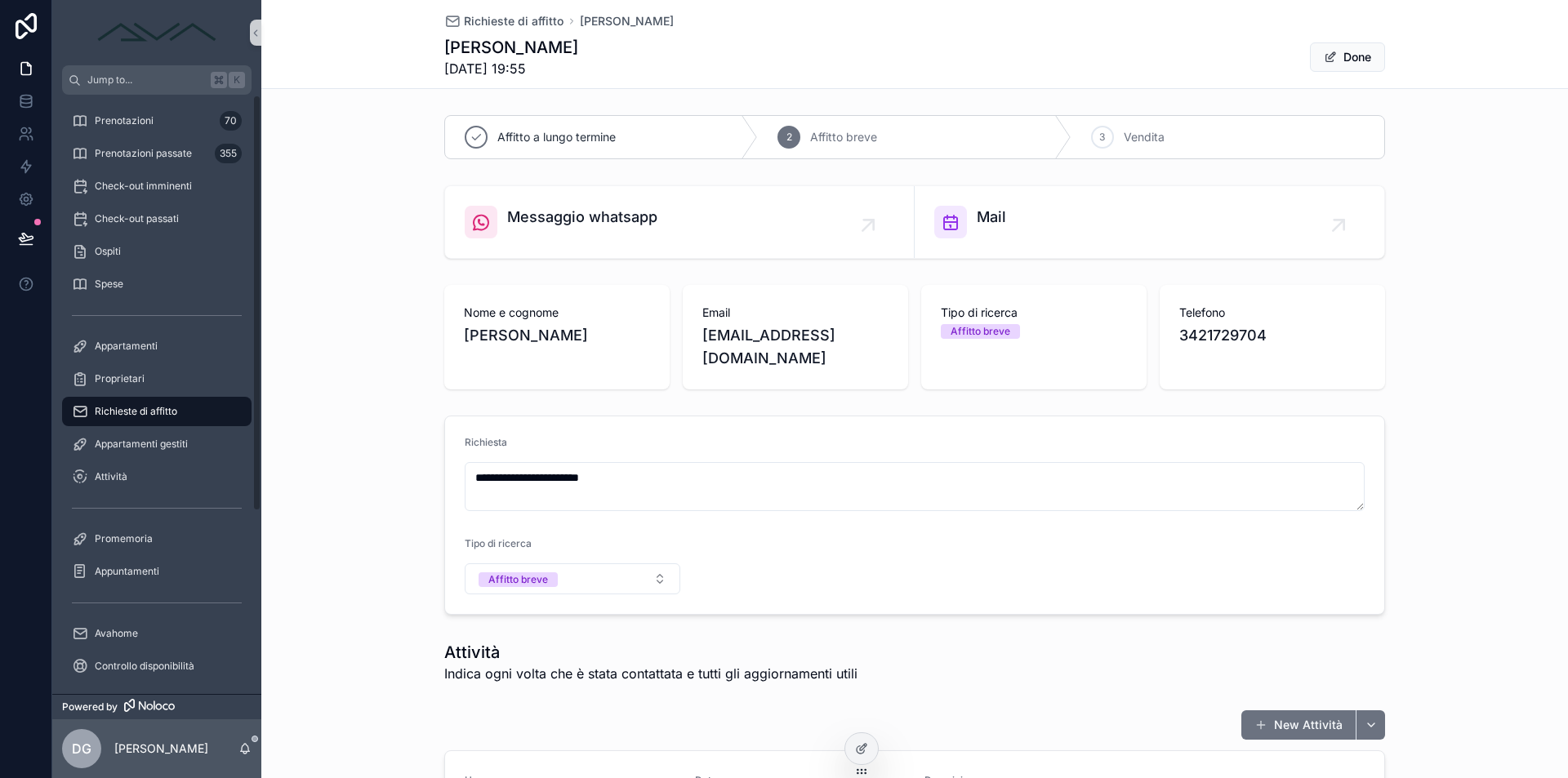
click at [102, 413] on span "Richieste di affitto" at bounding box center [136, 411] width 83 height 13
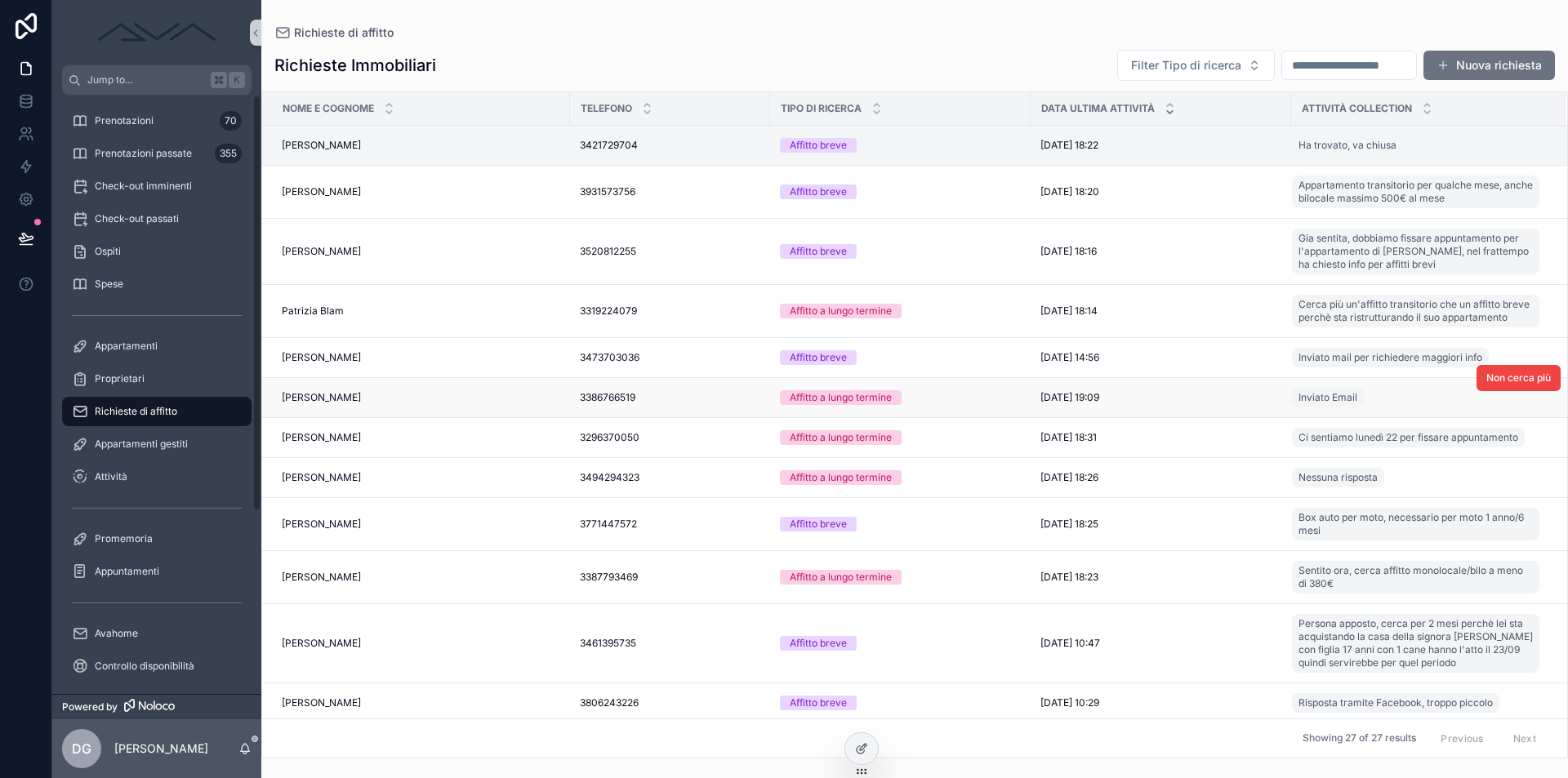
scroll to position [518, 0]
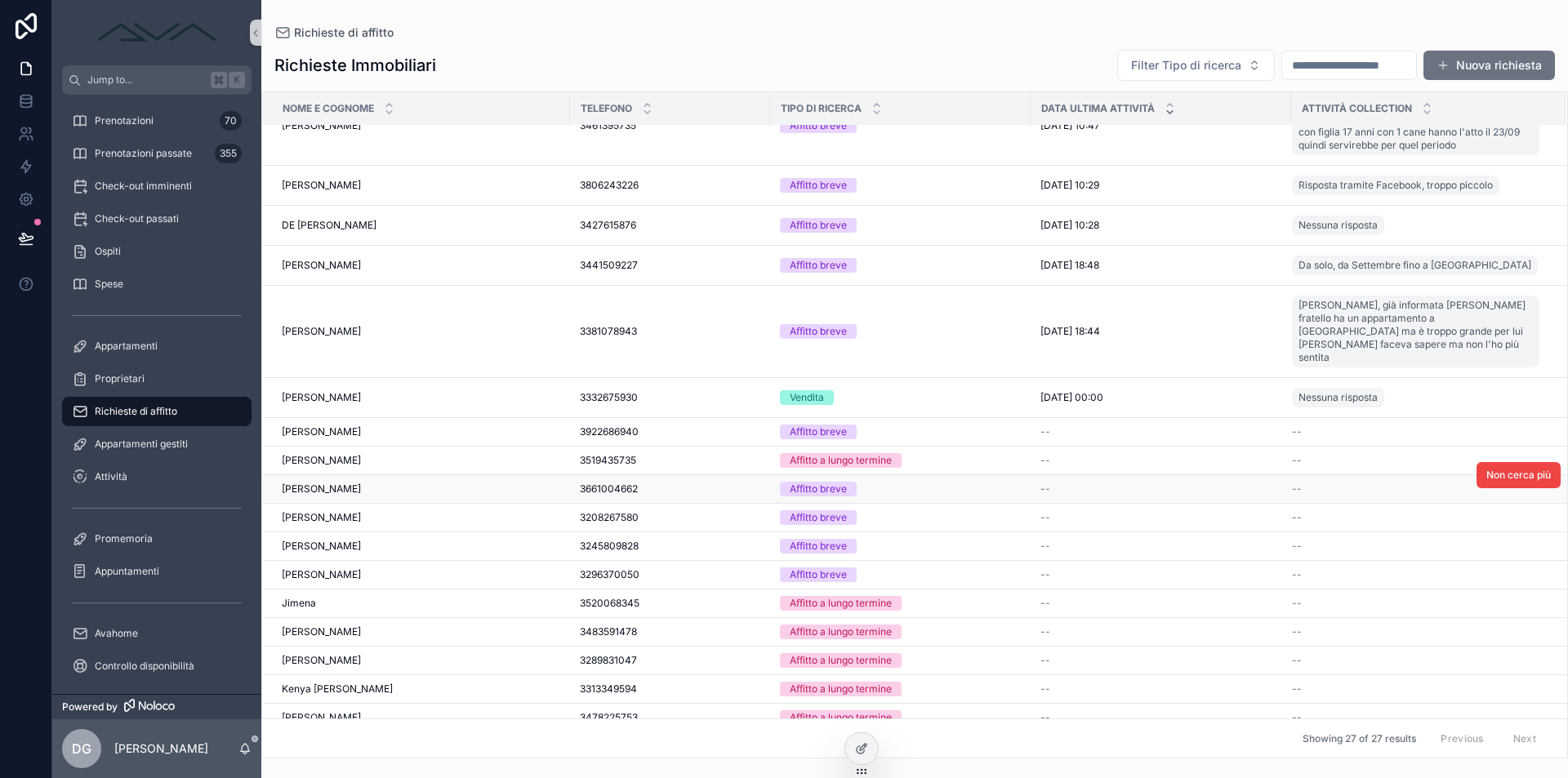
click at [359, 482] on span "Parisi anna stella" at bounding box center [322, 489] width 79 height 13
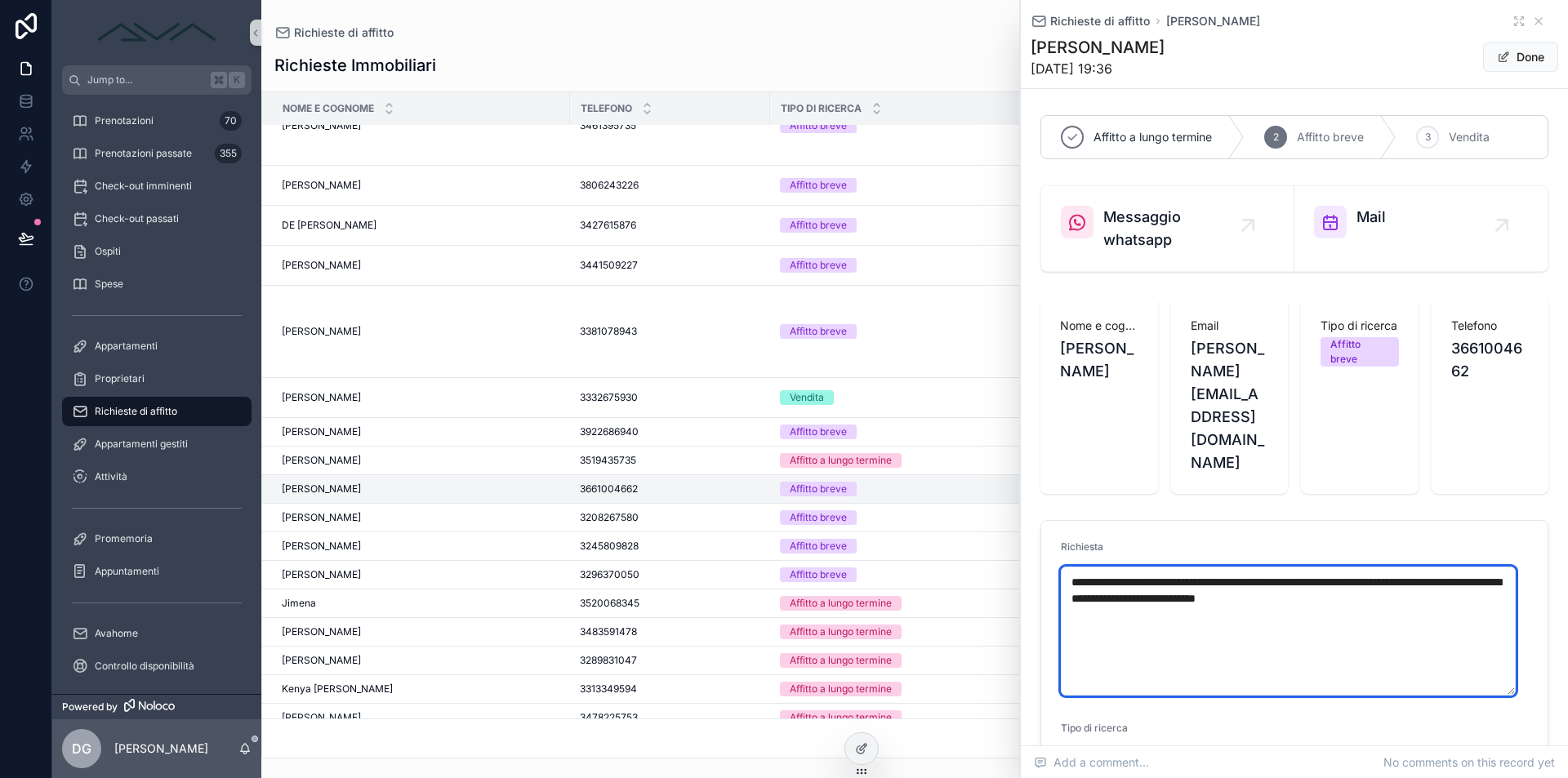
drag, startPoint x: 1471, startPoint y: 535, endPoint x: 1053, endPoint y: 517, distance: 418.4
click at [1053, 521] on form "**********" at bounding box center [1294, 667] width 506 height 292
click at [1234, 567] on textarea "**********" at bounding box center [1289, 632] width 455 height 129
drag, startPoint x: 1465, startPoint y: 530, endPoint x: 1041, endPoint y: 513, distance: 424.3
click at [1041, 521] on form "**********" at bounding box center [1294, 667] width 506 height 292
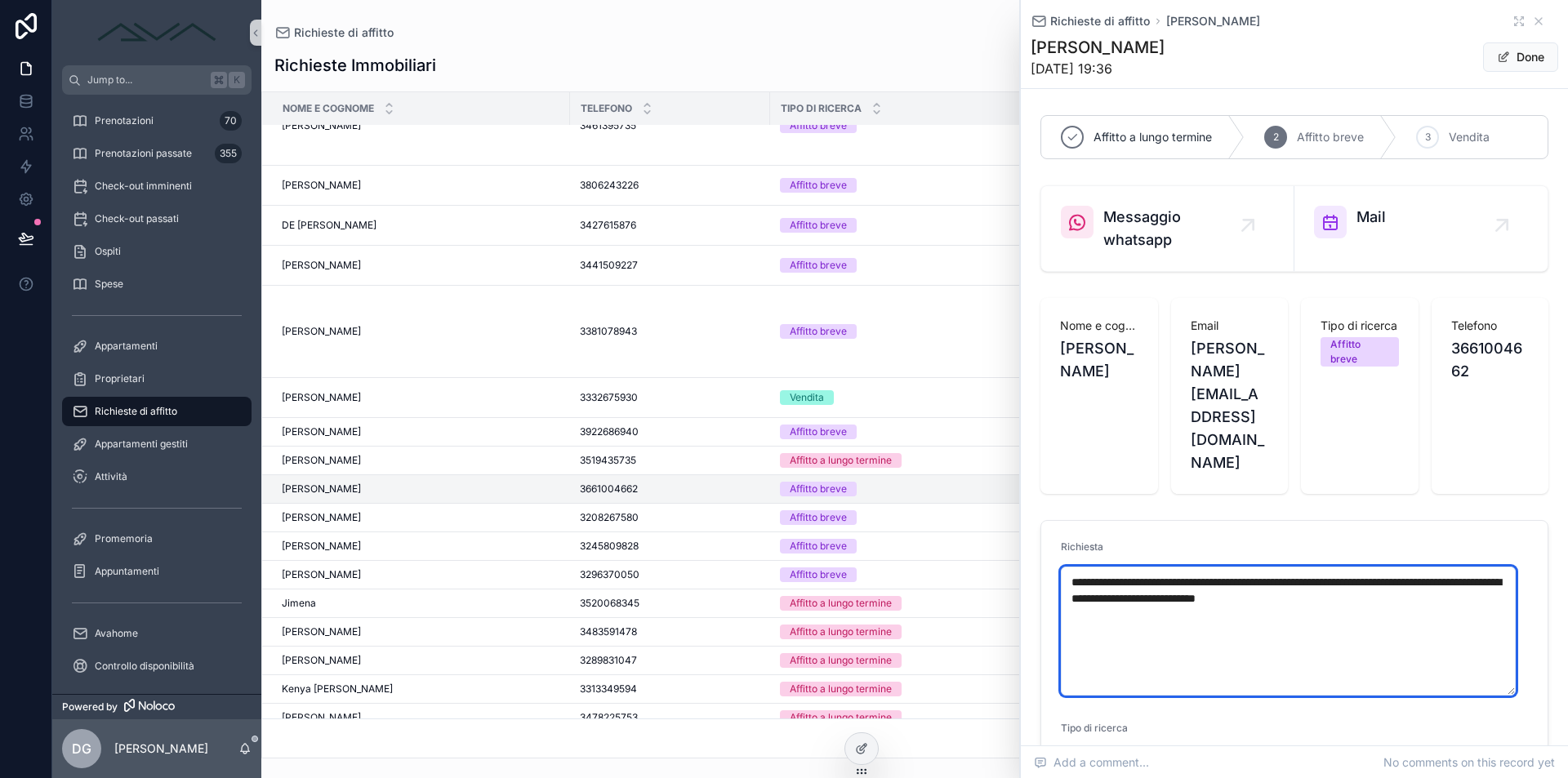
click at [1307, 579] on textarea "**********" at bounding box center [1289, 632] width 455 height 129
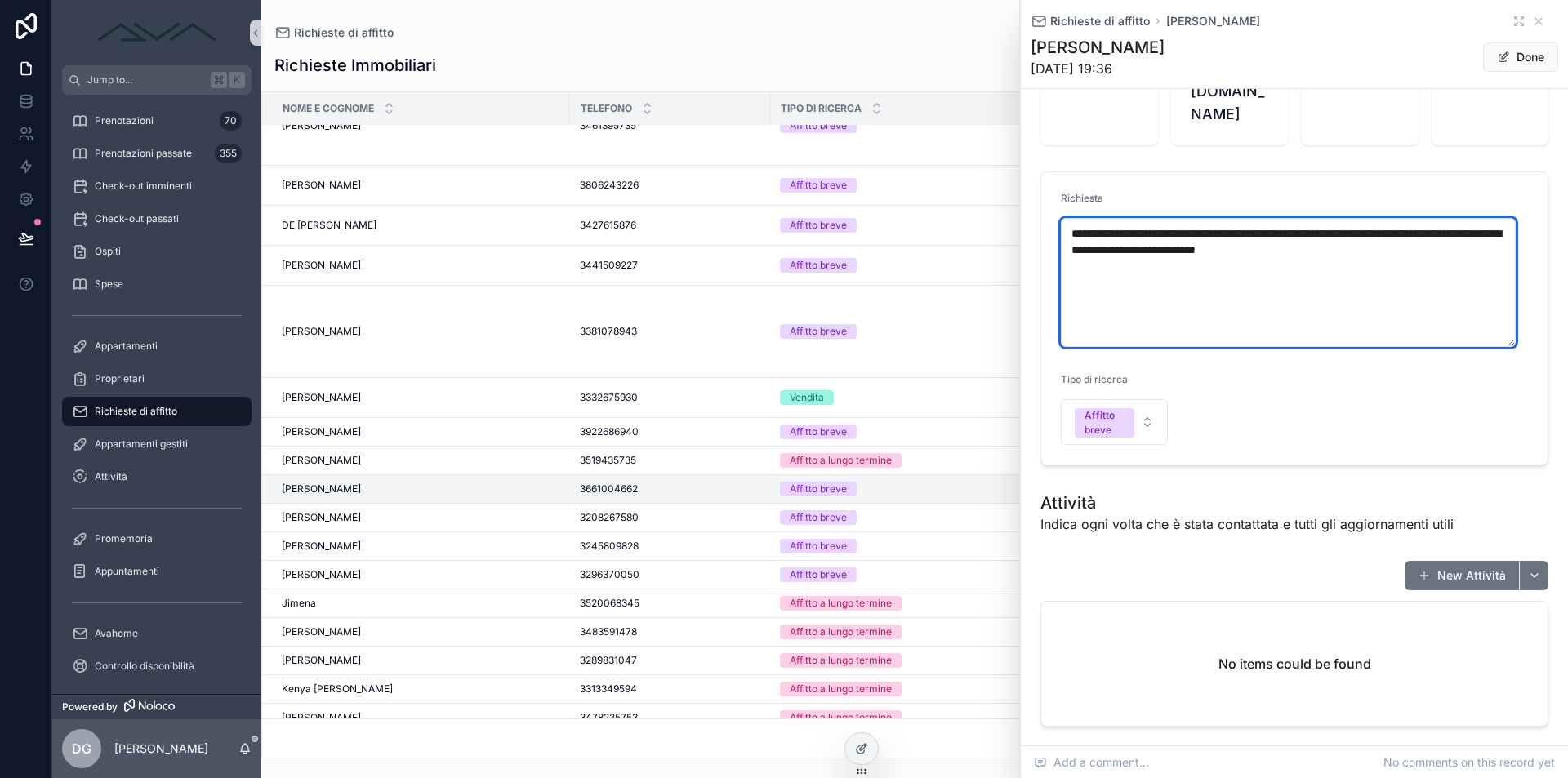
scroll to position [543, 0]
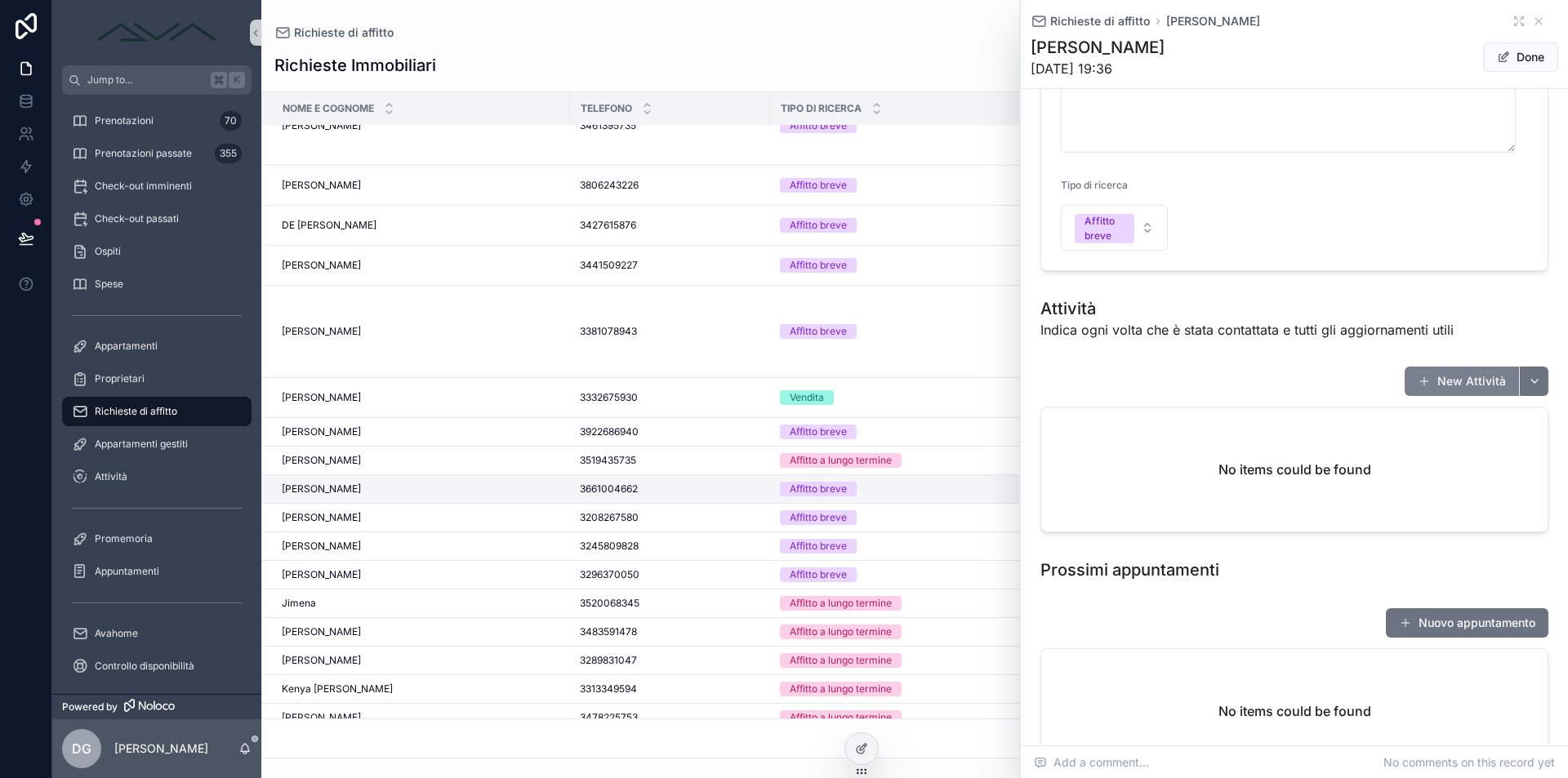
click at [1450, 366] on button "New Attività" at bounding box center [1462, 381] width 115 height 29
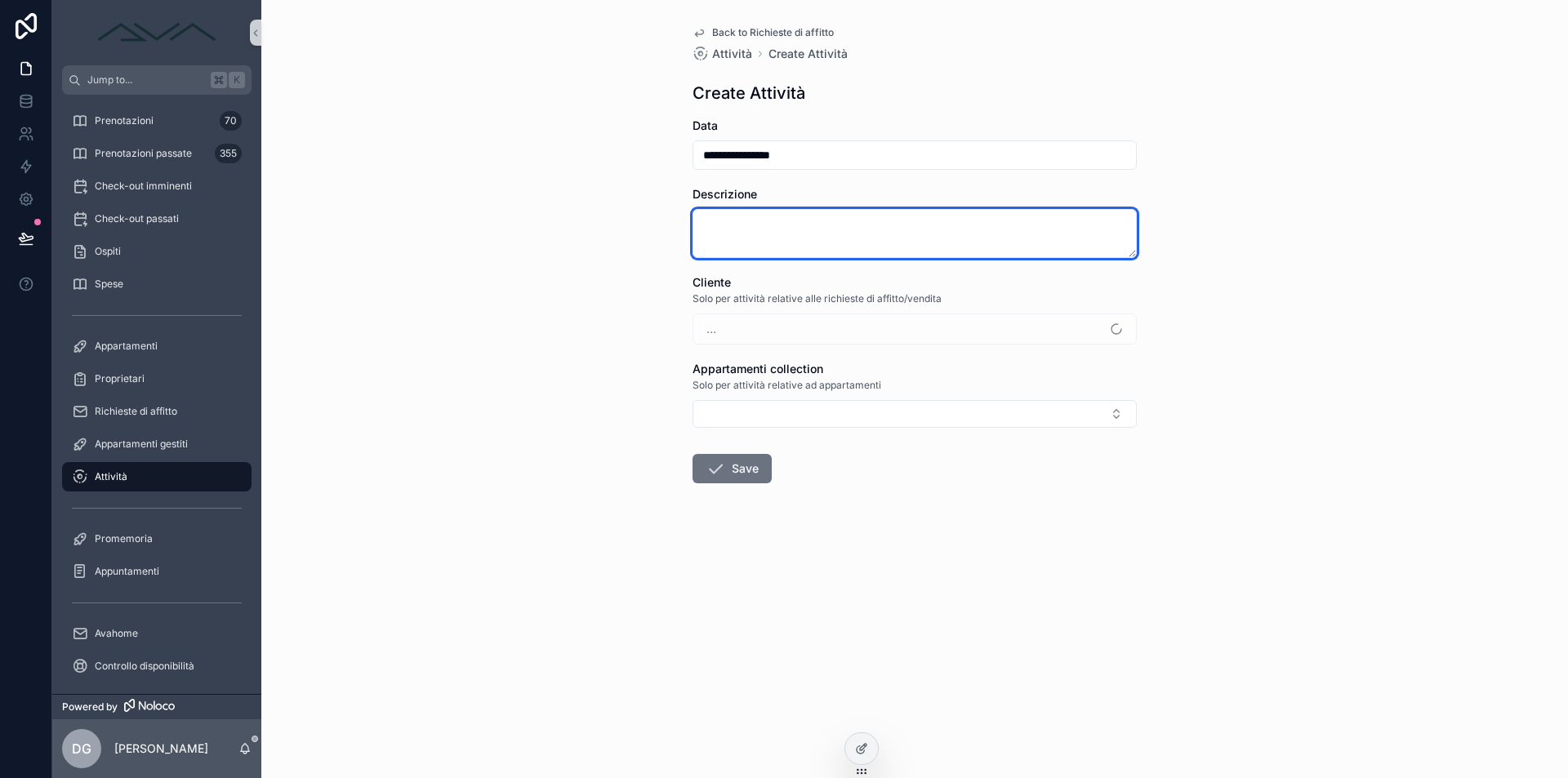
click at [815, 224] on textarea "scrollable content" at bounding box center [915, 233] width 444 height 49
type textarea "**********"
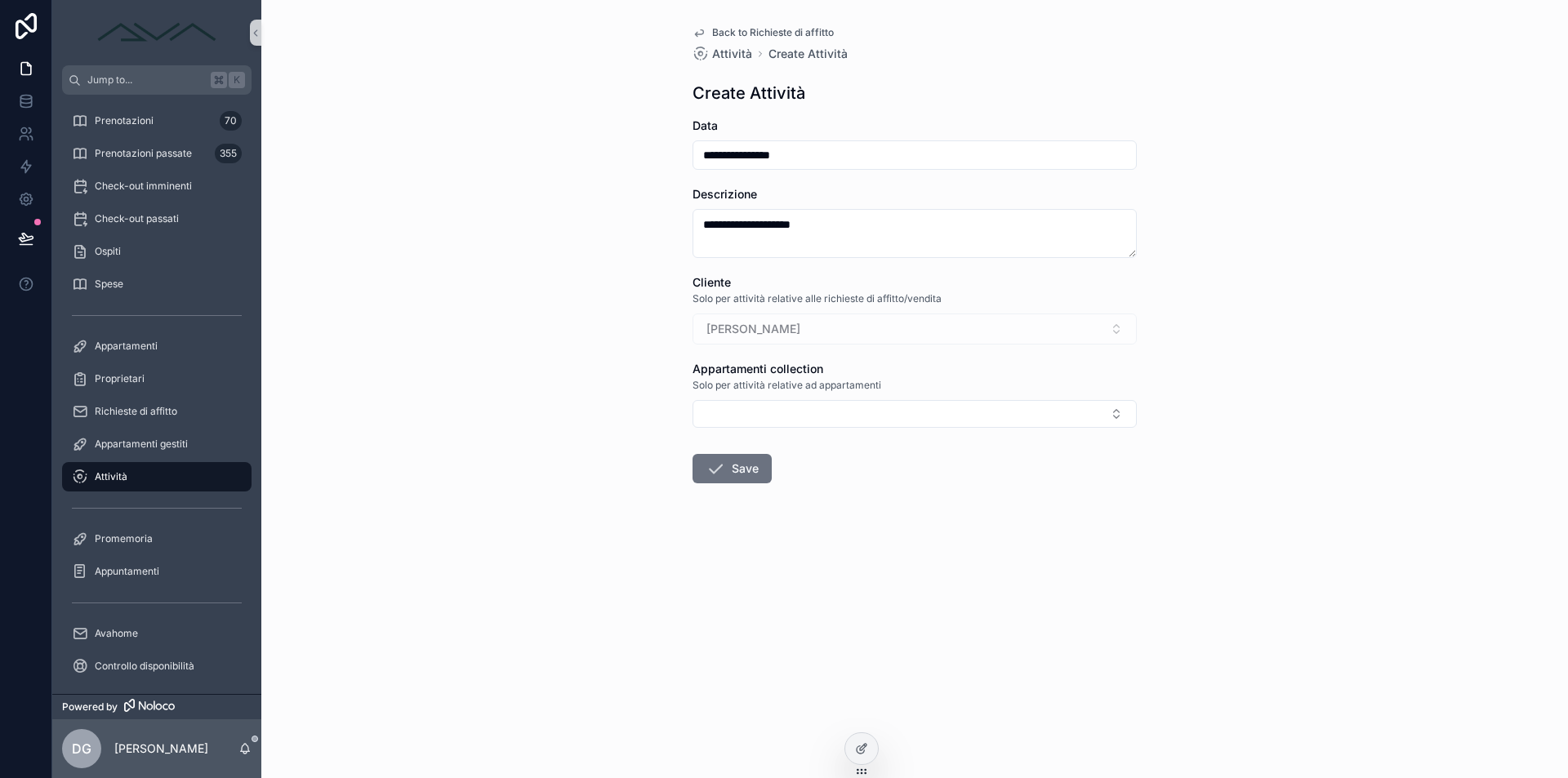
click at [744, 449] on form "**********" at bounding box center [915, 352] width 444 height 470
click at [745, 456] on button "Save" at bounding box center [733, 469] width 79 height 29
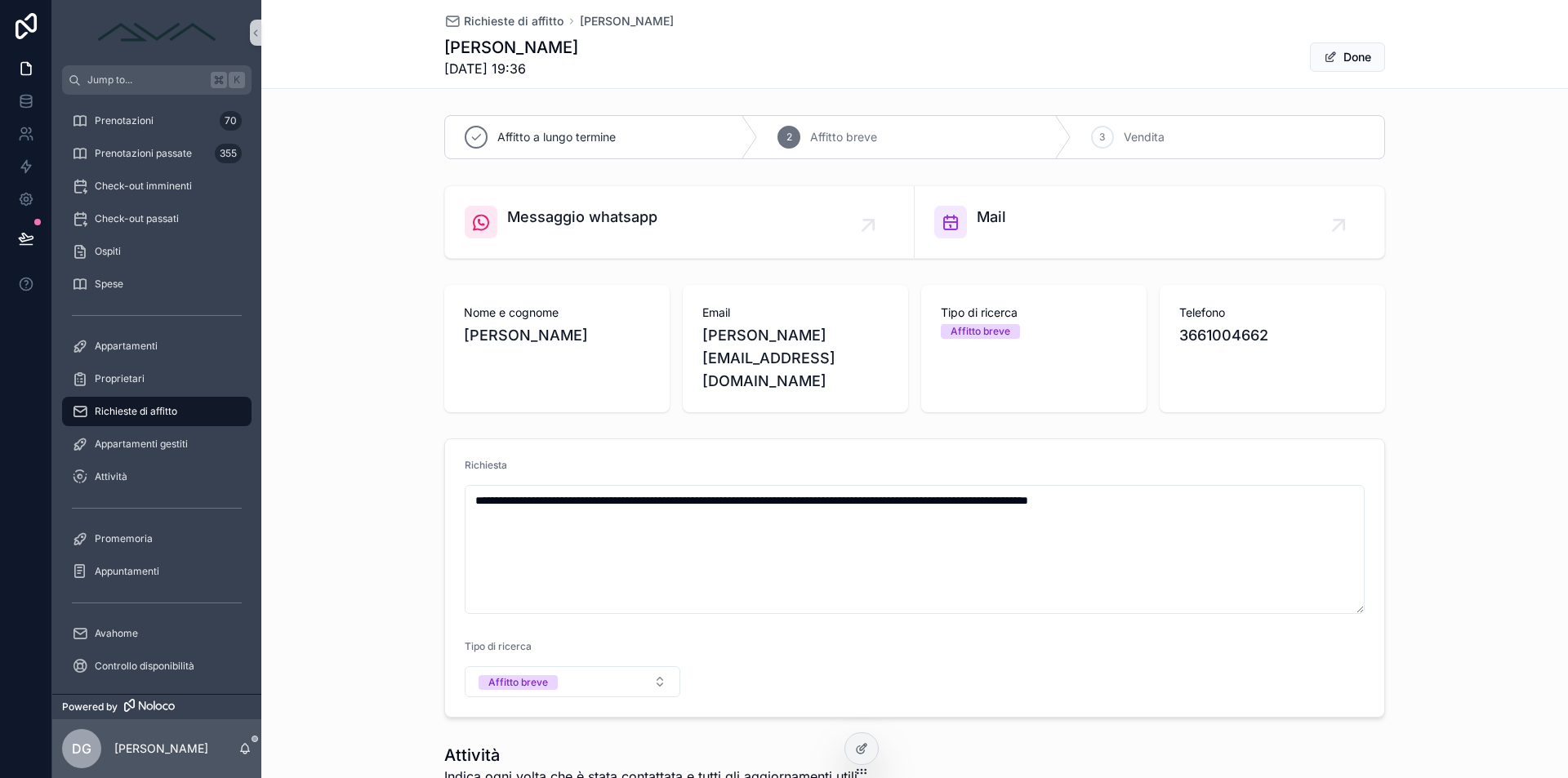
scroll to position [518, 0]
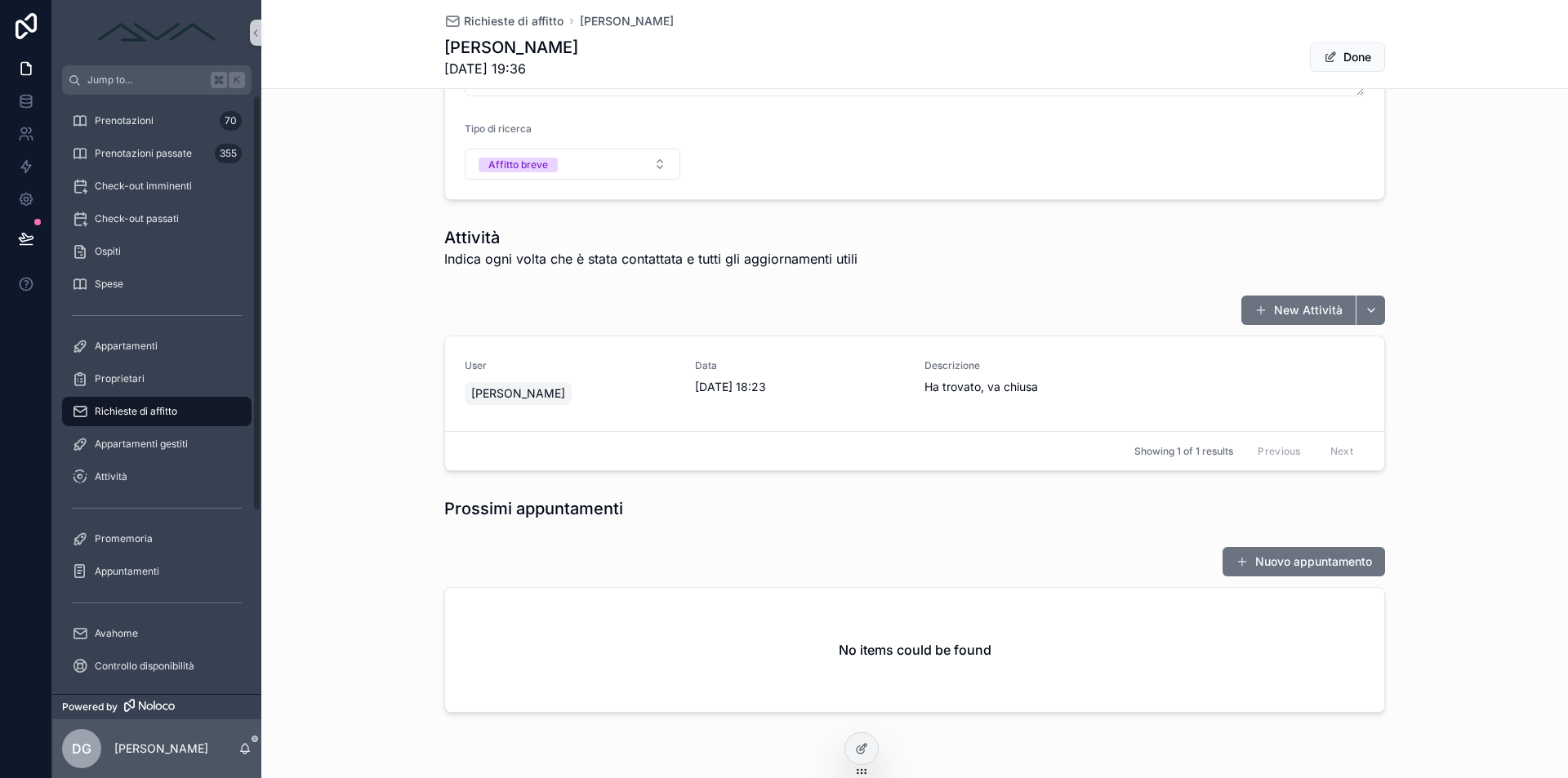
click at [148, 402] on div "Richieste di affitto" at bounding box center [156, 411] width 170 height 26
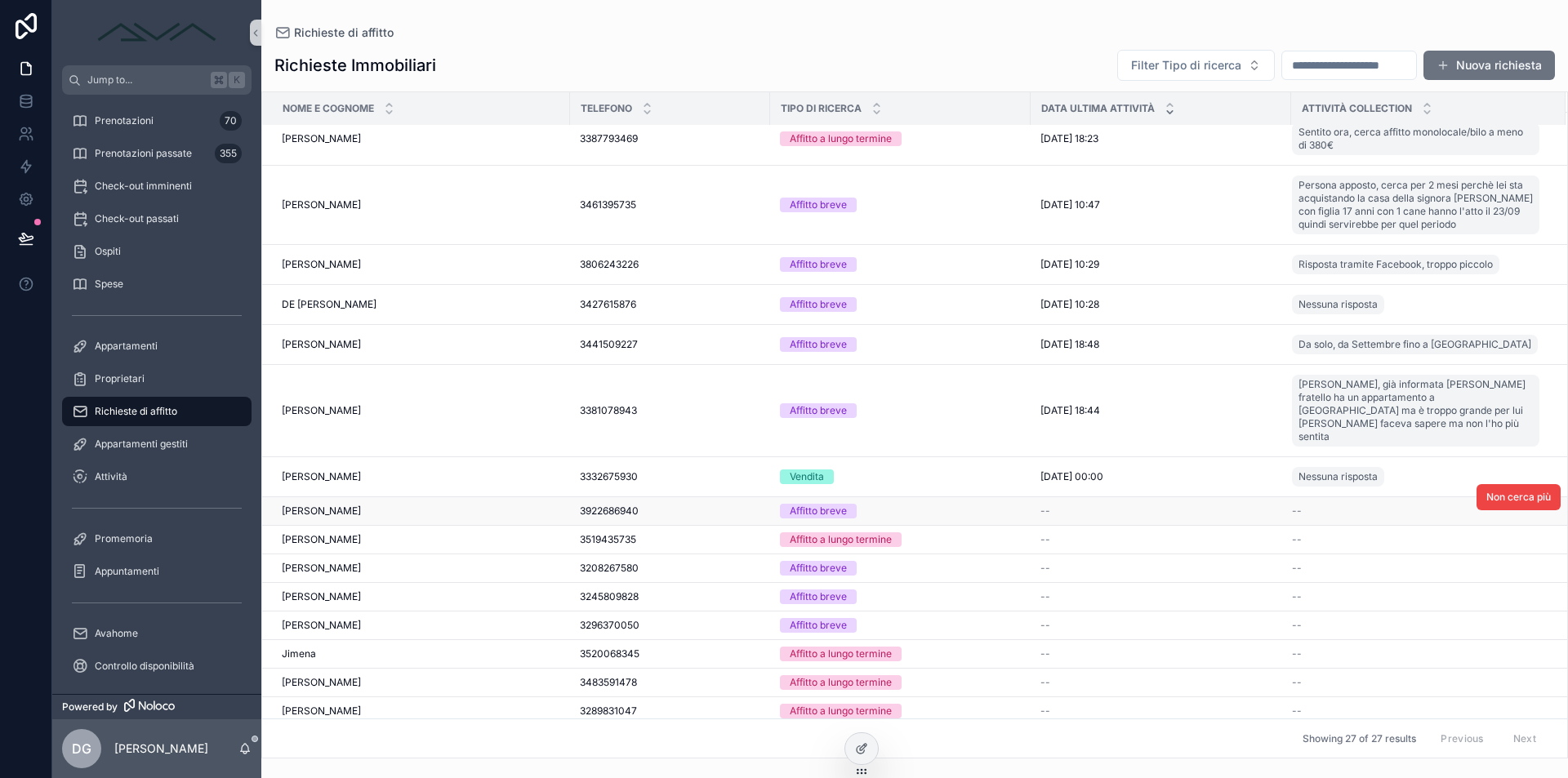
scroll to position [529, 0]
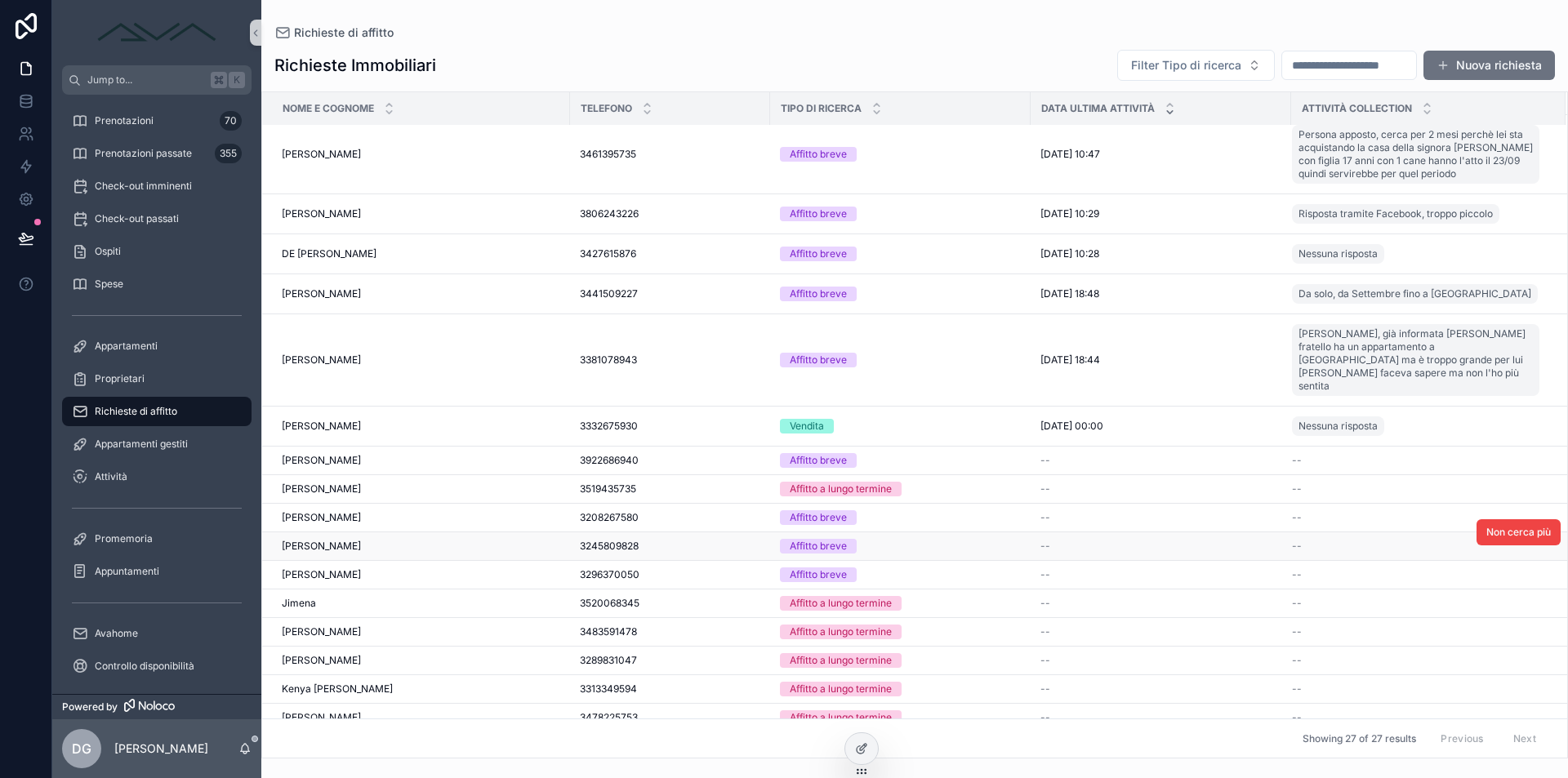
click at [335, 539] on div "Maria Maria" at bounding box center [421, 545] width 278 height 13
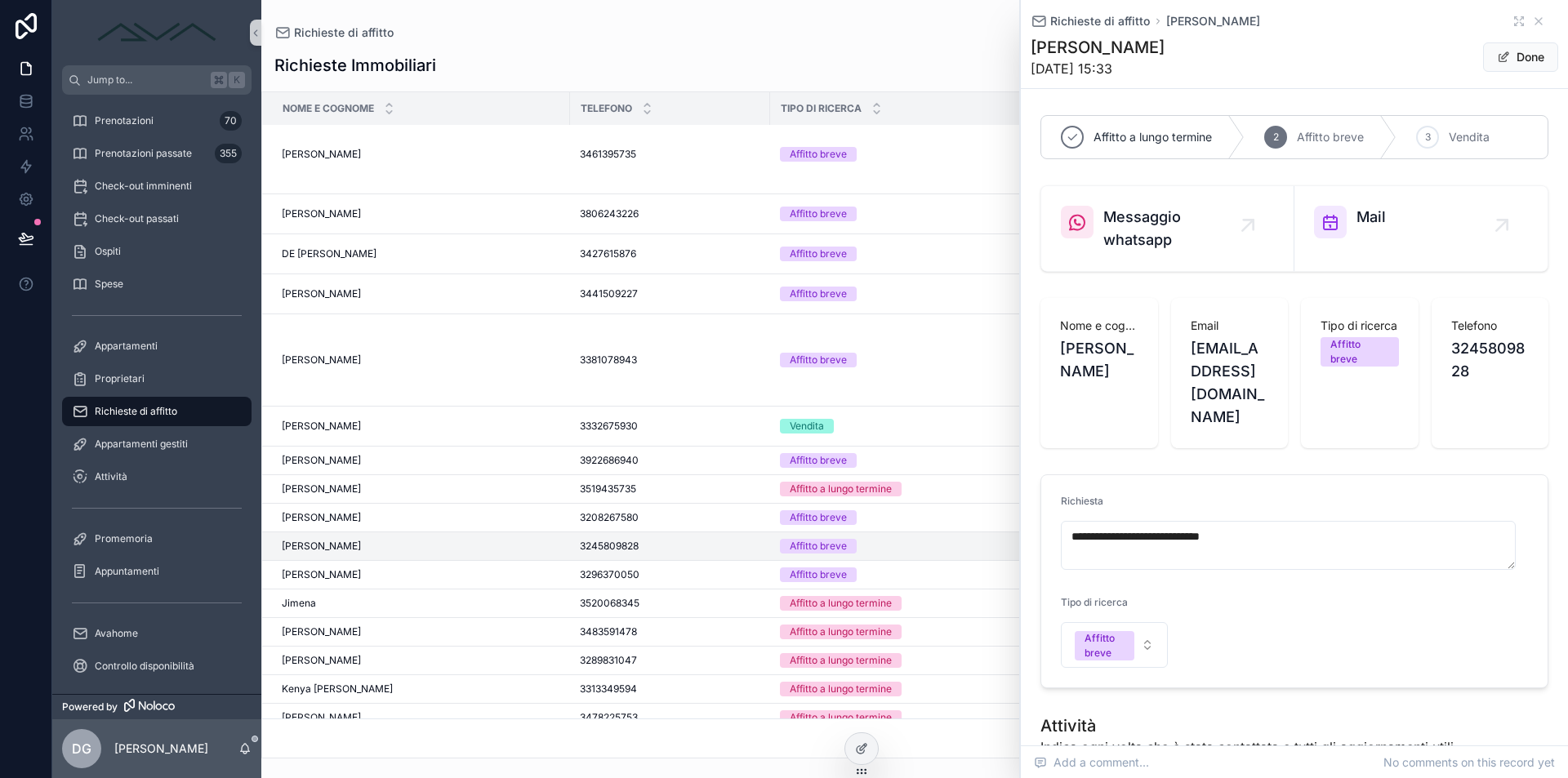
scroll to position [29, 0]
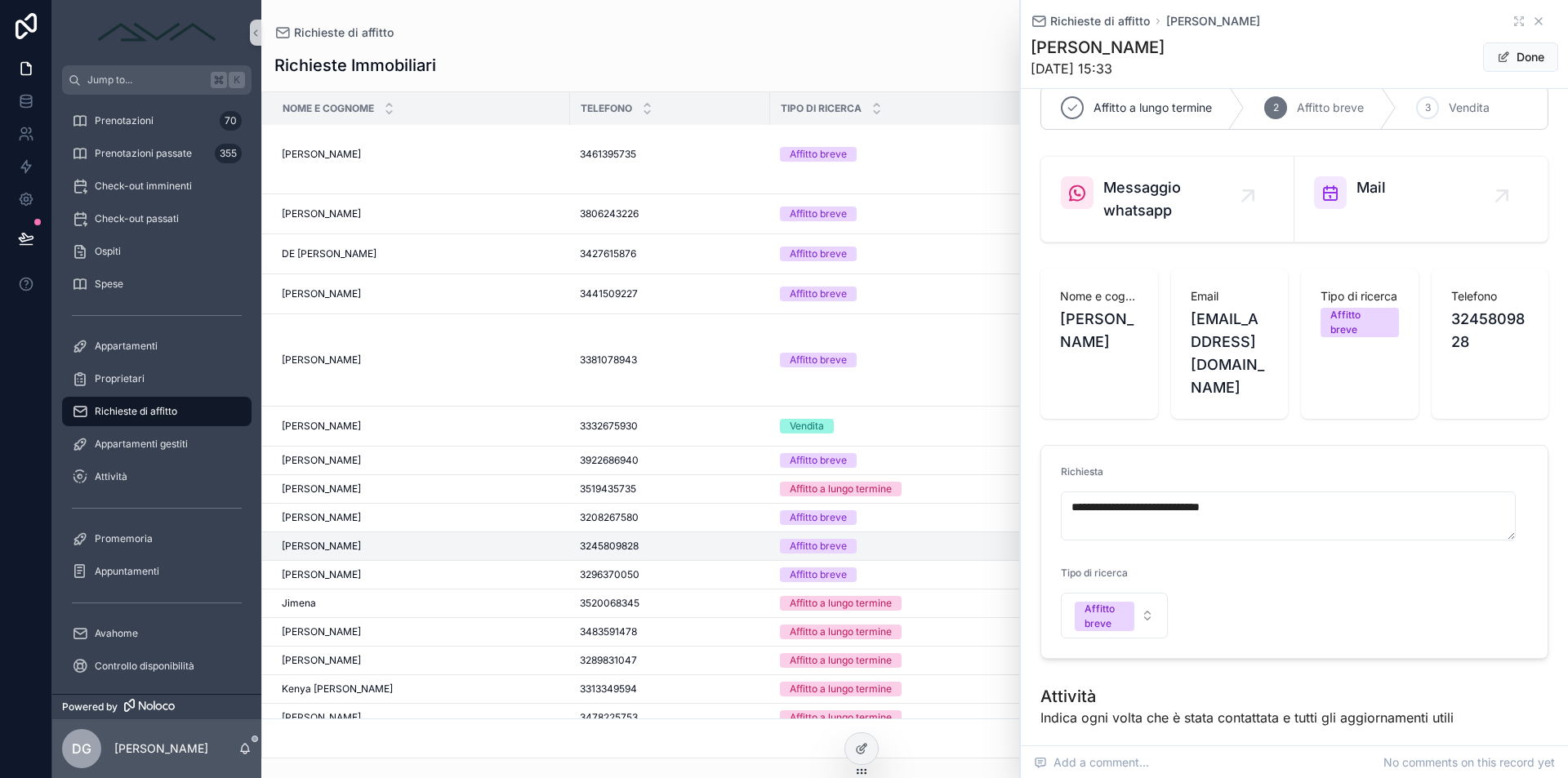
click at [1533, 23] on icon "scrollable content" at bounding box center [1539, 21] width 13 height 13
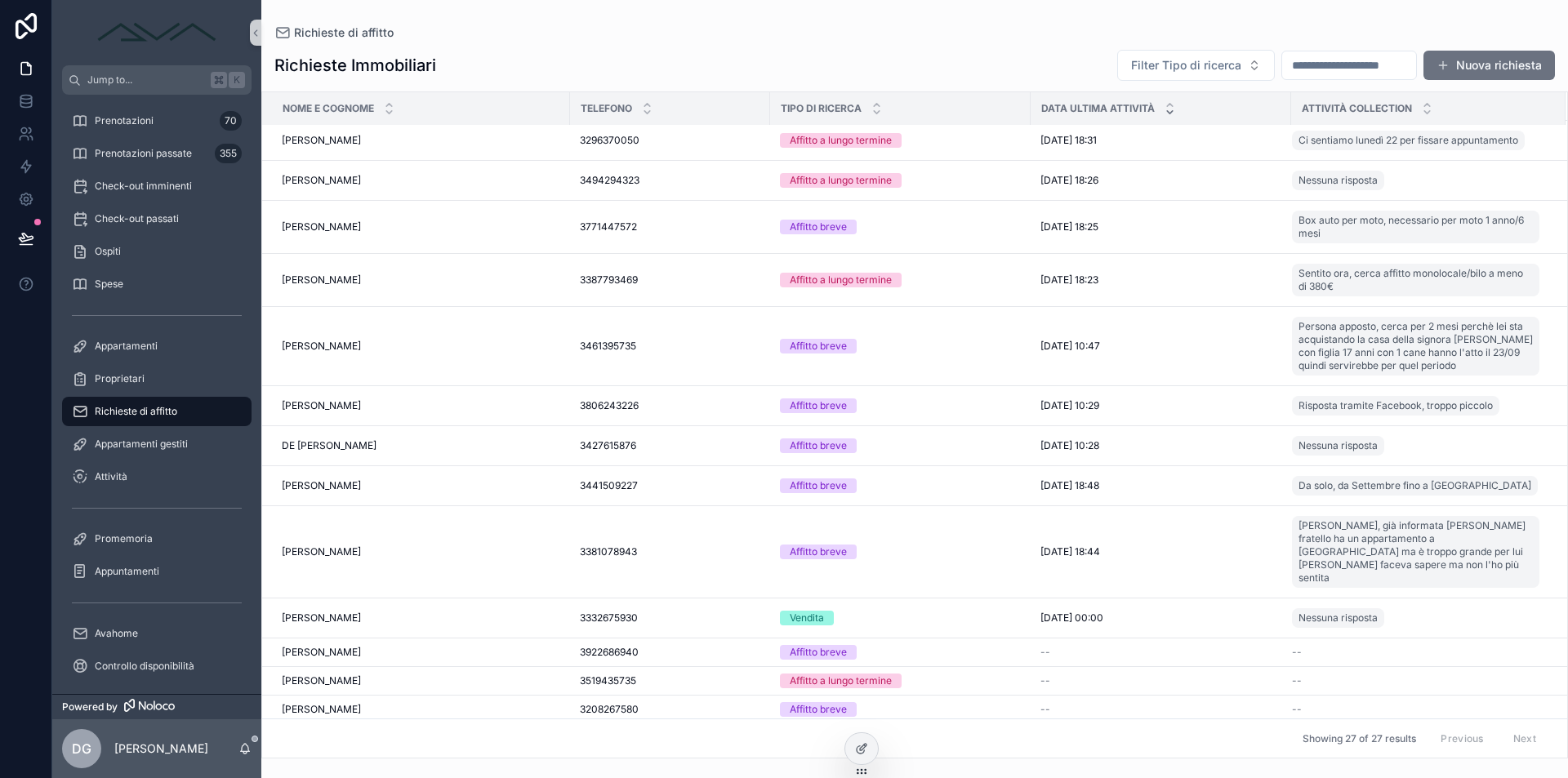
scroll to position [529, 0]
